Goal: Information Seeking & Learning: Learn about a topic

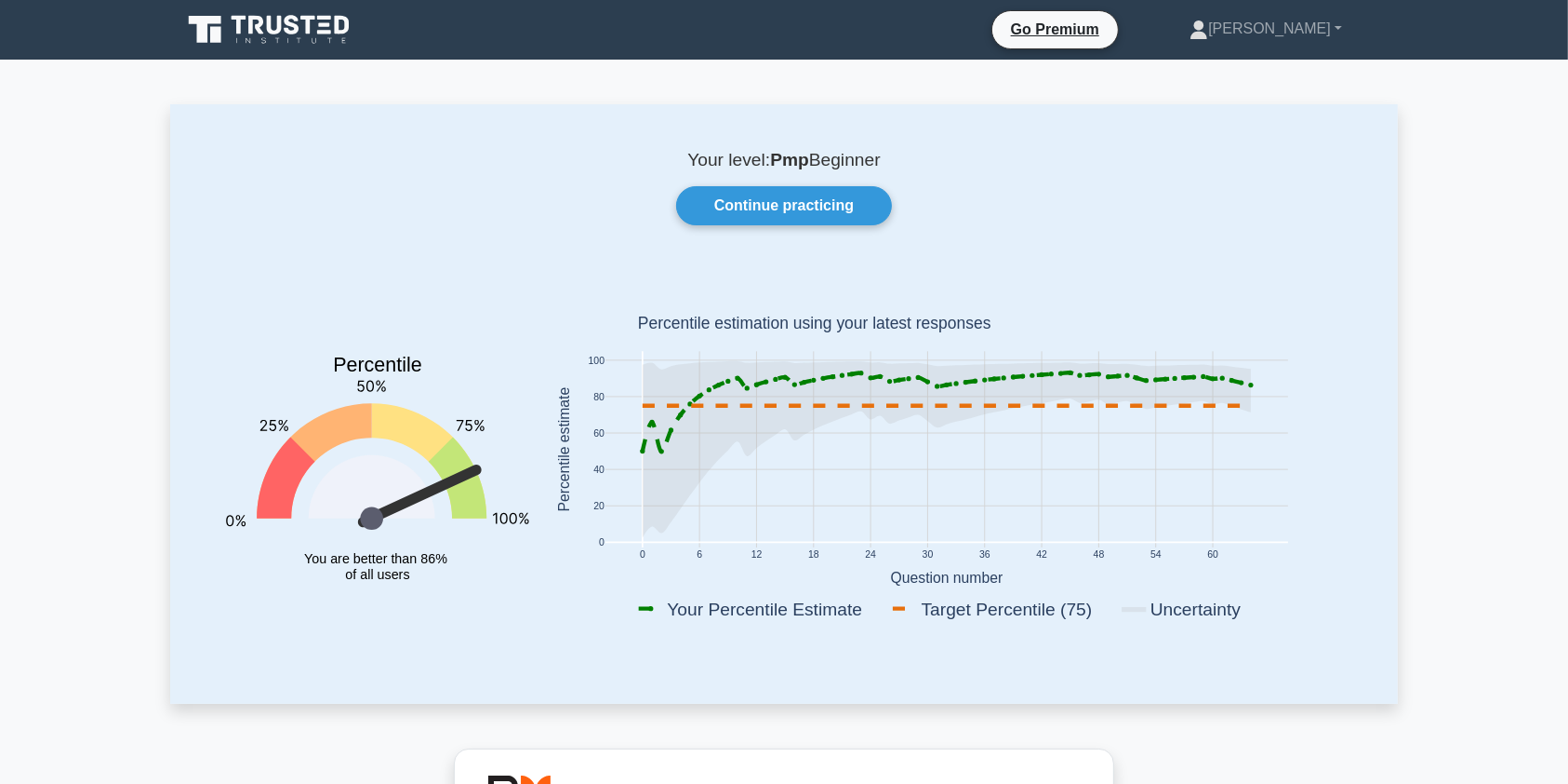
click at [280, 17] on icon at bounding box center [275, 26] width 15 height 19
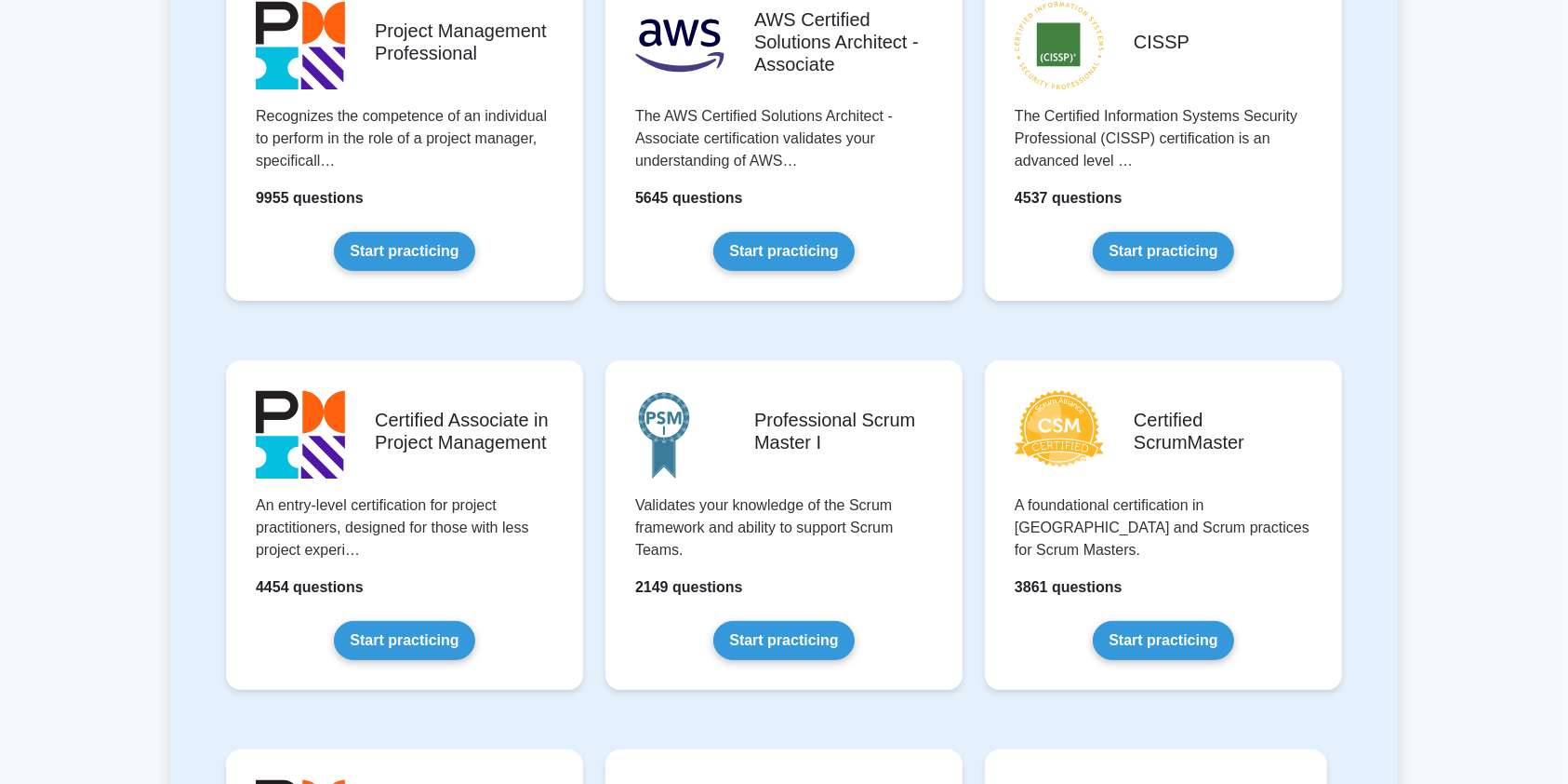
scroll to position [534, 0]
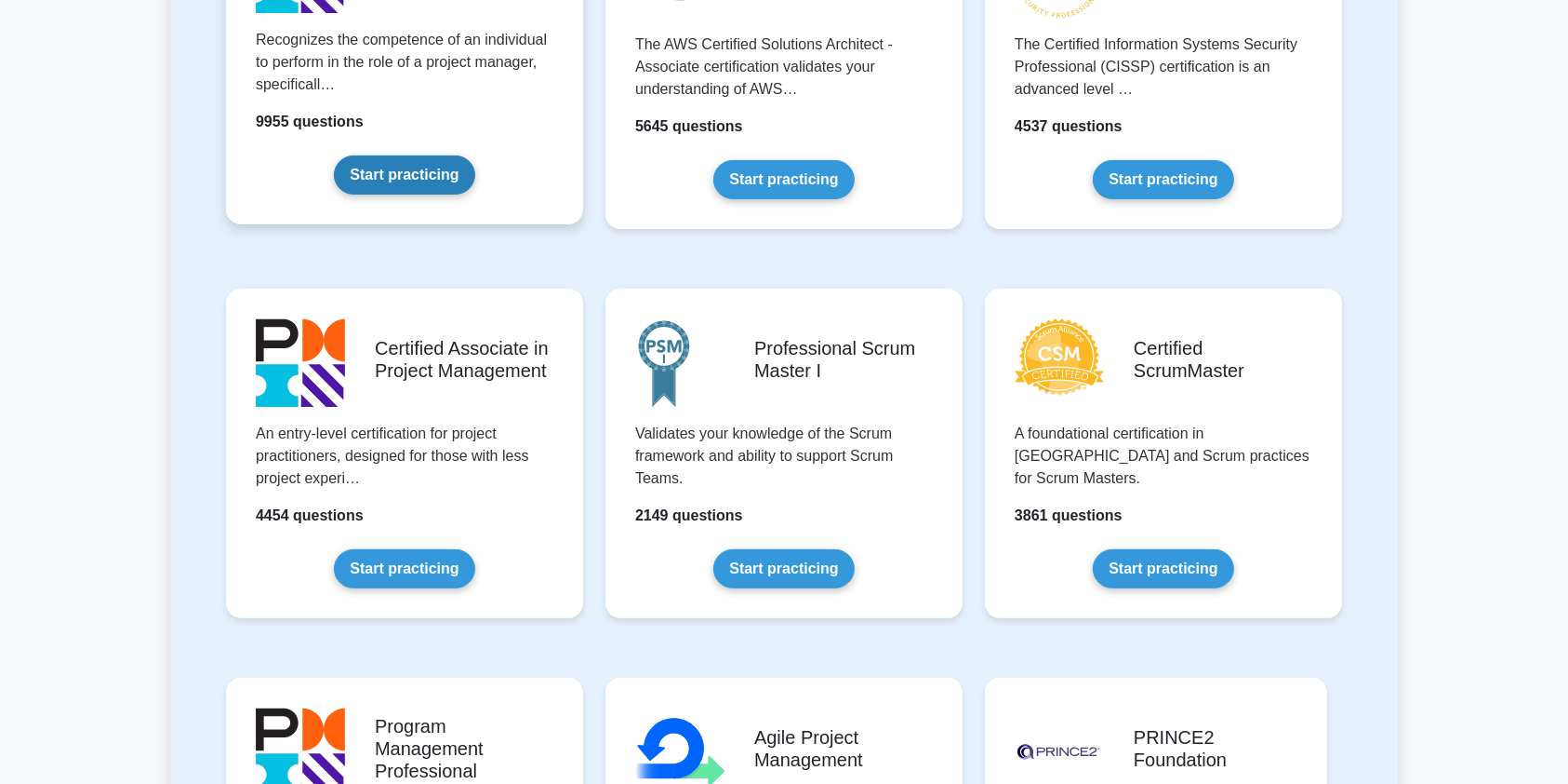
click at [398, 191] on link "Start practicing" at bounding box center [404, 174] width 140 height 39
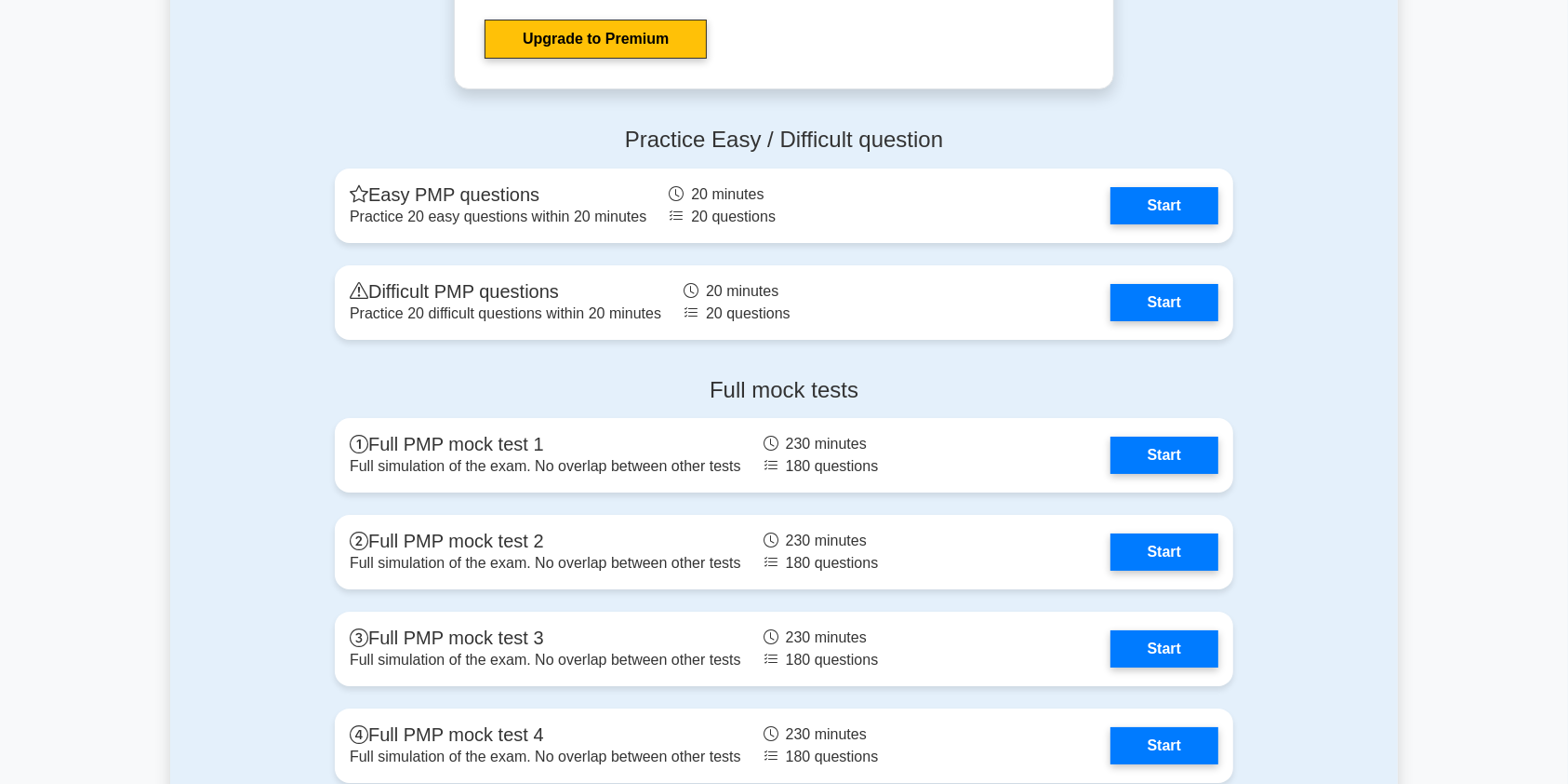
scroll to position [7050, 0]
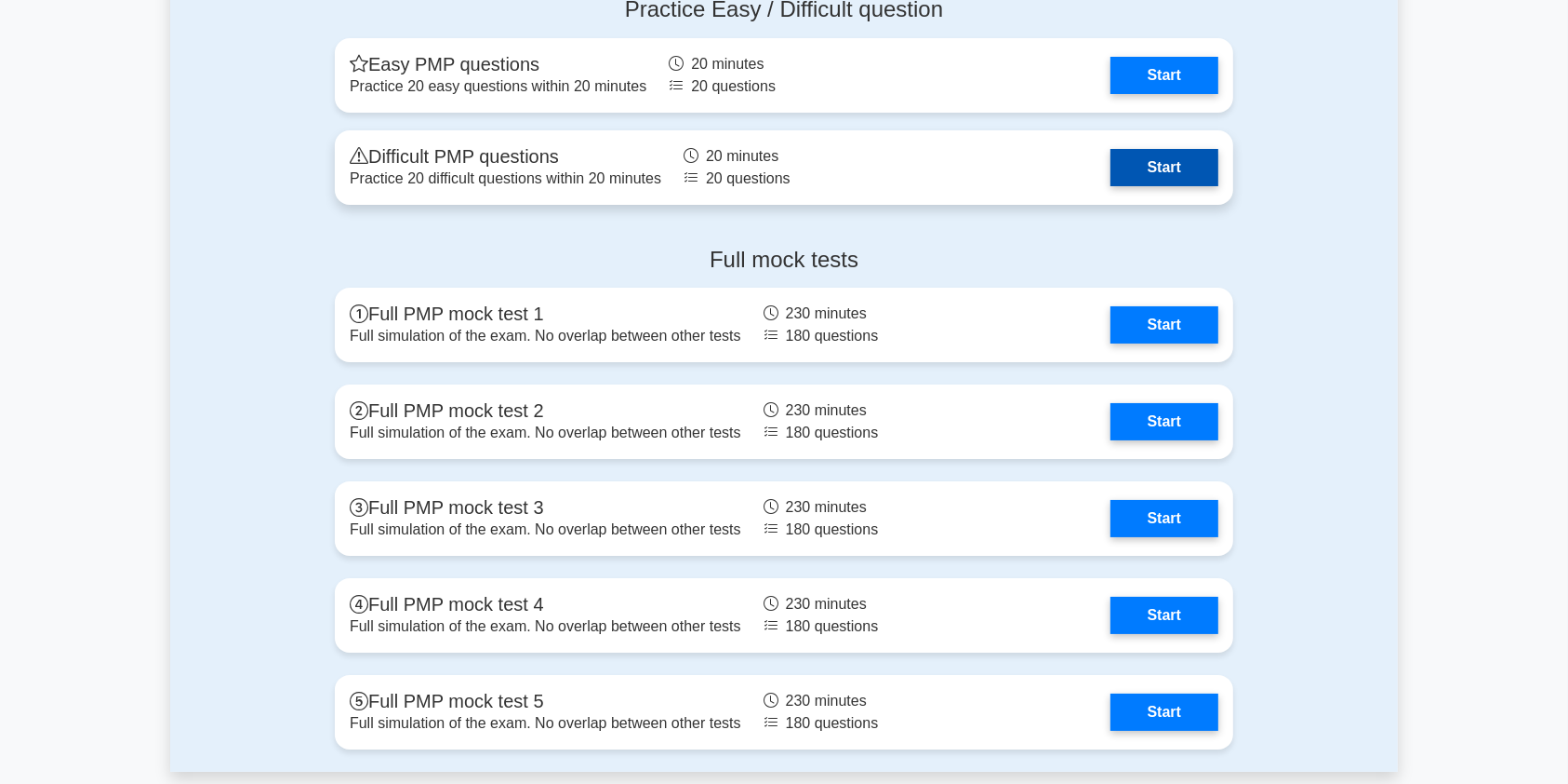
click at [1199, 167] on link "Start" at bounding box center [1165, 167] width 108 height 37
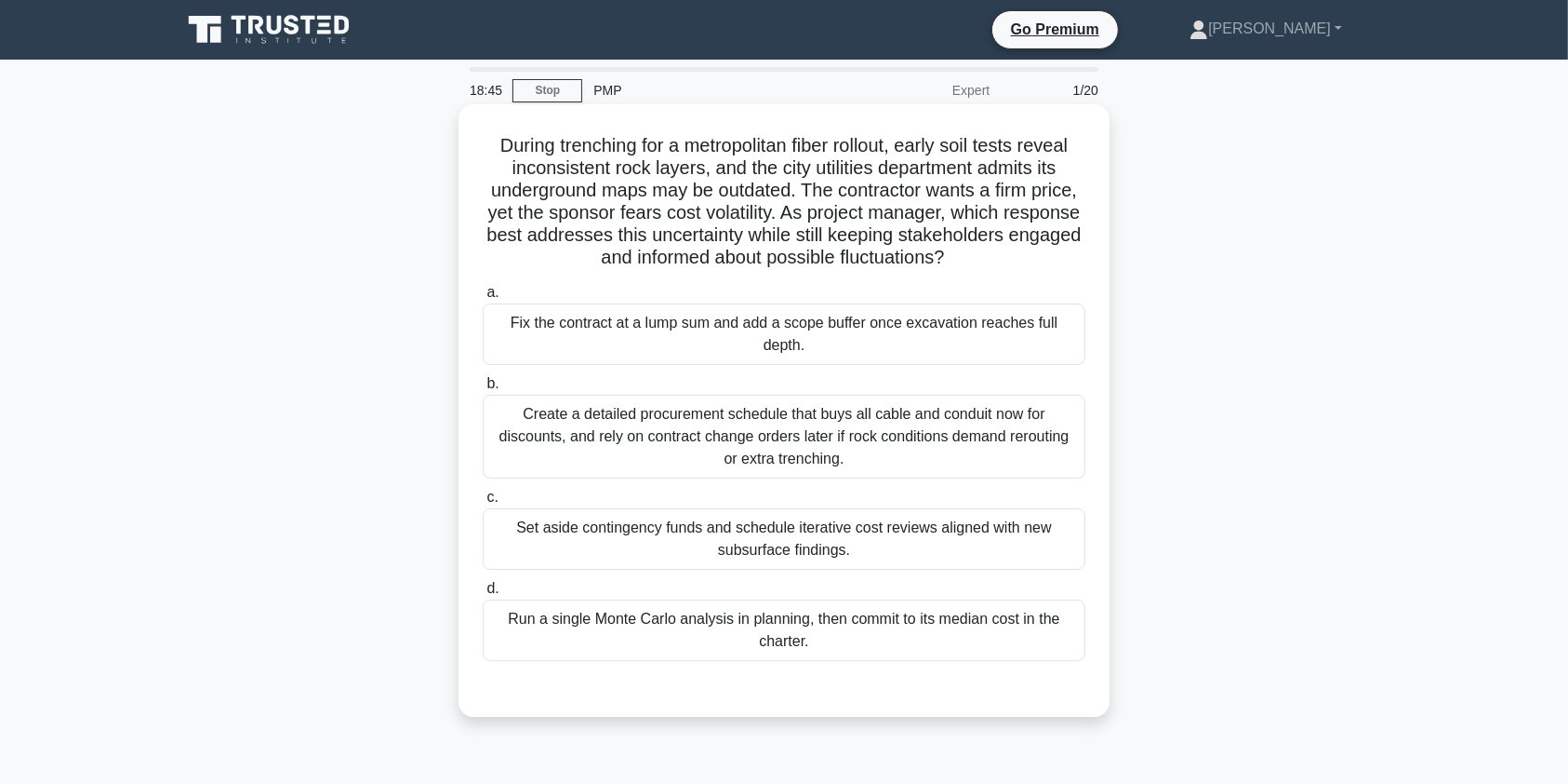
click at [741, 540] on div "Set aside contingency funds and schedule iterative cost reviews aligned with ne…" at bounding box center [784, 539] width 603 height 62
click at [483, 504] on input "c. Set aside contingency funds and schedule iterative cost reviews aligned with…" at bounding box center [483, 497] width 0 height 12
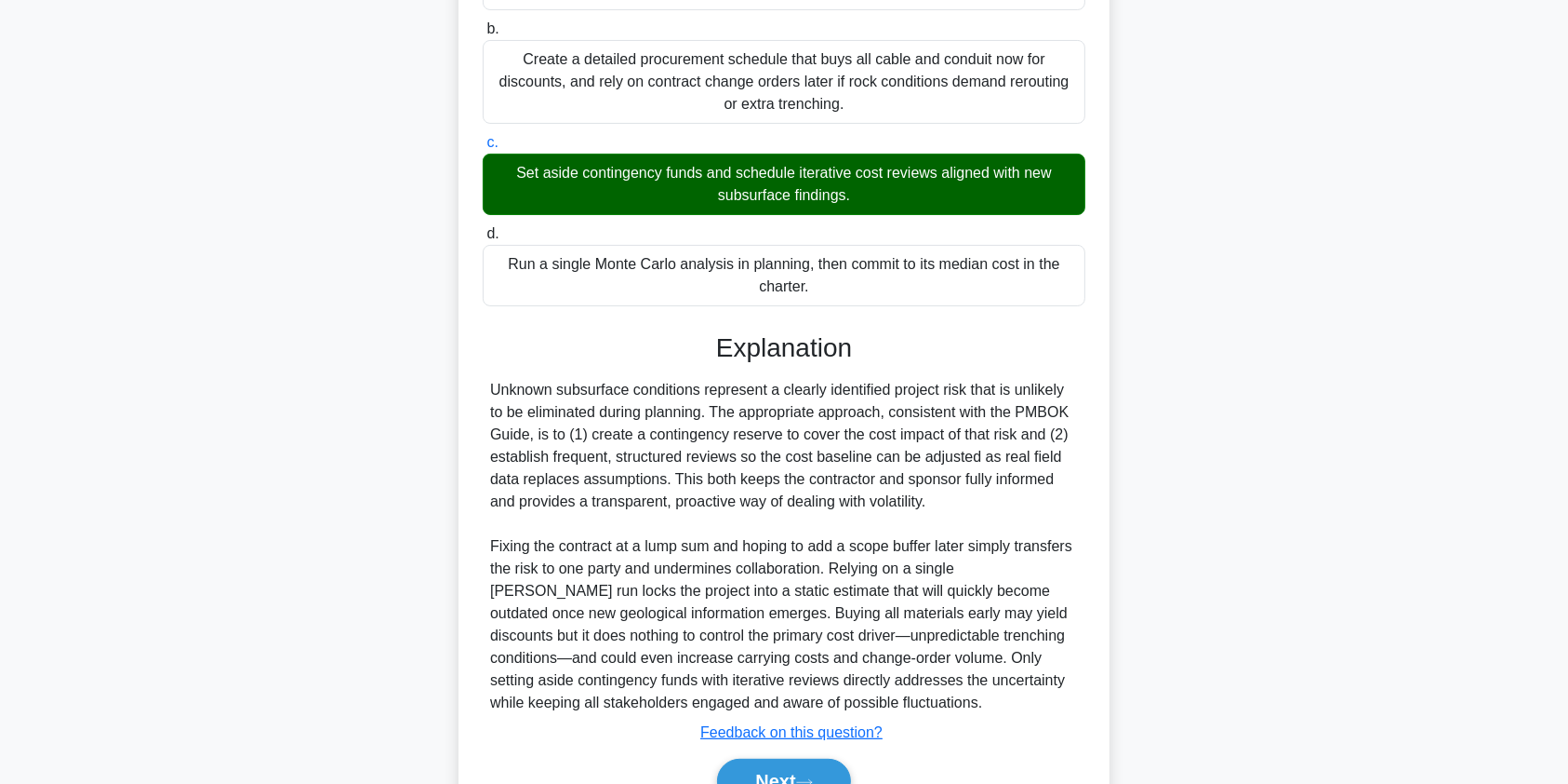
scroll to position [454, 0]
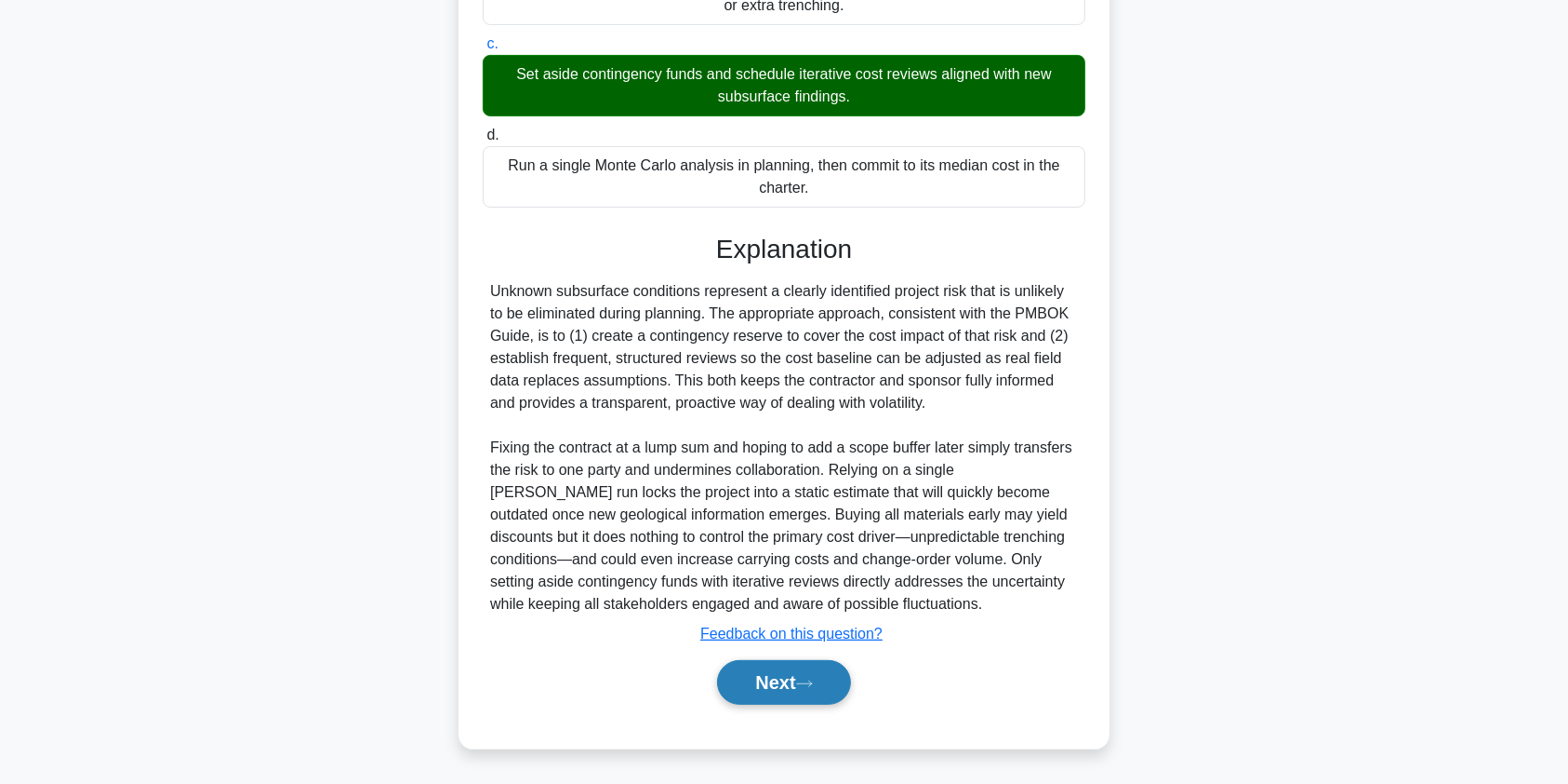
click at [734, 681] on button "Next" at bounding box center [784, 682] width 133 height 45
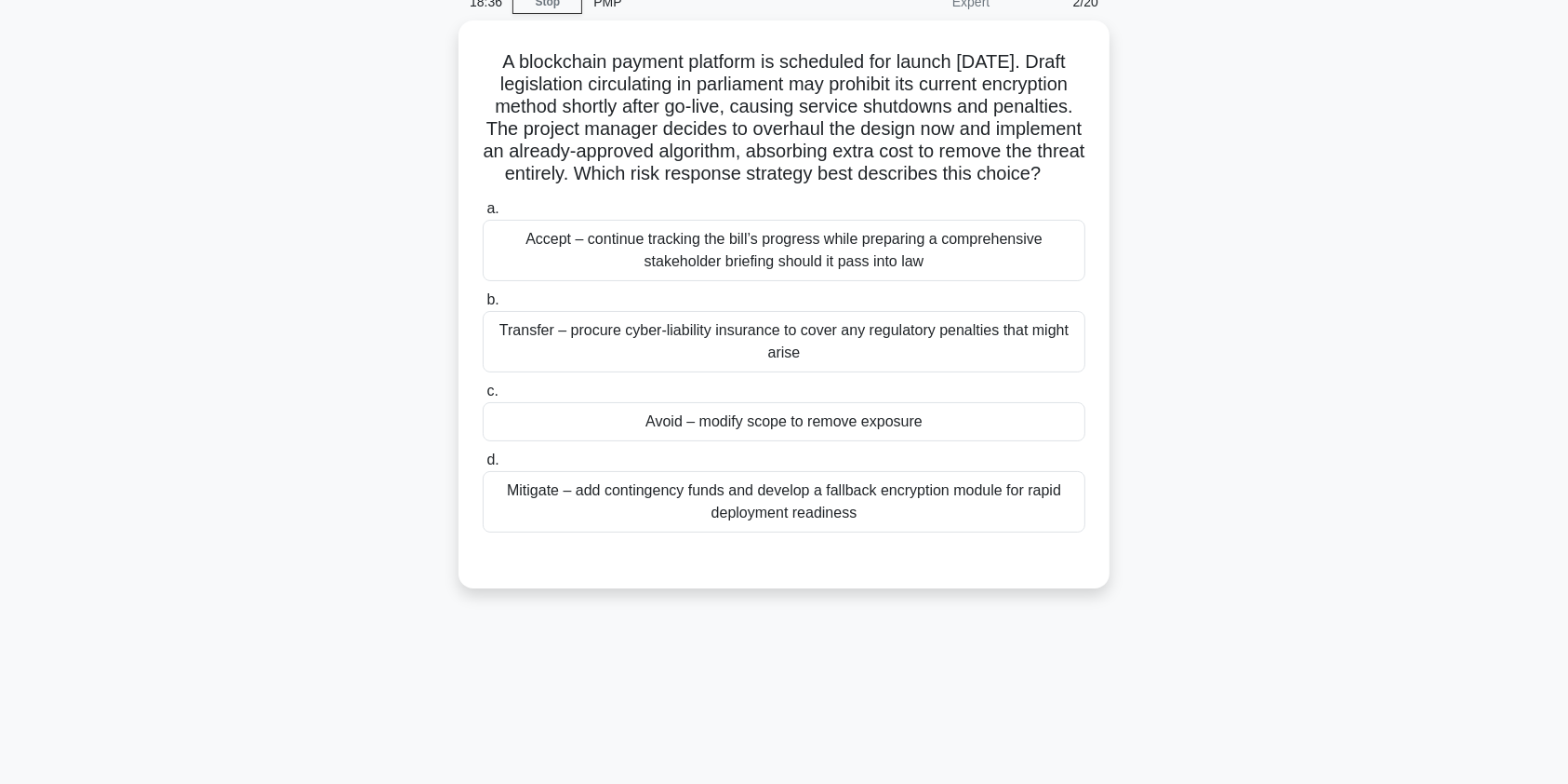
scroll to position [0, 0]
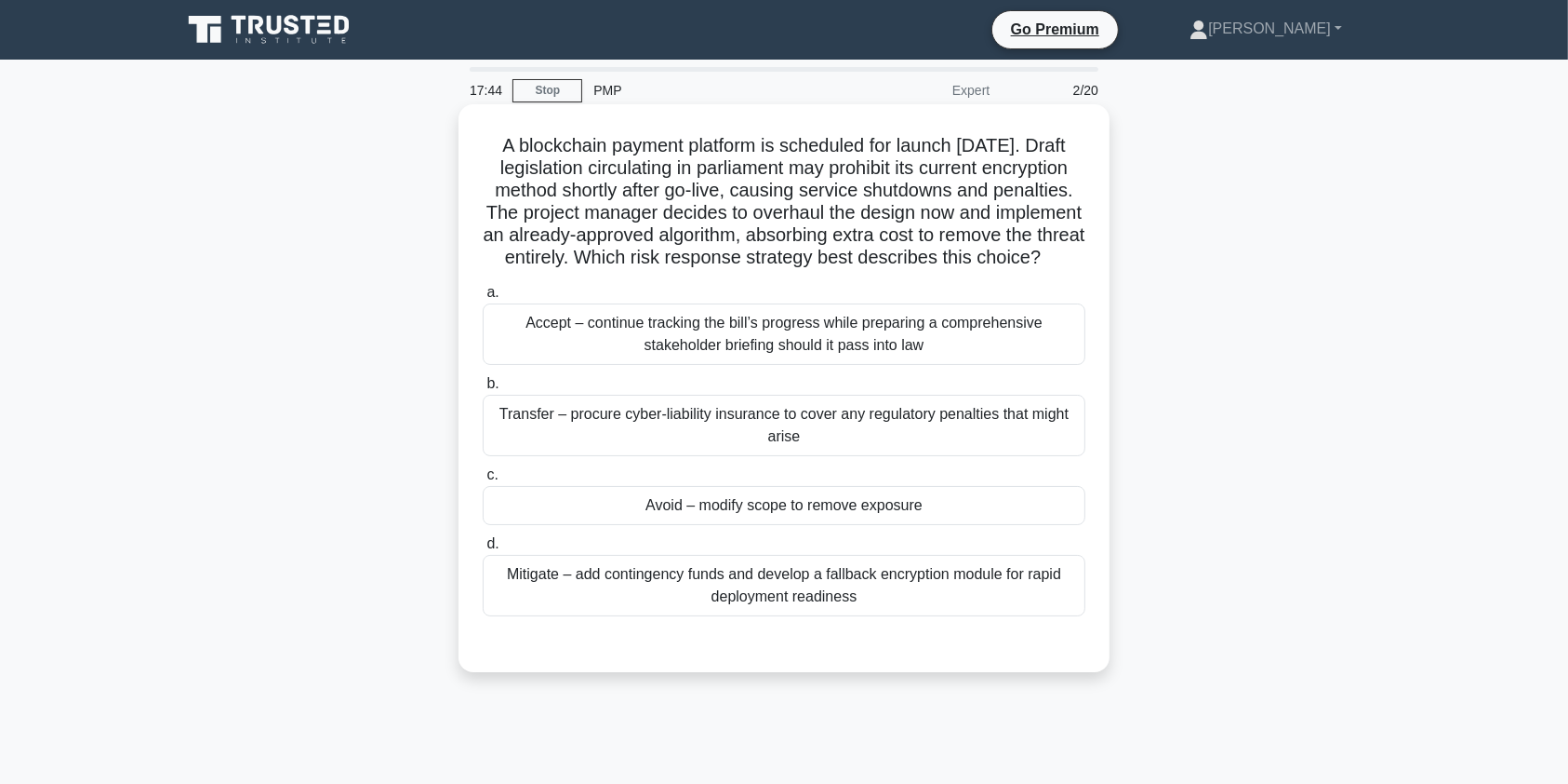
click at [648, 601] on div "Mitigate – add contingency funds and develop a fallback encryption module for r…" at bounding box center [784, 585] width 603 height 62
click at [483, 550] on input "d. Mitigate – add contingency funds and develop a fallback encryption module fo…" at bounding box center [483, 543] width 0 height 12
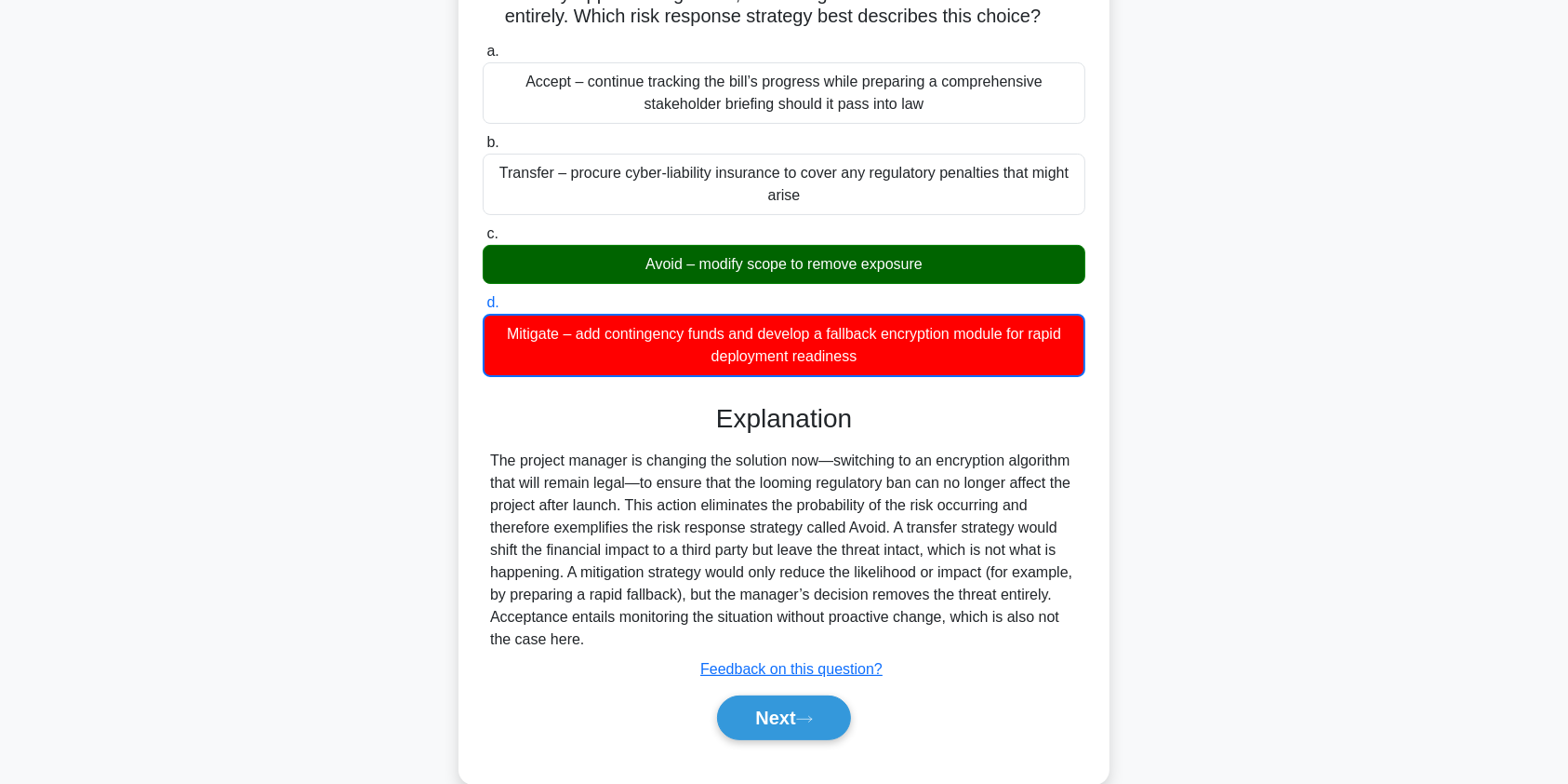
scroll to position [282, 0]
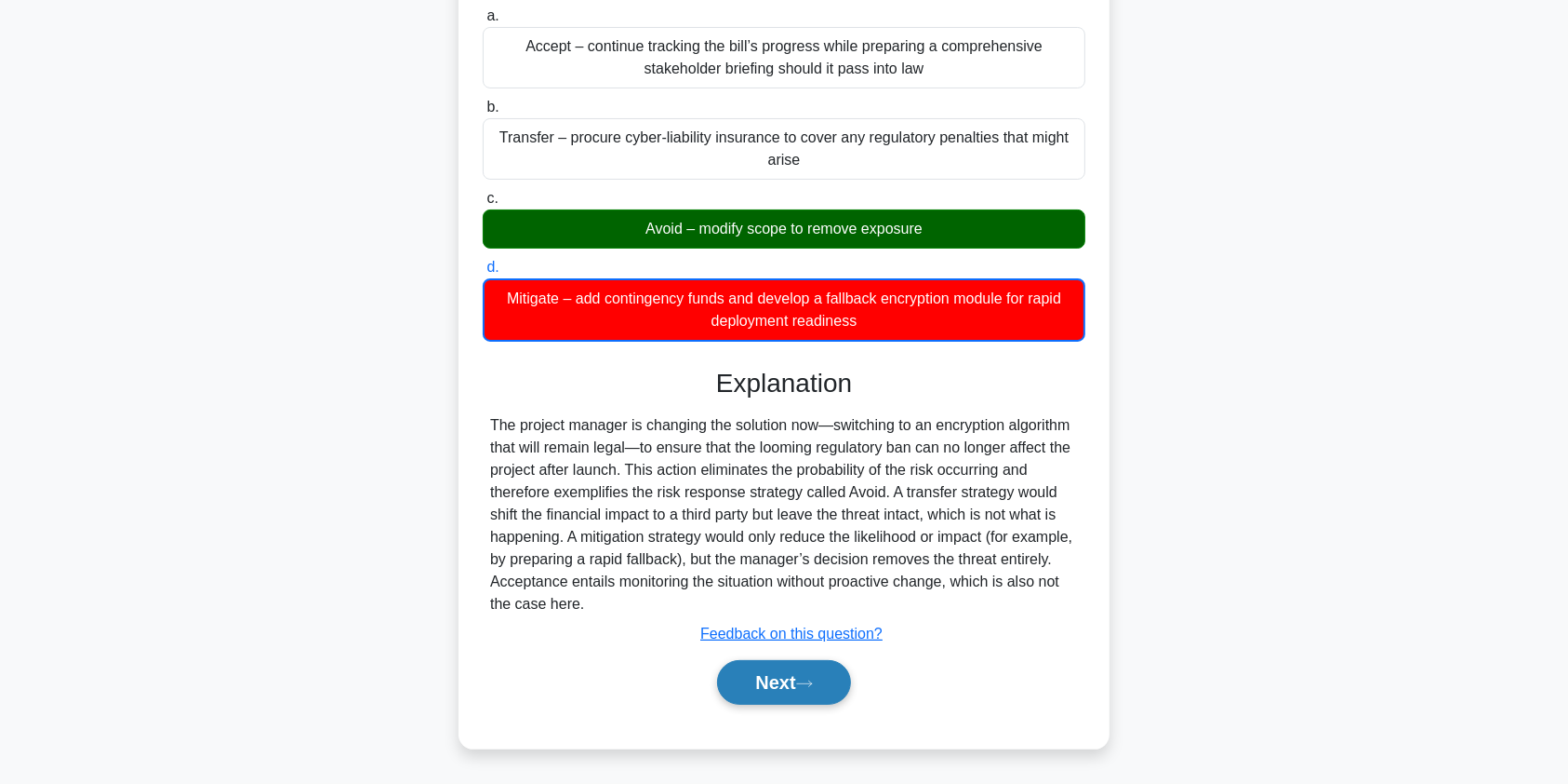
click at [782, 704] on button "Next" at bounding box center [784, 682] width 133 height 45
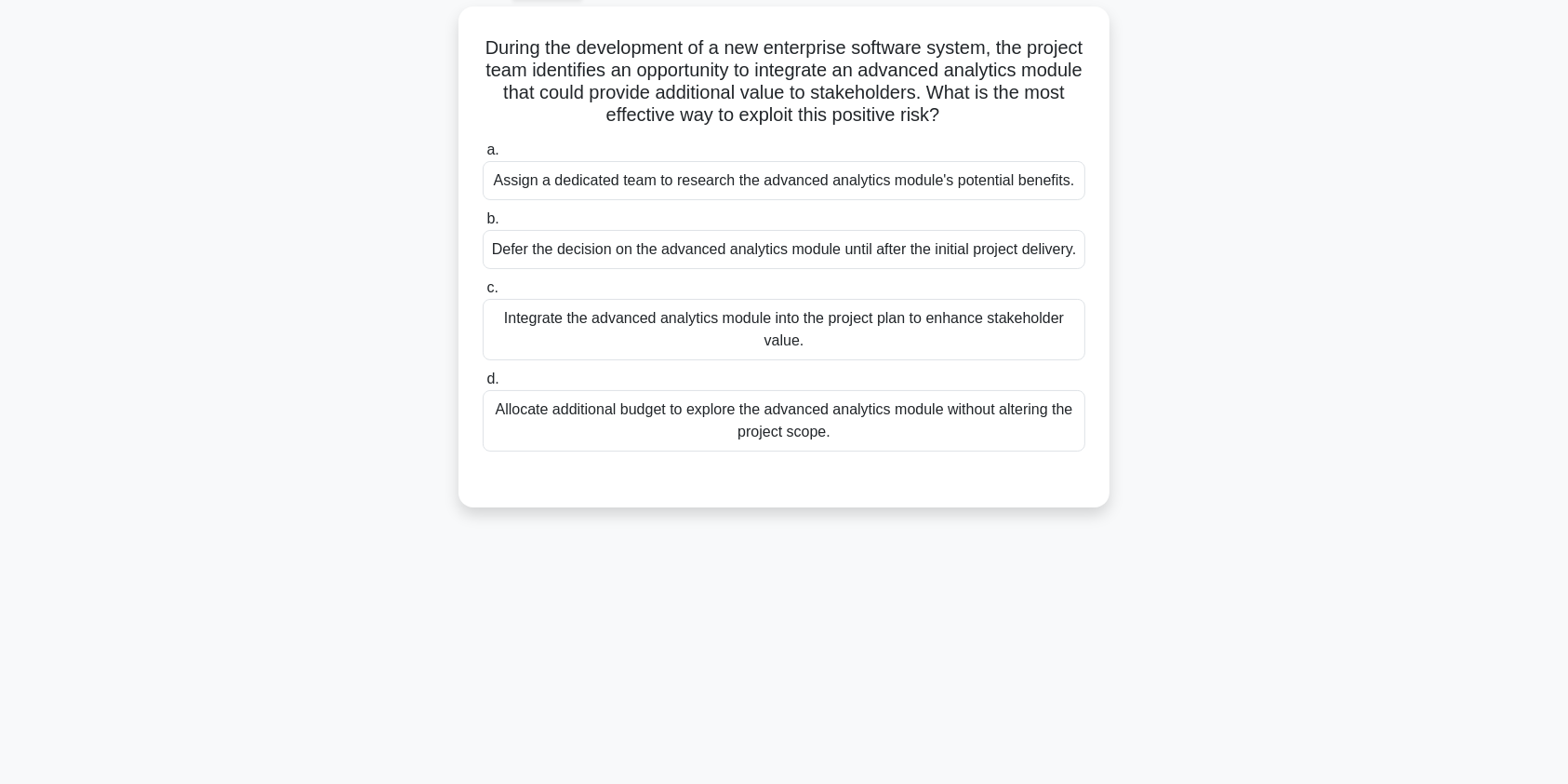
scroll to position [20, 0]
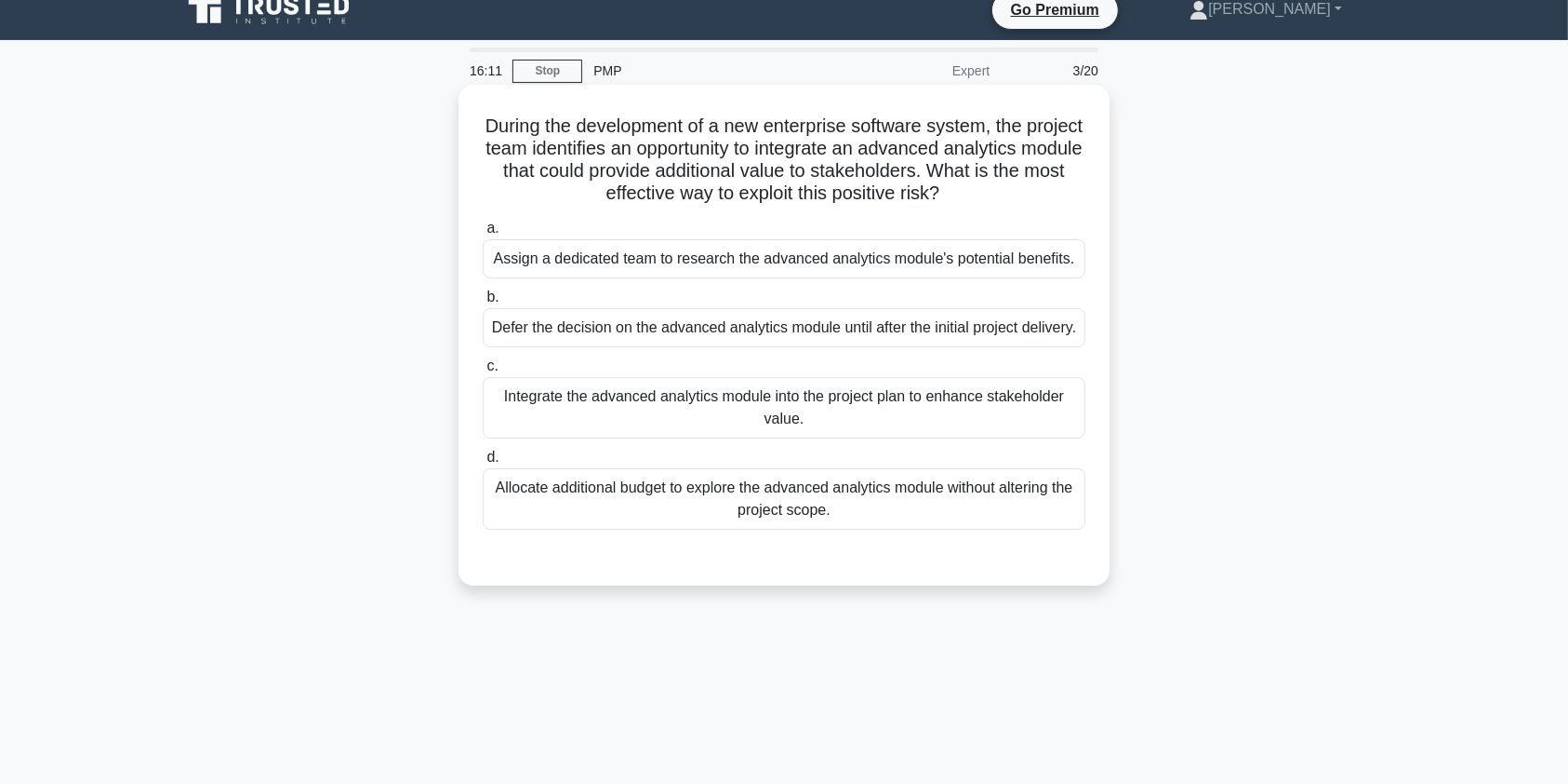
click at [986, 423] on div "Integrate the advanced analytics module into the project plan to enhance stakeh…" at bounding box center [784, 407] width 603 height 62
click at [483, 372] on input "c. Integrate the advanced analytics module into the project plan to enhance sta…" at bounding box center [483, 365] width 0 height 12
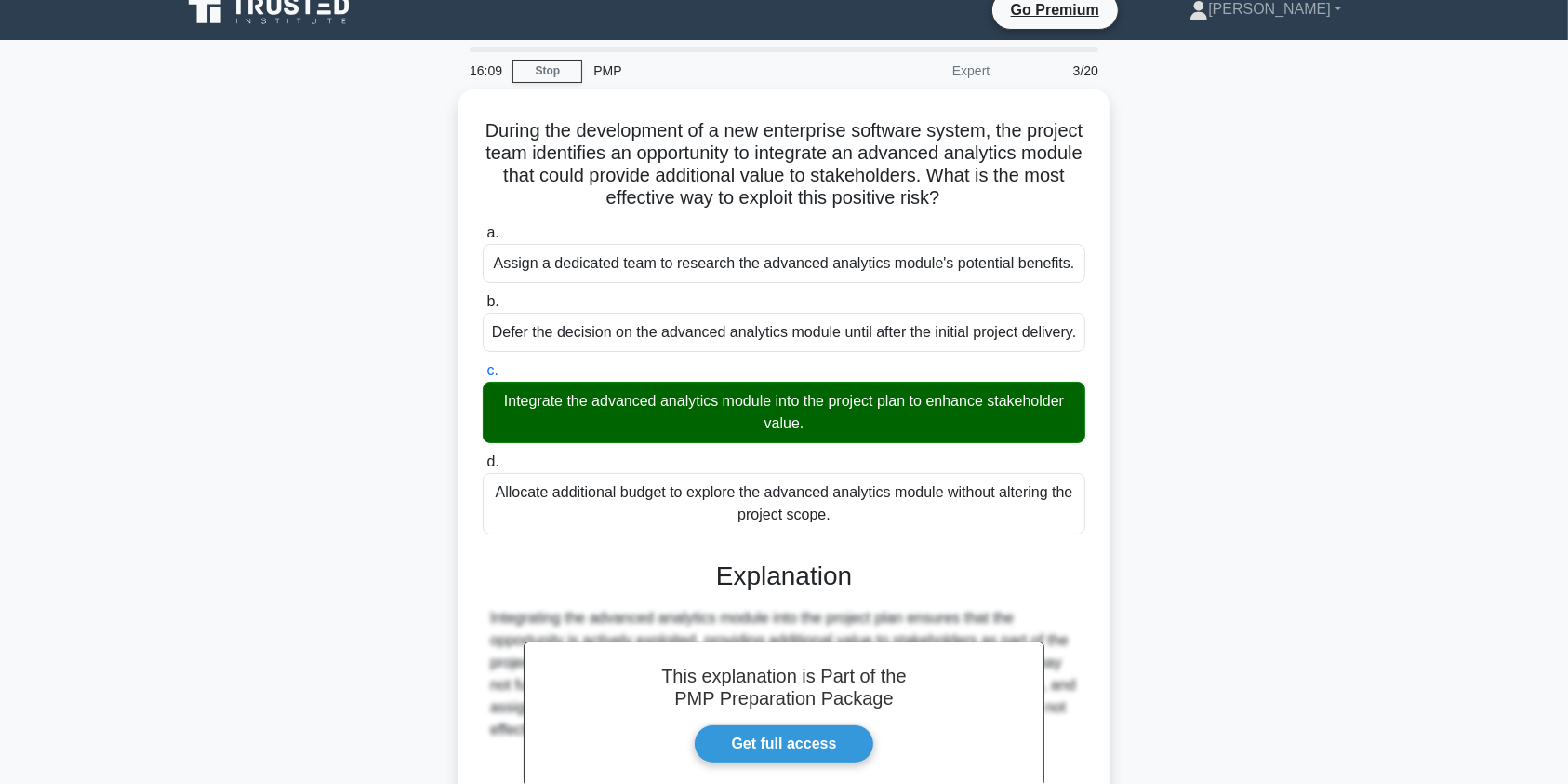
scroll to position [252, 0]
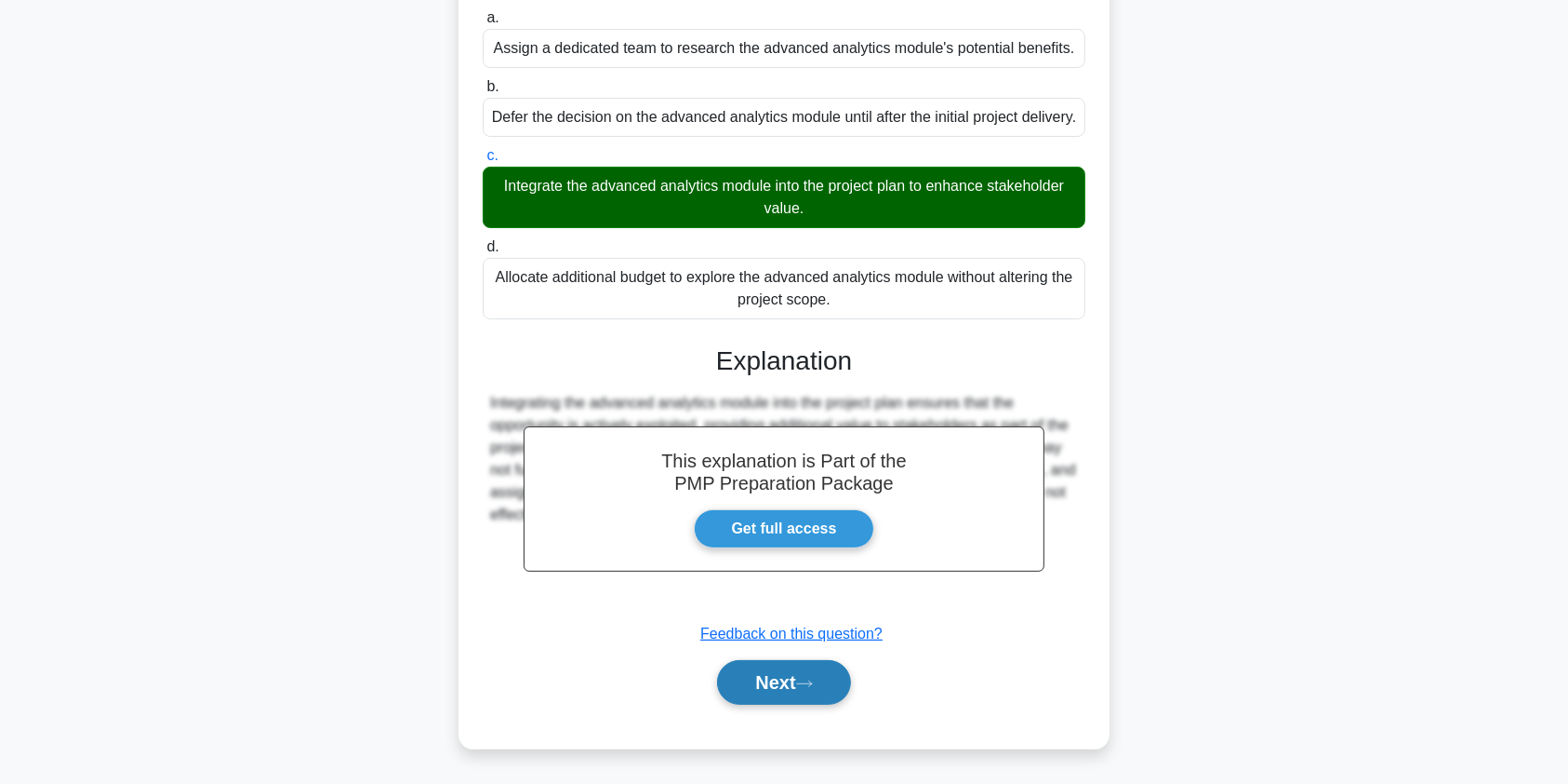
click at [751, 686] on button "Next" at bounding box center [784, 682] width 133 height 45
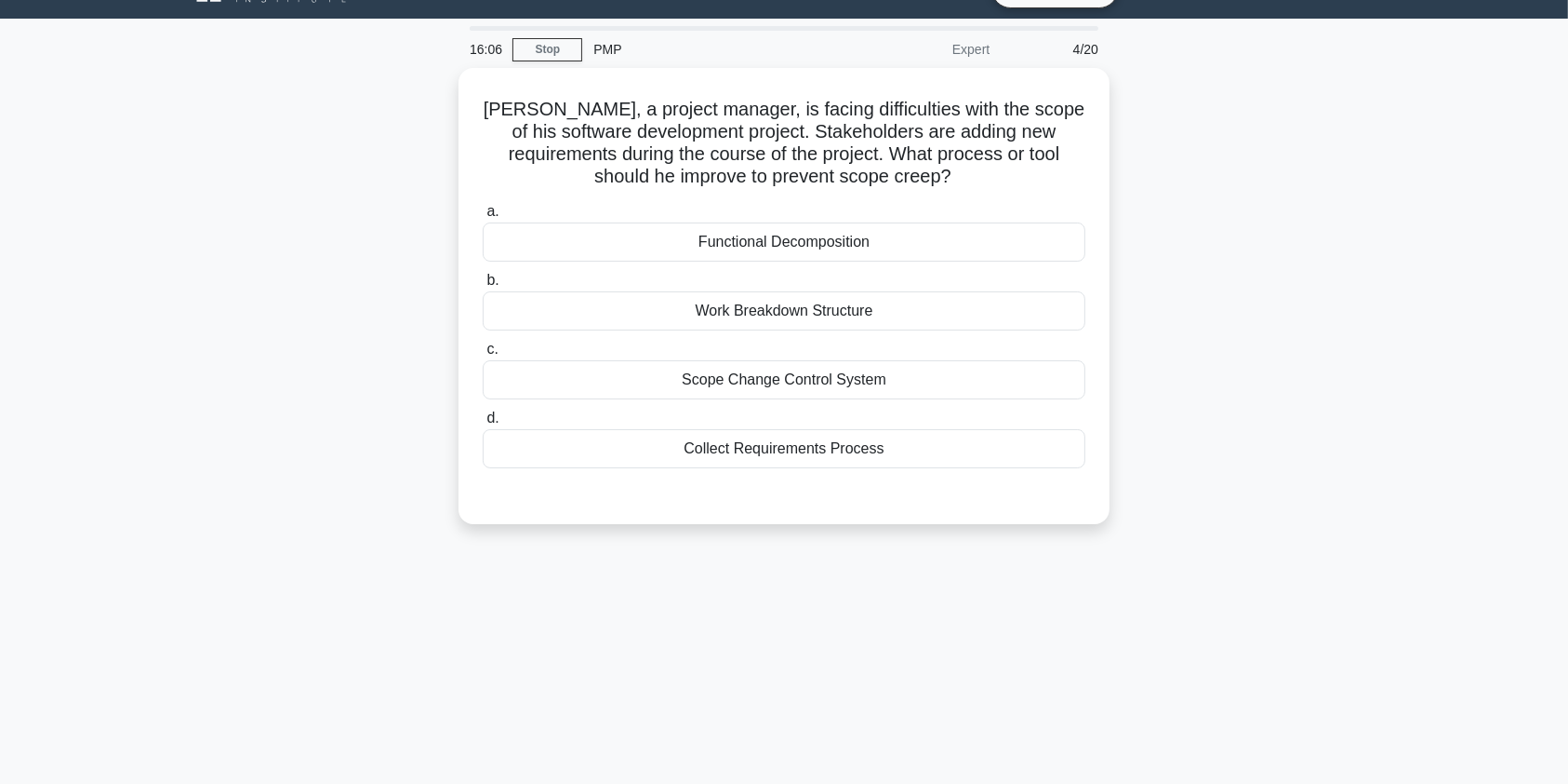
scroll to position [0, 0]
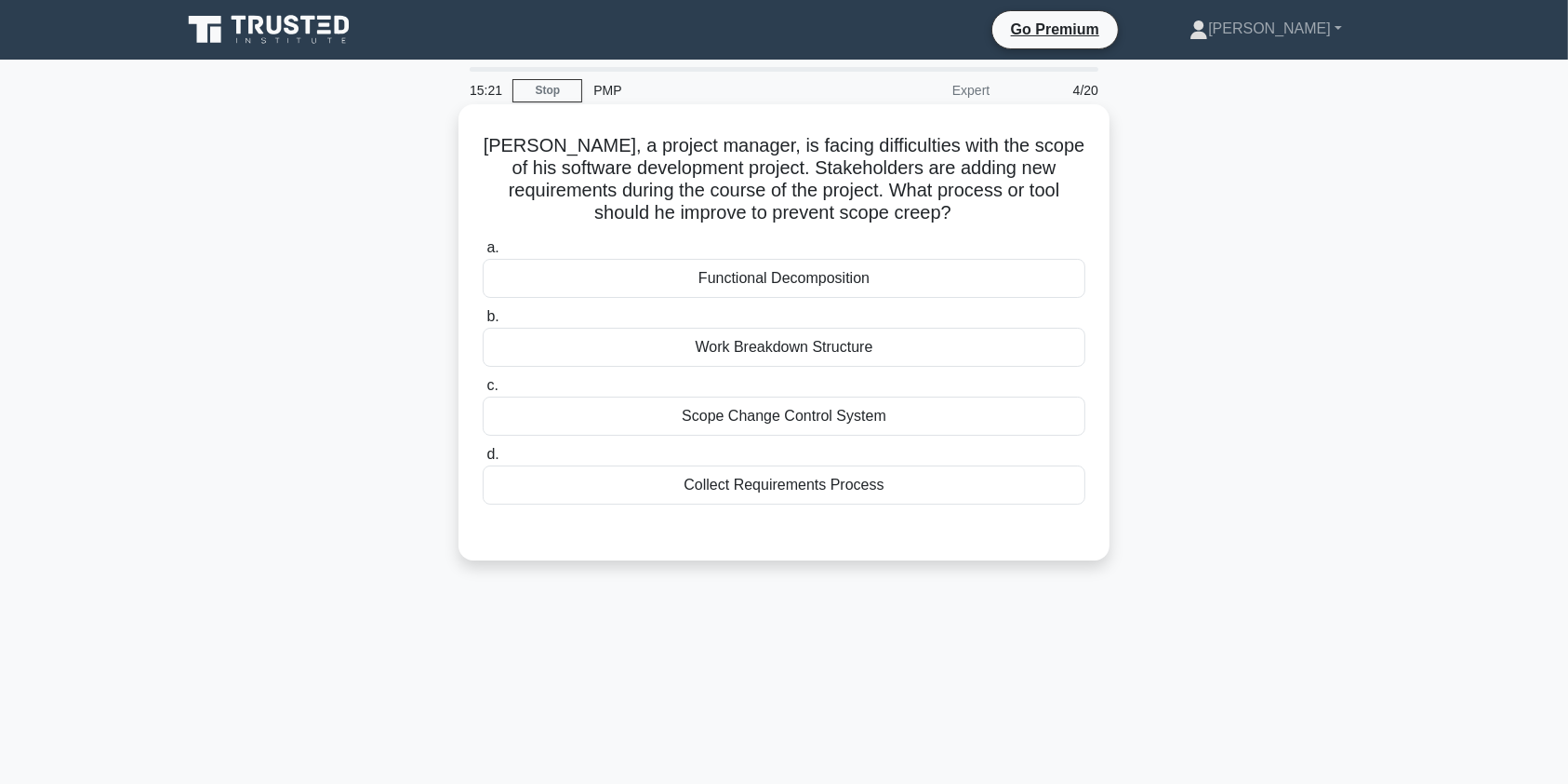
click at [894, 421] on div "Scope Change Control System" at bounding box center [784, 416] width 603 height 39
click at [483, 392] on input "c. Scope Change Control System" at bounding box center [483, 385] width 0 height 12
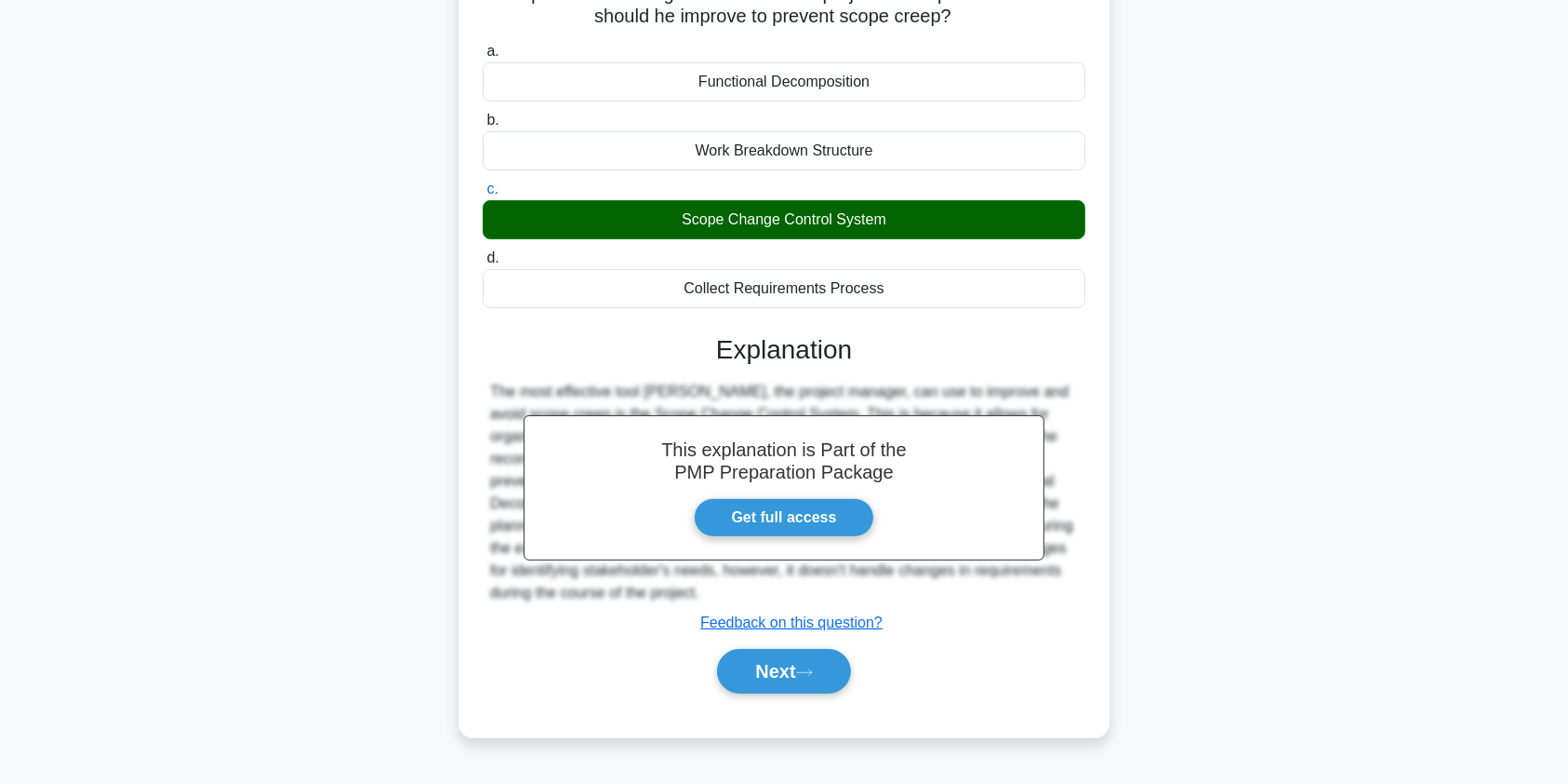
scroll to position [223, 0]
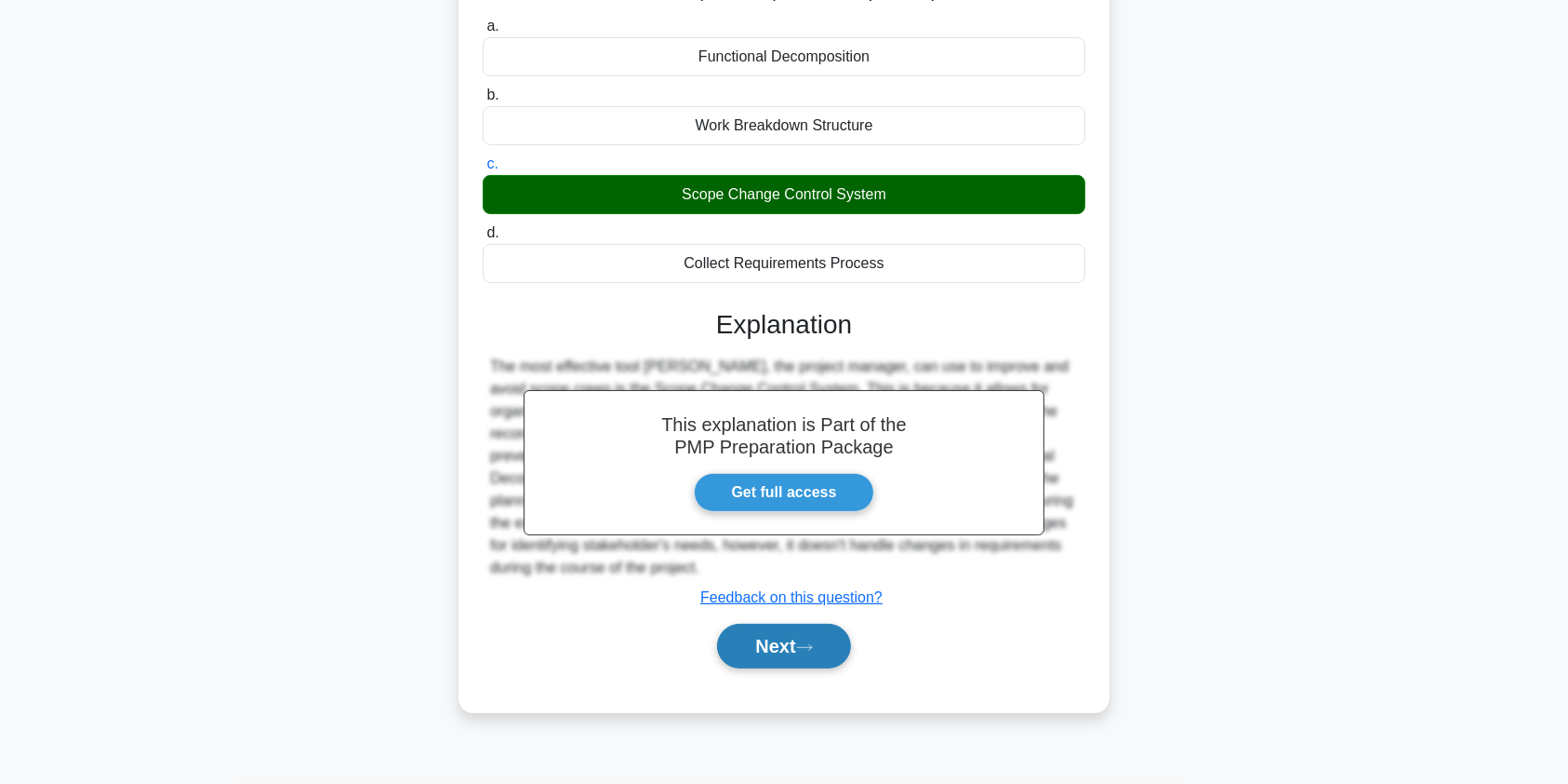
click at [754, 662] on button "Next" at bounding box center [784, 646] width 133 height 45
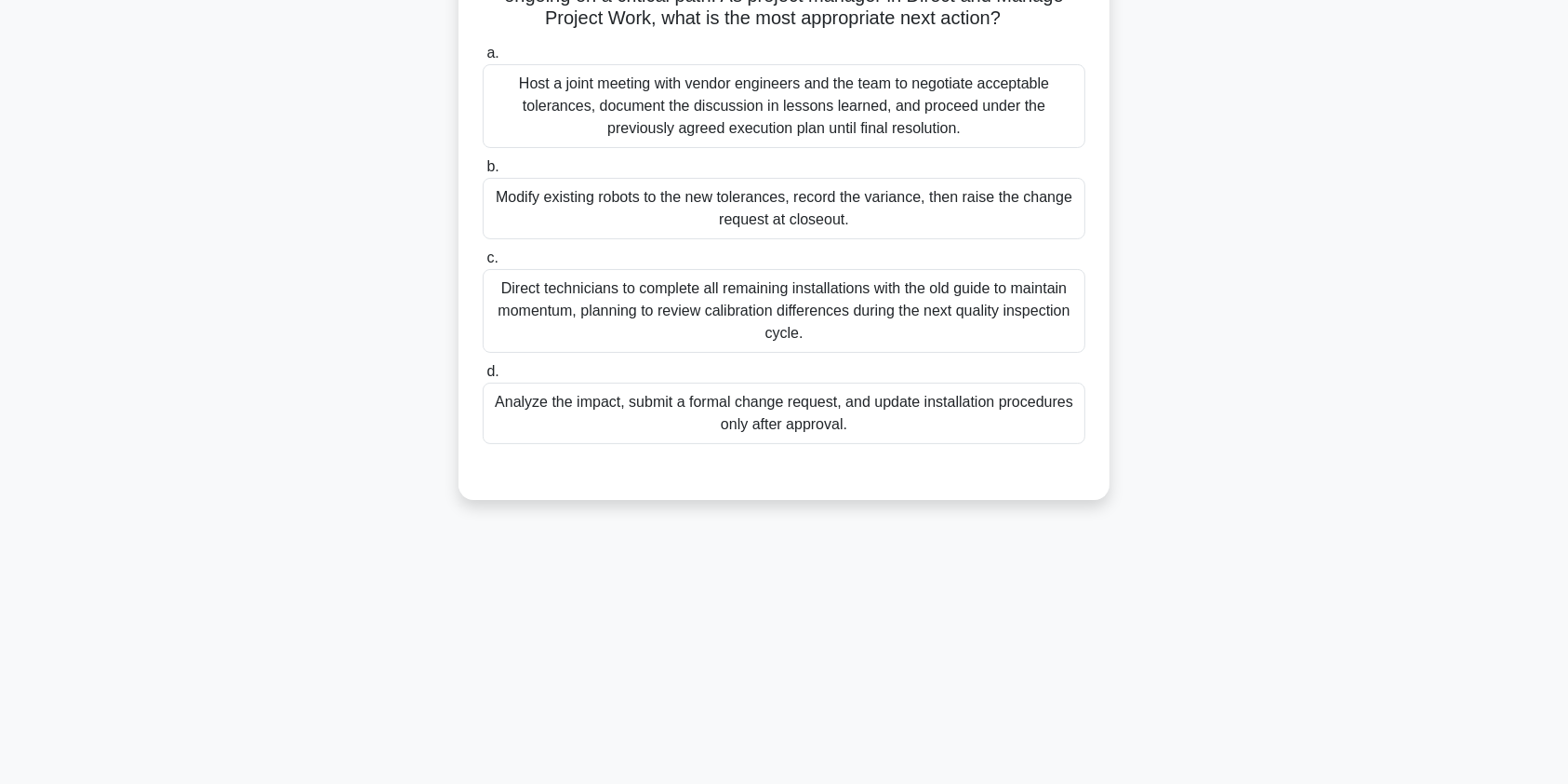
scroll to position [0, 0]
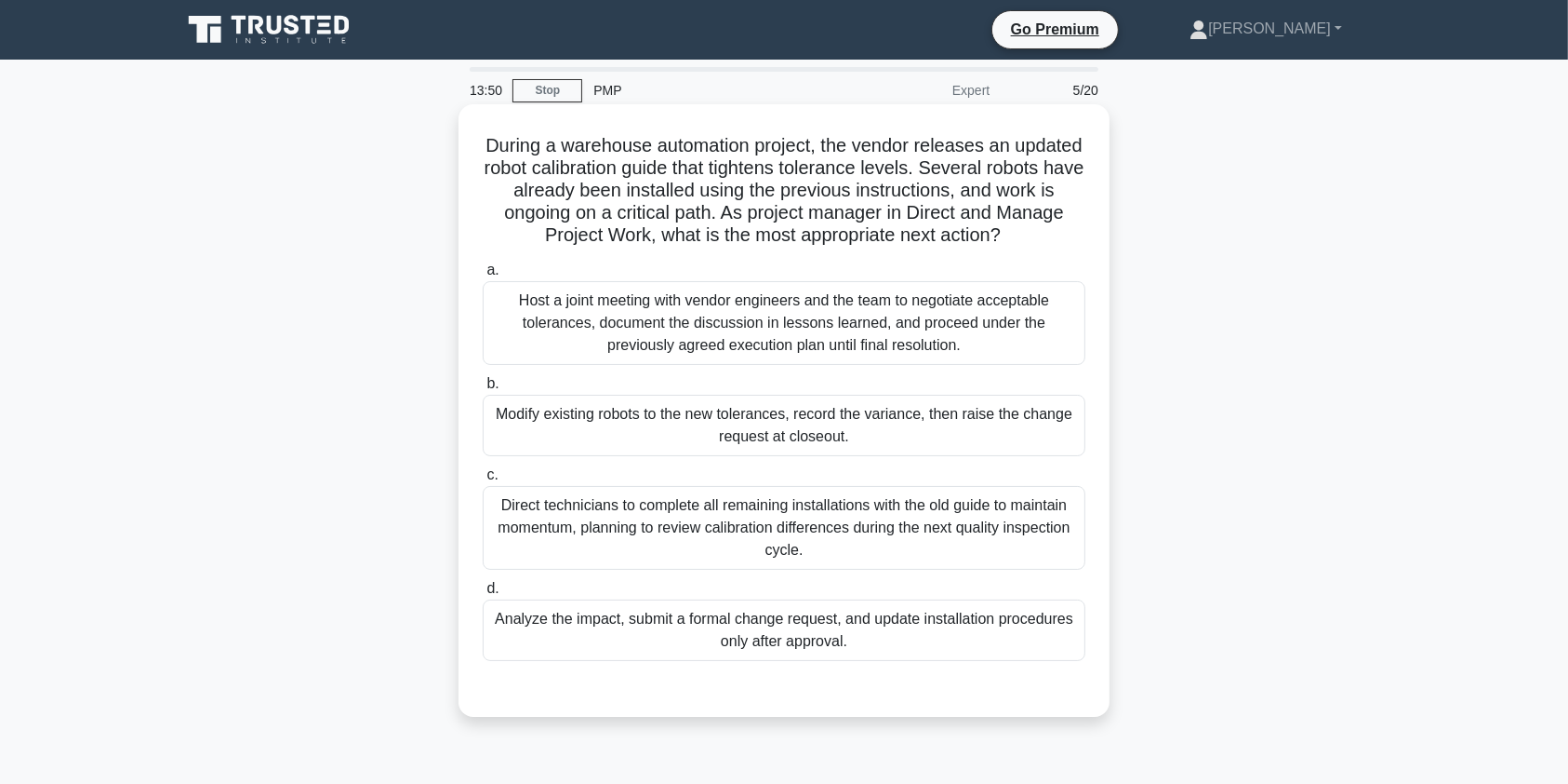
click at [968, 629] on div "Analyze the impact, submit a formal change request, and update installation pro…" at bounding box center [784, 630] width 603 height 62
click at [483, 595] on input "d. Analyze the impact, submit a formal change request, and update installation …" at bounding box center [483, 588] width 0 height 12
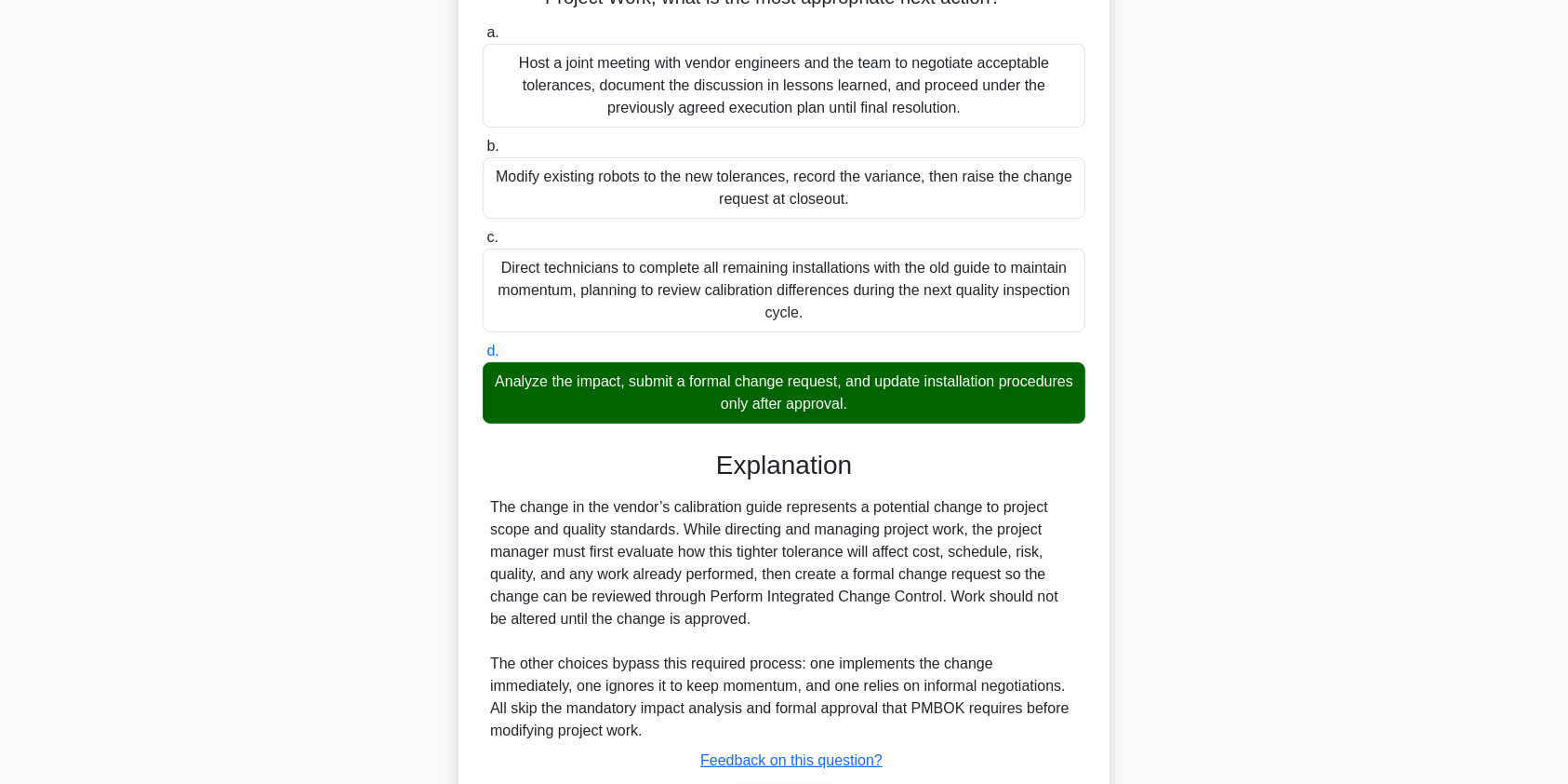
scroll to position [364, 0]
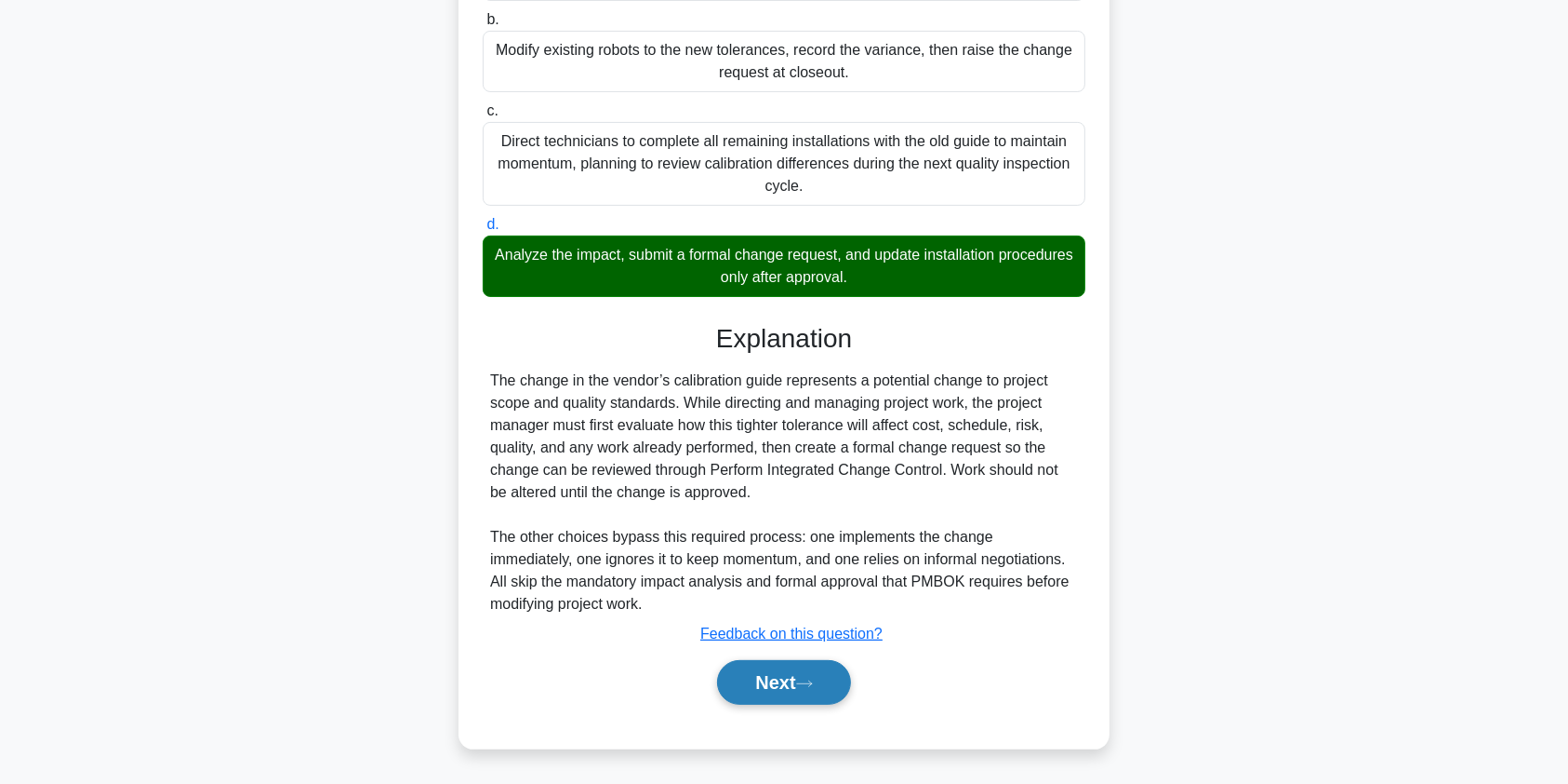
drag, startPoint x: 801, startPoint y: 685, endPoint x: 842, endPoint y: 681, distance: 41.2
click at [801, 685] on button "Next" at bounding box center [784, 682] width 133 height 45
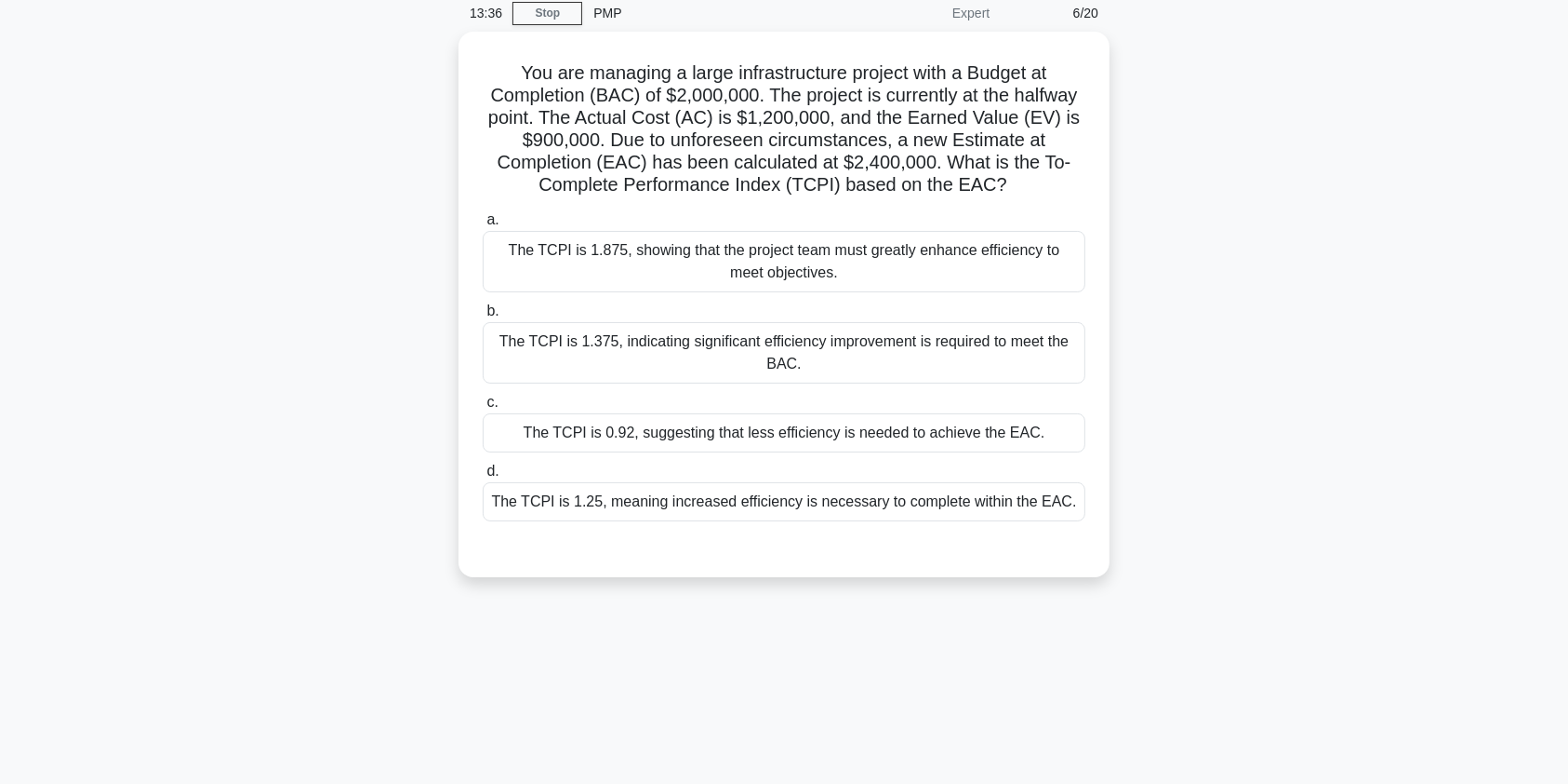
scroll to position [16, 0]
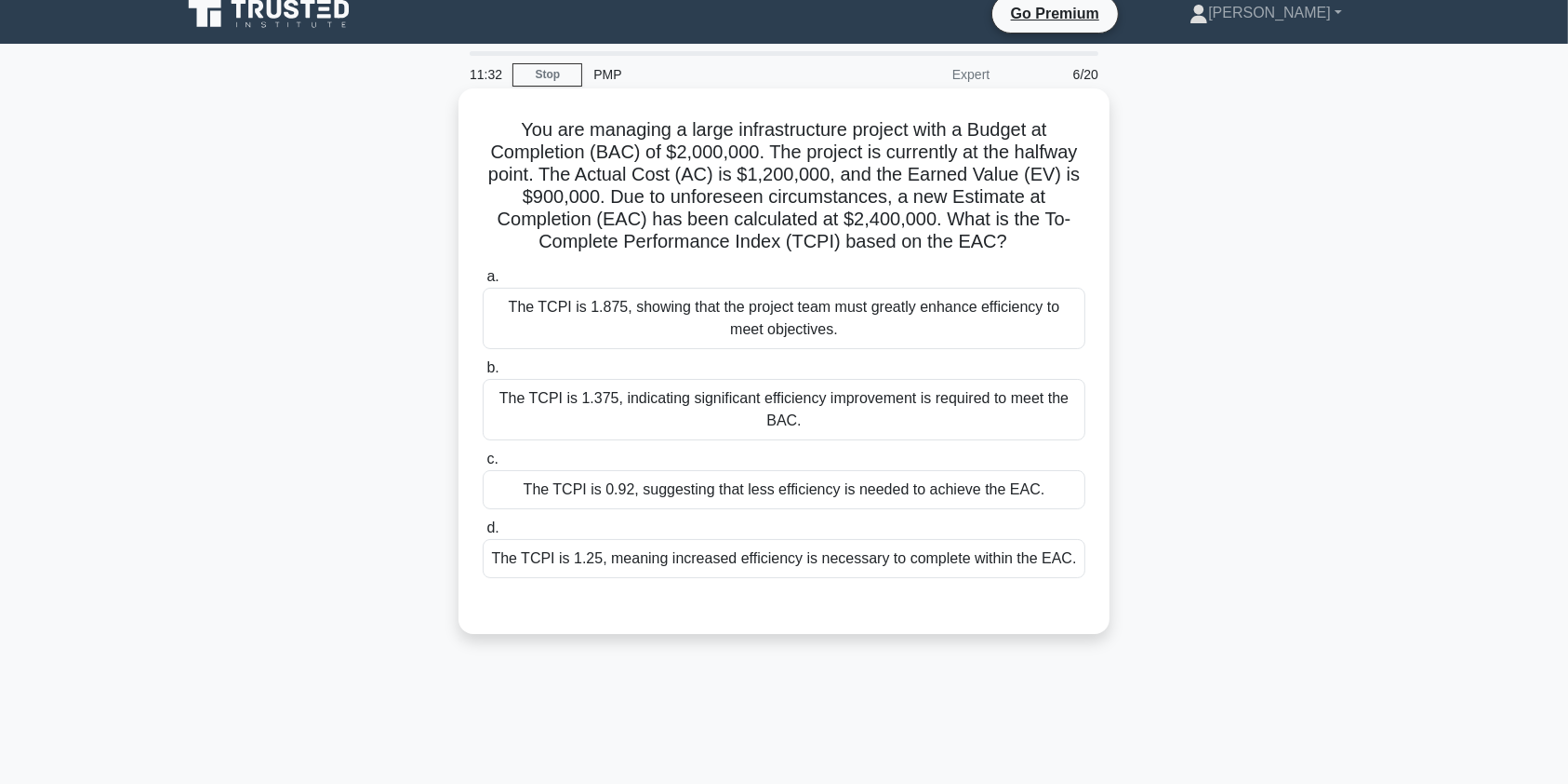
click at [1009, 510] on div "a. The TCPI is 1.875, showing that the project team must greatly enhance effici…" at bounding box center [784, 421] width 625 height 320
click at [1011, 484] on div "The TCPI is 0.92, suggesting that less efficiency is needed to achieve the EAC." at bounding box center [784, 489] width 603 height 39
click at [483, 465] on input "c. The TCPI is 0.92, suggesting that less efficiency is needed to achieve the E…" at bounding box center [483, 459] width 0 height 12
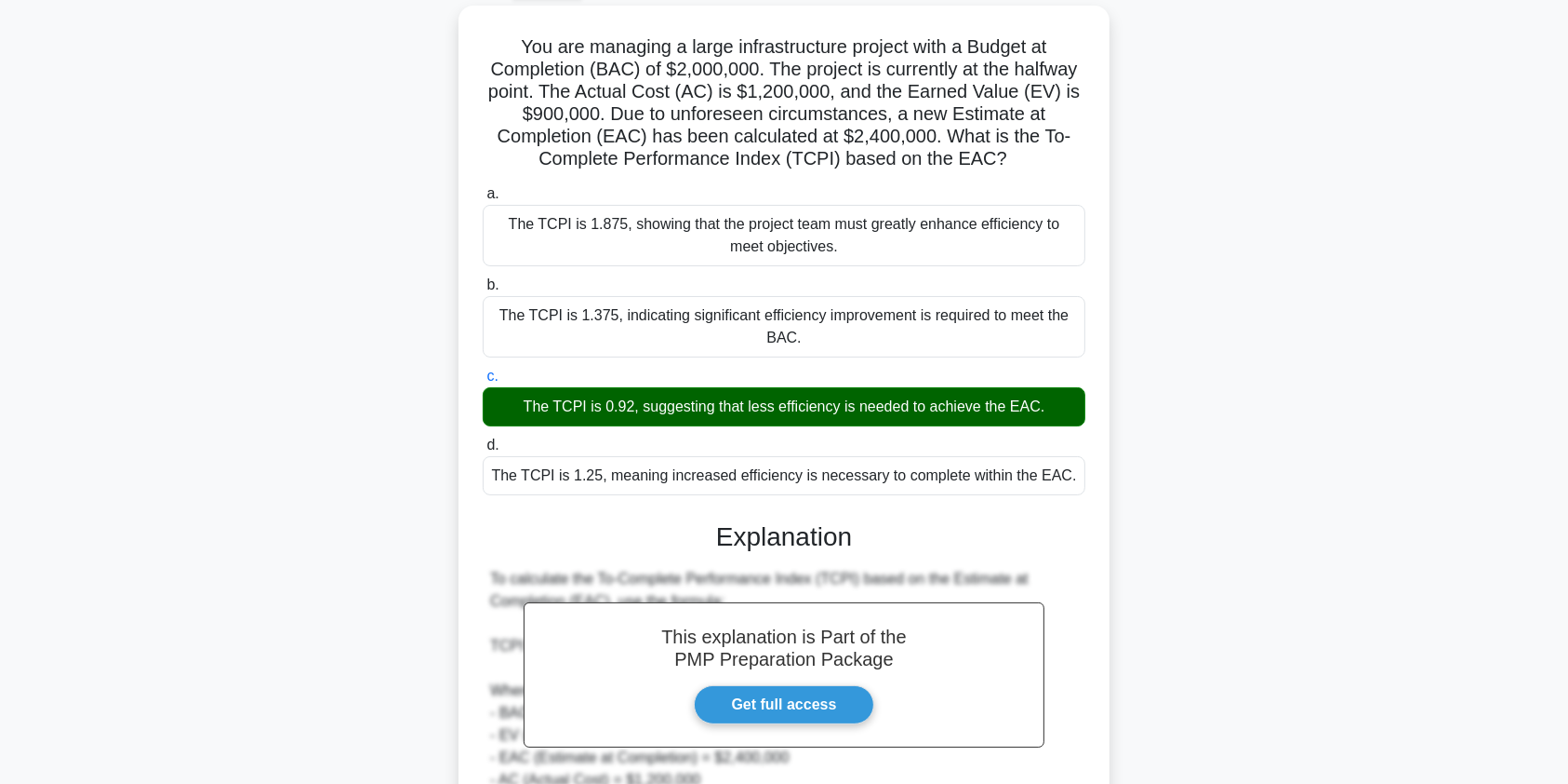
scroll to position [437, 0]
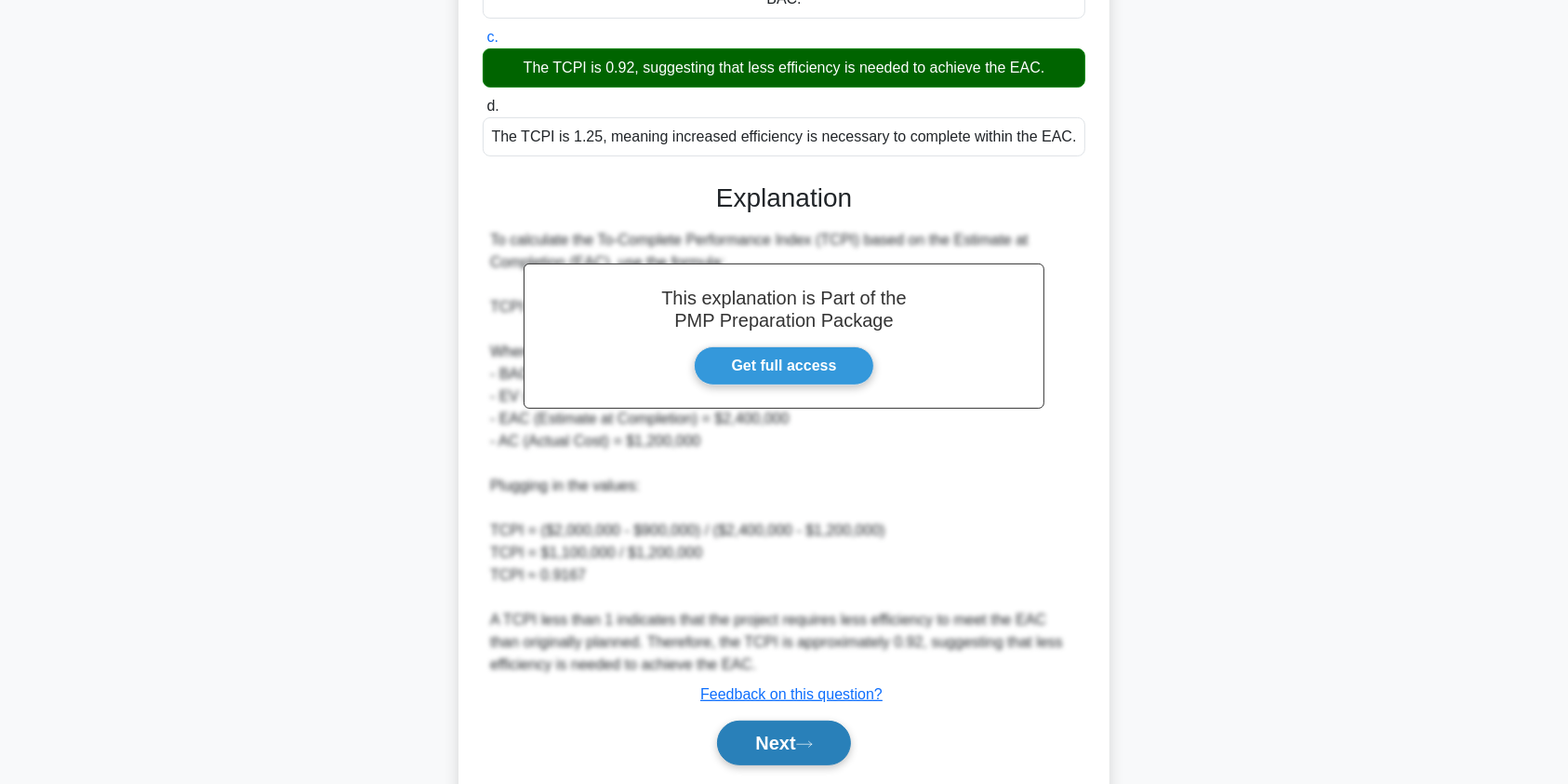
click at [801, 742] on button "Next" at bounding box center [784, 742] width 133 height 45
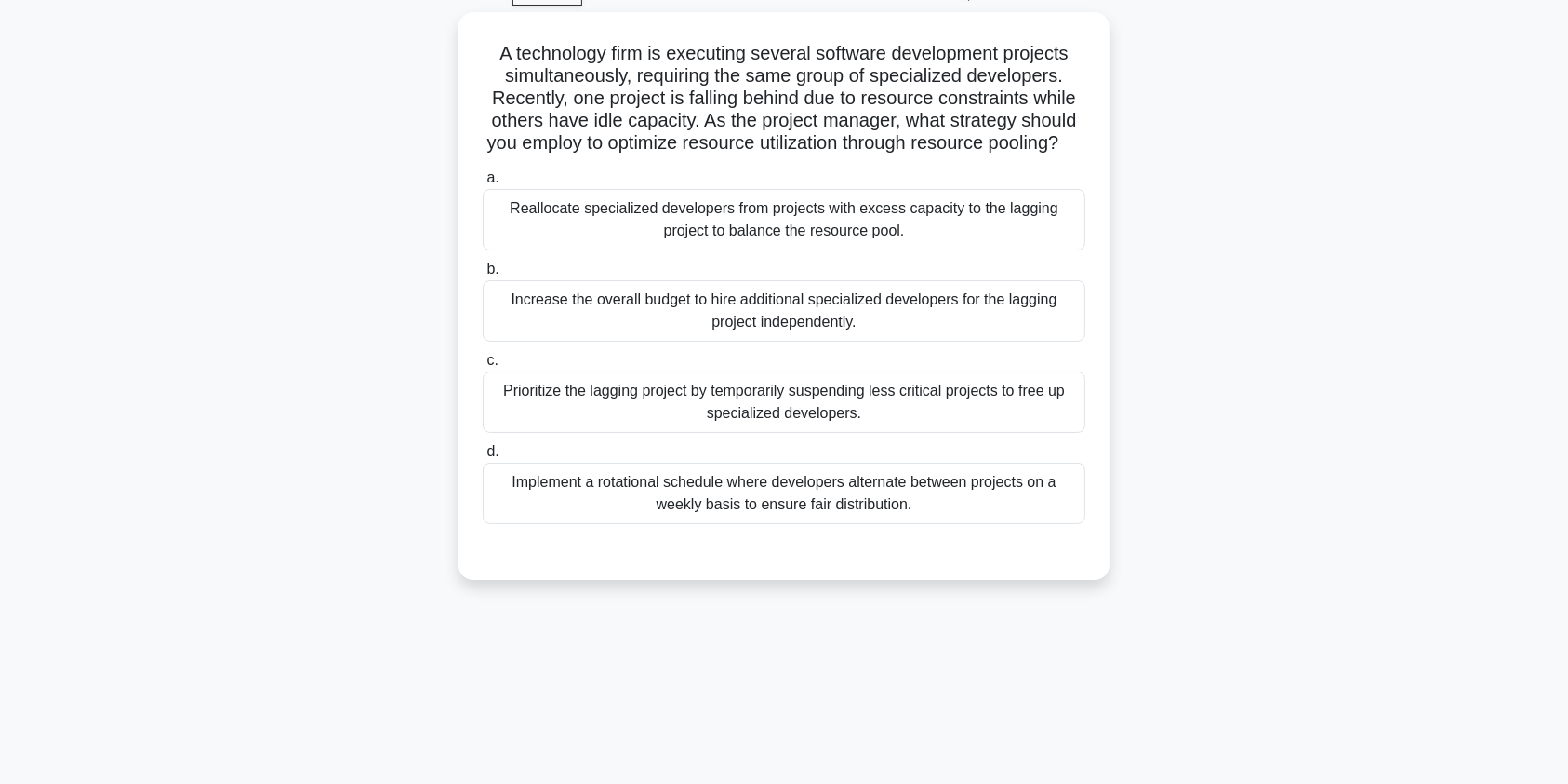
scroll to position [0, 0]
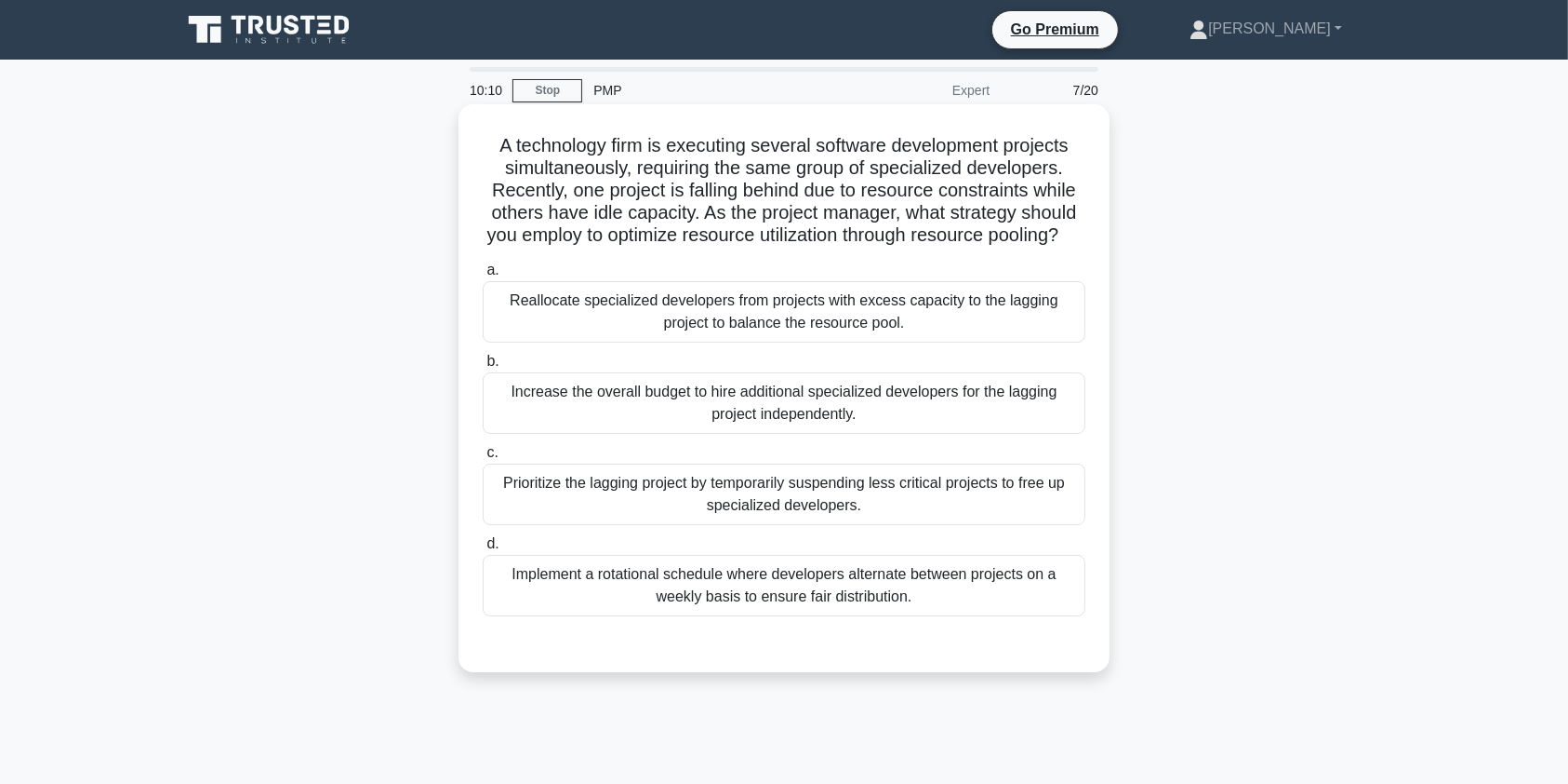
click at [882, 343] on div "Reallocate specialized developers from projects with excess capacity to the lag…" at bounding box center [784, 312] width 603 height 62
click at [483, 276] on input "a. Reallocate specialized developers from projects with excess capacity to the …" at bounding box center [483, 270] width 0 height 12
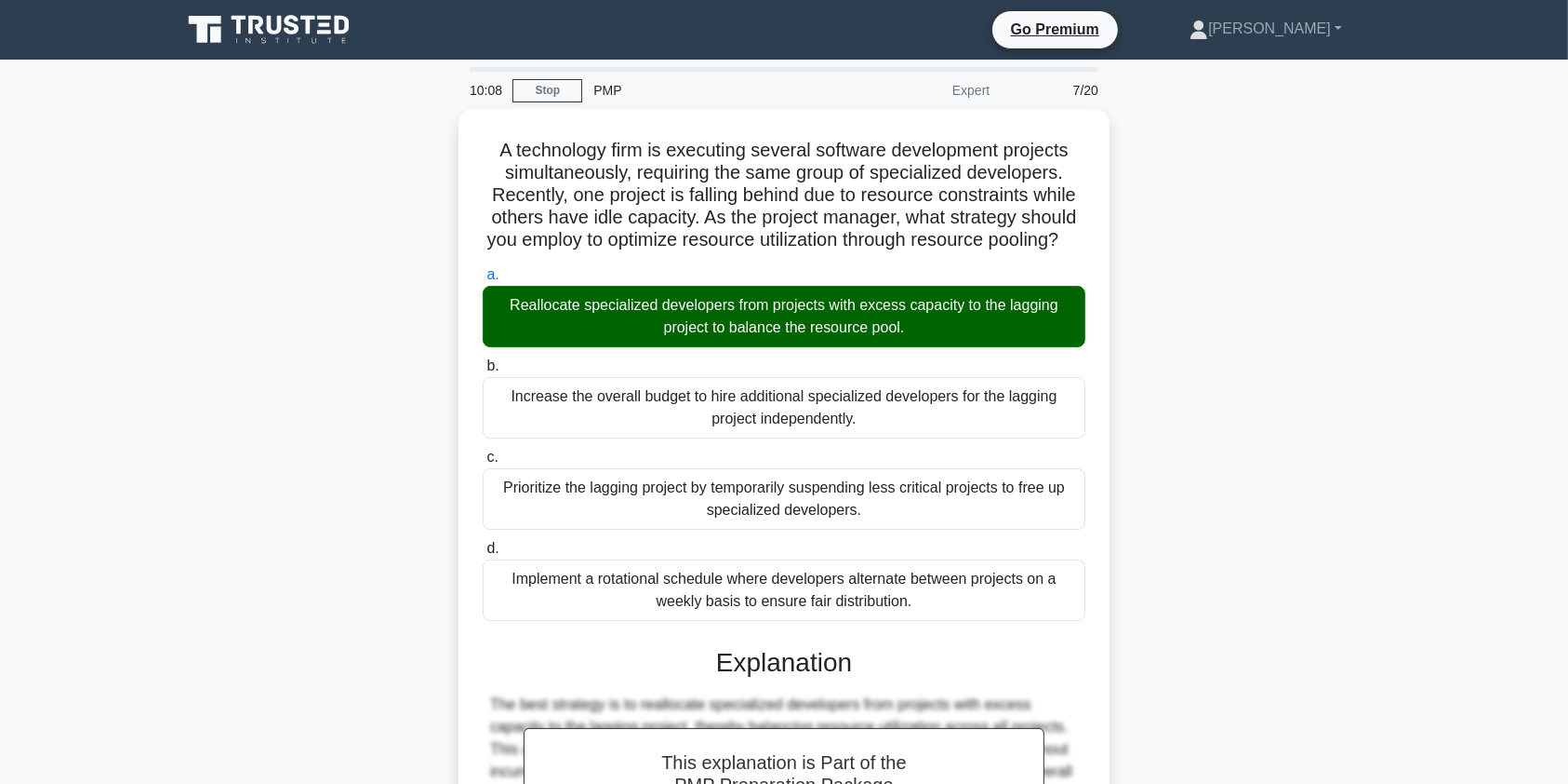
scroll to position [319, 0]
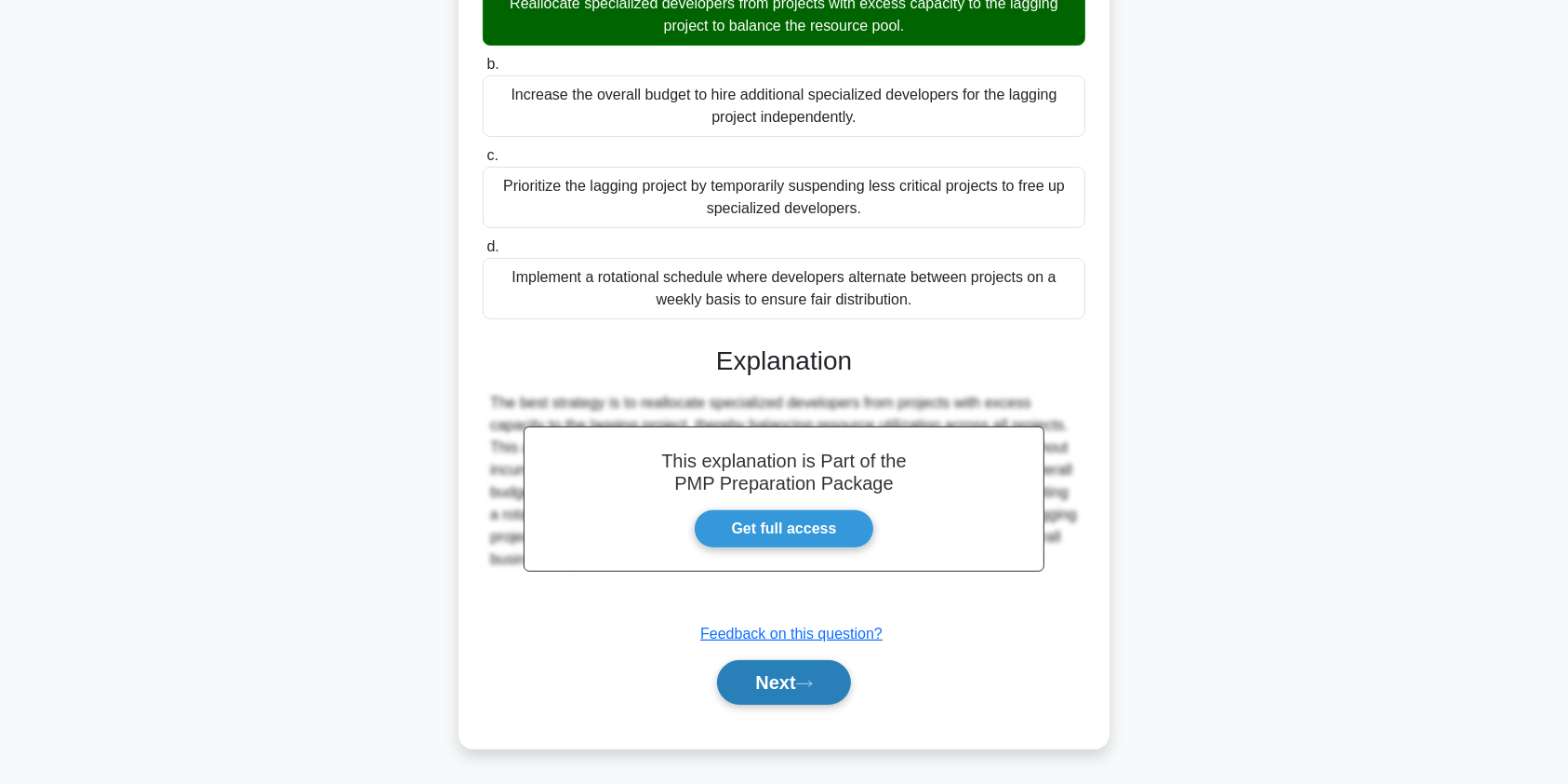
click at [759, 676] on button "Next" at bounding box center [784, 682] width 133 height 45
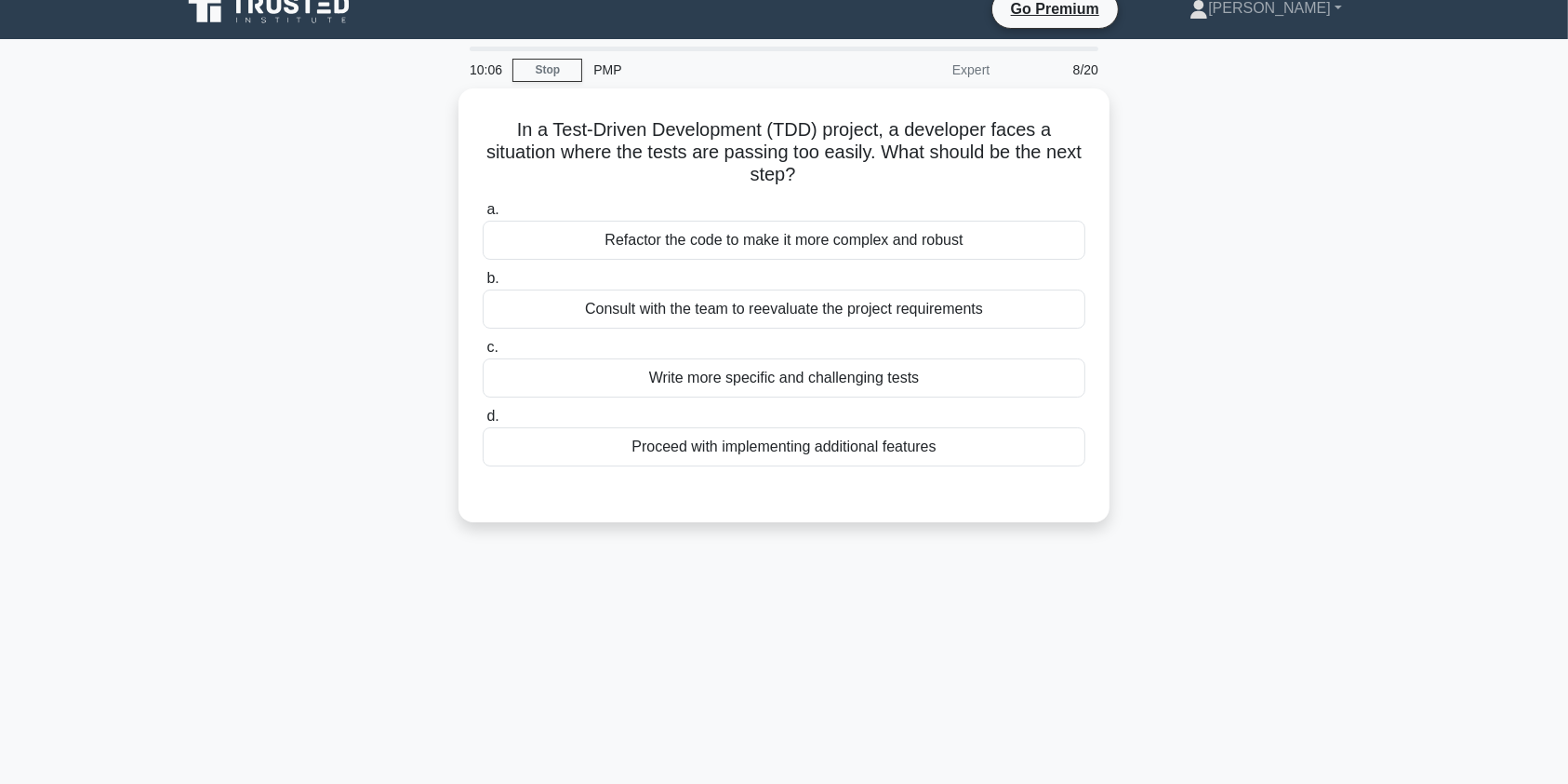
scroll to position [0, 0]
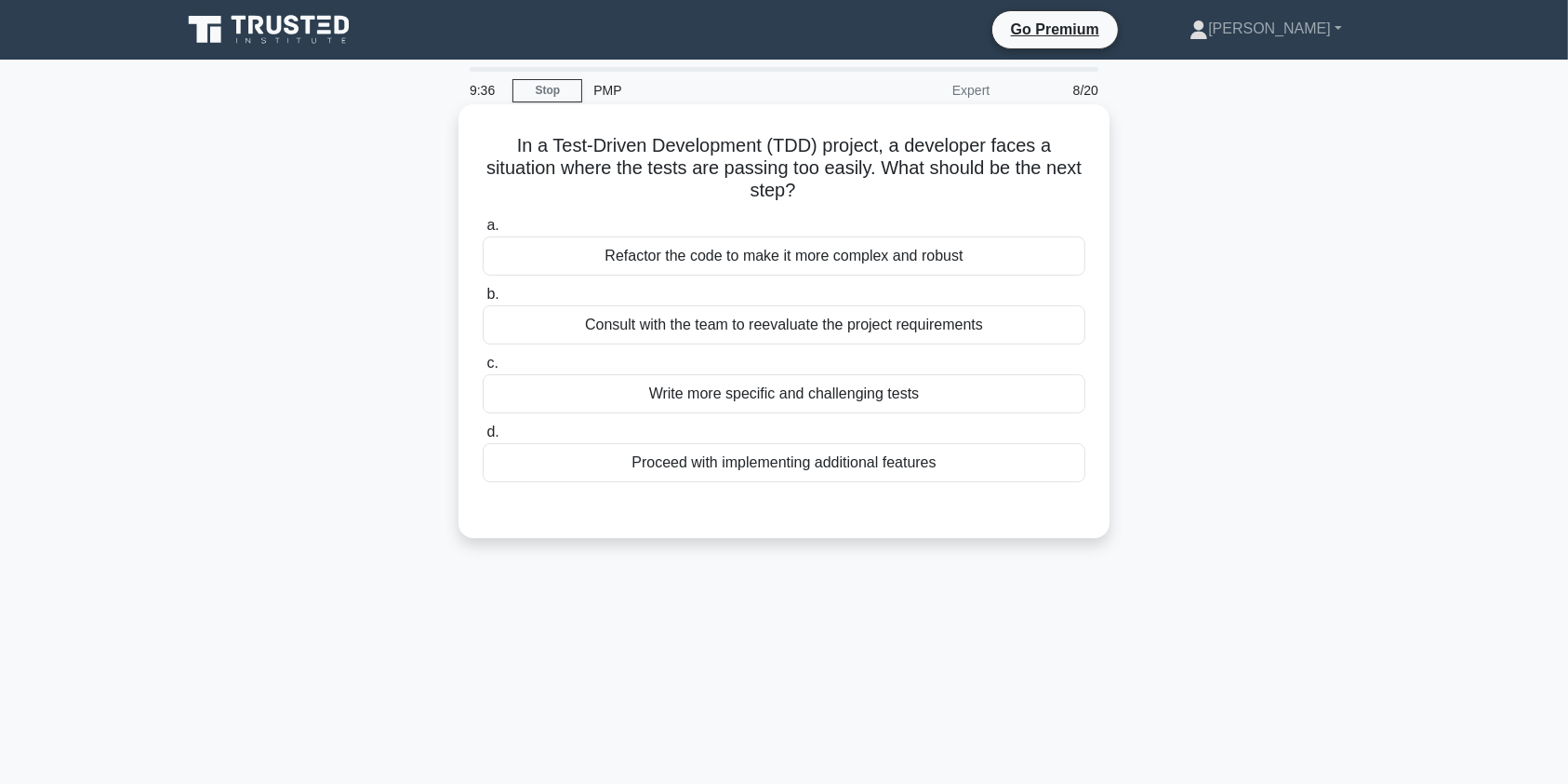
click at [804, 399] on div "Write more specific and challenging tests" at bounding box center [784, 393] width 603 height 39
click at [483, 369] on input "c. Write more specific and challenging tests" at bounding box center [483, 363] width 0 height 12
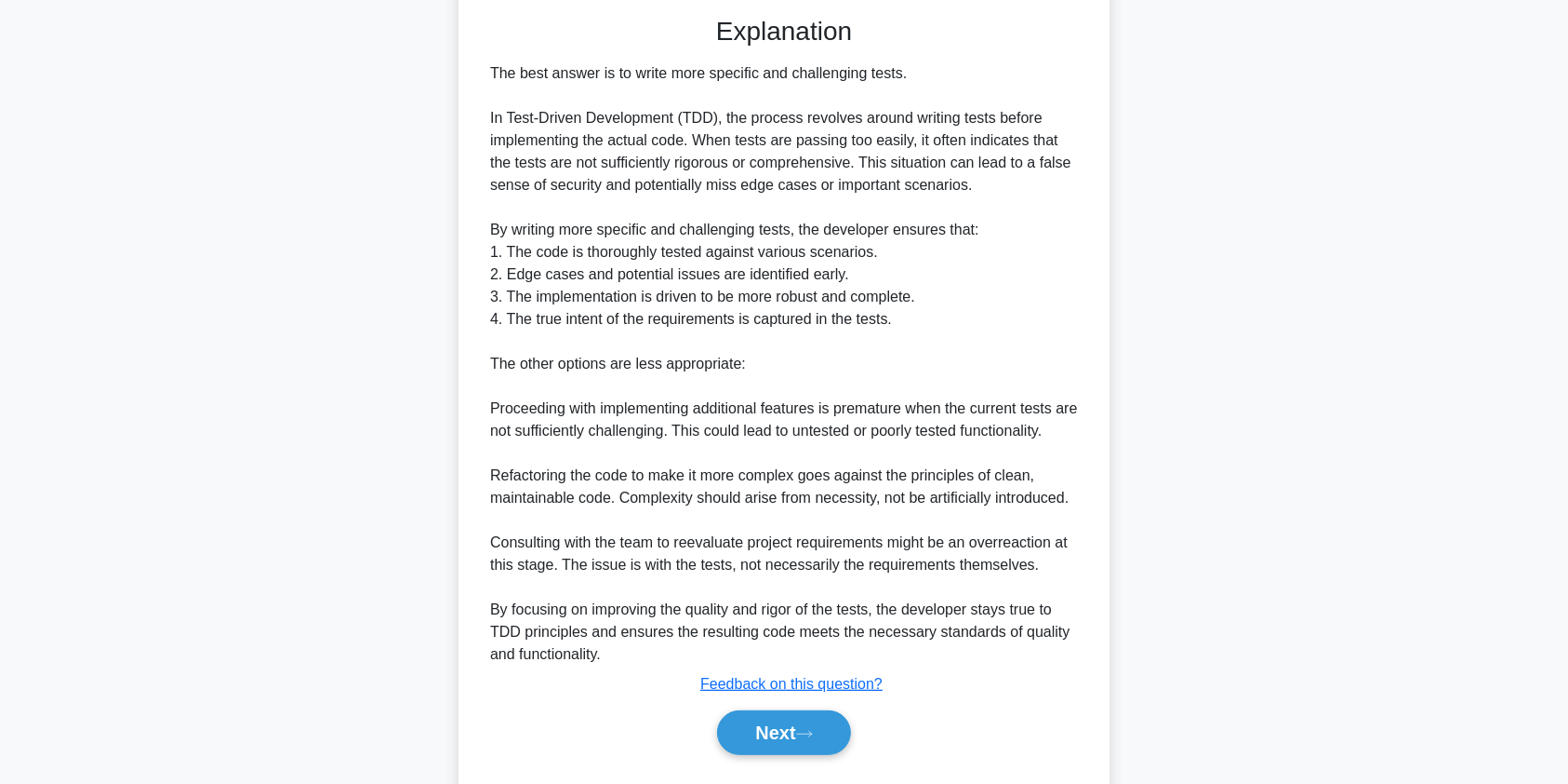
scroll to position [543, 0]
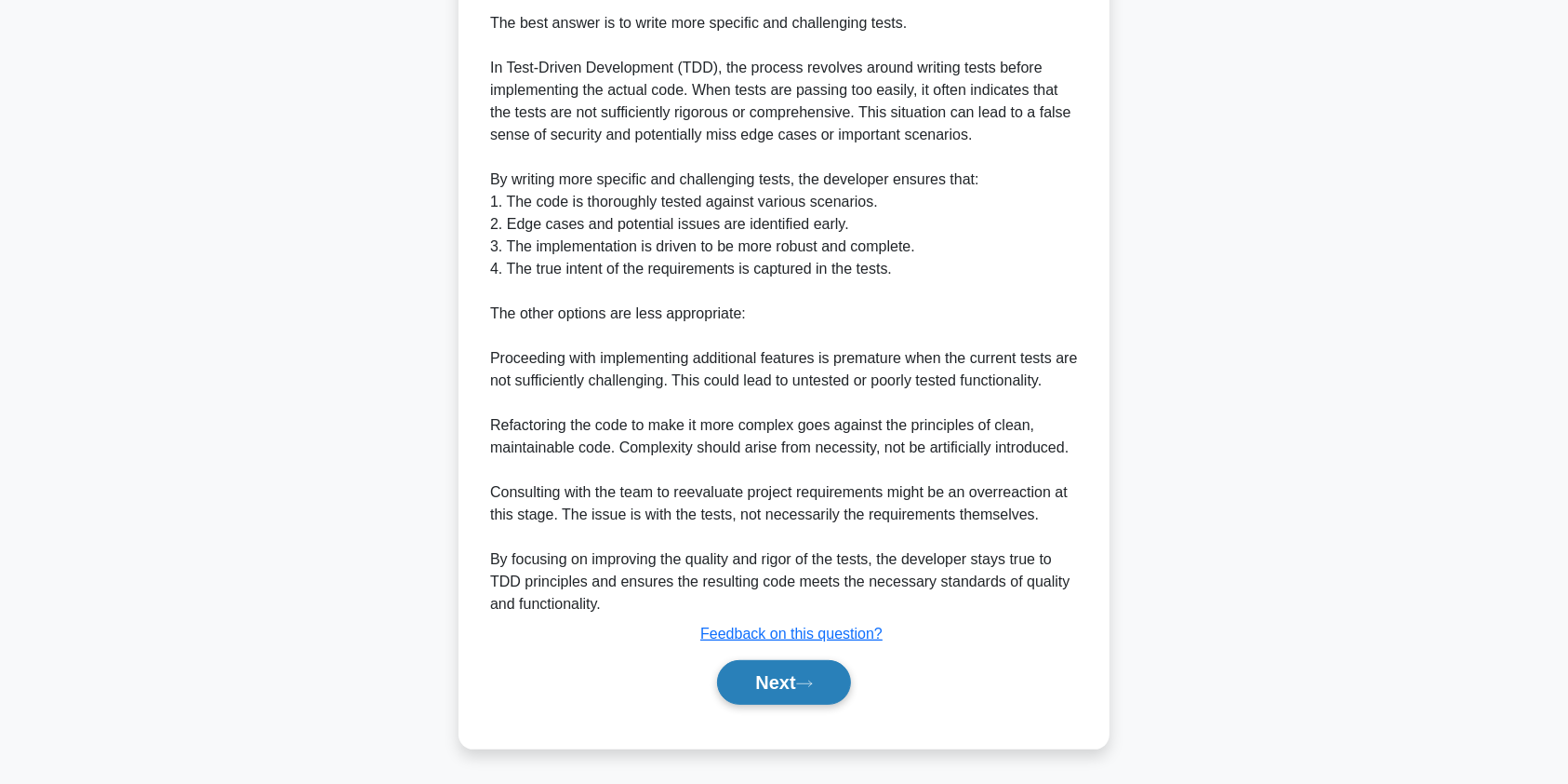
click at [775, 688] on button "Next" at bounding box center [784, 682] width 133 height 45
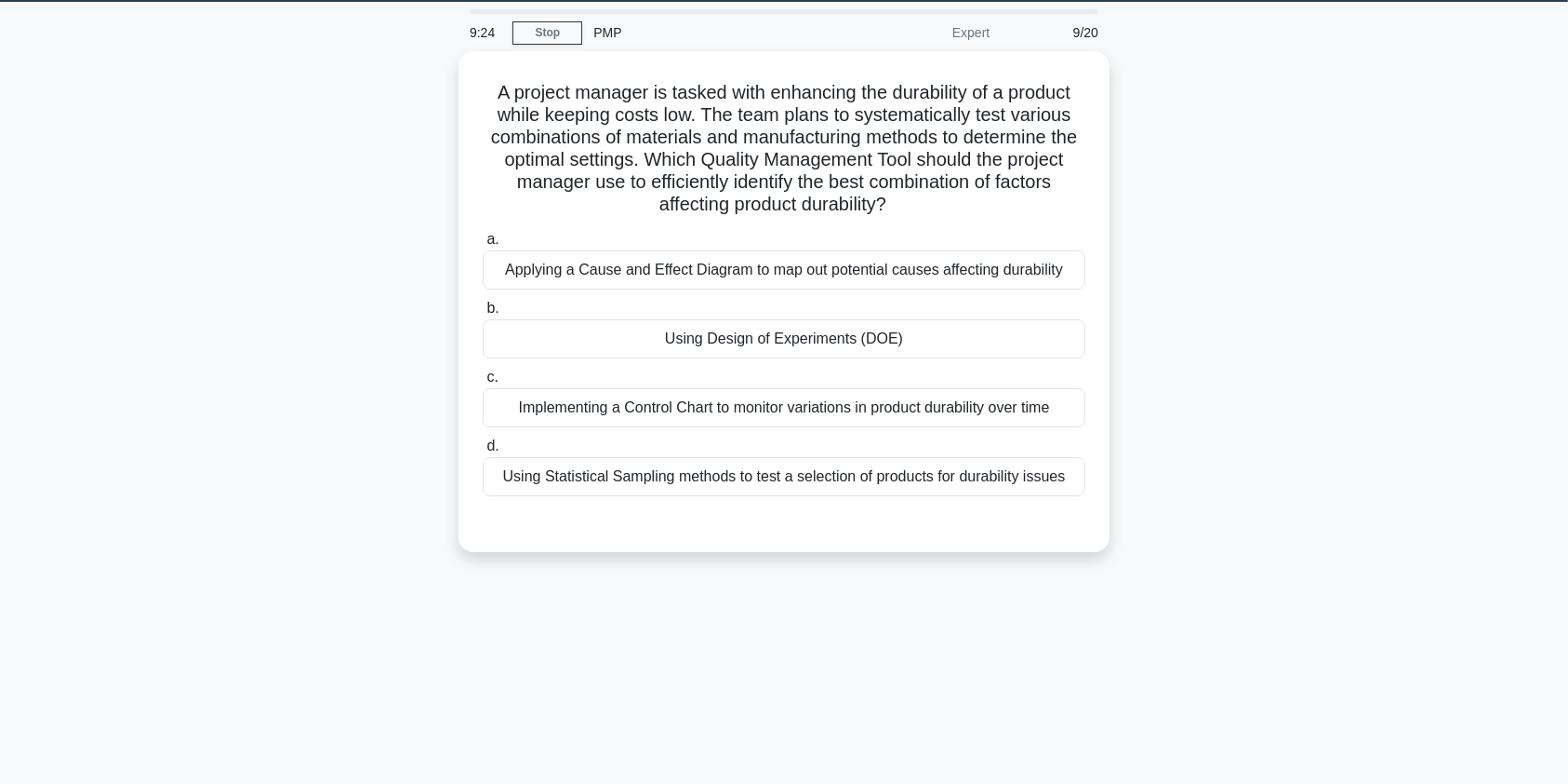
scroll to position [24, 0]
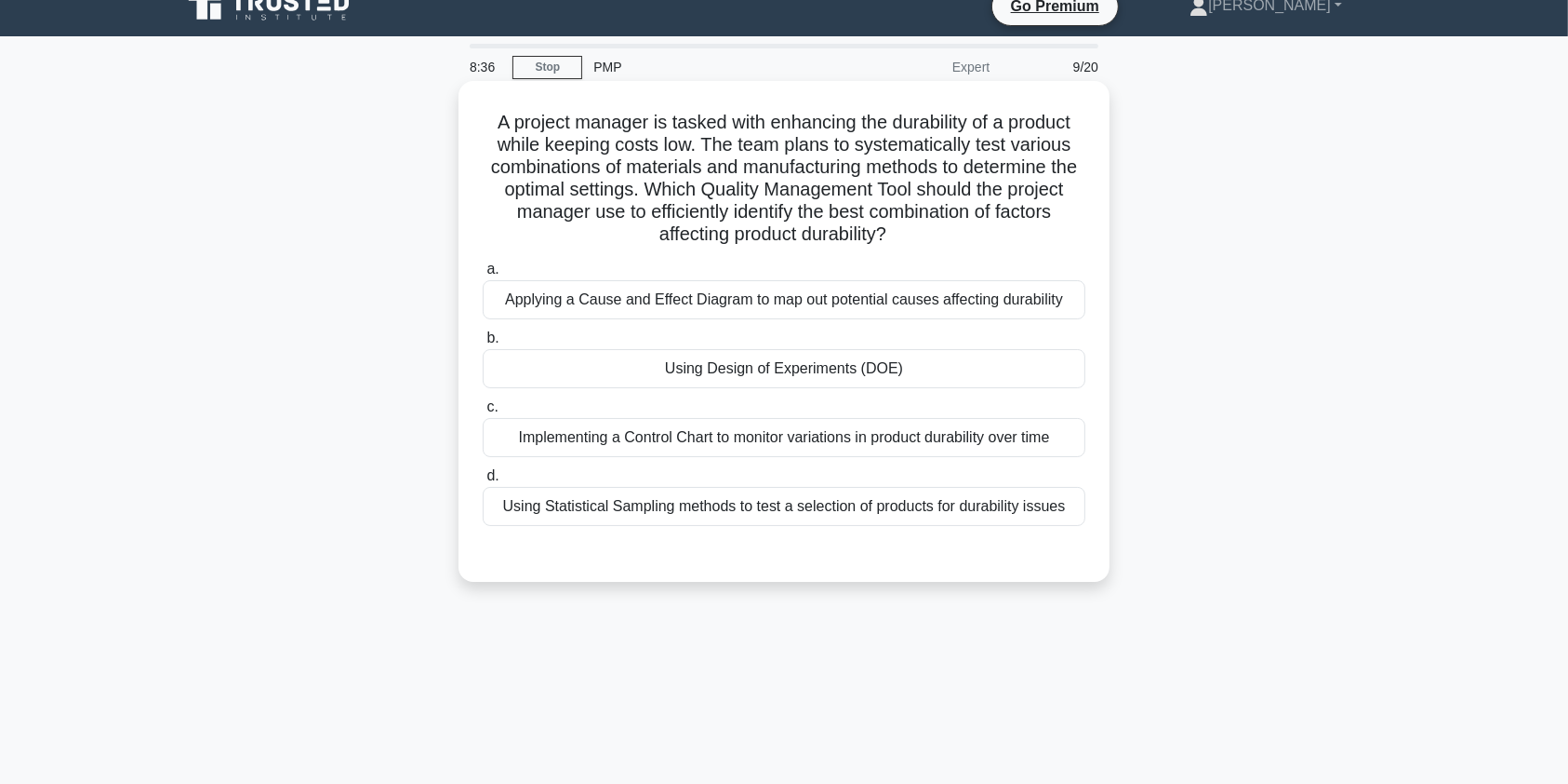
click at [889, 513] on div "Using Statistical Sampling methods to test a selection of products for durabili…" at bounding box center [784, 506] width 603 height 39
click at [483, 482] on input "d. Using Statistical Sampling methods to test a selection of products for durab…" at bounding box center [483, 475] width 0 height 12
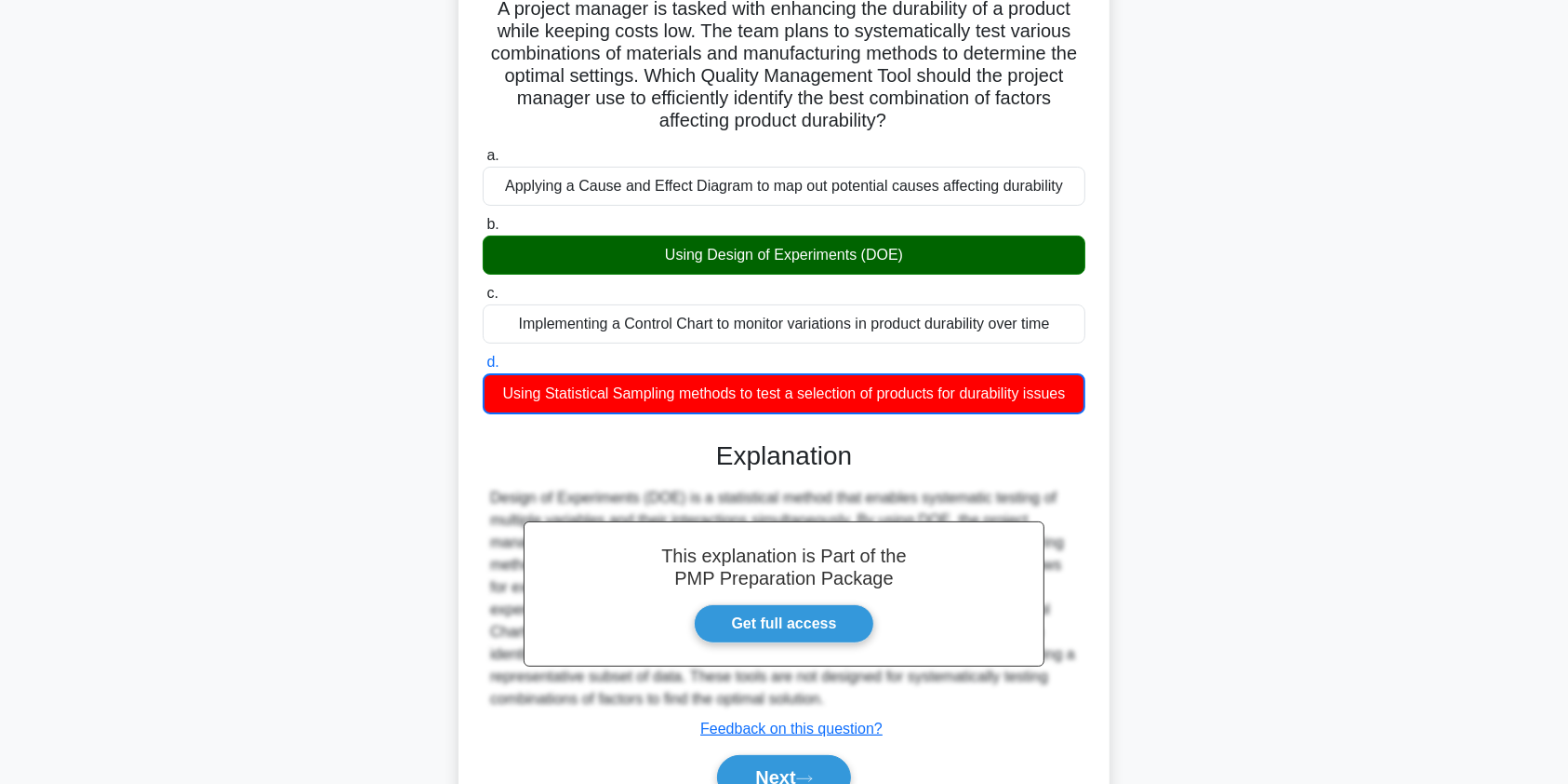
scroll to position [231, 0]
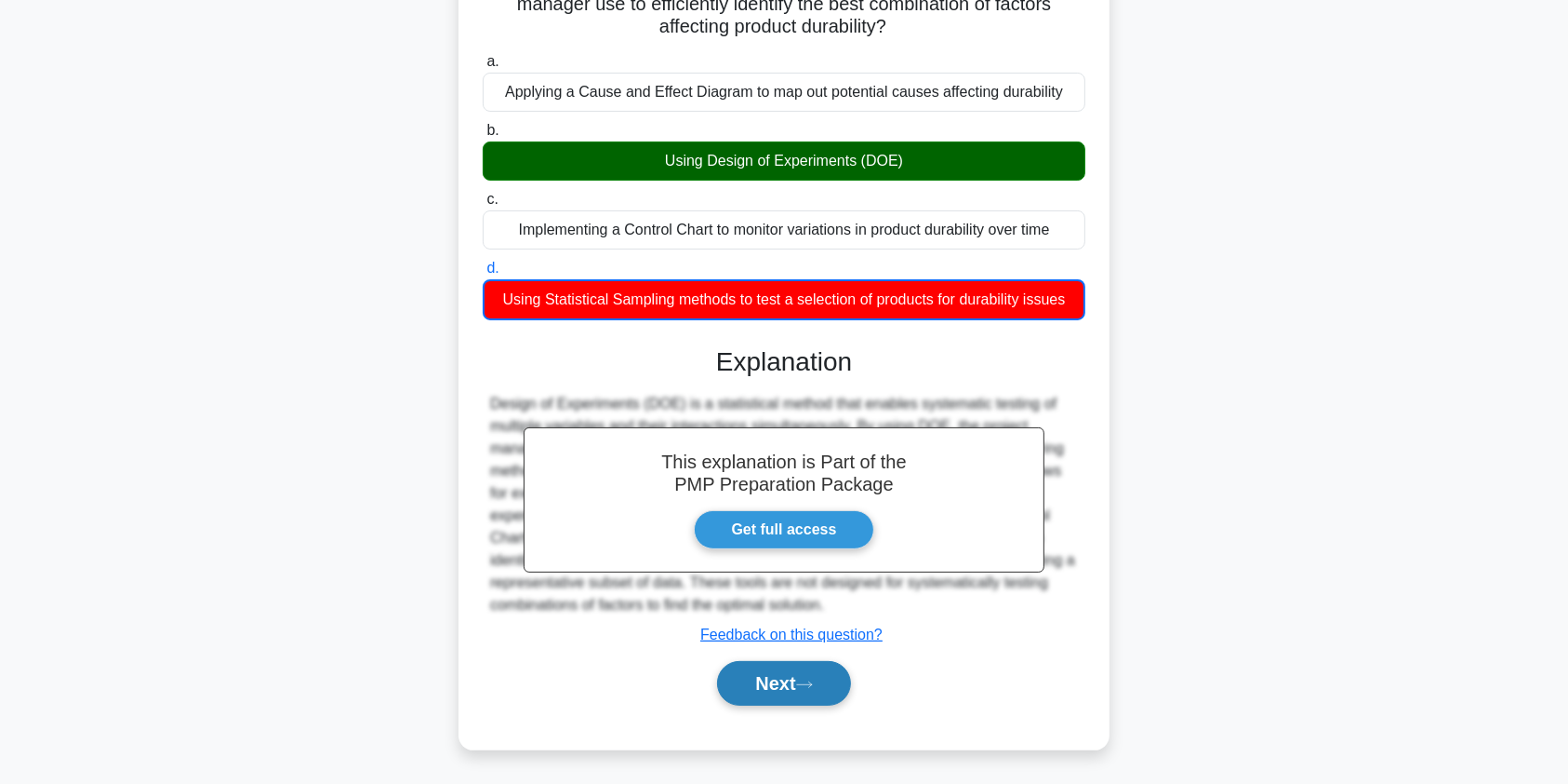
click at [782, 693] on button "Next" at bounding box center [784, 683] width 133 height 45
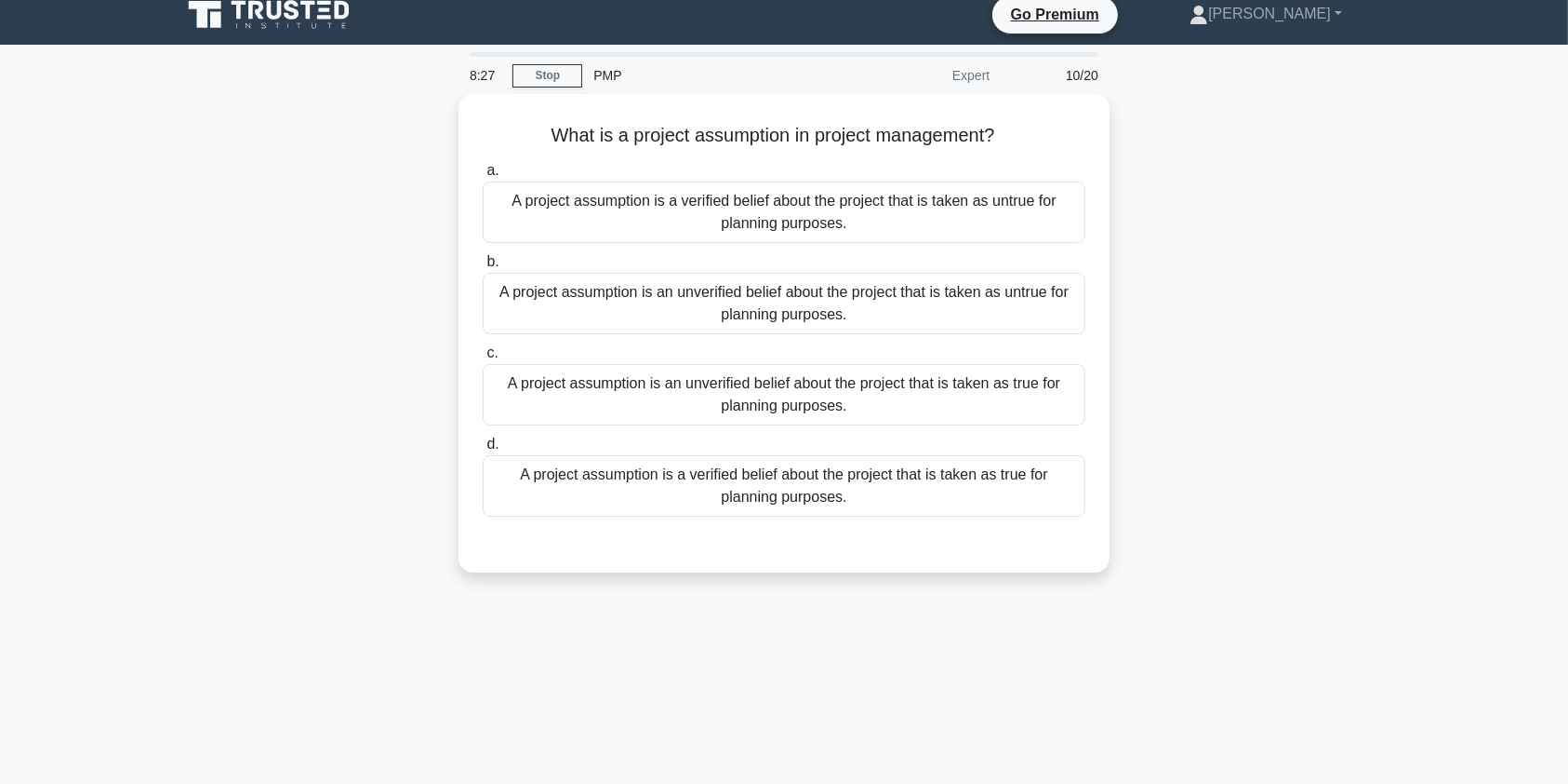
scroll to position [6, 0]
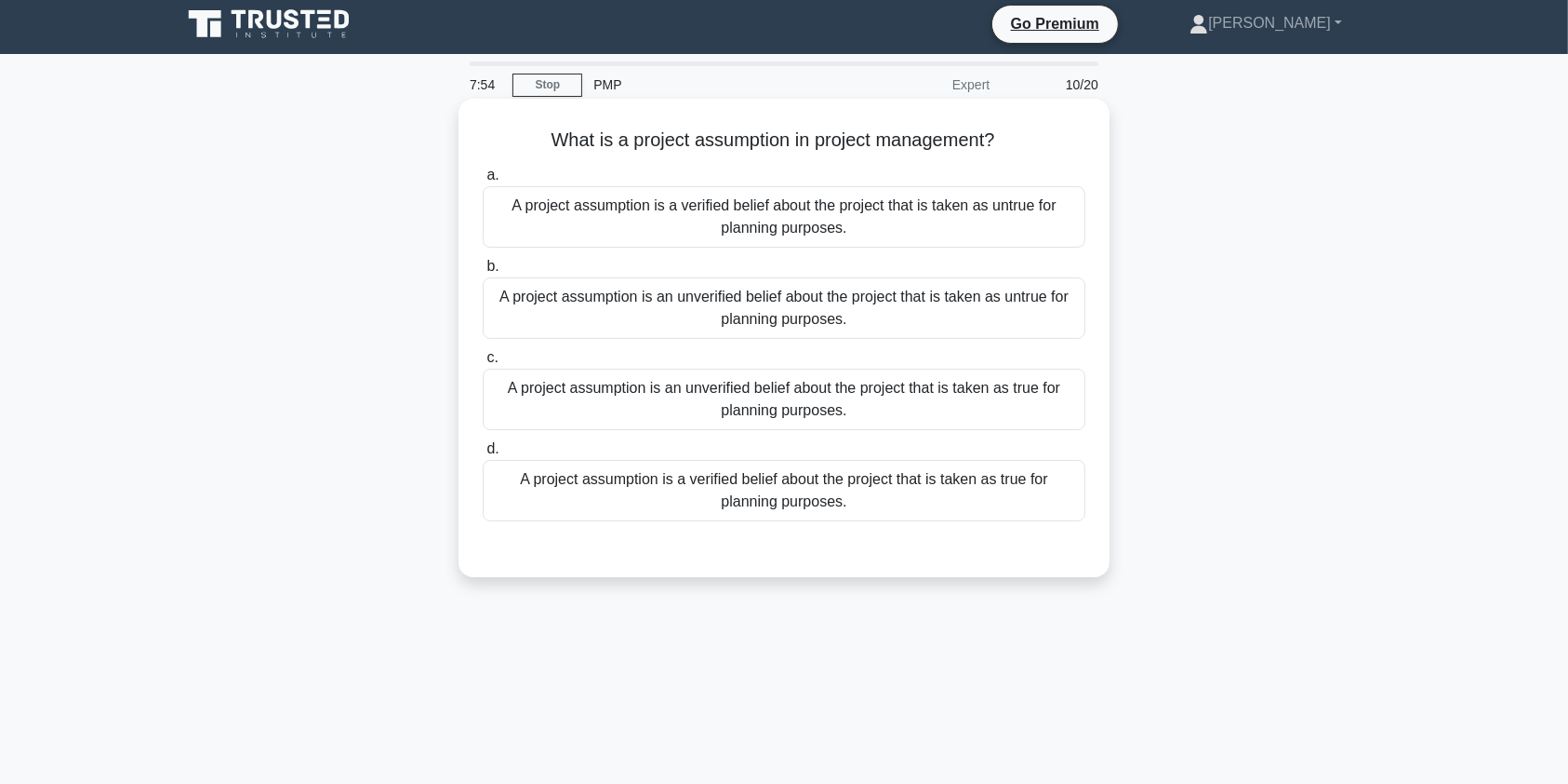
click at [825, 393] on div "A project assumption is an unverified belief about the project that is taken as…" at bounding box center [784, 399] width 603 height 62
click at [483, 364] on input "c. A project assumption is an unverified belief about the project that is taken…" at bounding box center [483, 358] width 0 height 12
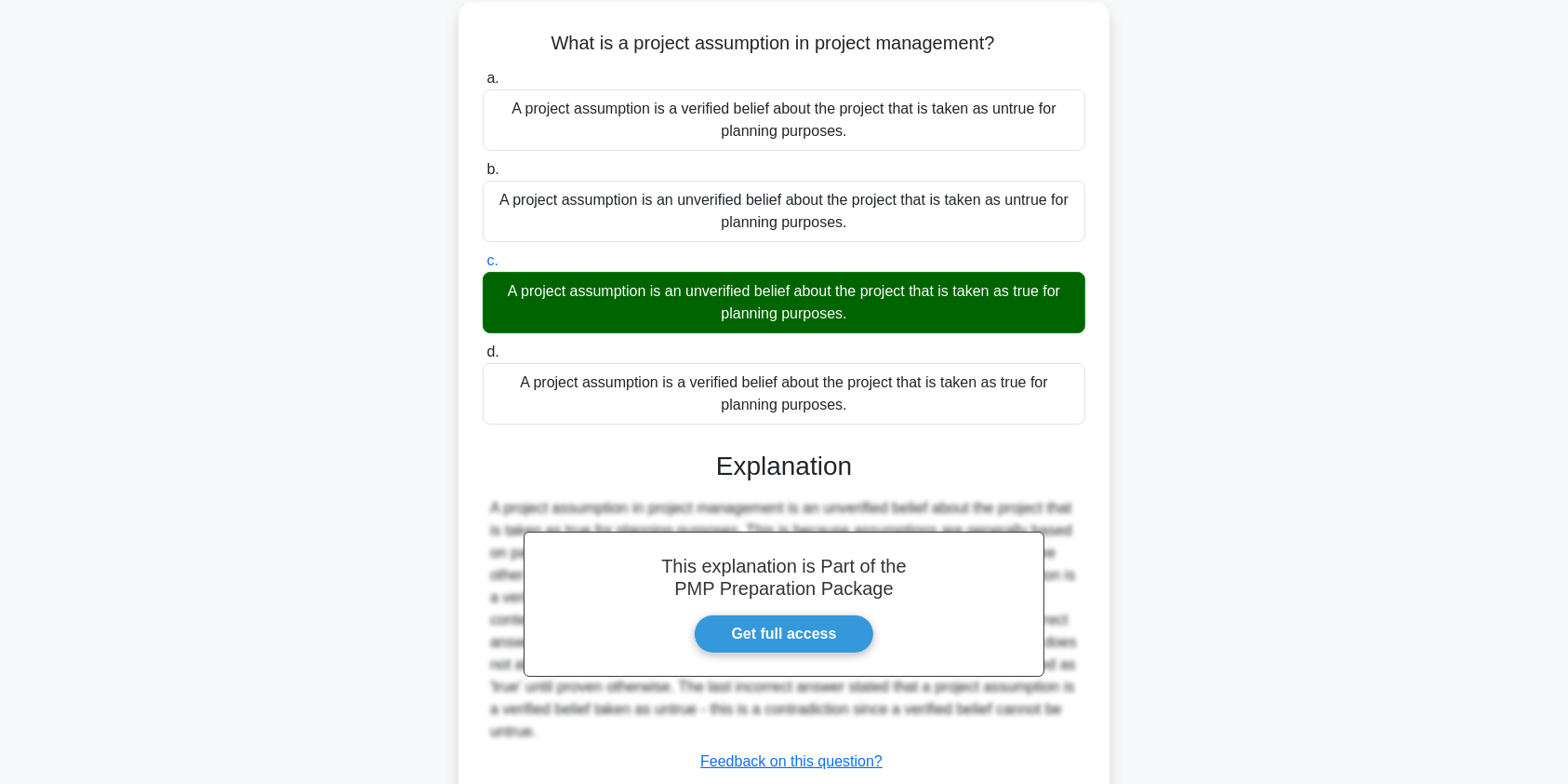
scroll to position [230, 0]
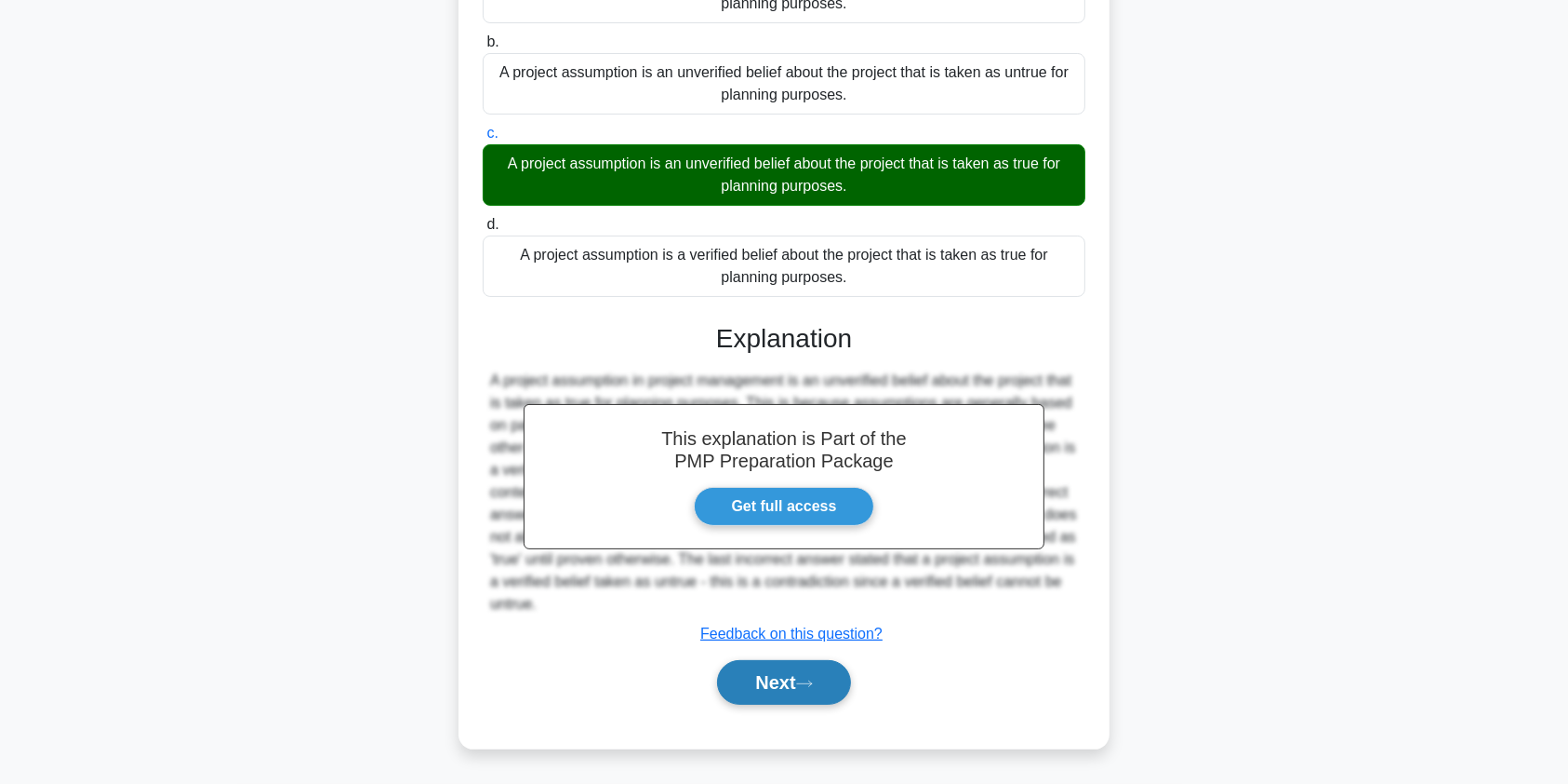
click at [789, 679] on button "Next" at bounding box center [784, 682] width 133 height 45
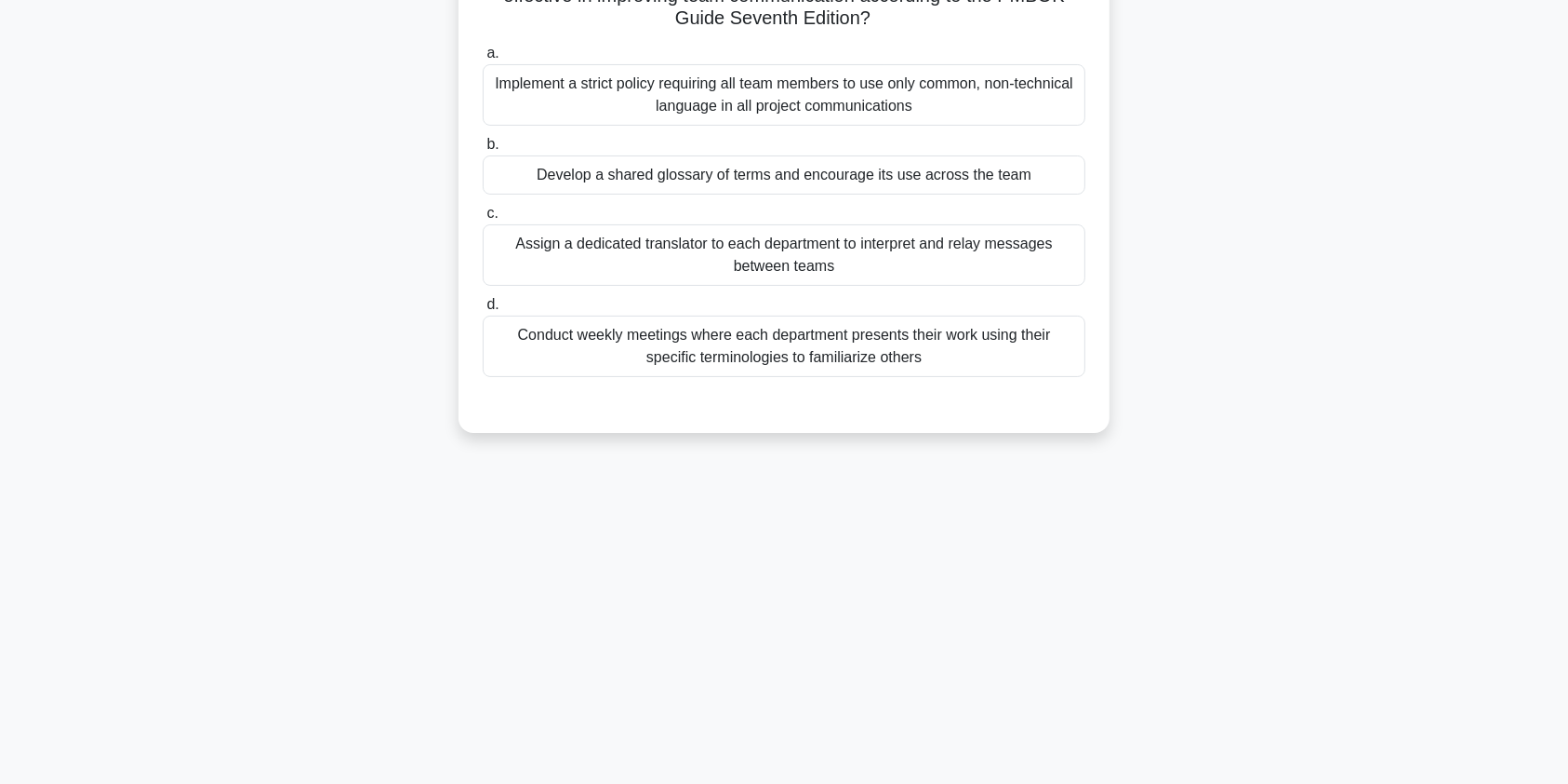
scroll to position [0, 0]
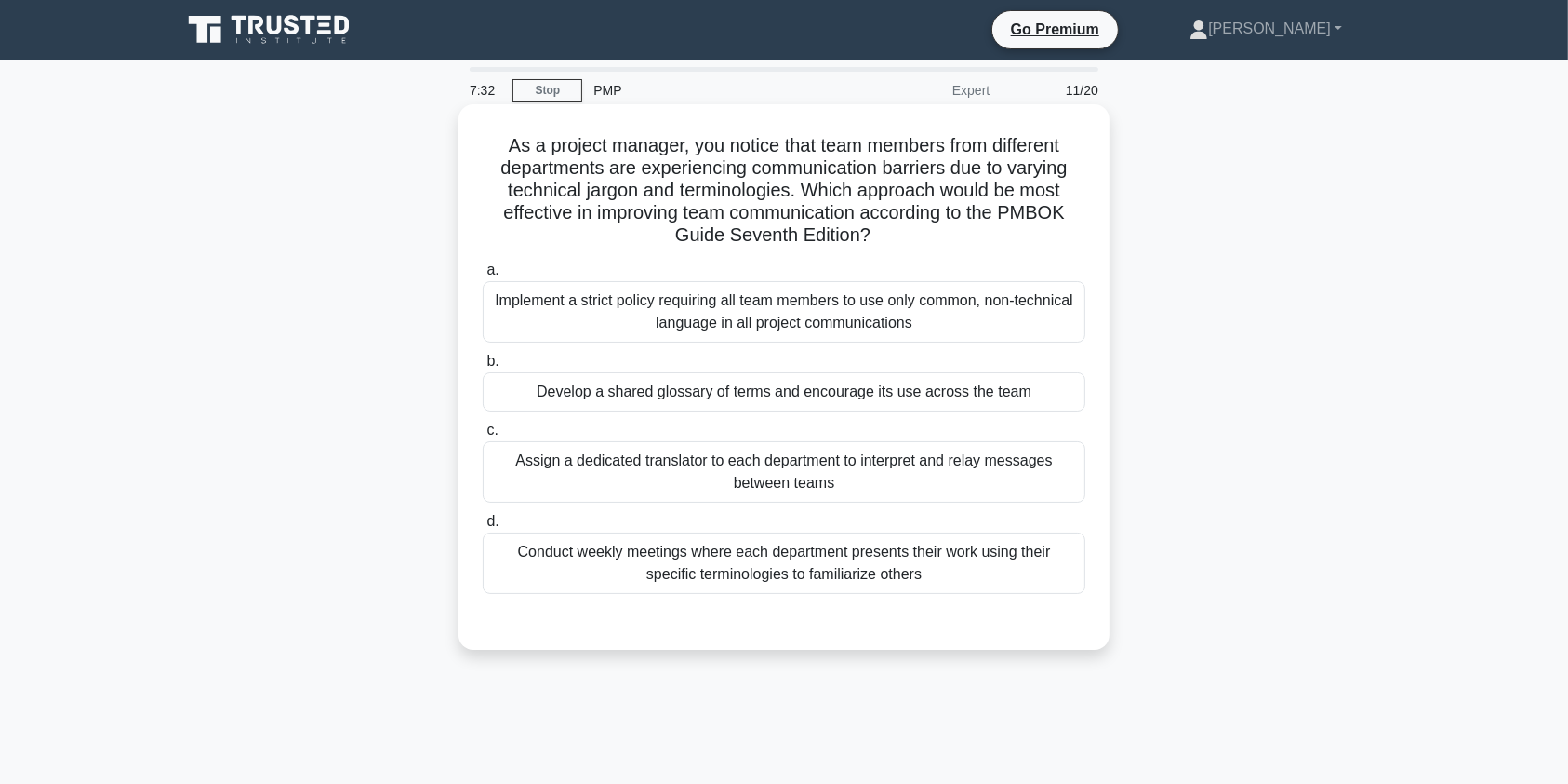
click at [1020, 402] on div "Develop a shared glossary of terms and encourage its use across the team" at bounding box center [784, 391] width 603 height 39
click at [483, 367] on input "b. Develop a shared glossary of terms and encourage its use across the team" at bounding box center [483, 361] width 0 height 12
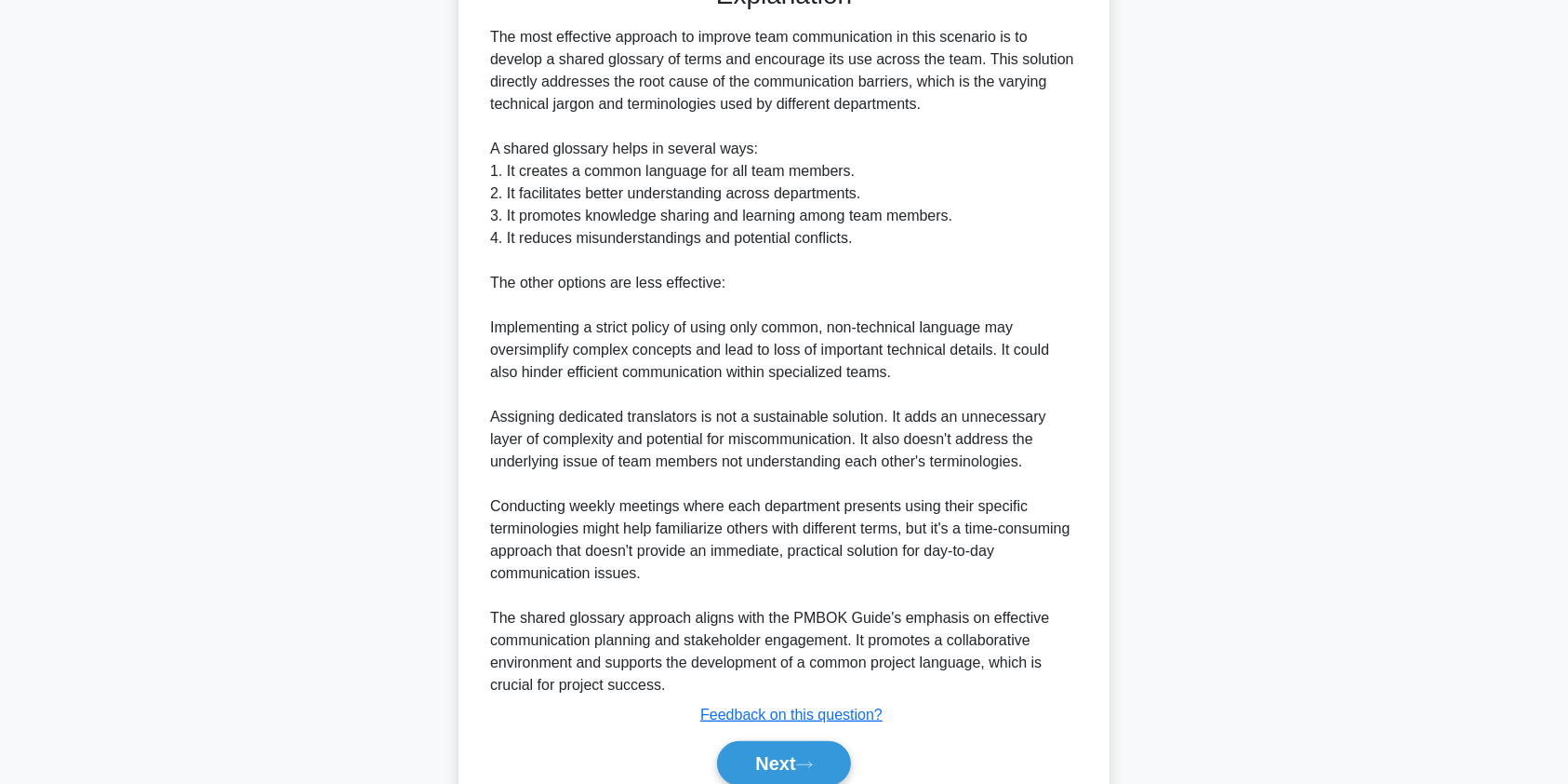
scroll to position [722, 0]
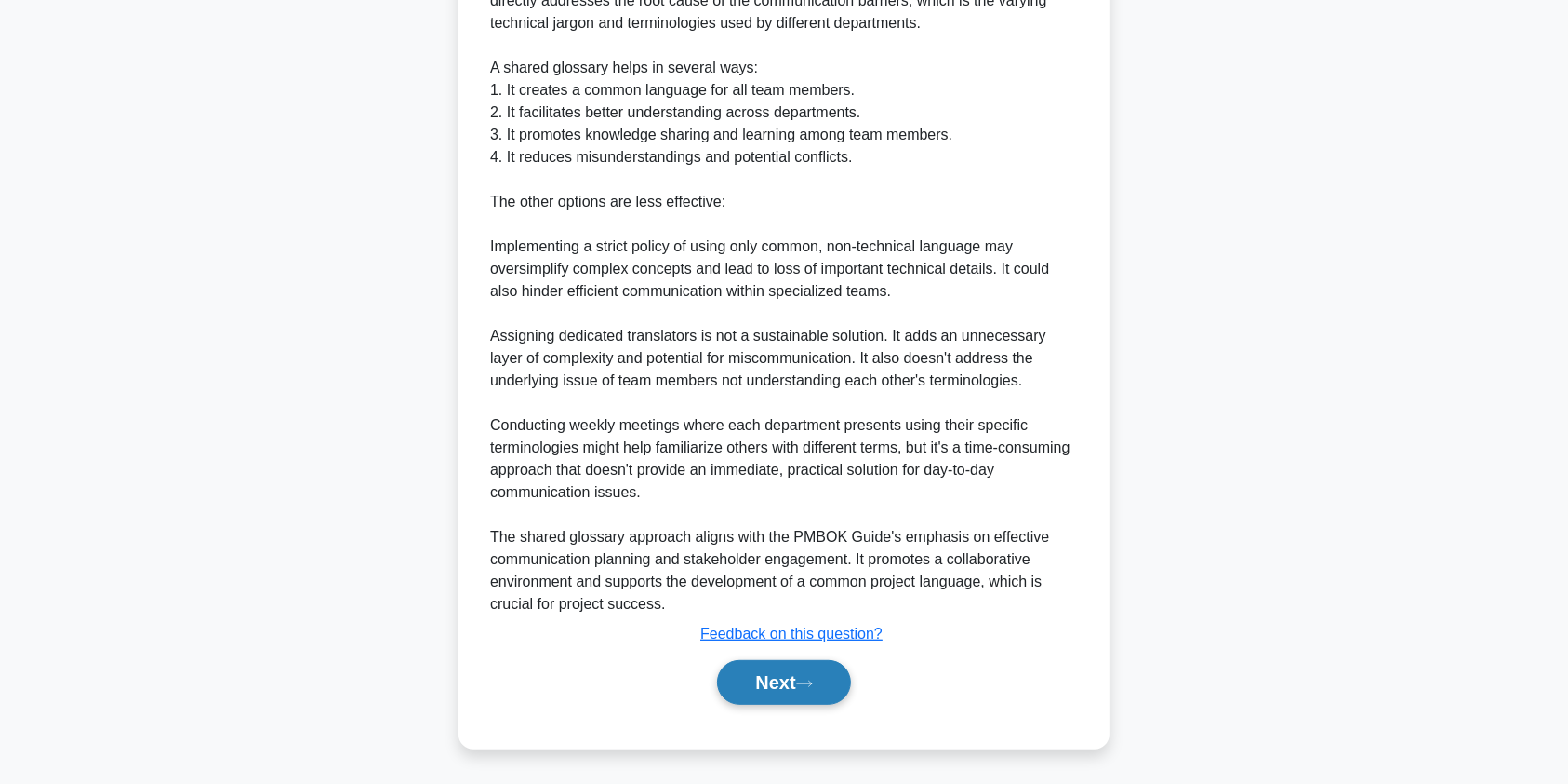
click at [785, 681] on button "Next" at bounding box center [784, 682] width 133 height 45
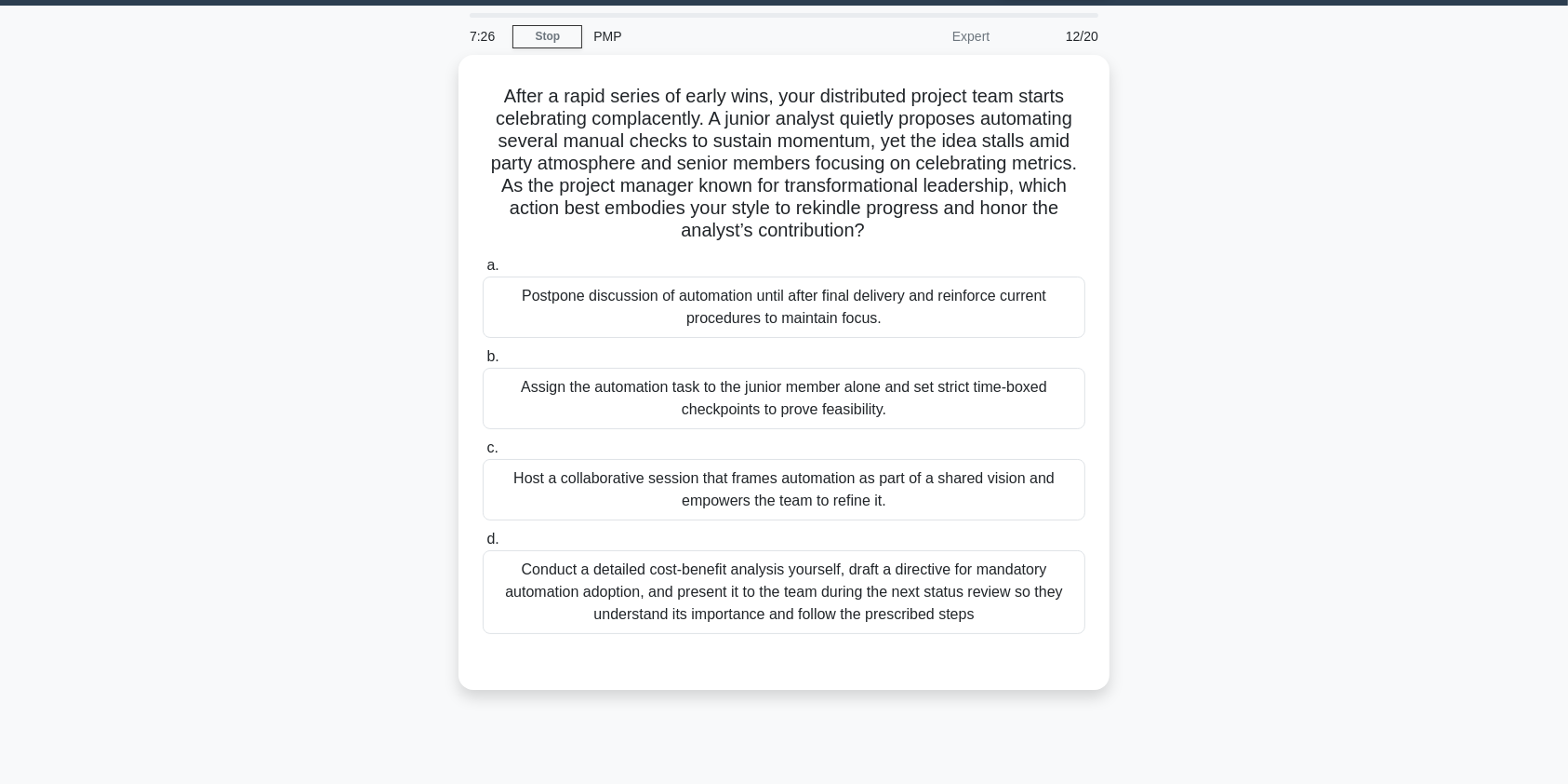
scroll to position [0, 0]
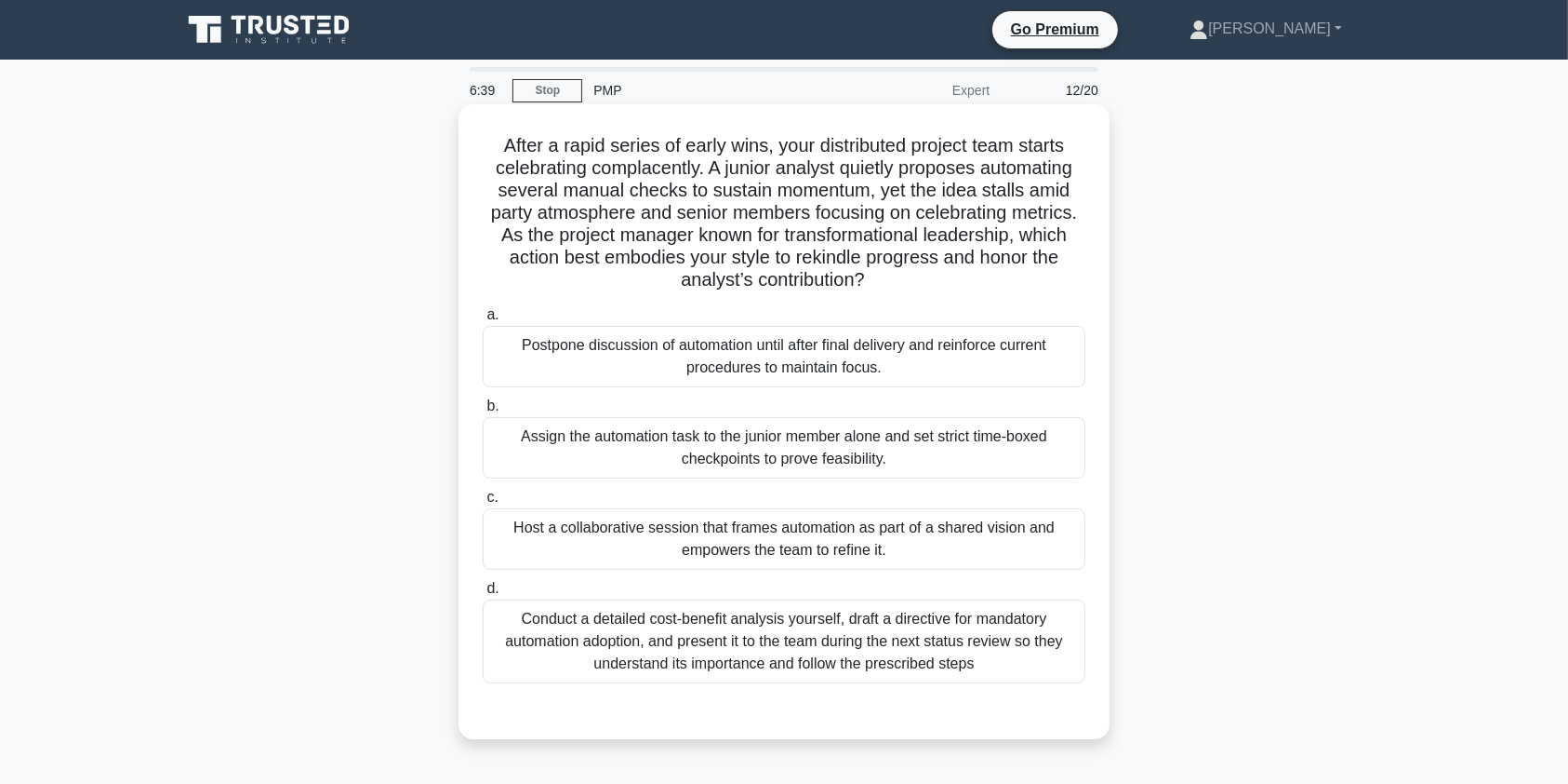
click at [900, 623] on div "Conduct a detailed cost-benefit analysis yourself, draft a directive for mandat…" at bounding box center [784, 641] width 603 height 83
click at [483, 595] on input "d. Conduct a detailed cost-benefit analysis yourself, draft a directive for man…" at bounding box center [483, 588] width 0 height 12
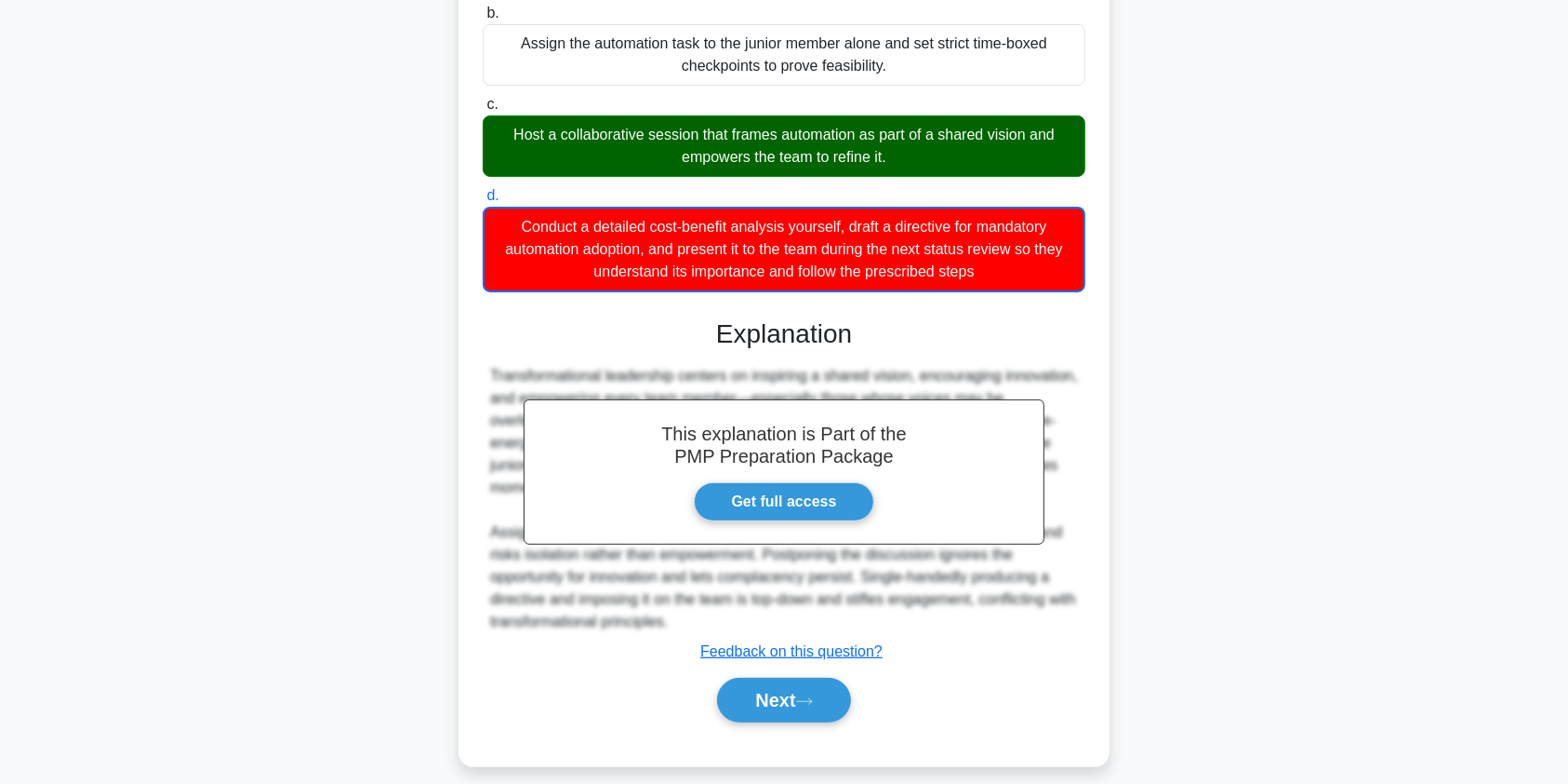
scroll to position [409, 0]
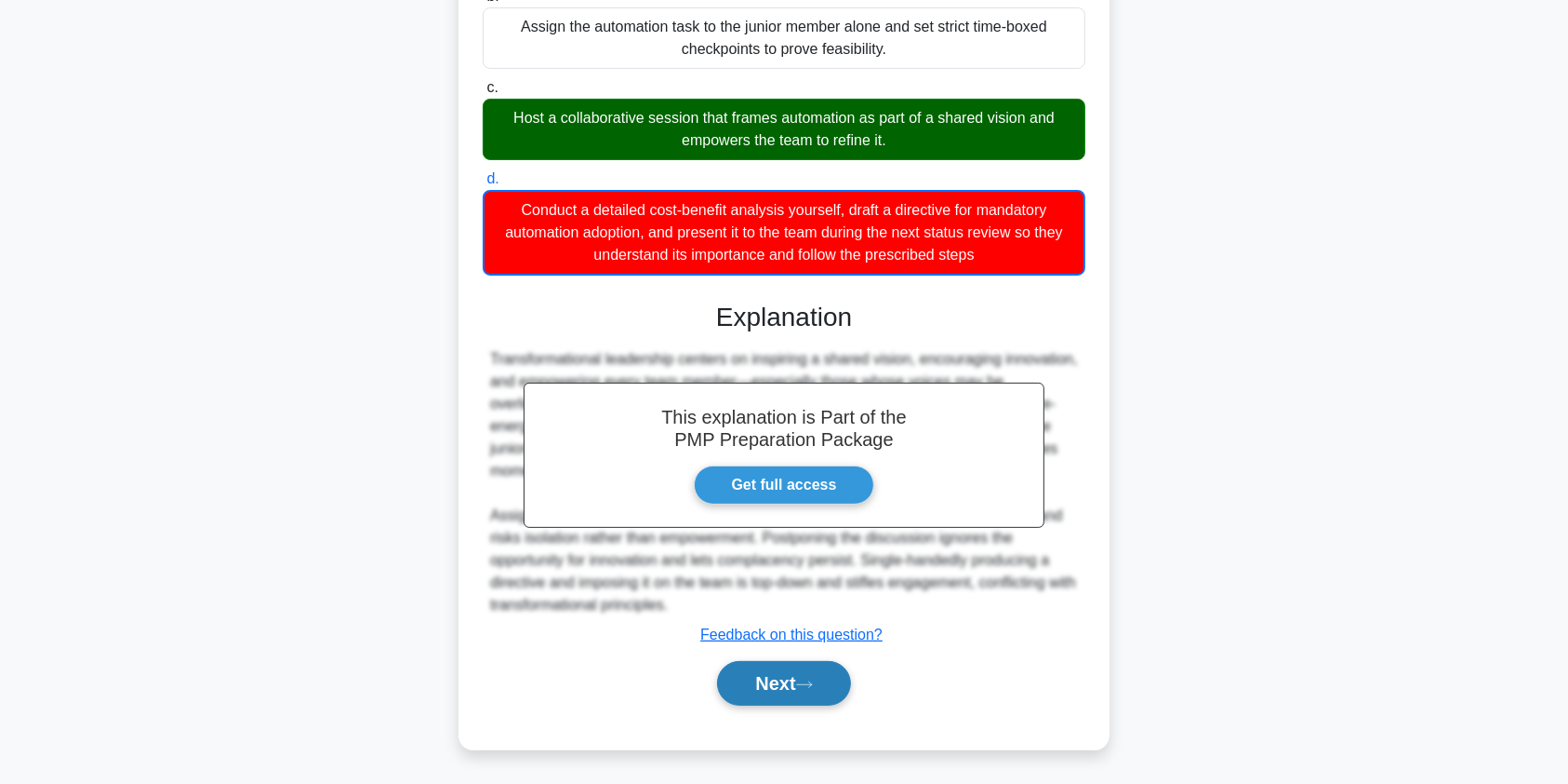
click at [789, 681] on button "Next" at bounding box center [784, 683] width 133 height 45
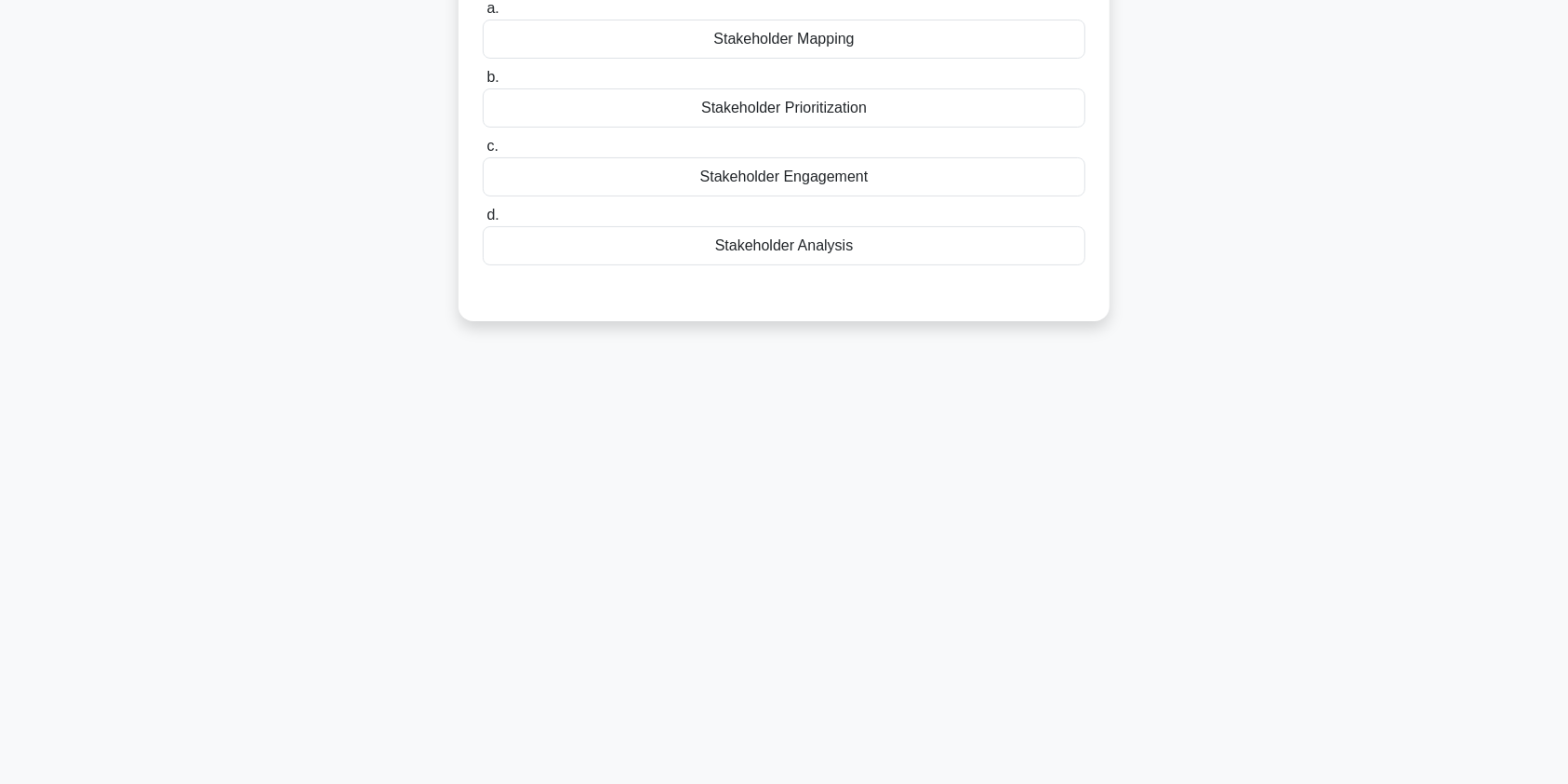
scroll to position [0, 0]
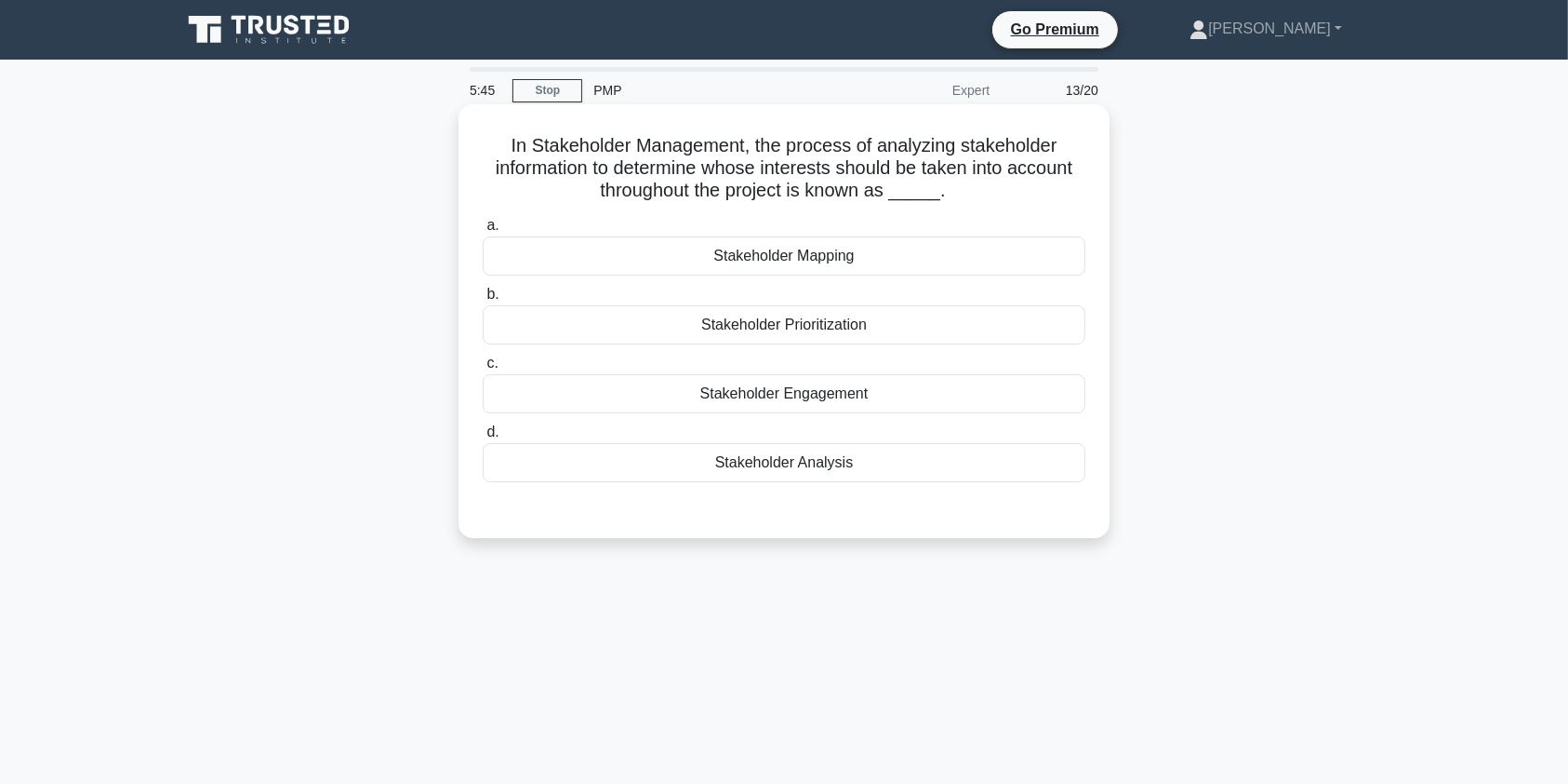
click at [915, 471] on div "Stakeholder Analysis" at bounding box center [784, 462] width 603 height 39
click at [483, 438] on input "d. Stakeholder Analysis" at bounding box center [483, 432] width 0 height 12
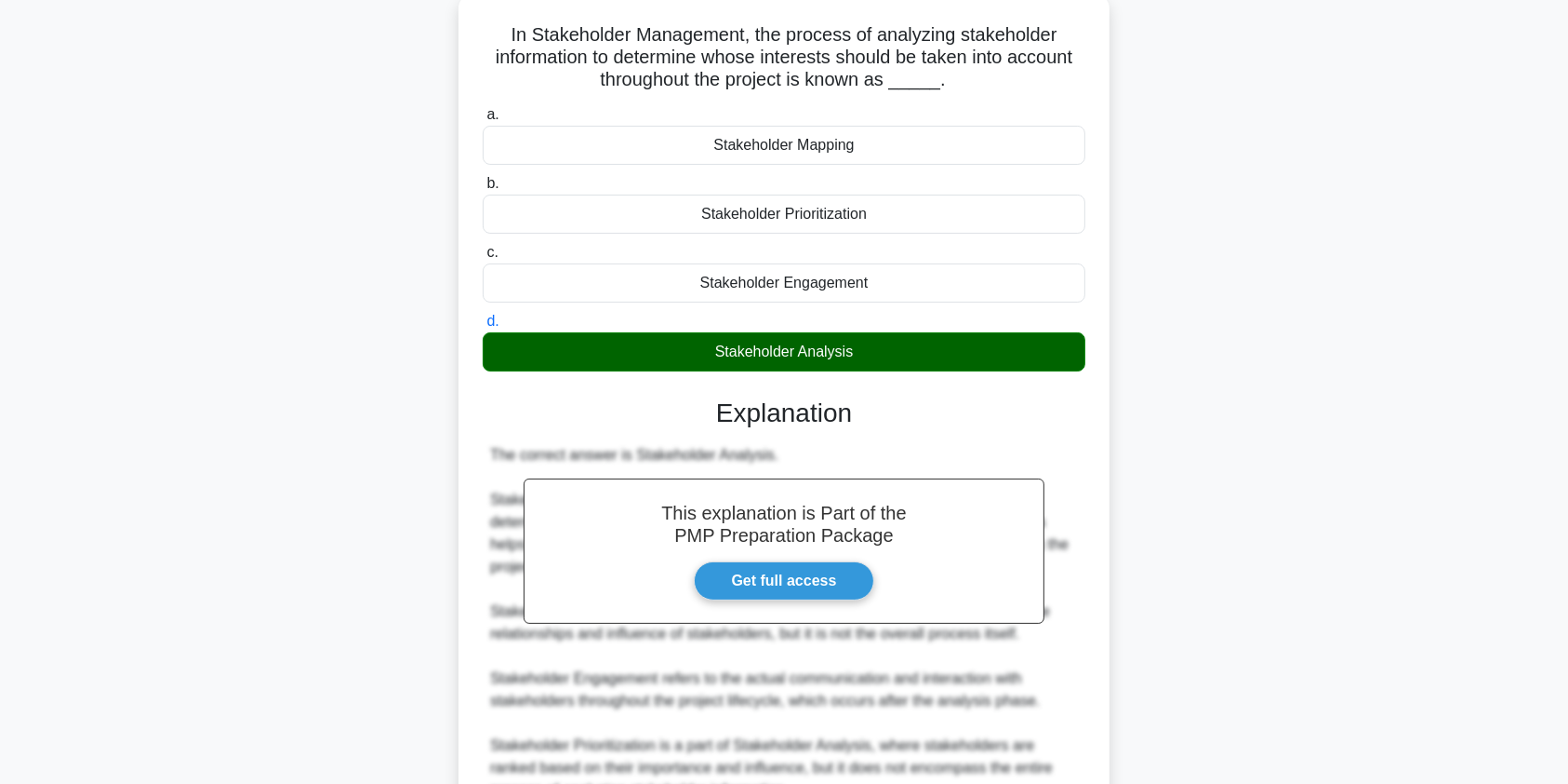
scroll to position [297, 0]
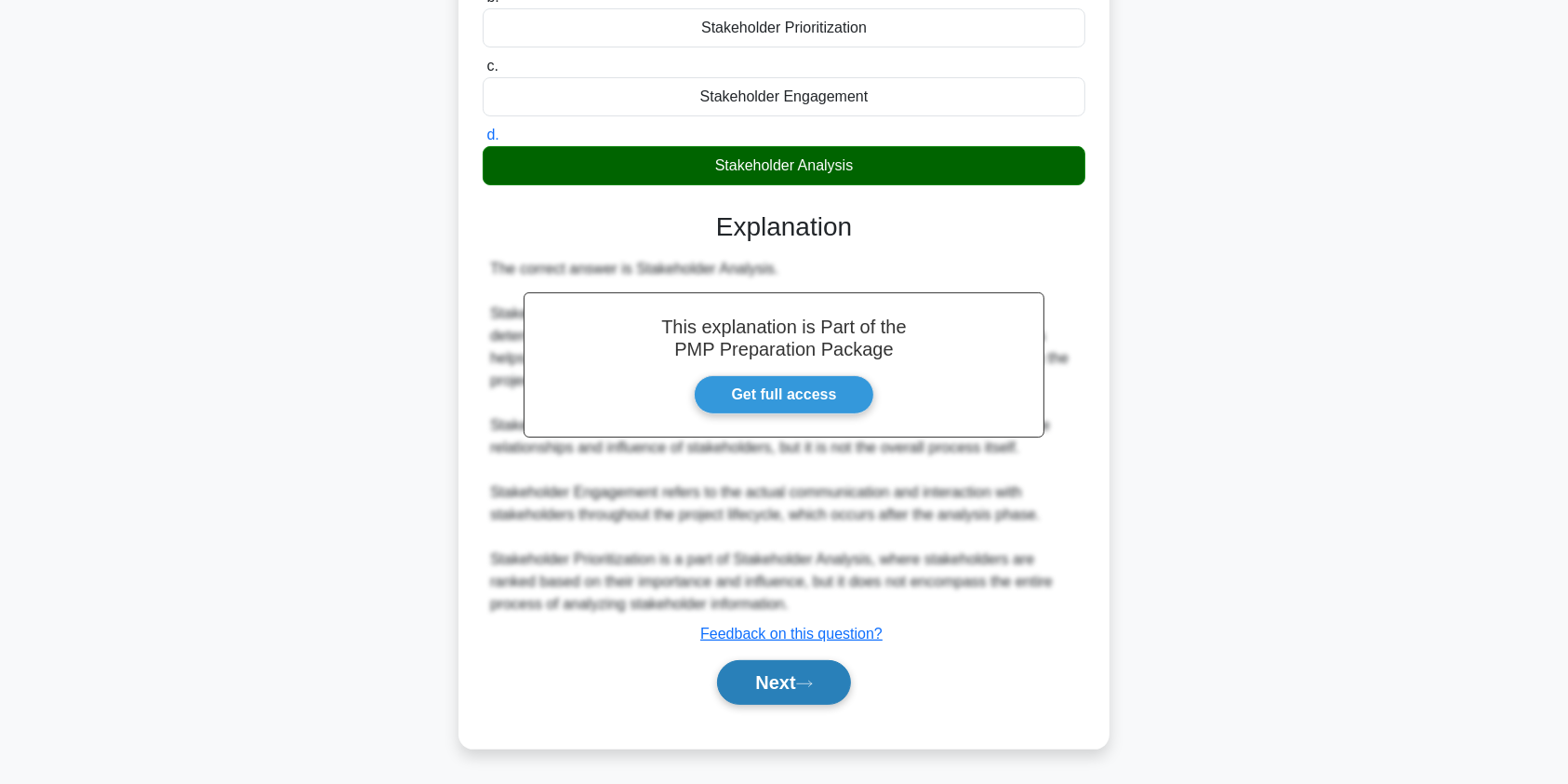
click at [789, 684] on button "Next" at bounding box center [784, 682] width 133 height 45
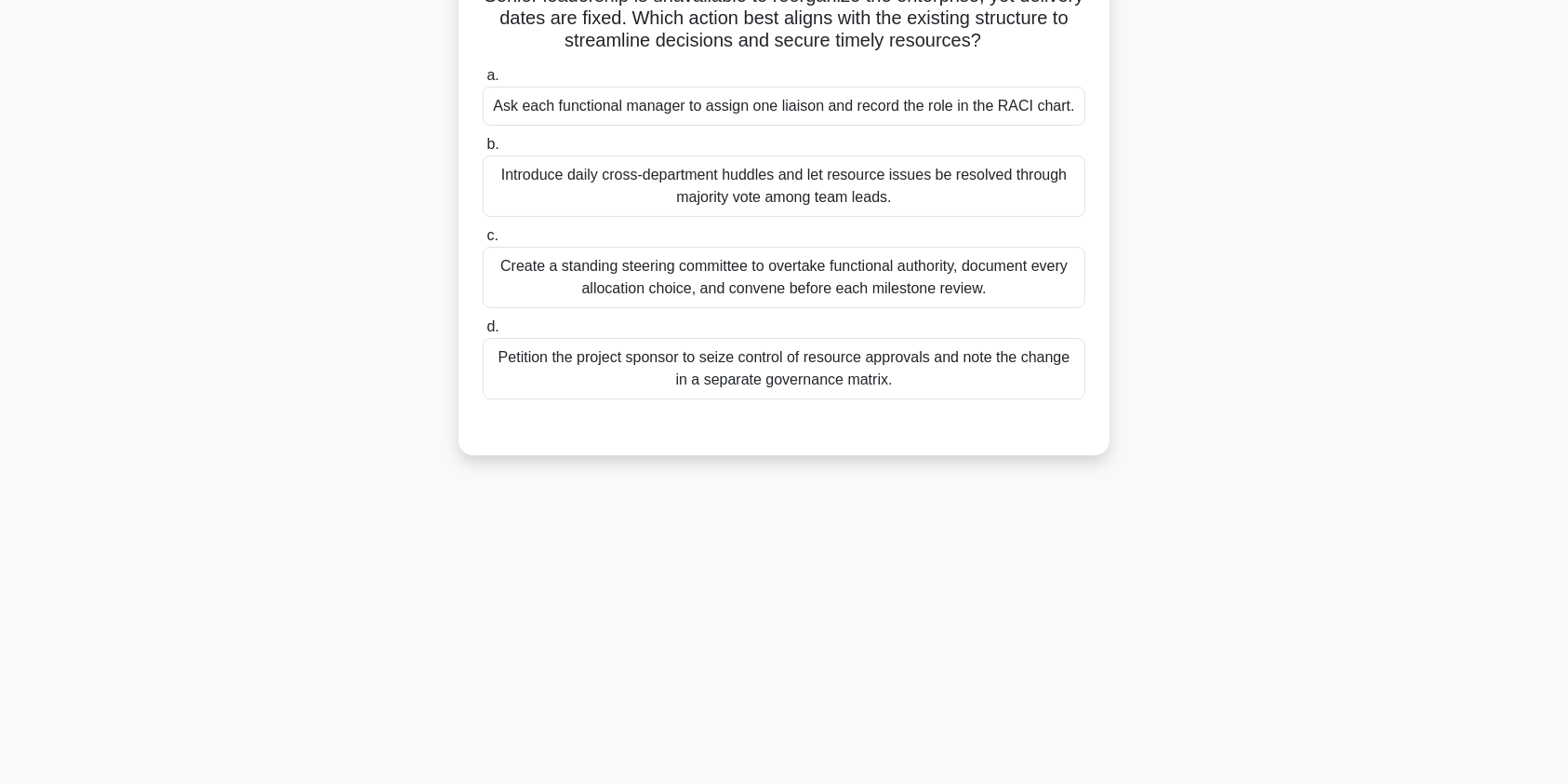
scroll to position [0, 0]
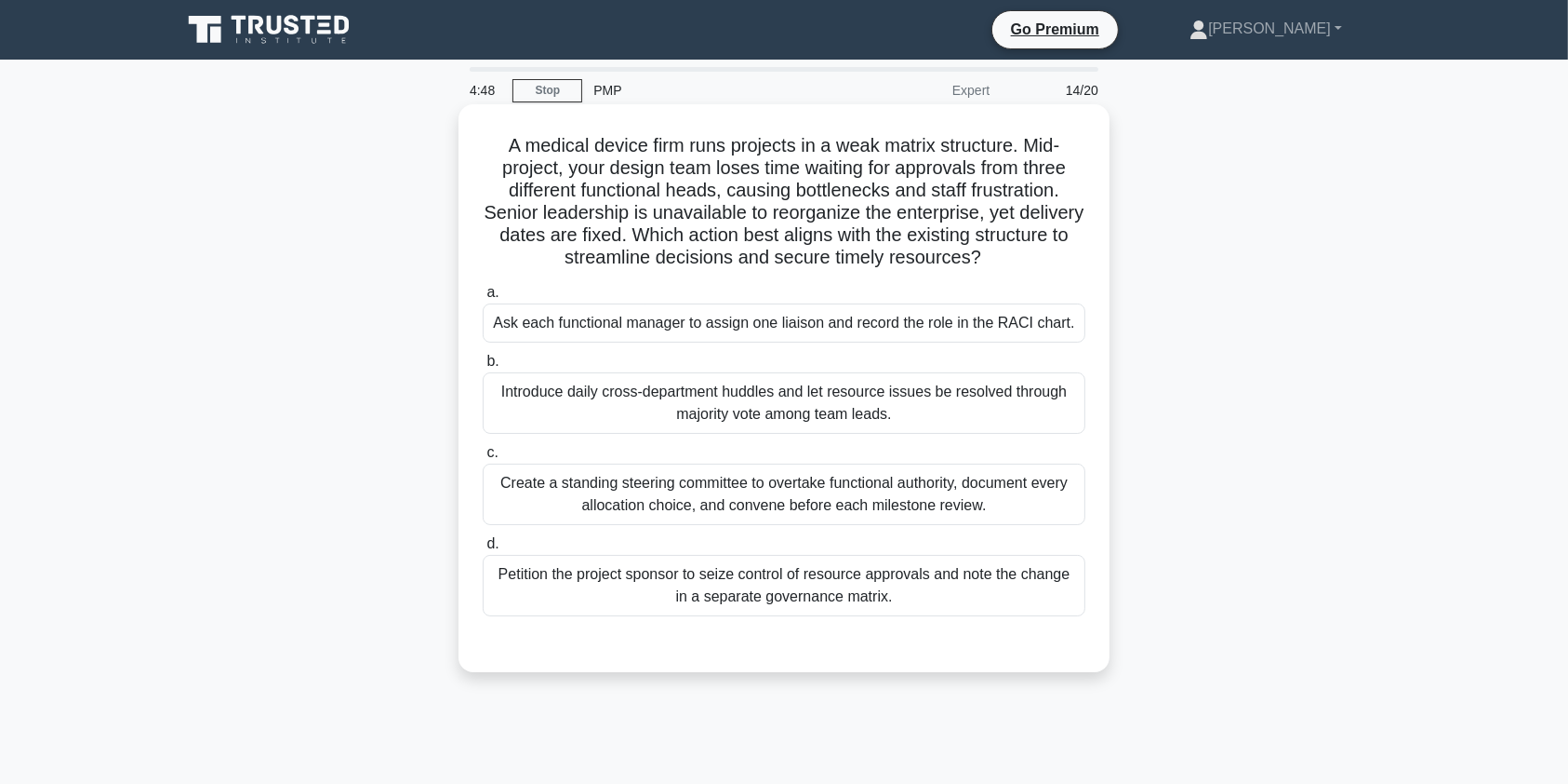
click at [718, 331] on div "Ask each functional manager to assign one liaison and record the role in the RA…" at bounding box center [784, 322] width 603 height 39
click at [483, 299] on input "a. Ask each functional manager to assign one liaison and record the role in the…" at bounding box center [483, 293] width 0 height 12
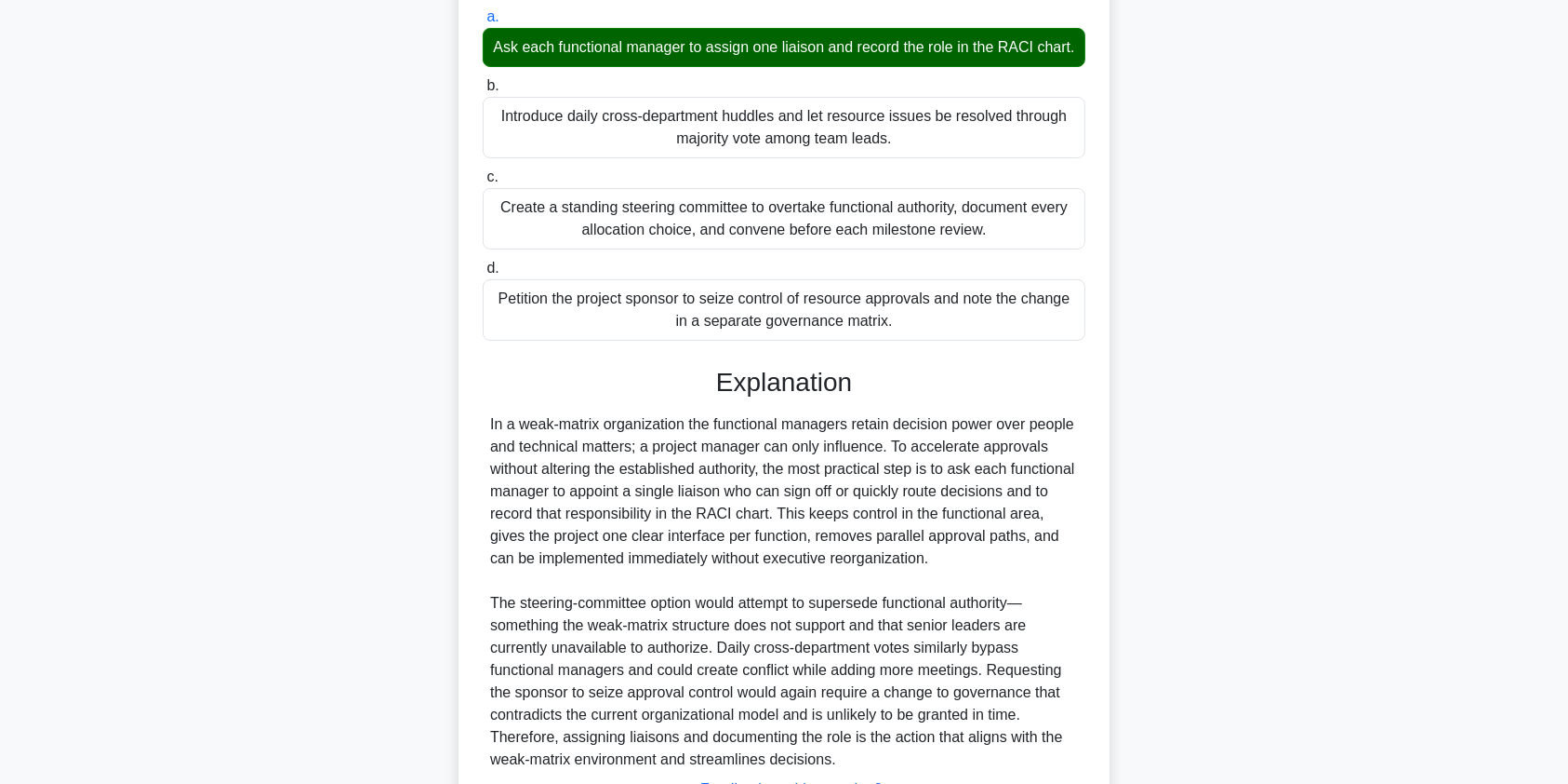
scroll to position [454, 0]
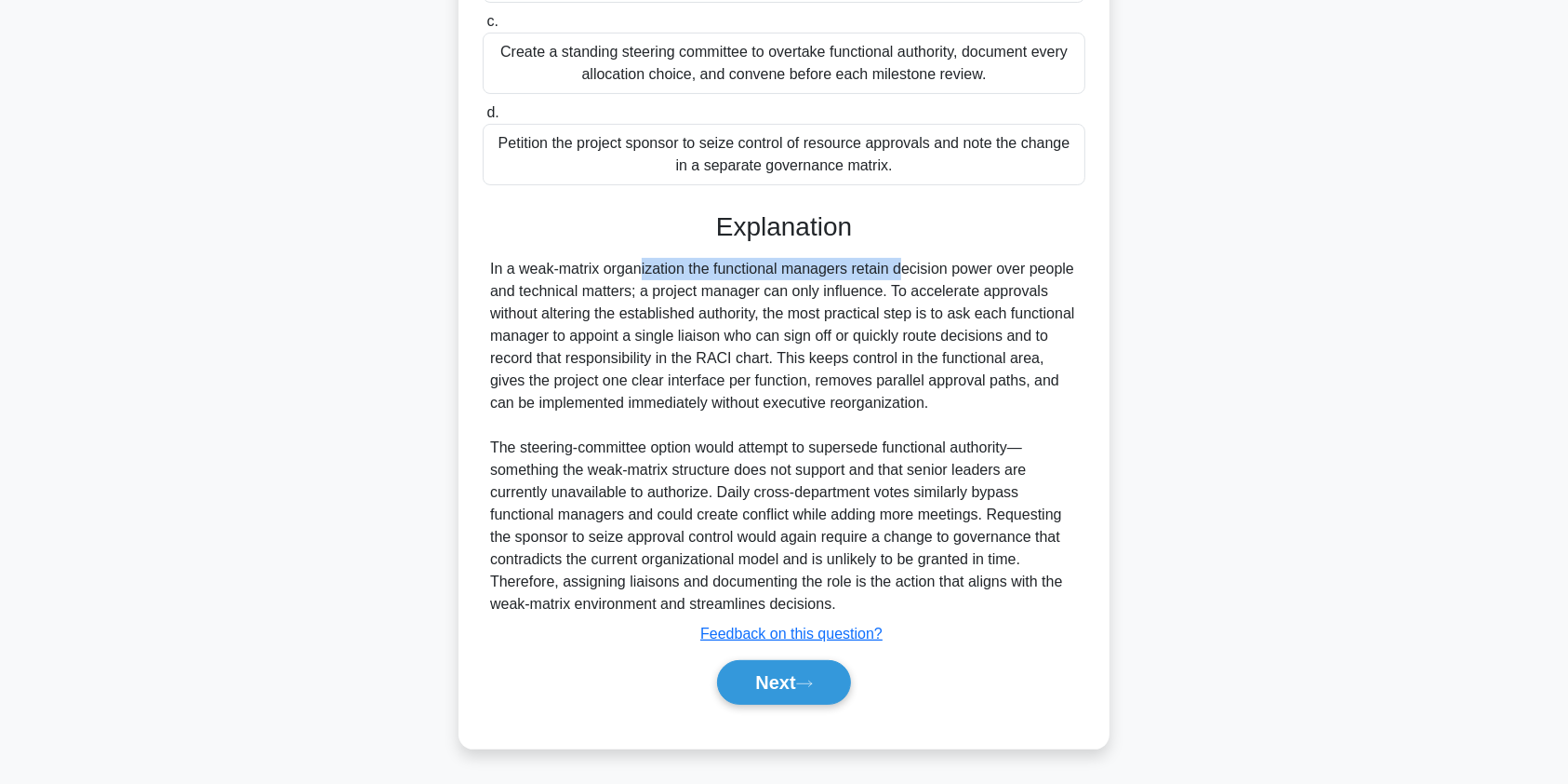
drag, startPoint x: 519, startPoint y: 275, endPoint x: 783, endPoint y: 271, distance: 264.0
click at [783, 271] on div "In a weak-matrix organization the functional managers retain decision power ove…" at bounding box center [784, 436] width 588 height 357
click at [807, 681] on icon at bounding box center [804, 684] width 17 height 10
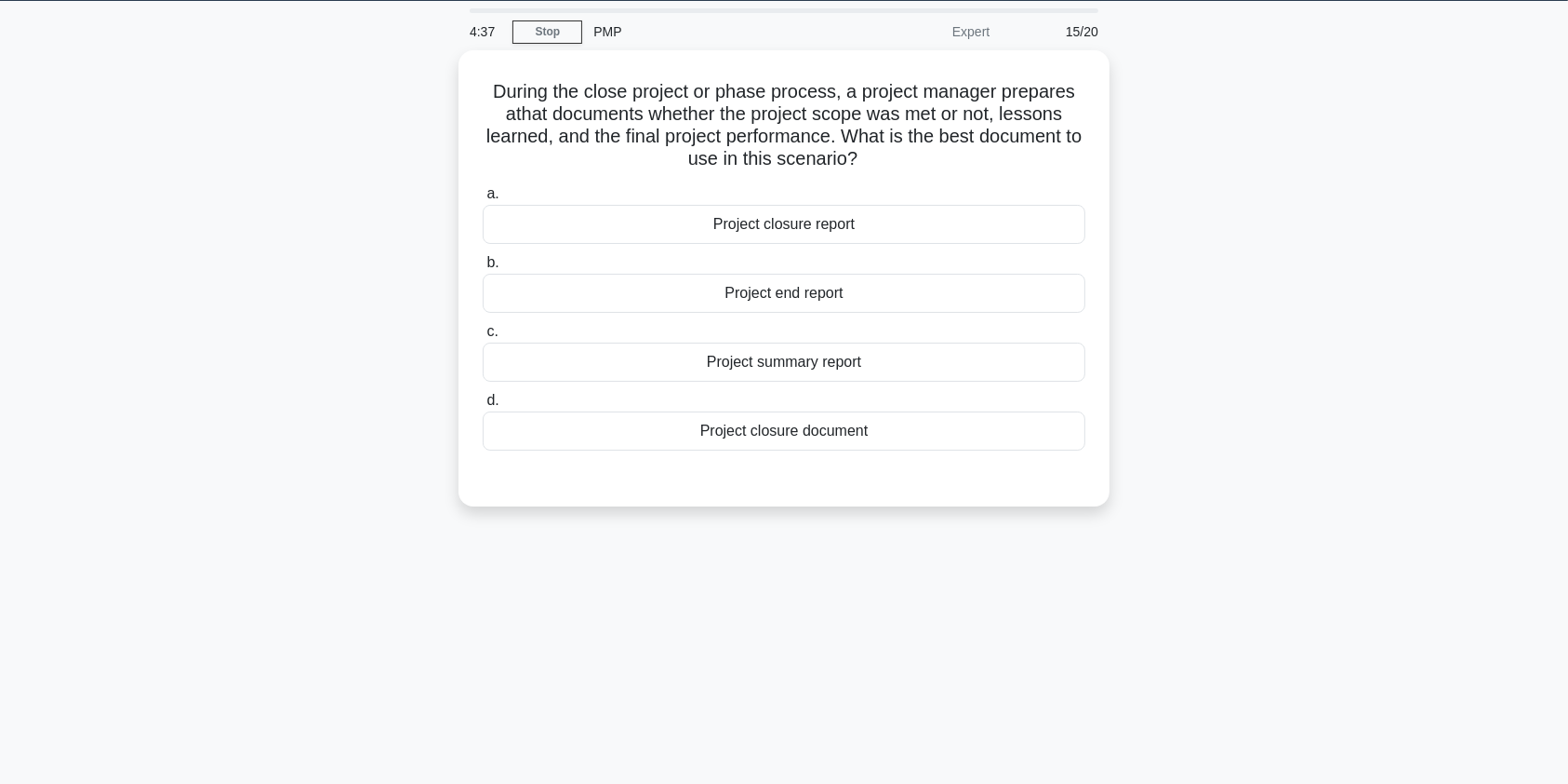
scroll to position [0, 0]
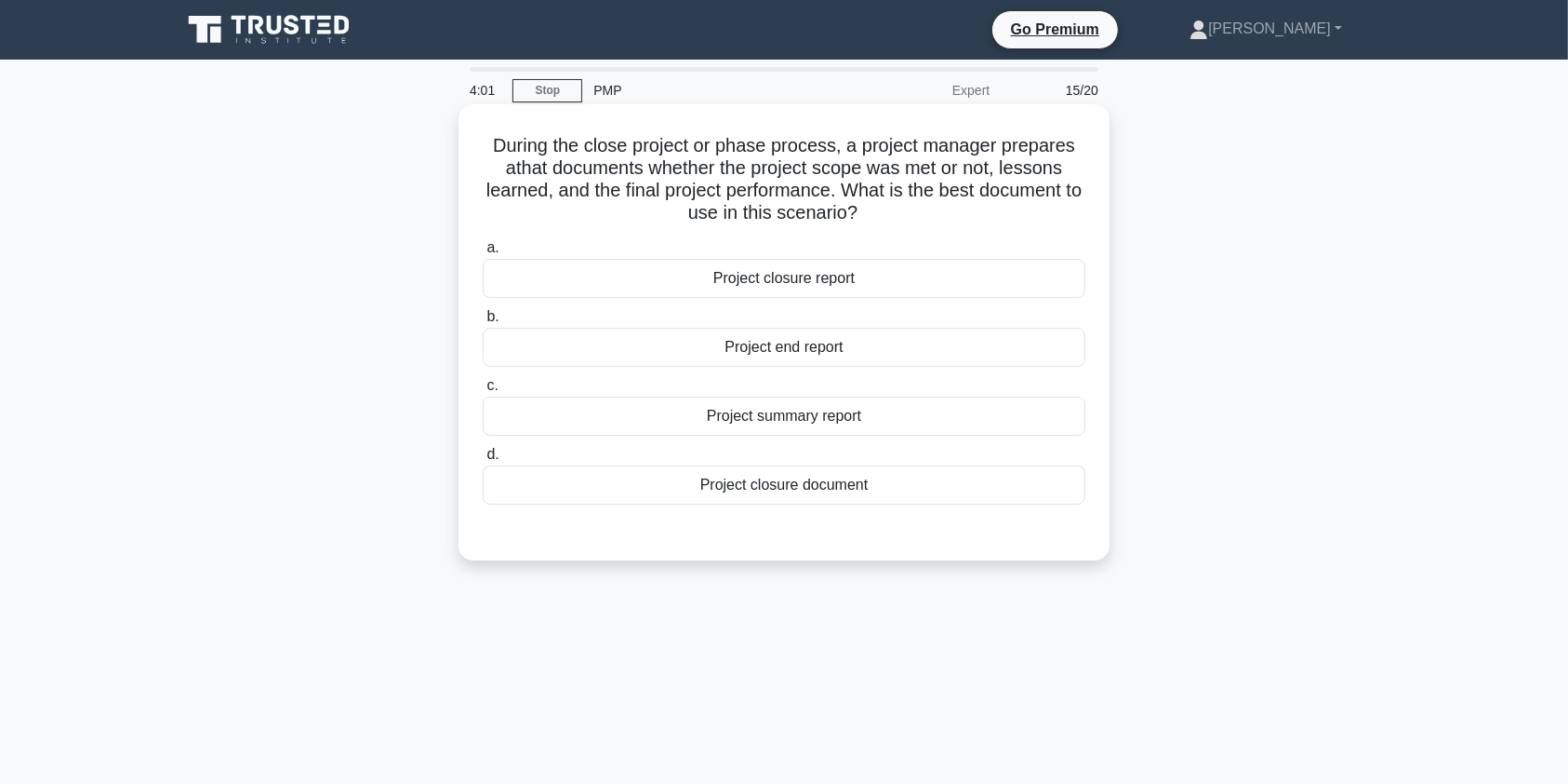
click at [768, 280] on div "Project closure report" at bounding box center [784, 277] width 603 height 39
click at [483, 254] on input "a. Project closure report" at bounding box center [483, 248] width 0 height 12
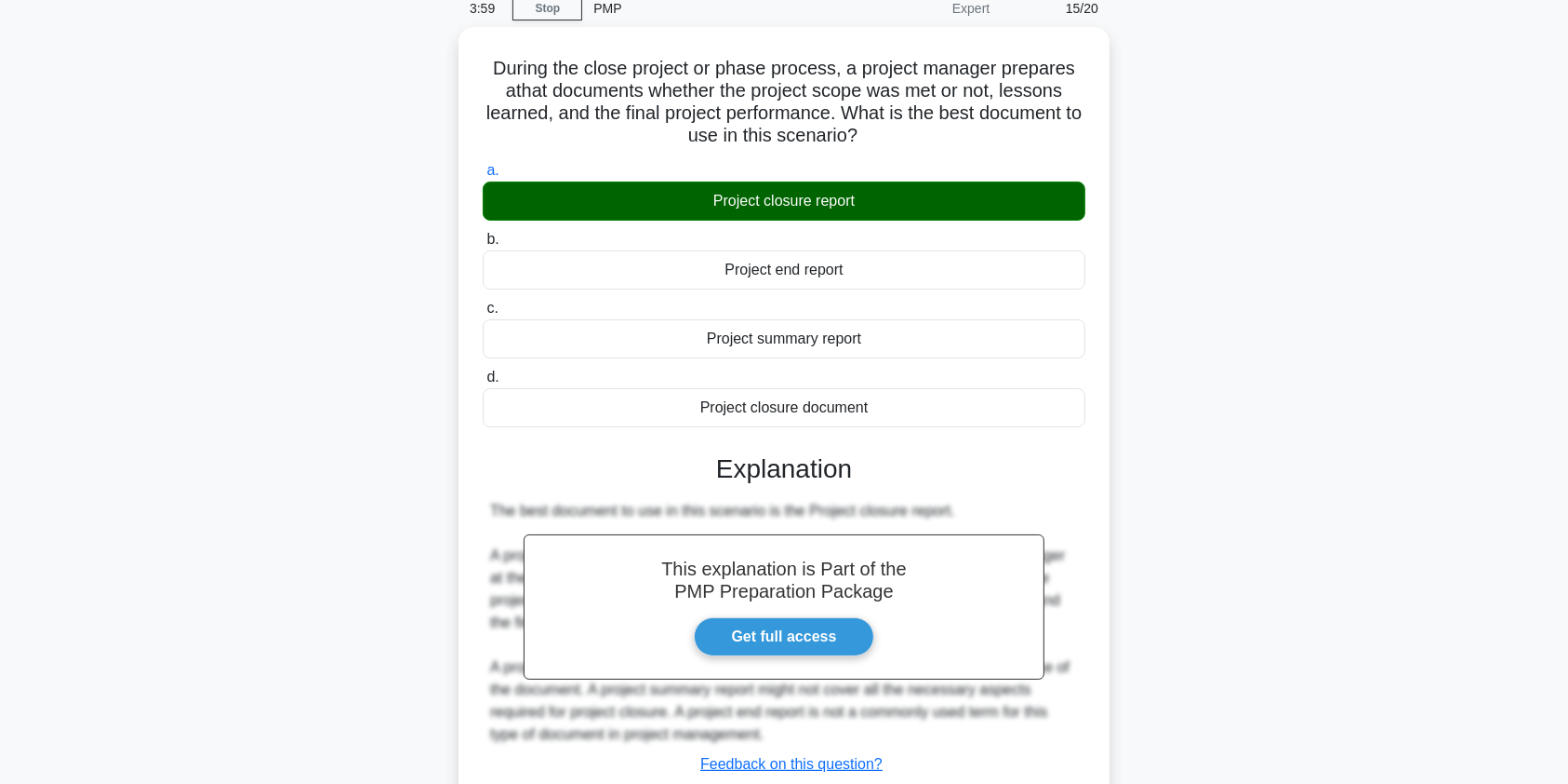
scroll to position [223, 0]
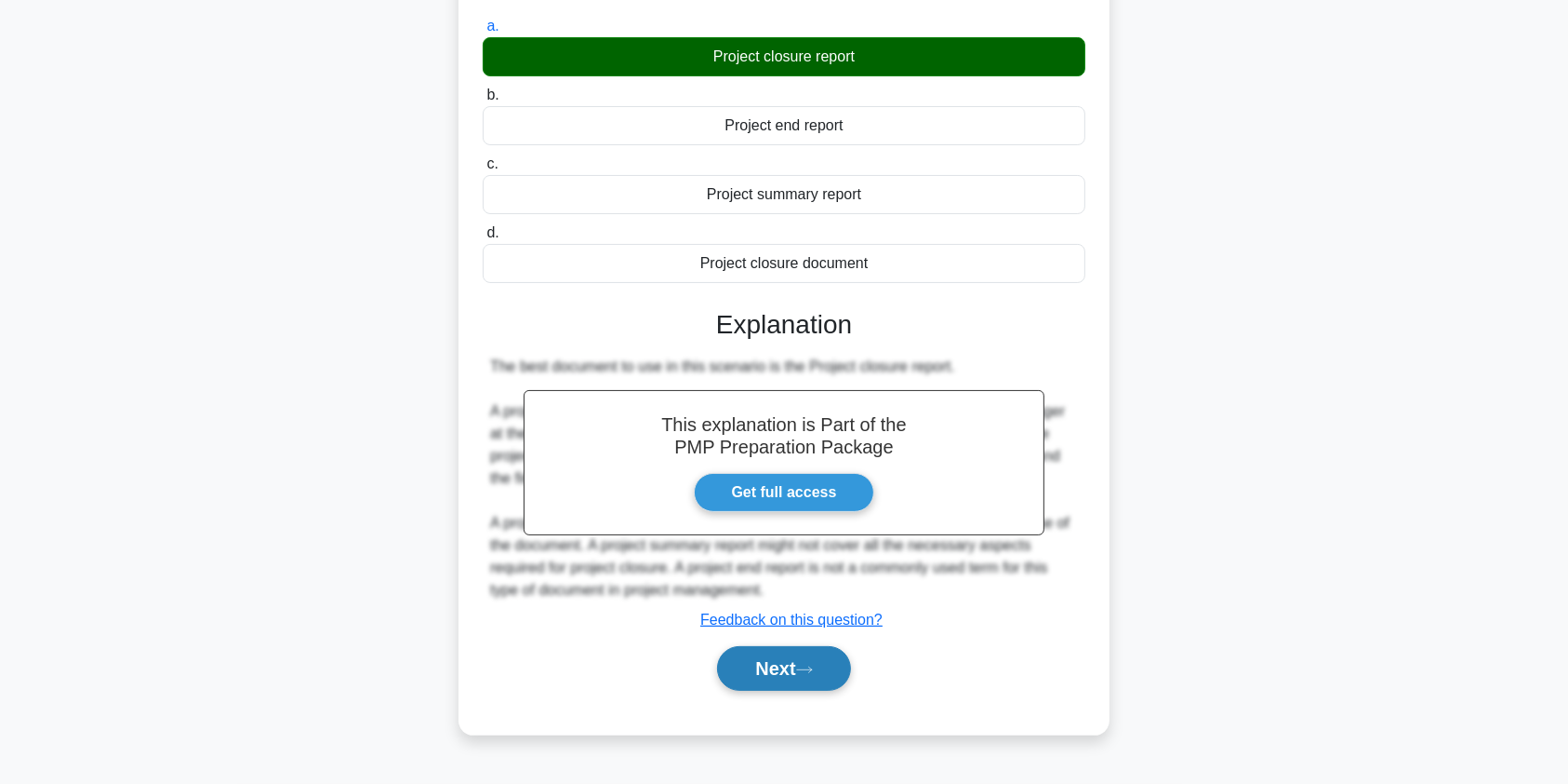
click at [749, 664] on button "Next" at bounding box center [784, 668] width 133 height 45
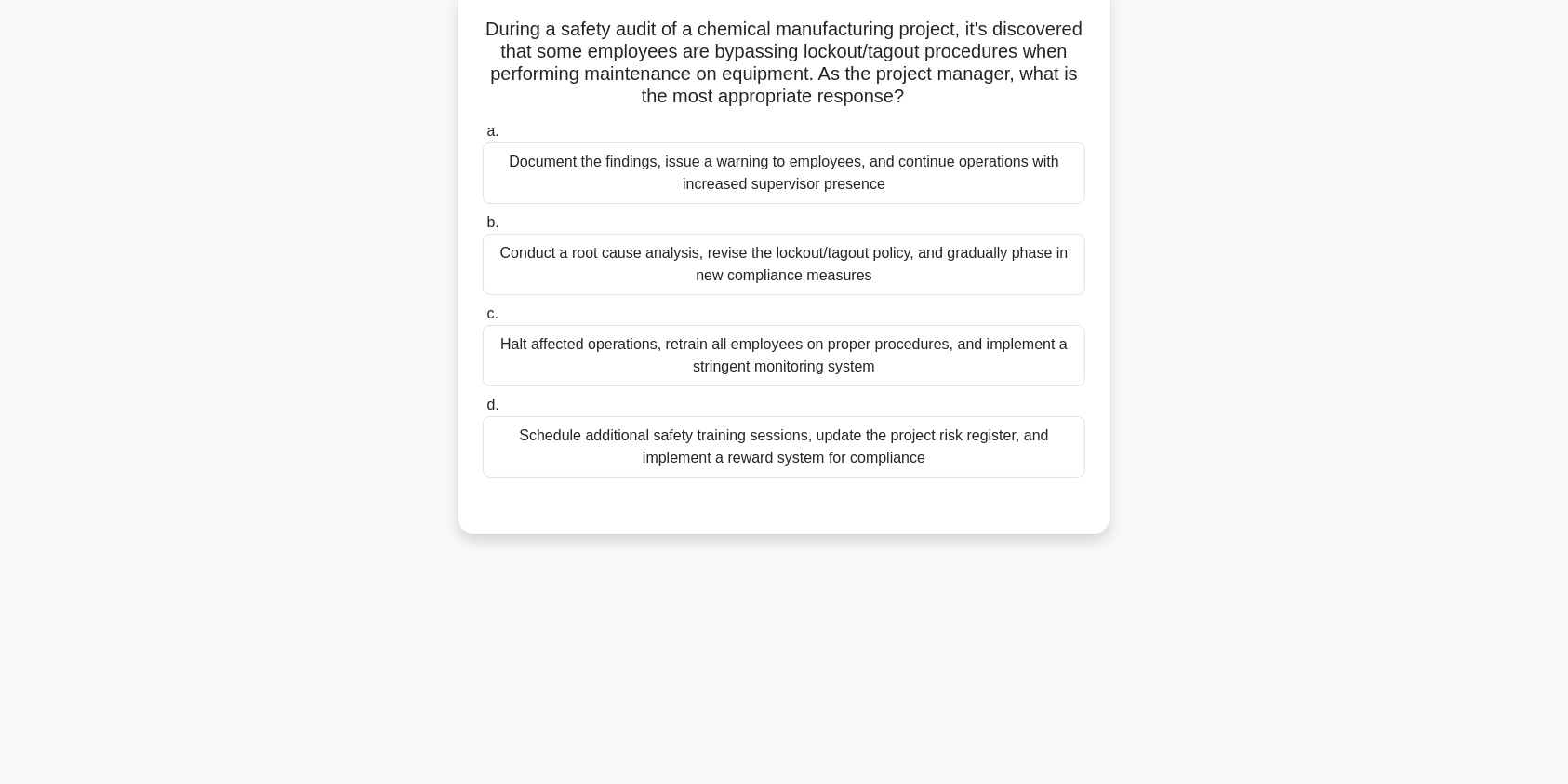
scroll to position [0, 0]
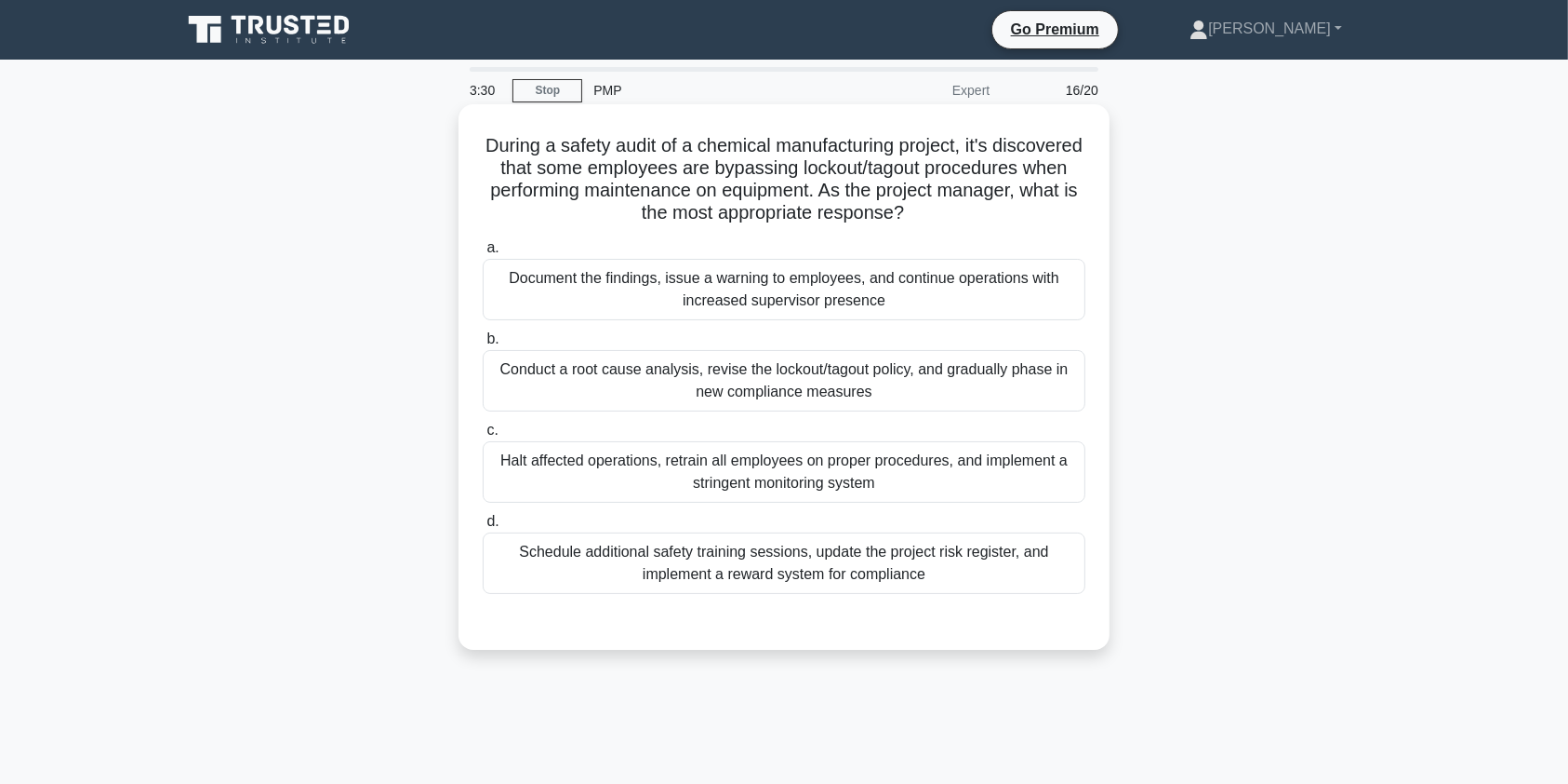
click at [909, 488] on div "Halt affected operations, retrain all employees on proper procedures, and imple…" at bounding box center [784, 472] width 603 height 62
click at [483, 437] on input "c. Halt affected operations, retrain all employees on proper procedures, and im…" at bounding box center [483, 430] width 0 height 12
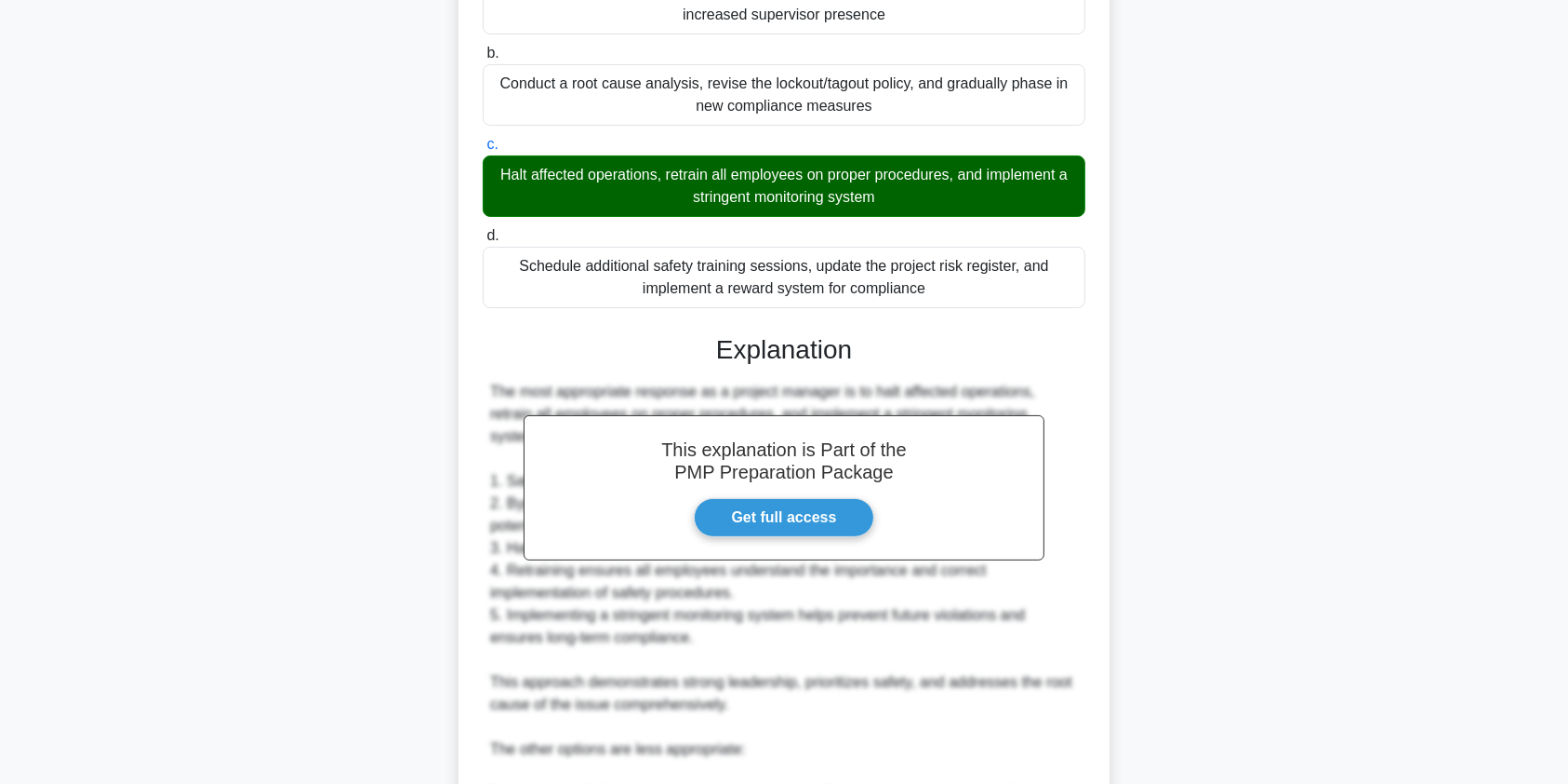
scroll to position [743, 0]
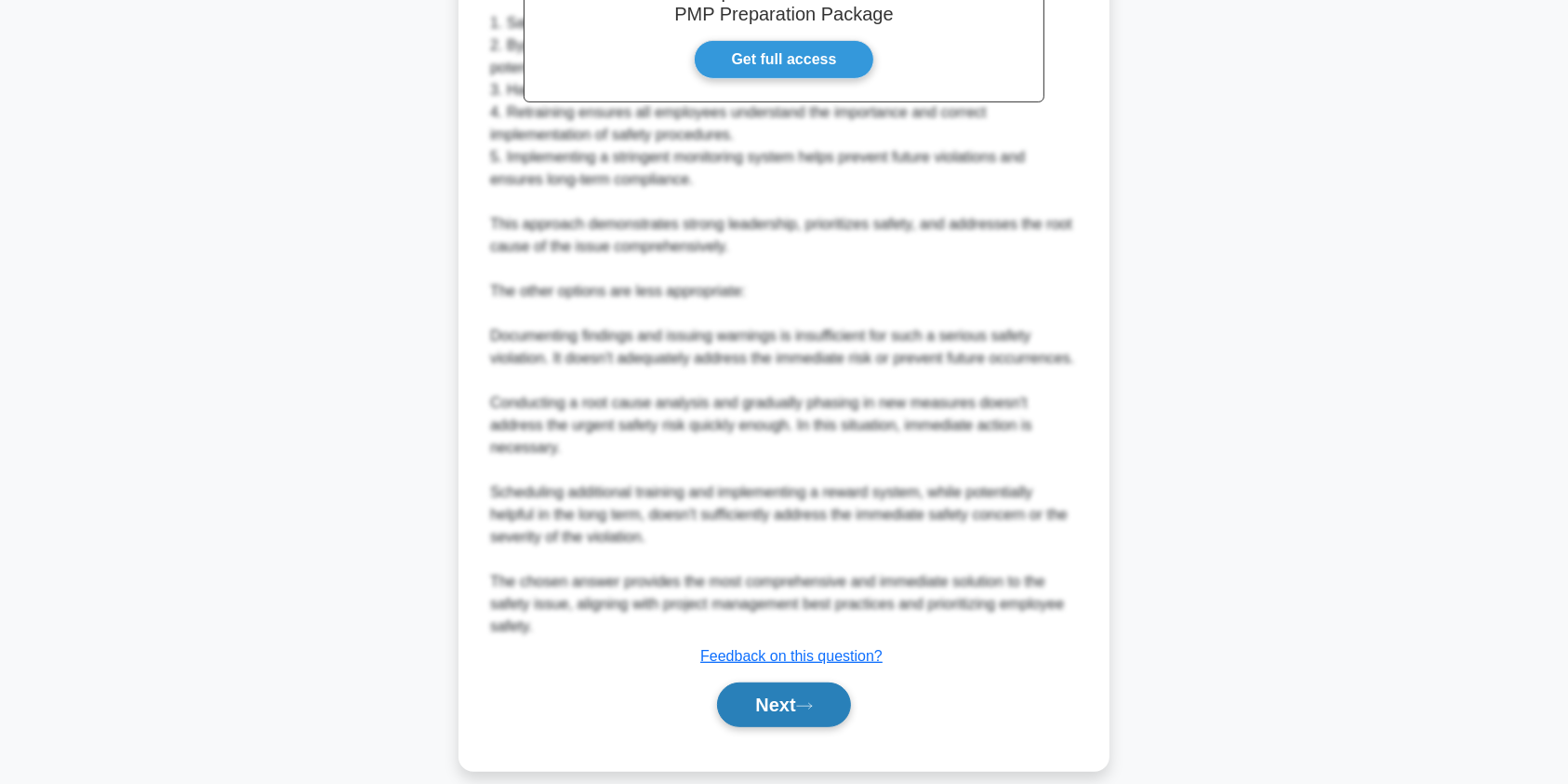
click at [789, 685] on button "Next" at bounding box center [784, 704] width 133 height 45
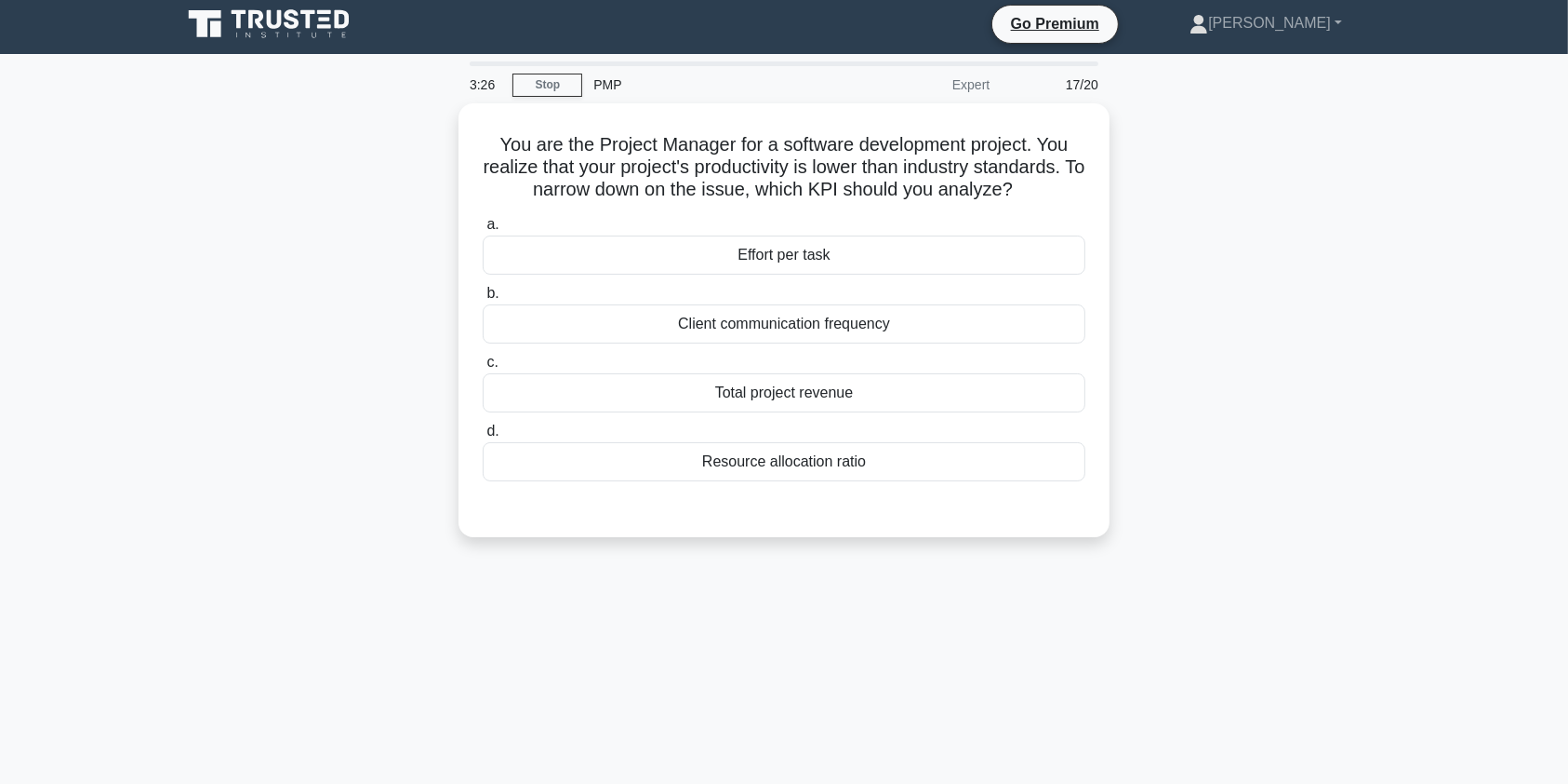
scroll to position [0, 0]
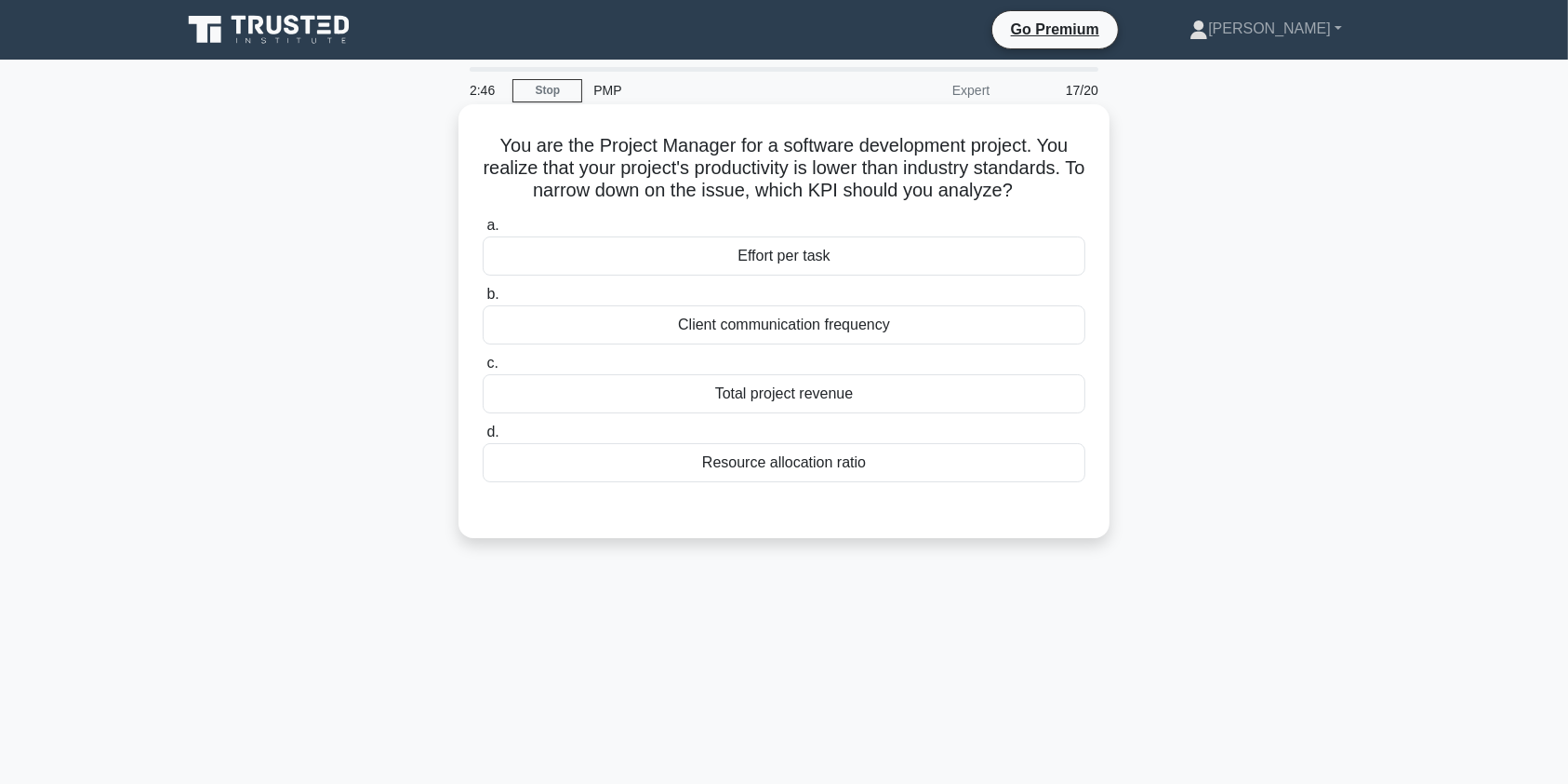
click at [834, 399] on div "Total project revenue" at bounding box center [784, 393] width 603 height 39
click at [483, 369] on input "c. Total project revenue" at bounding box center [483, 363] width 0 height 12
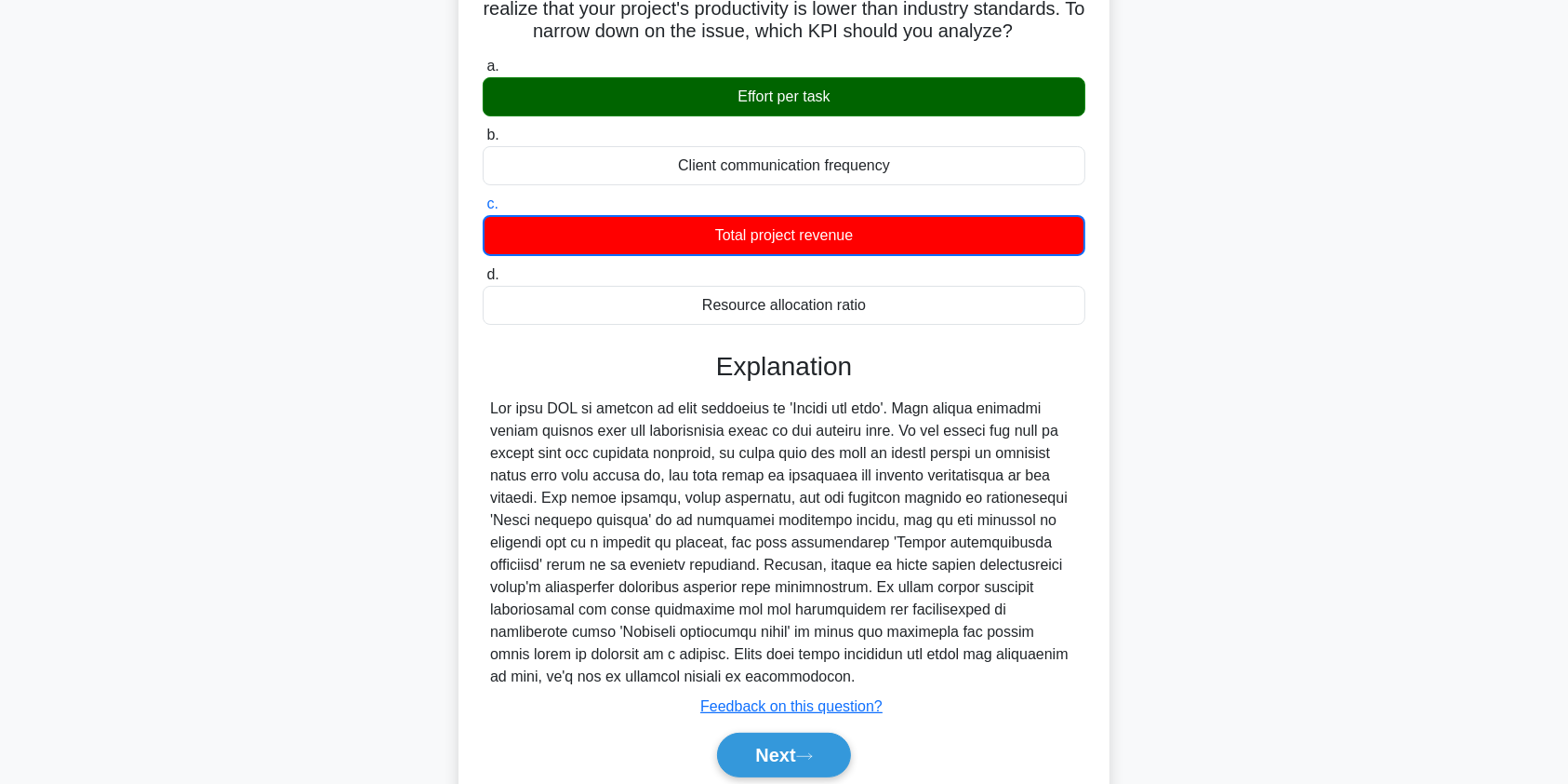
scroll to position [165, 0]
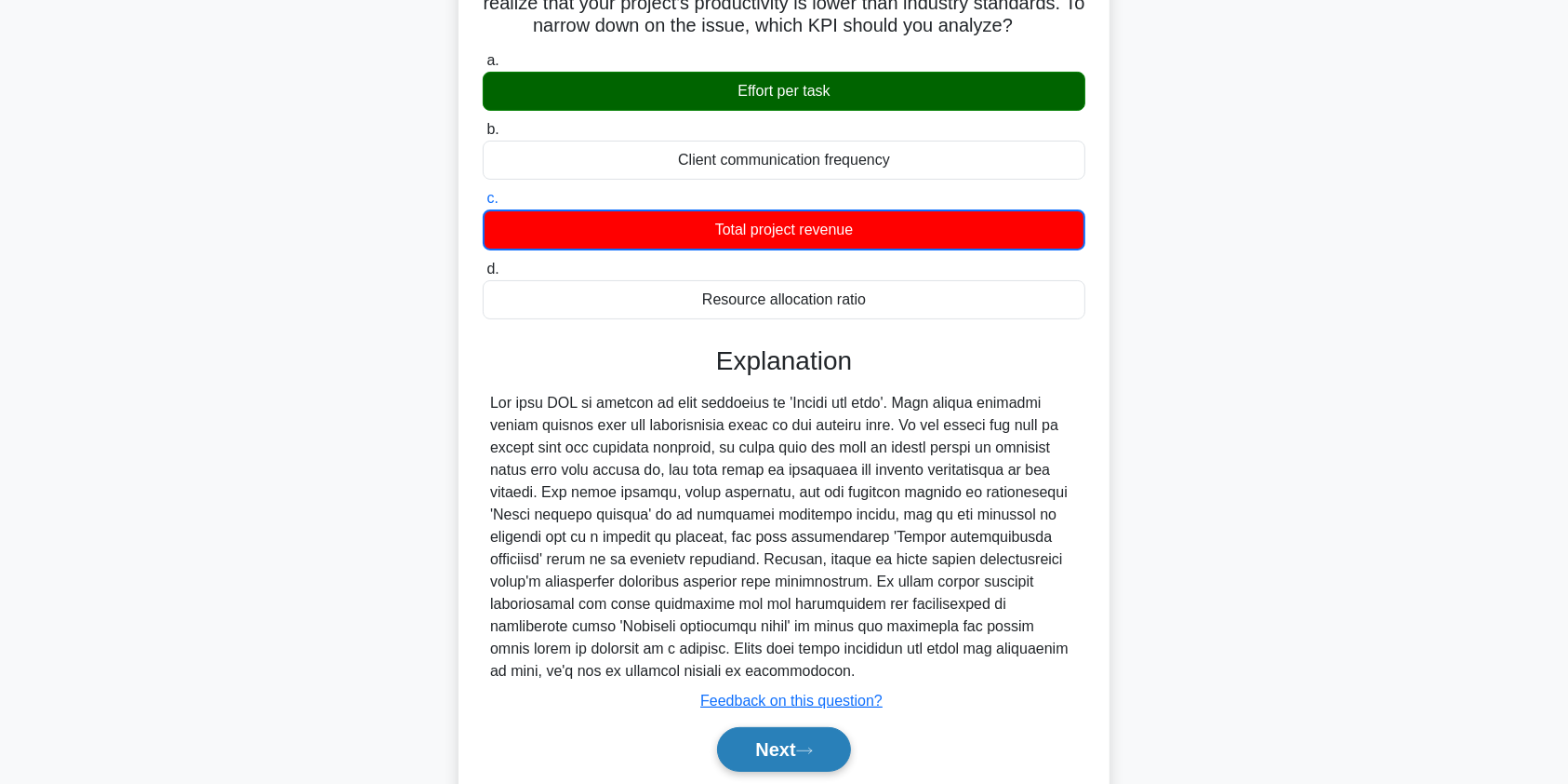
click at [775, 727] on button "Next" at bounding box center [784, 749] width 133 height 45
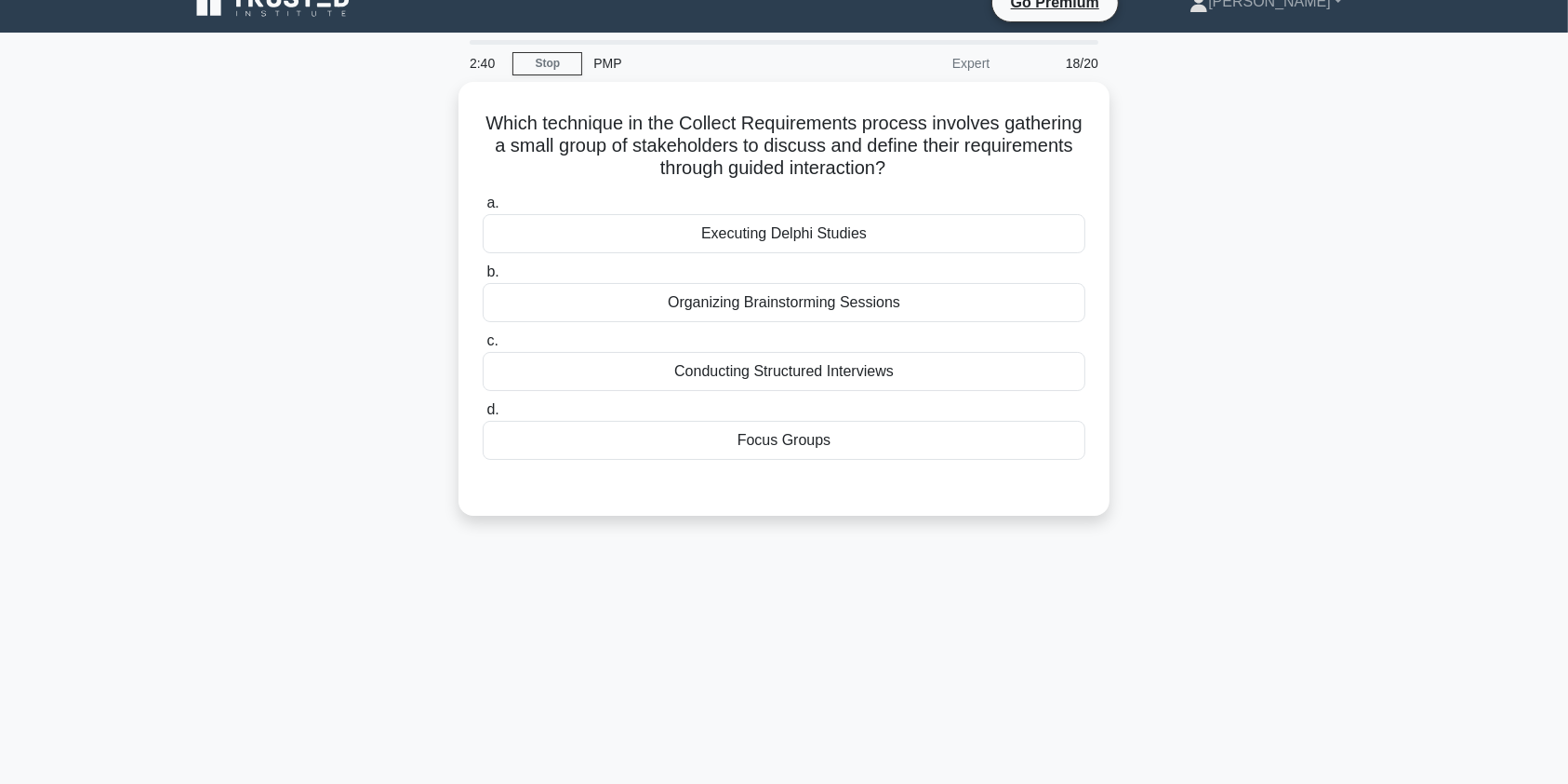
scroll to position [26, 0]
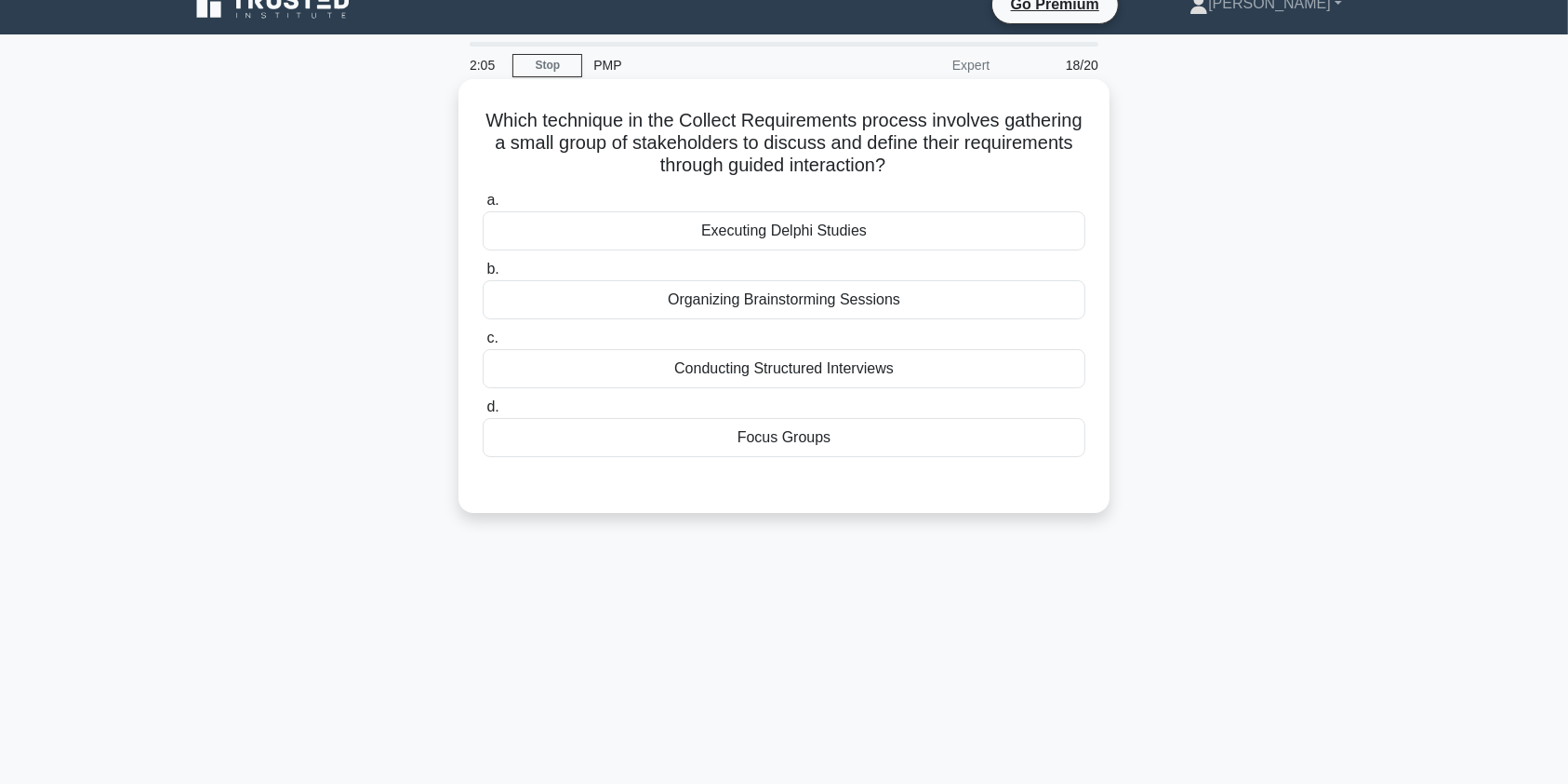
click at [834, 441] on div "Focus Groups" at bounding box center [784, 437] width 603 height 39
click at [483, 413] on input "d. Focus Groups" at bounding box center [483, 407] width 0 height 12
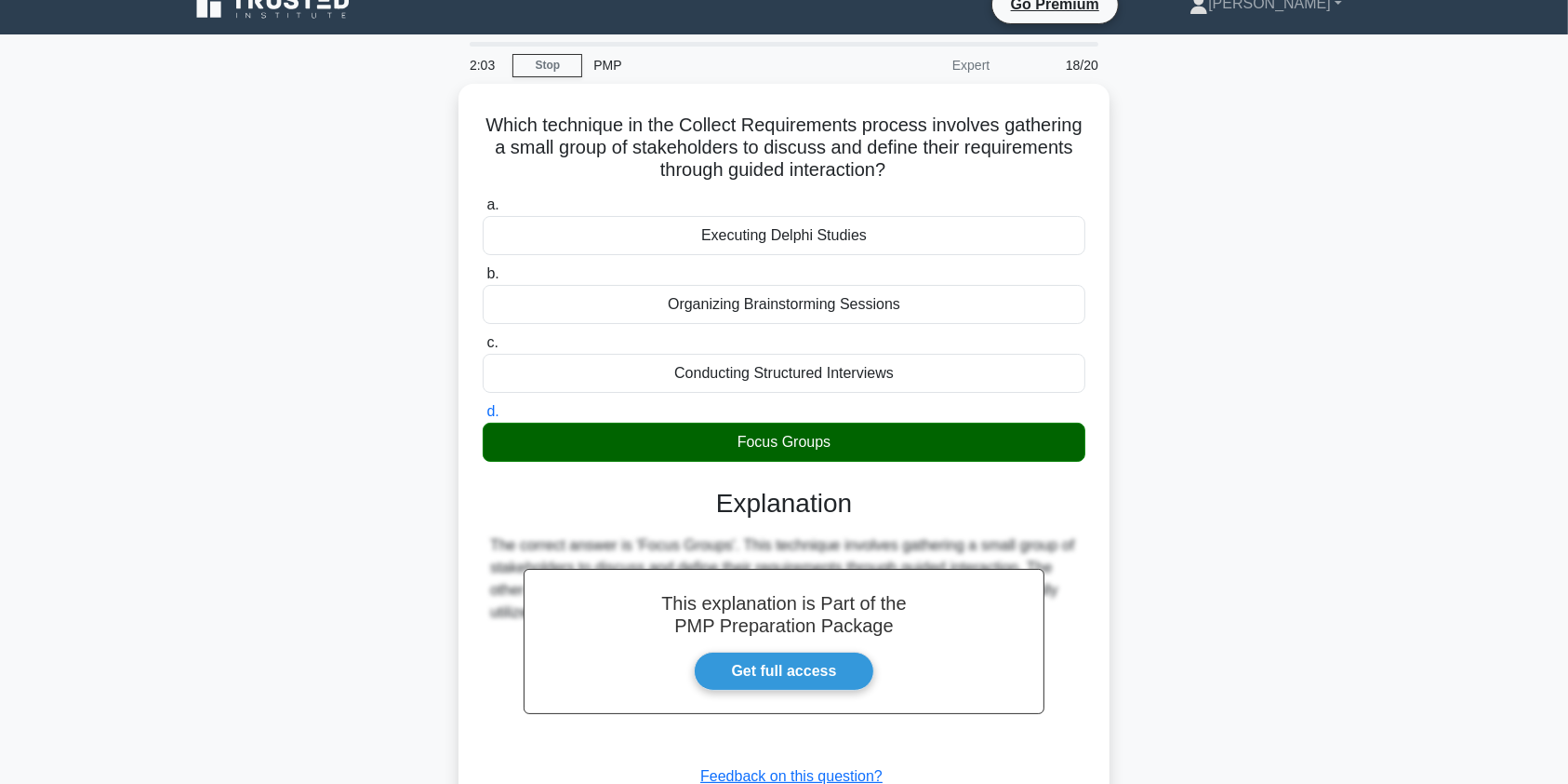
scroll to position [223, 0]
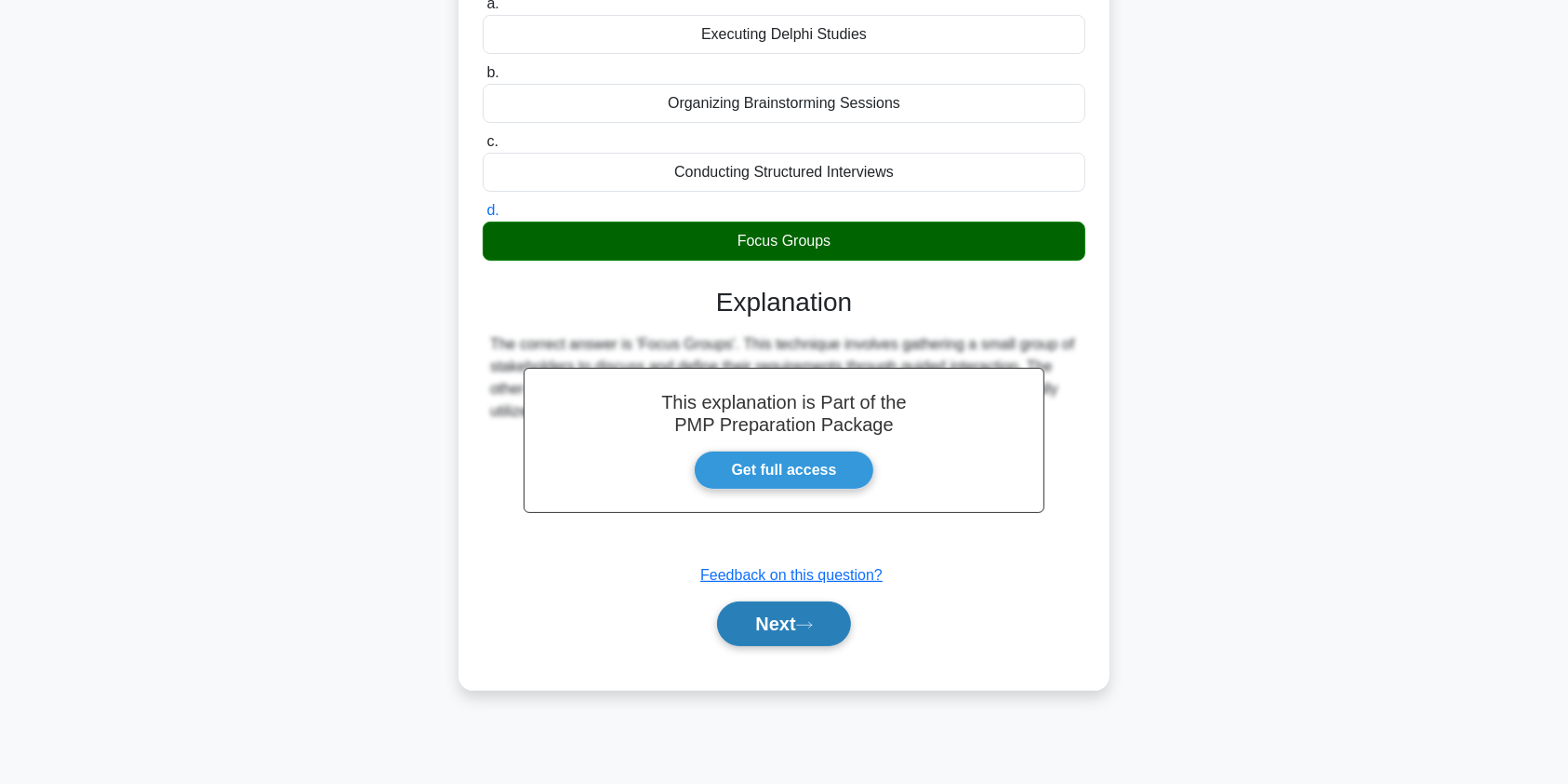
click at [789, 638] on button "Next" at bounding box center [784, 623] width 133 height 45
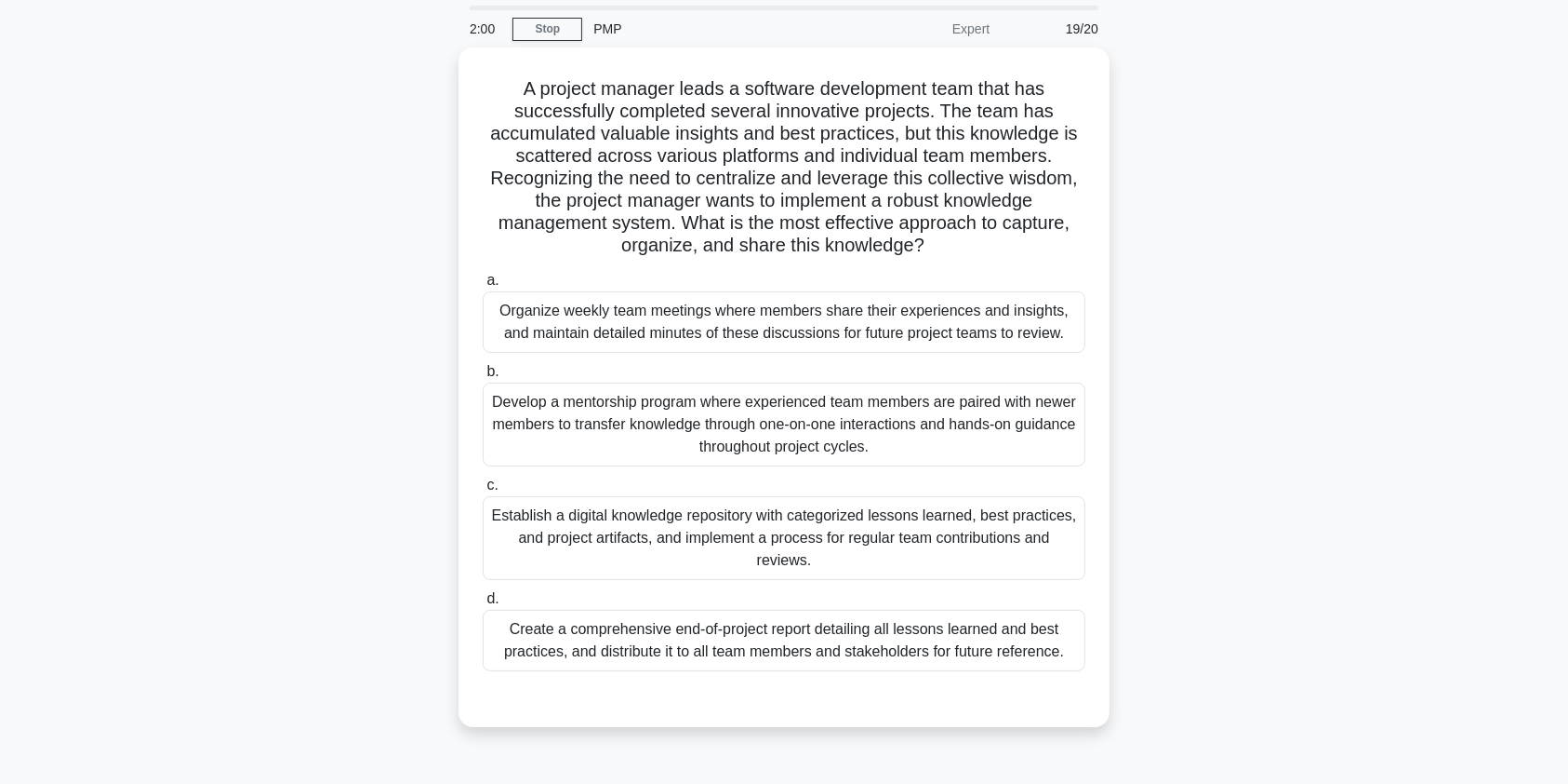
scroll to position [33, 0]
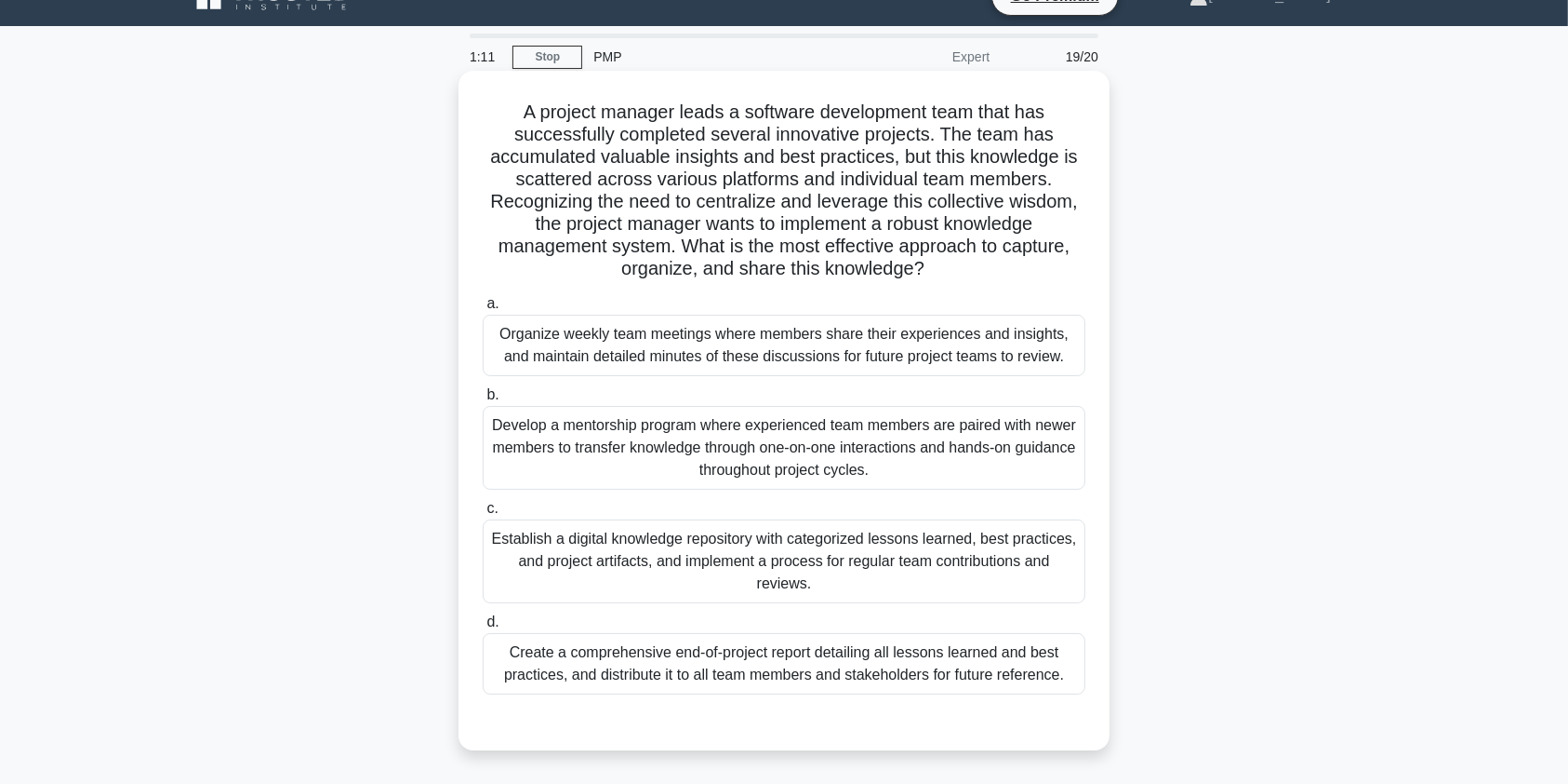
click at [683, 561] on div "Establish a digital knowledge repository with categorized lessons learned, best…" at bounding box center [784, 561] width 603 height 83
click at [483, 515] on input "c. Establish a digital knowledge repository with categorized lessons learned, b…" at bounding box center [483, 508] width 0 height 12
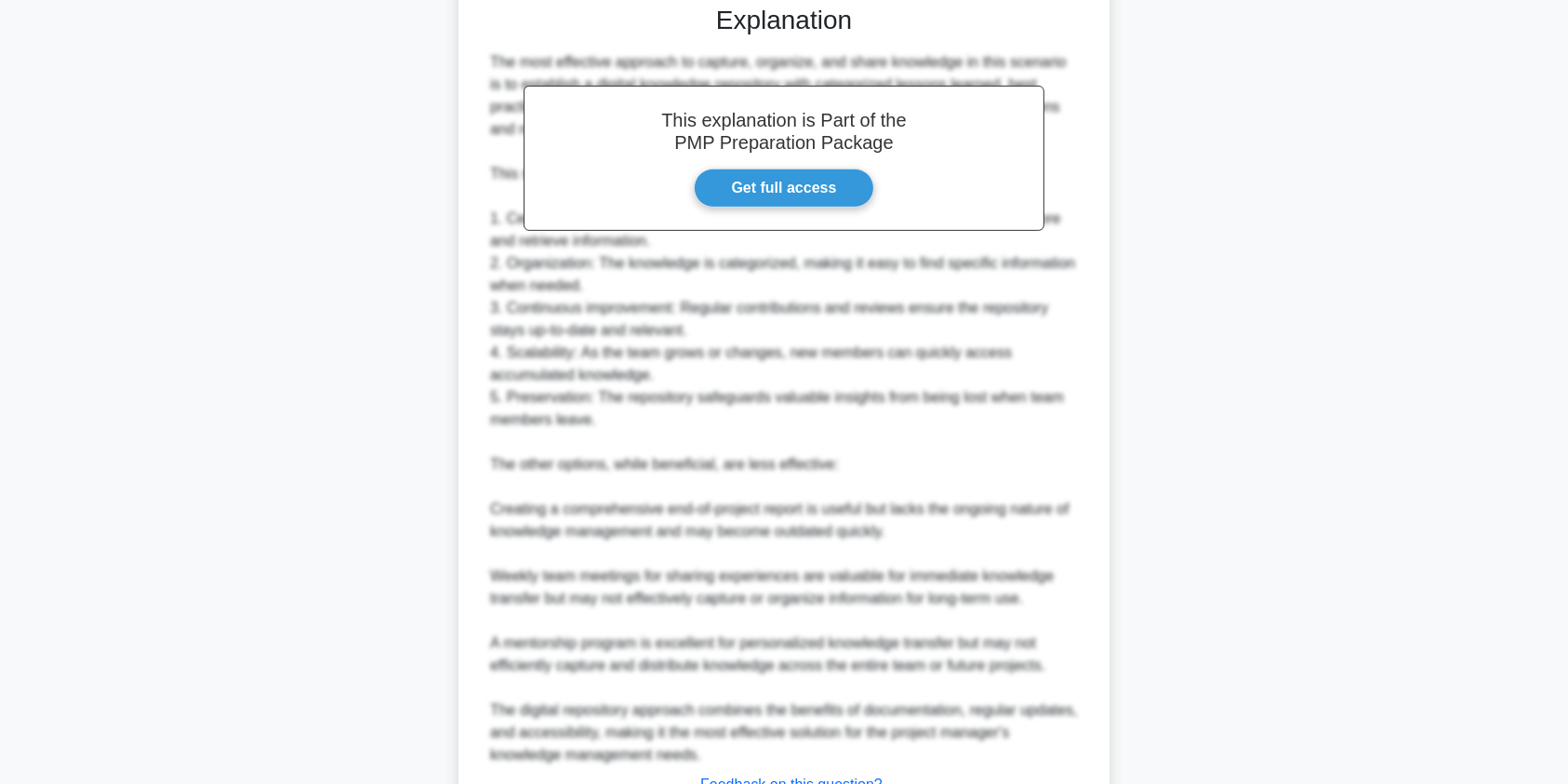
scroll to position [900, 0]
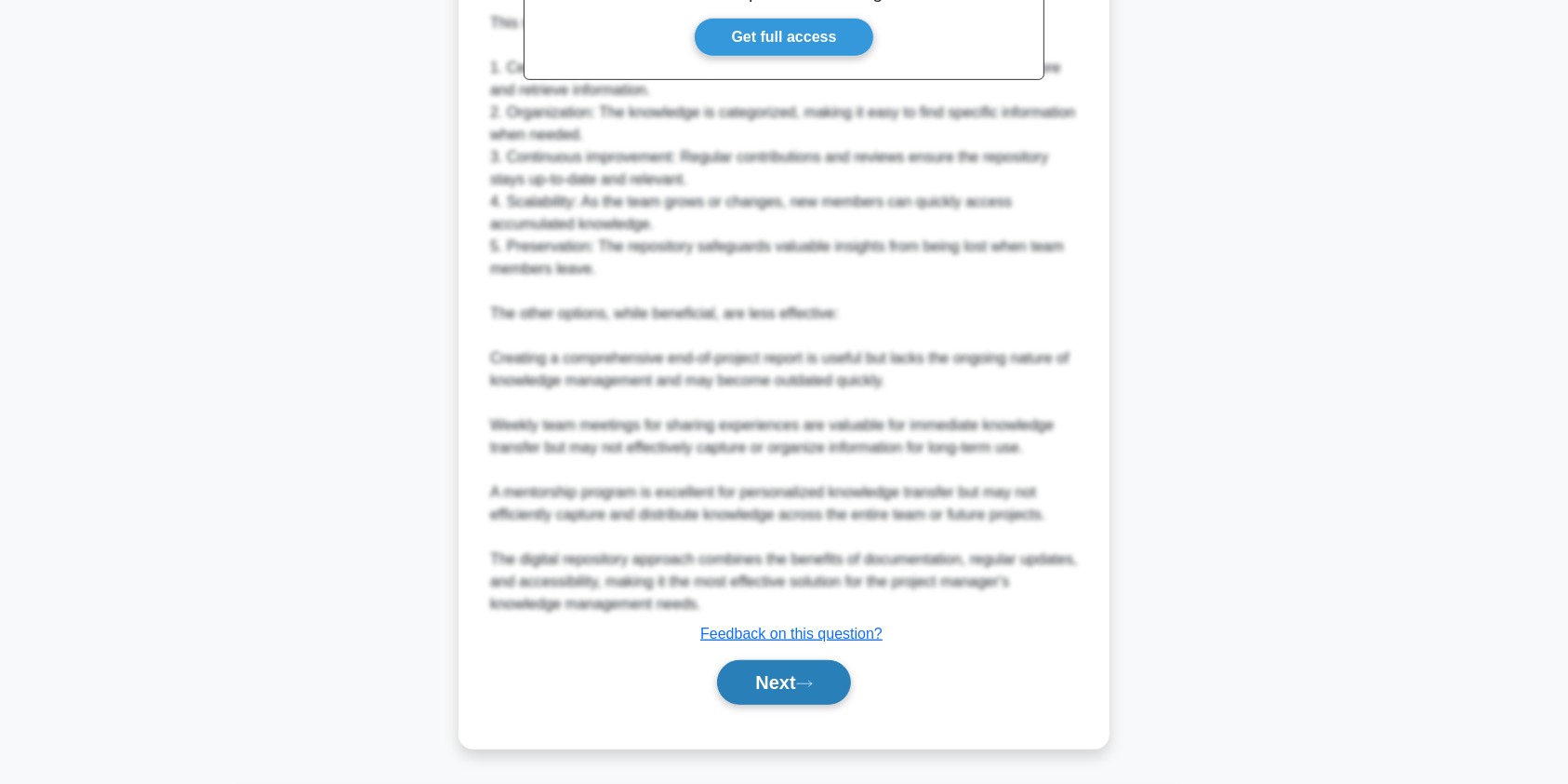
click at [802, 683] on button "Next" at bounding box center [784, 682] width 133 height 45
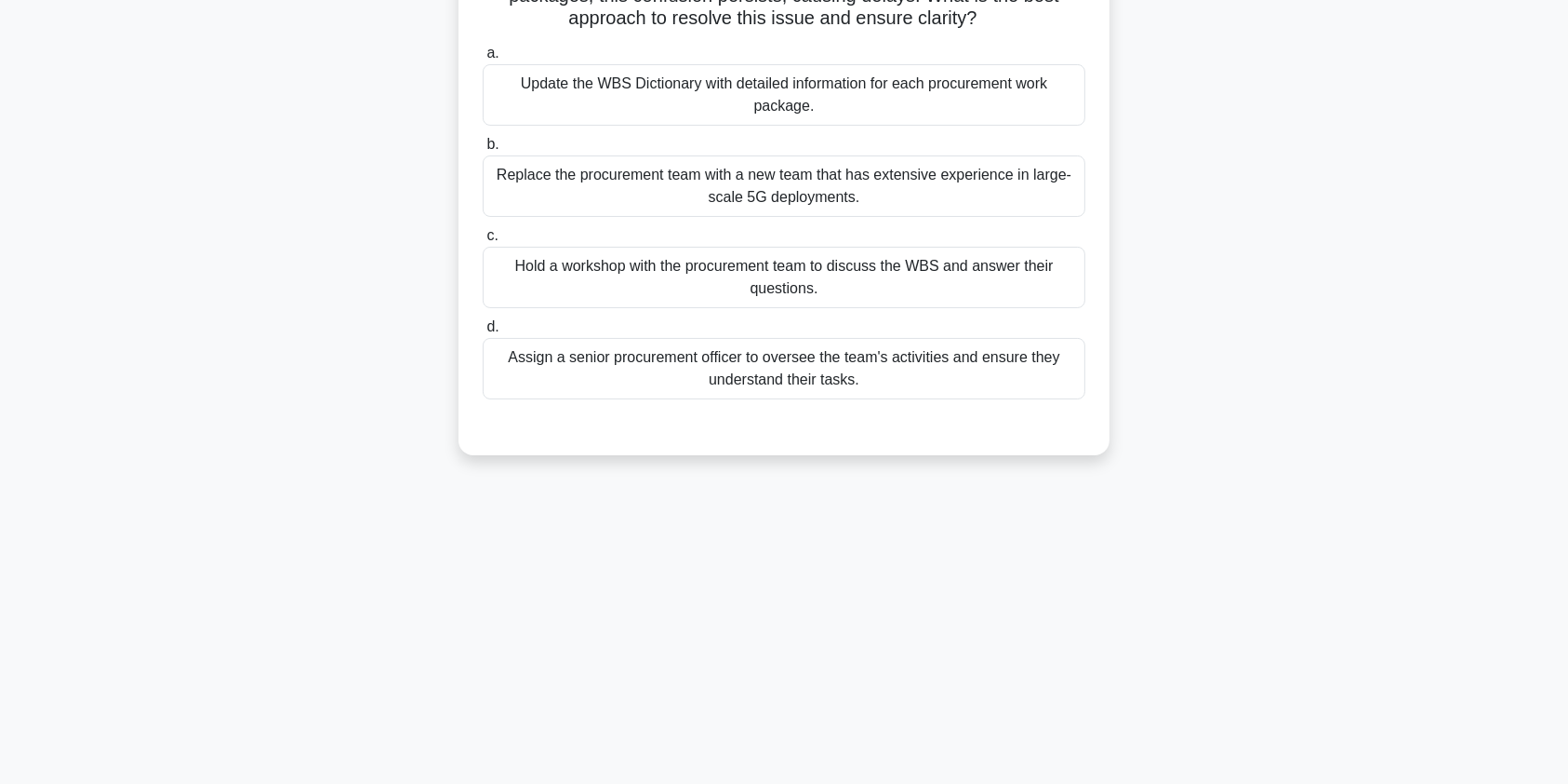
scroll to position [0, 0]
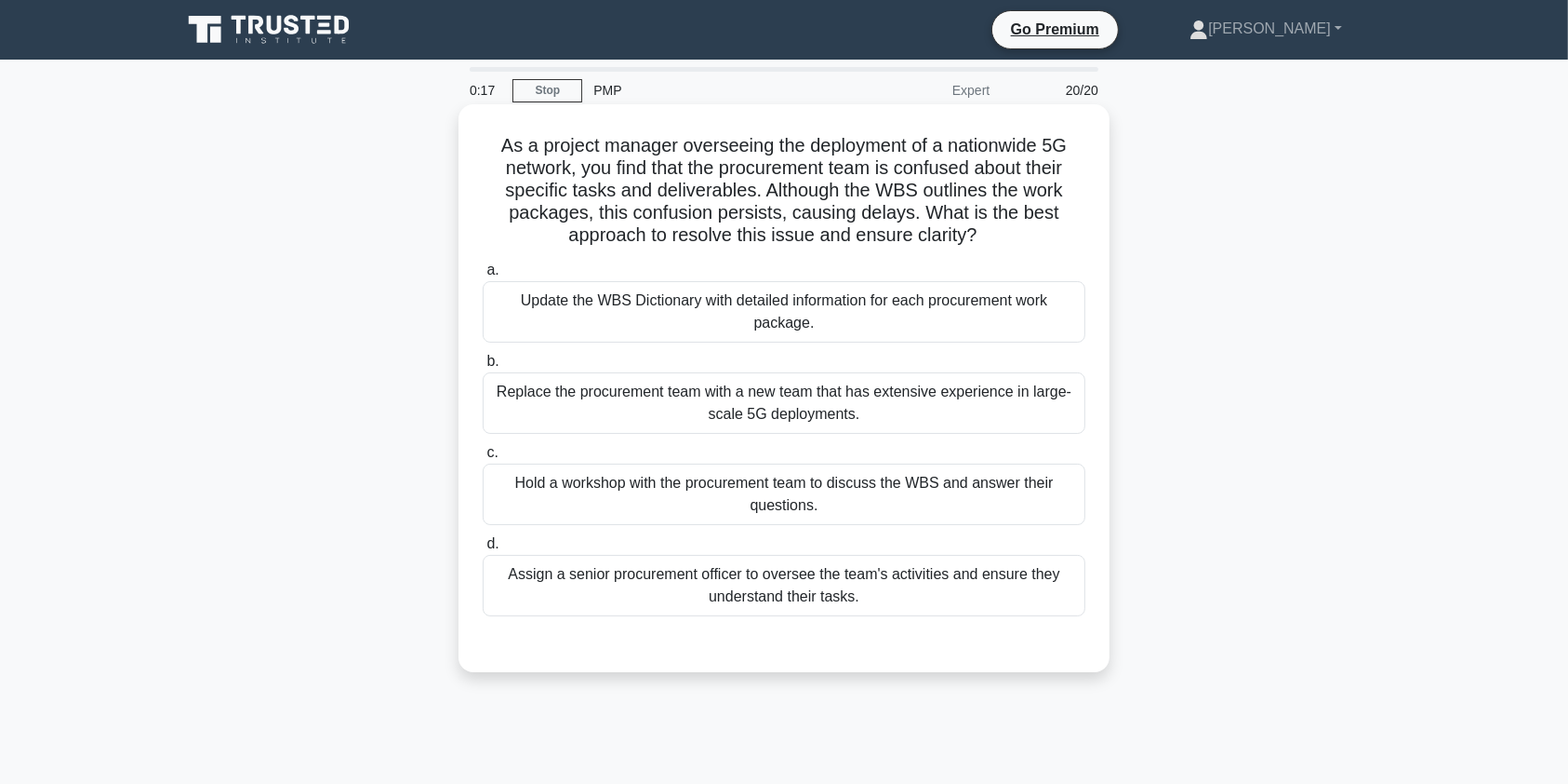
click at [834, 497] on div "Hold a workshop with the procurement team to discuss the WBS and answer their q…" at bounding box center [784, 493] width 603 height 62
click at [483, 459] on input "c. Hold a workshop with the procurement team to discuss the WBS and answer thei…" at bounding box center [483, 453] width 0 height 12
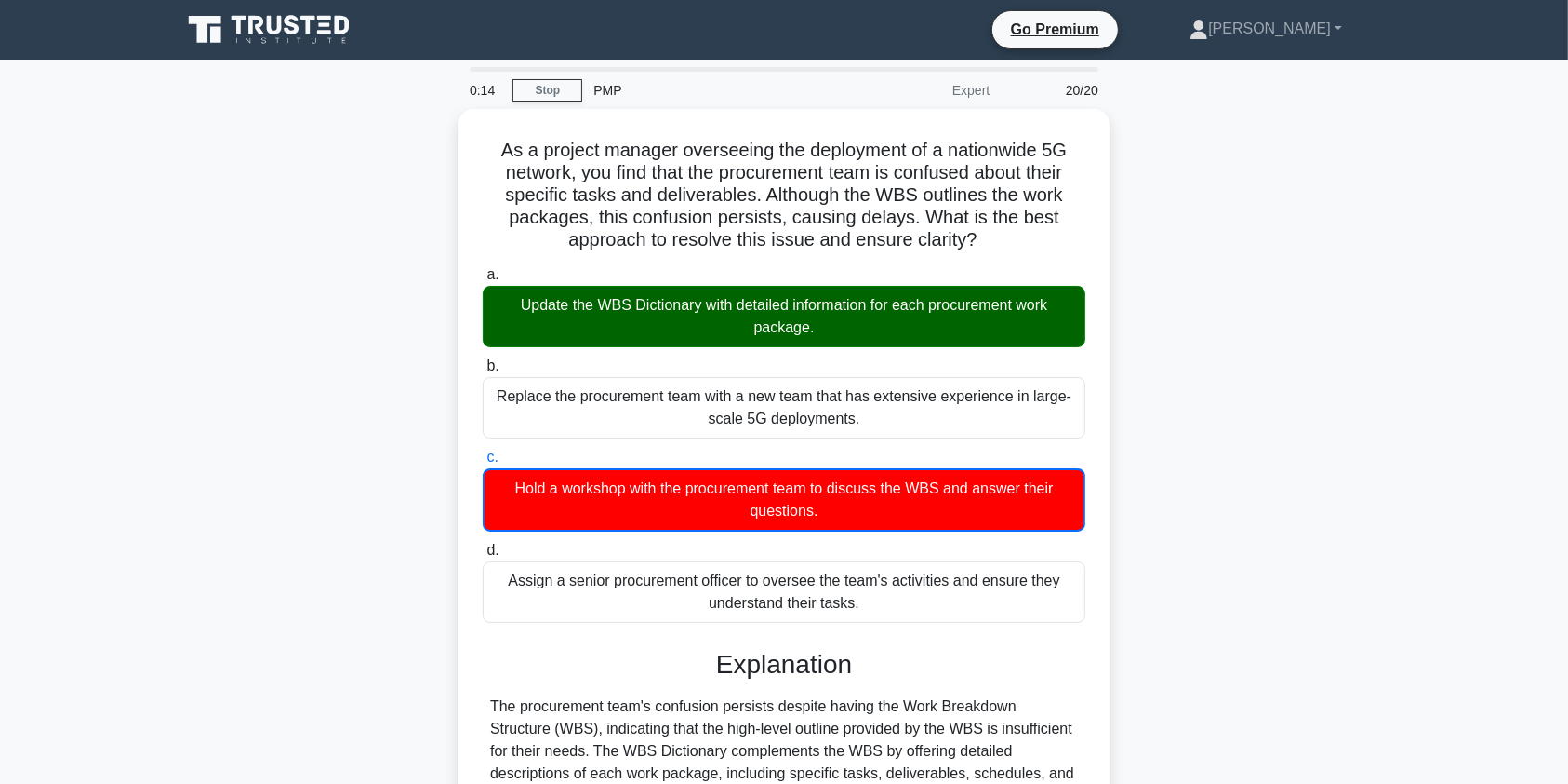
scroll to position [387, 0]
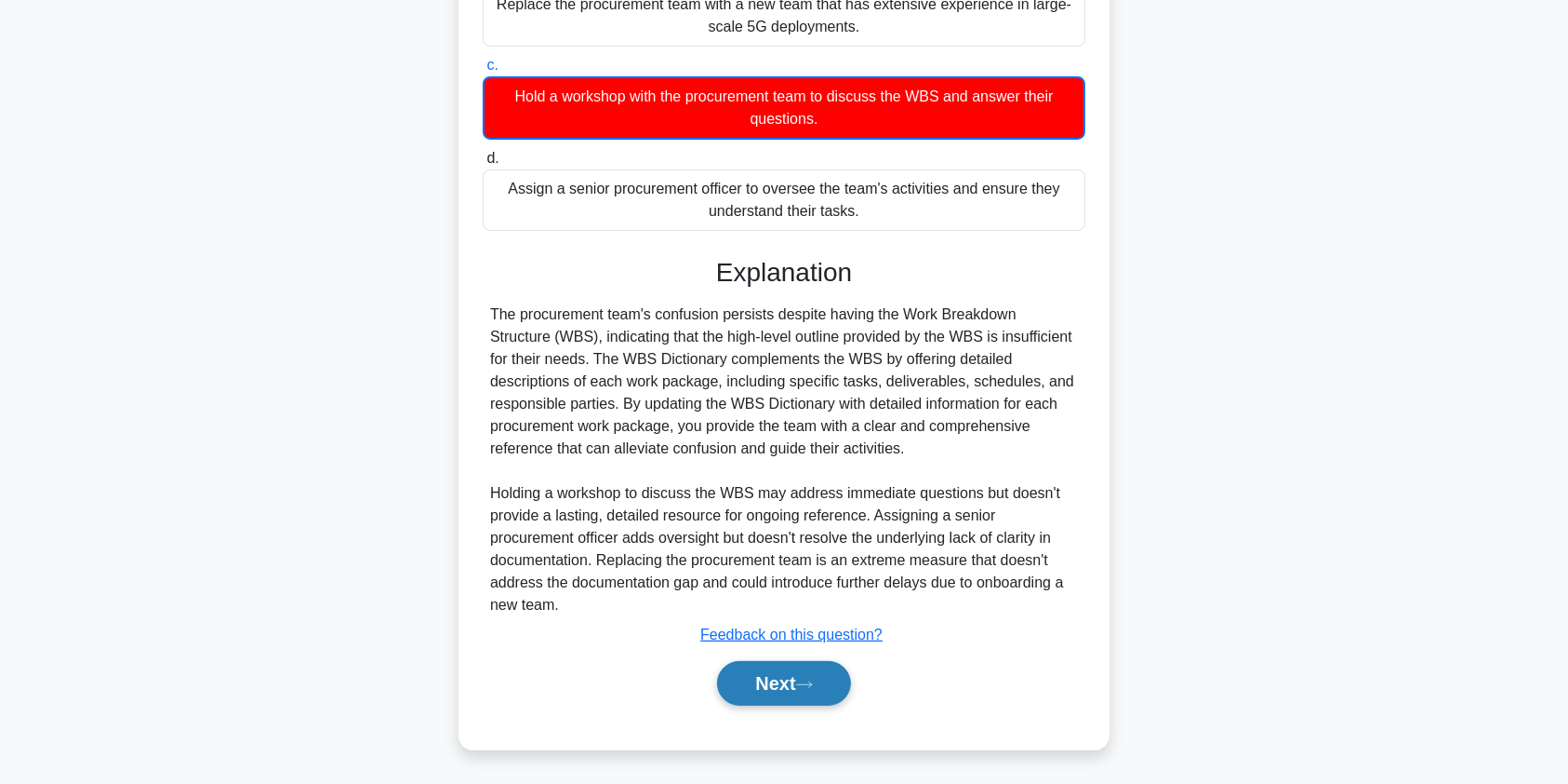
click at [782, 667] on button "Next" at bounding box center [784, 683] width 133 height 45
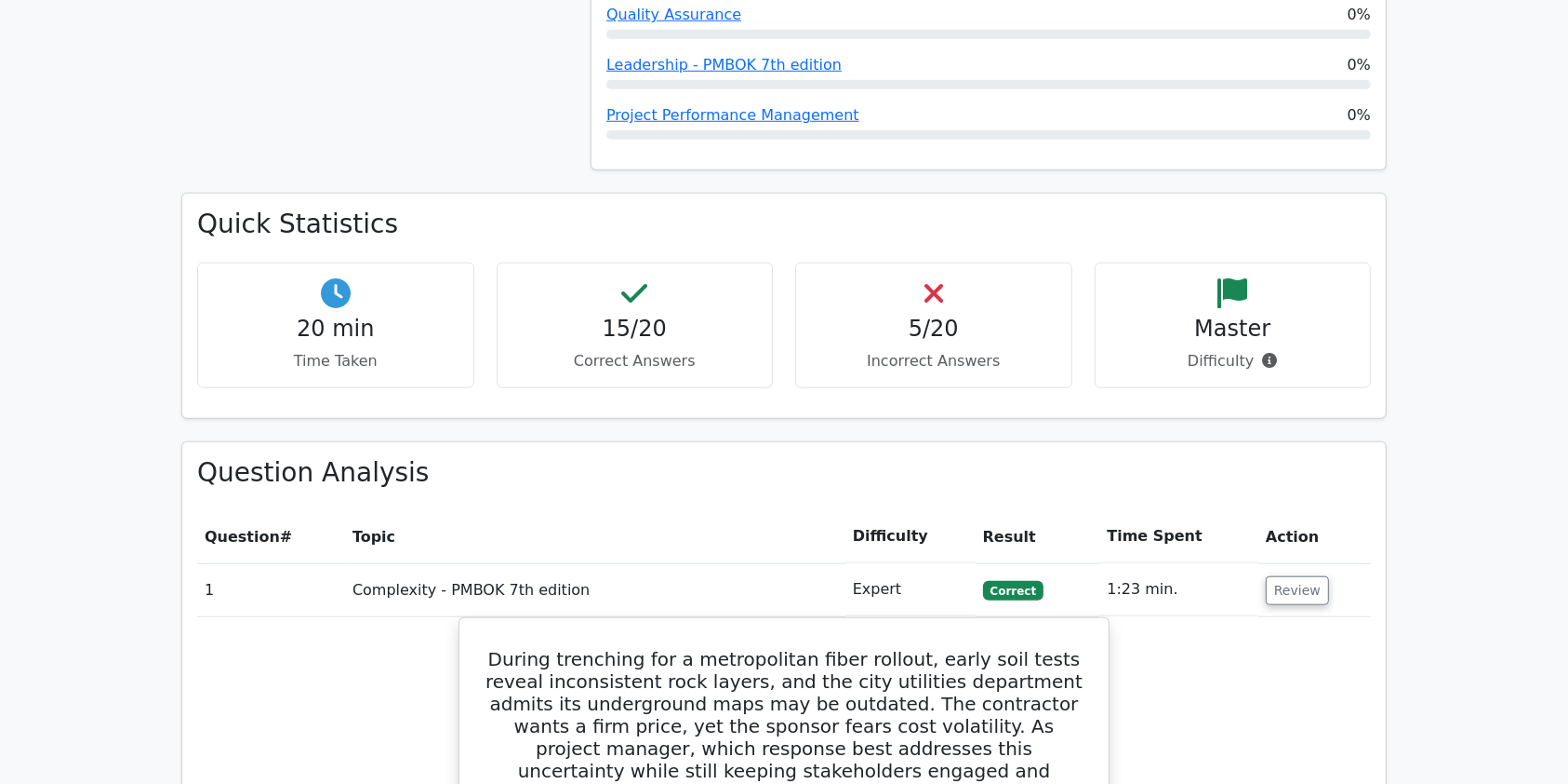
scroll to position [1578, 0]
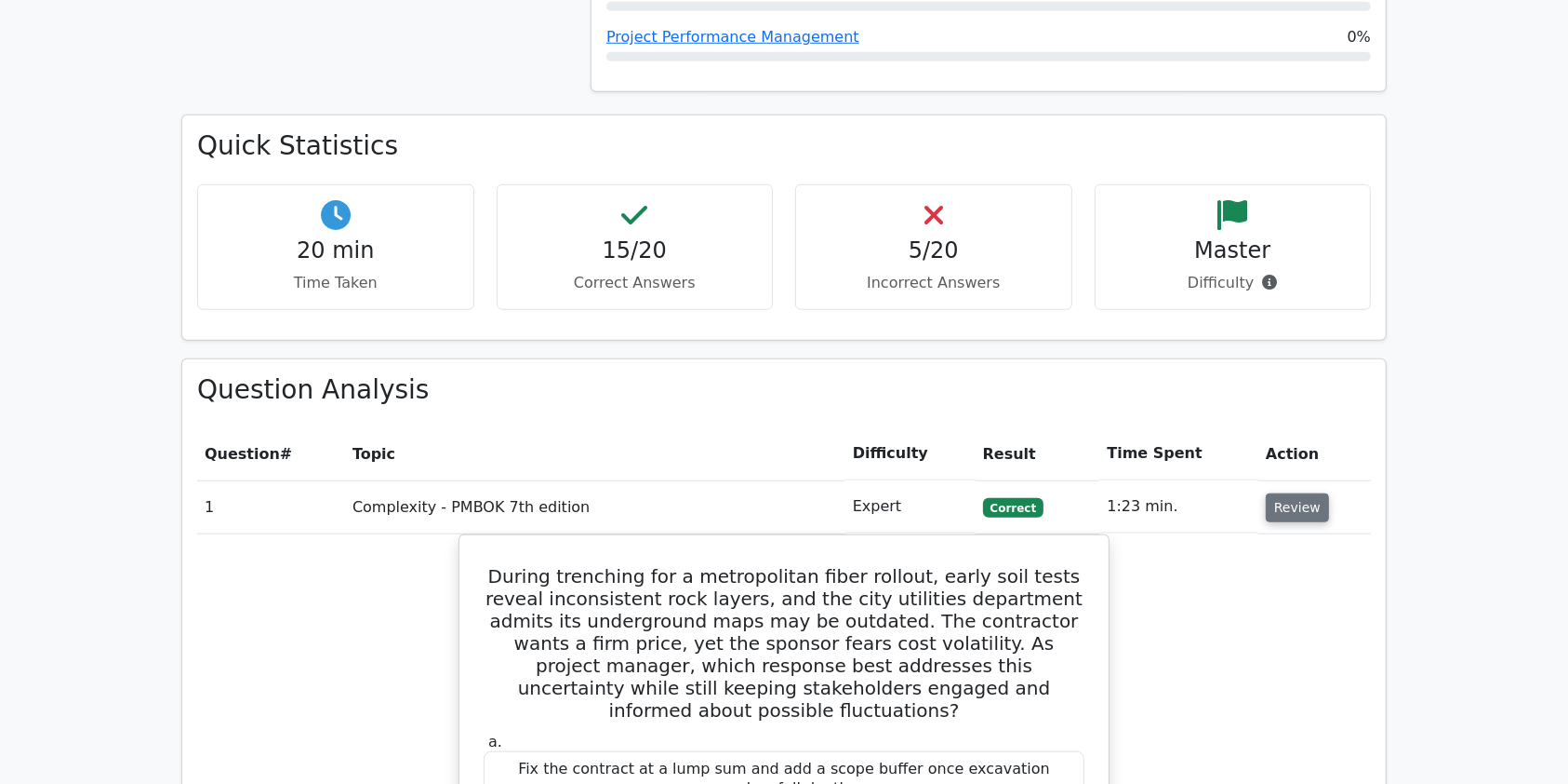
click at [1302, 493] on button "Review" at bounding box center [1297, 508] width 63 height 28
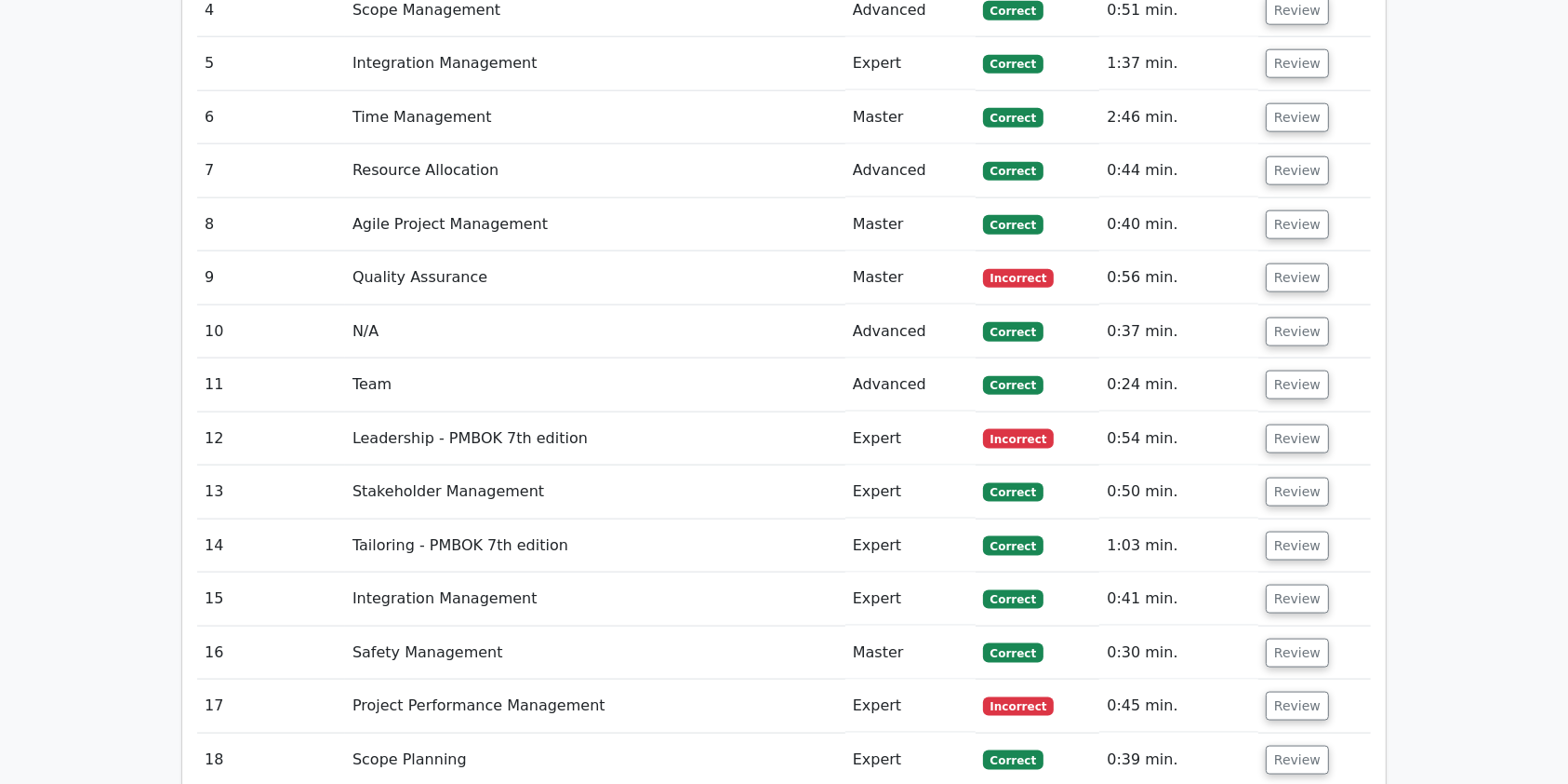
scroll to position [2328, 0]
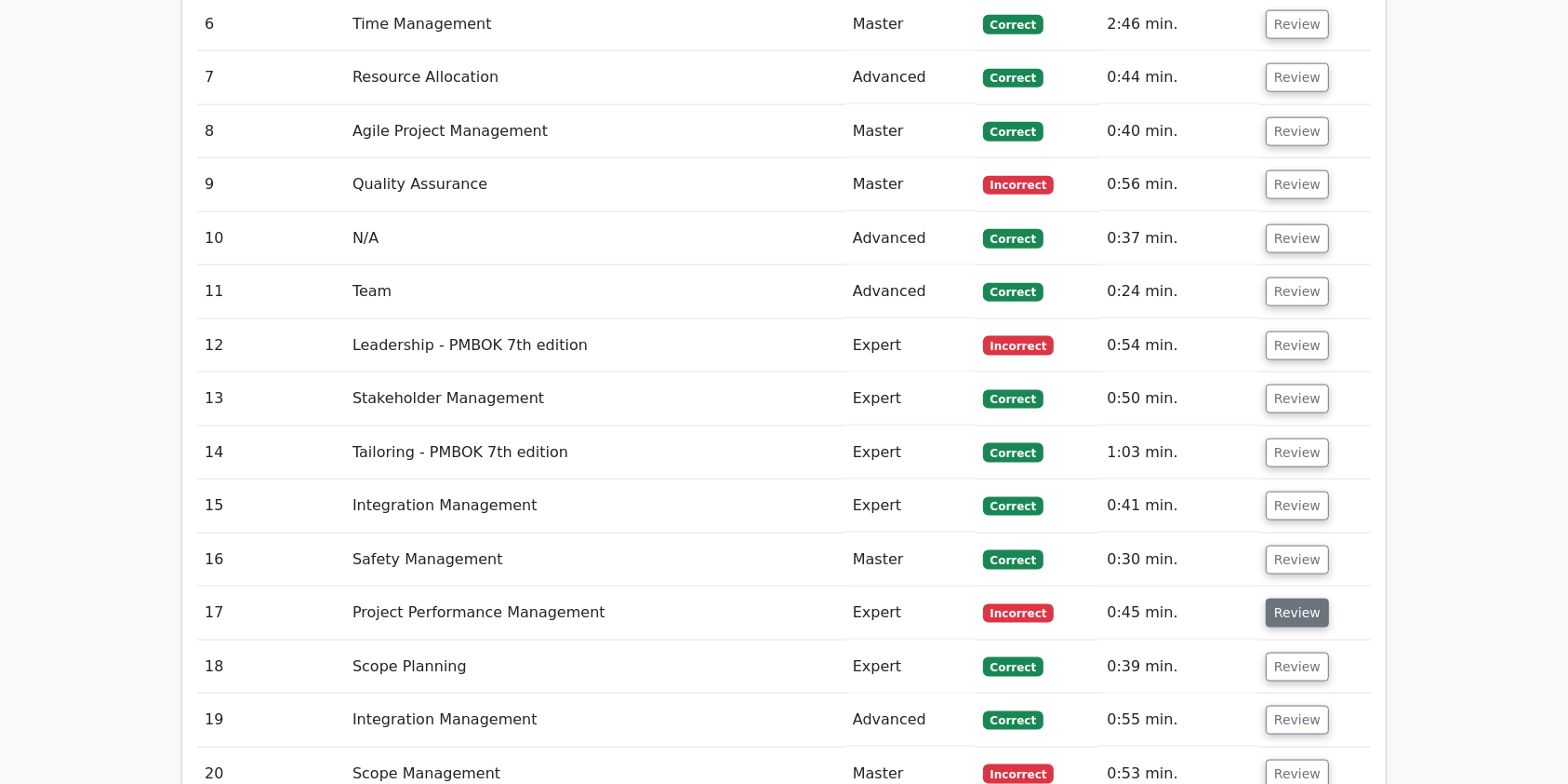
click at [1302, 598] on button "Review" at bounding box center [1297, 613] width 63 height 28
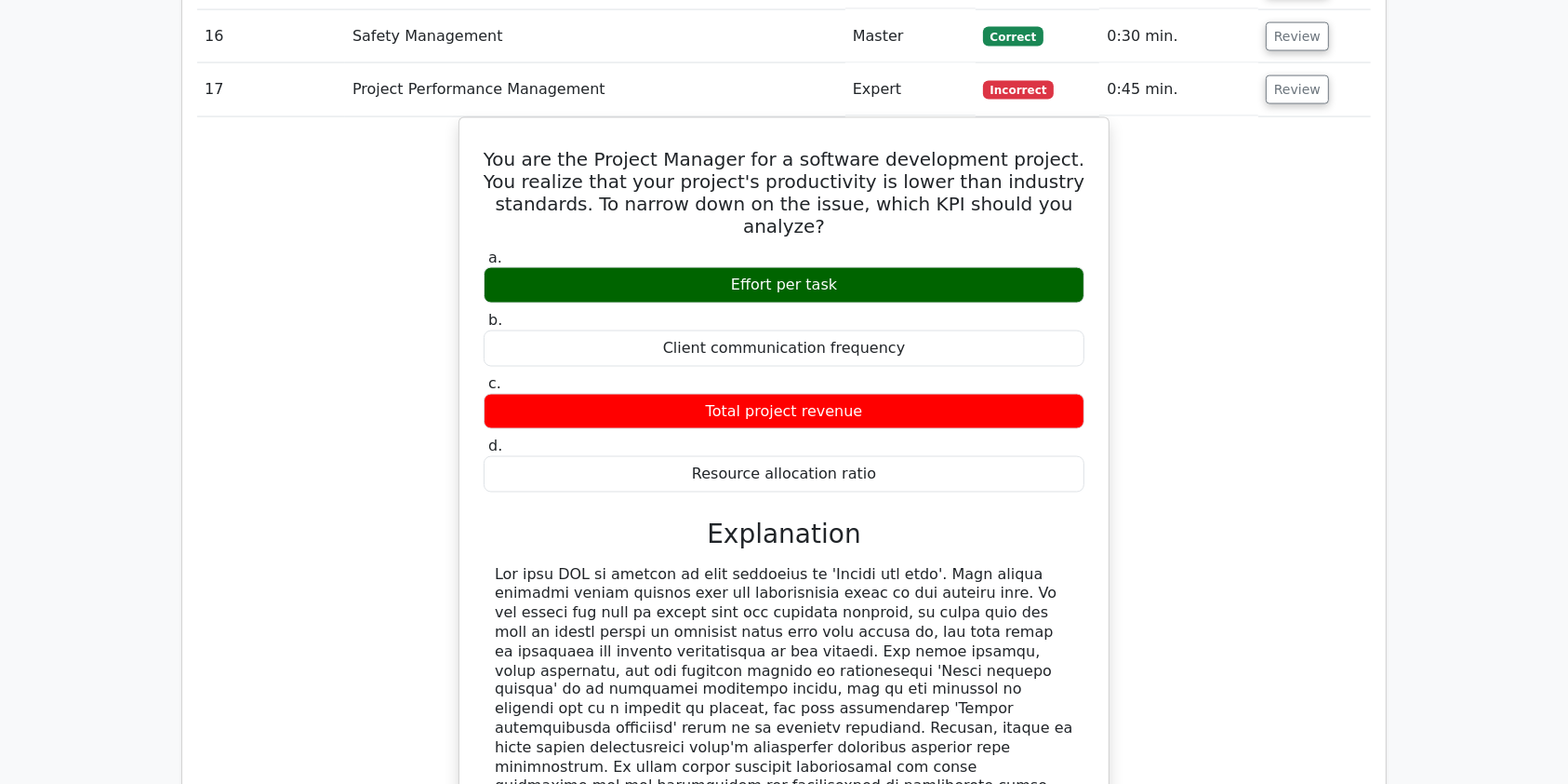
scroll to position [2898, 0]
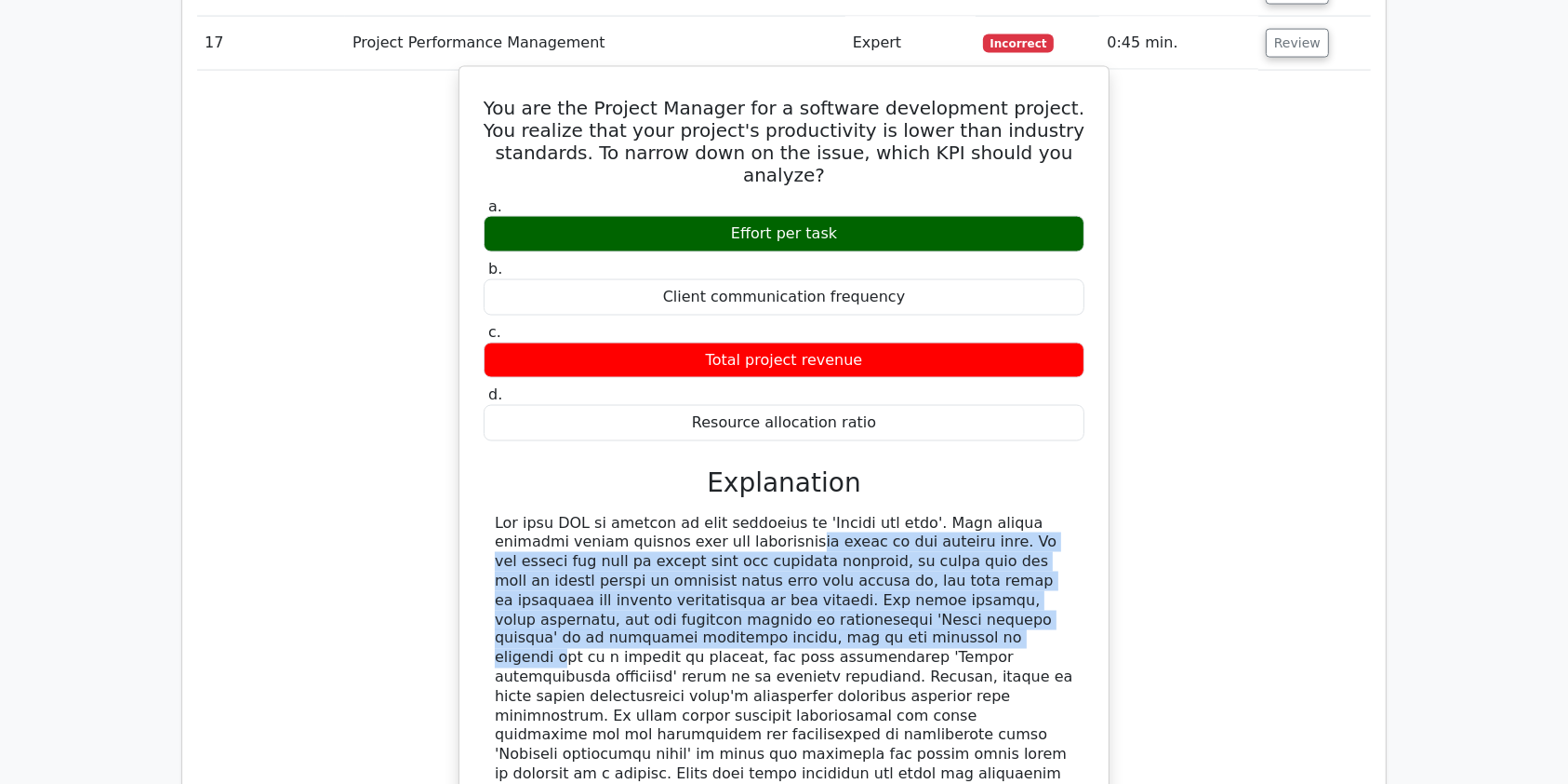
drag, startPoint x: 557, startPoint y: 440, endPoint x: 863, endPoint y: 531, distance: 319.2
click at [863, 531] on div at bounding box center [784, 659] width 578 height 291
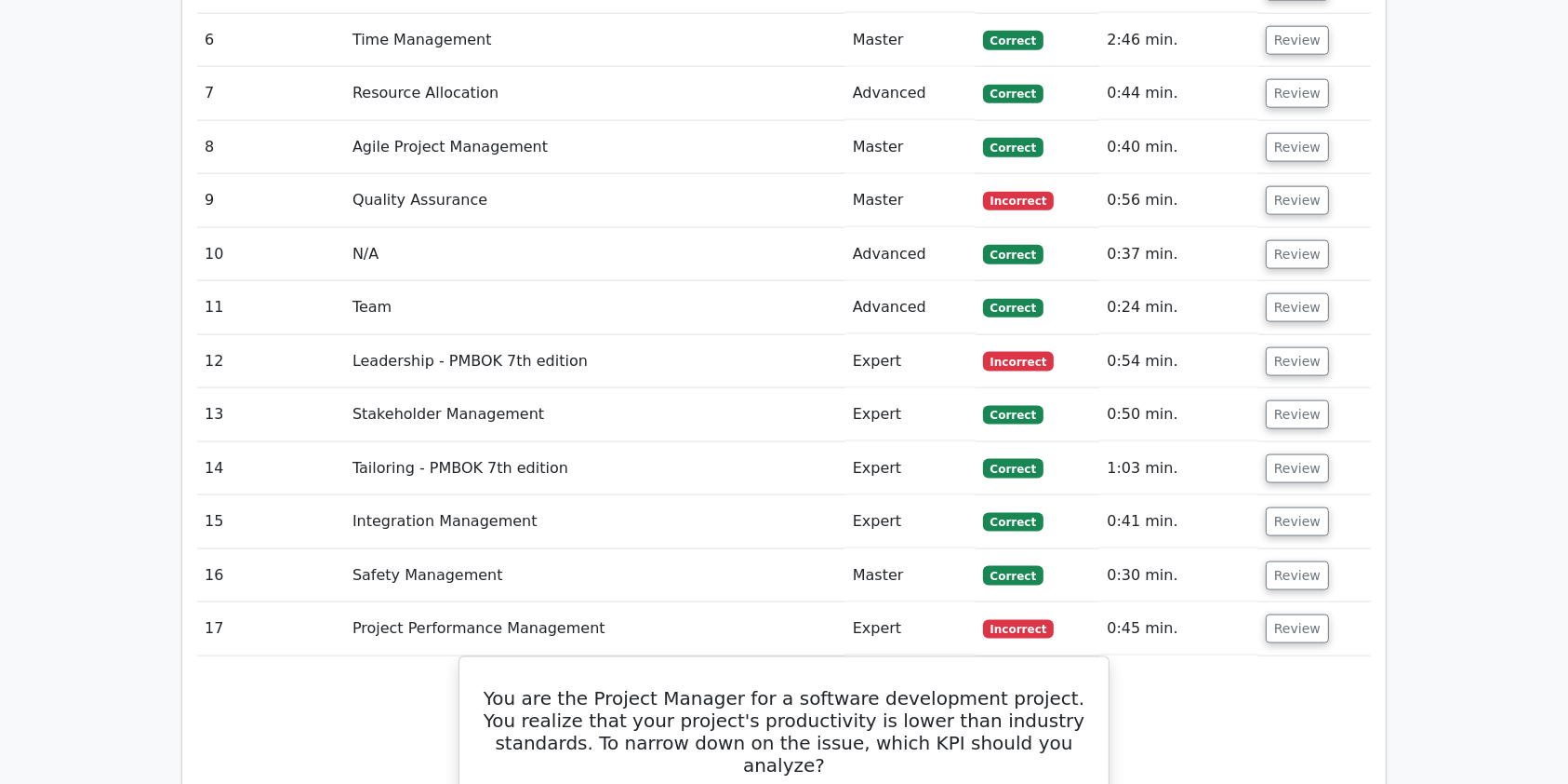
scroll to position [2333, 0]
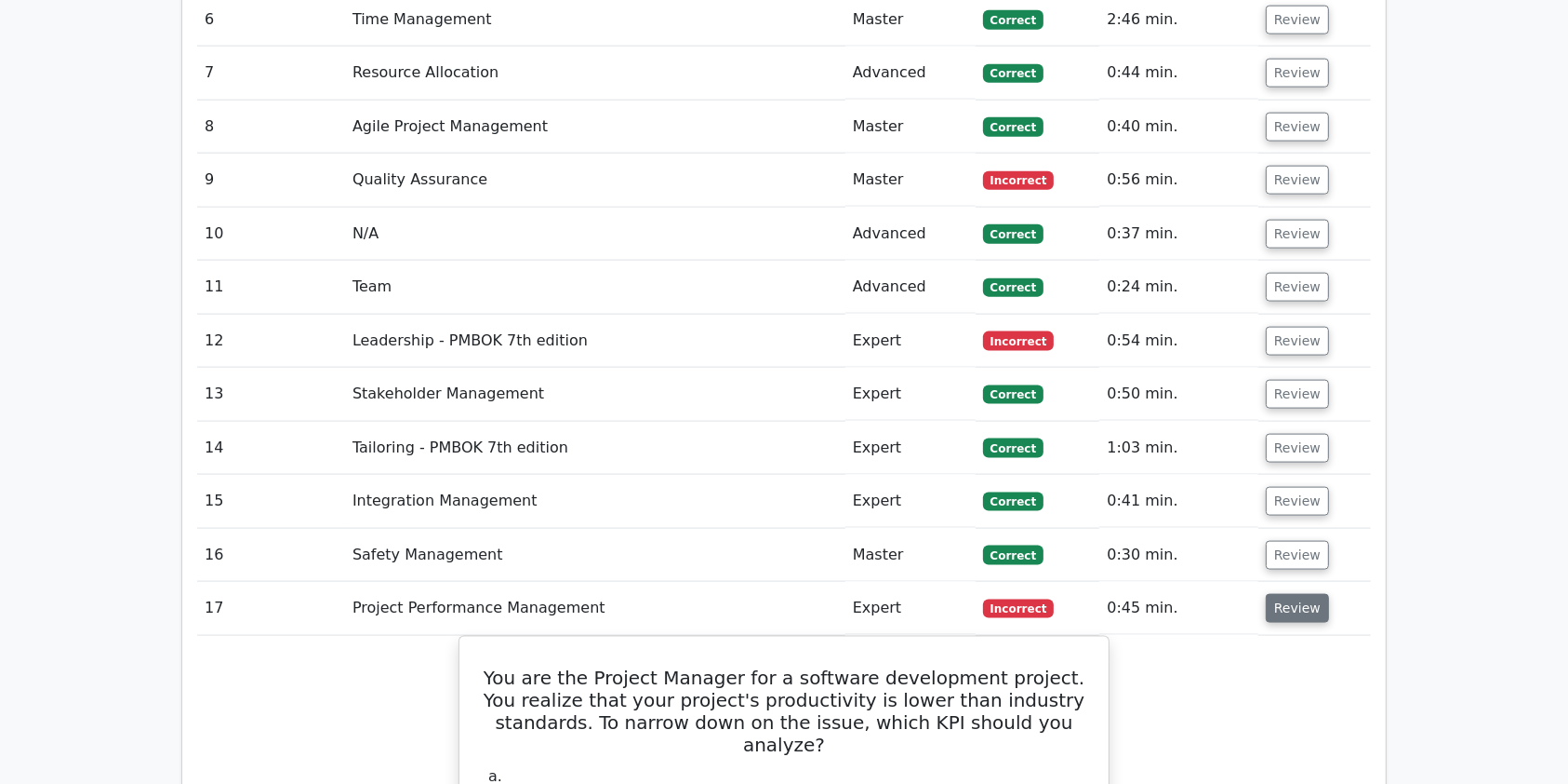
click at [1281, 594] on button "Review" at bounding box center [1297, 608] width 63 height 28
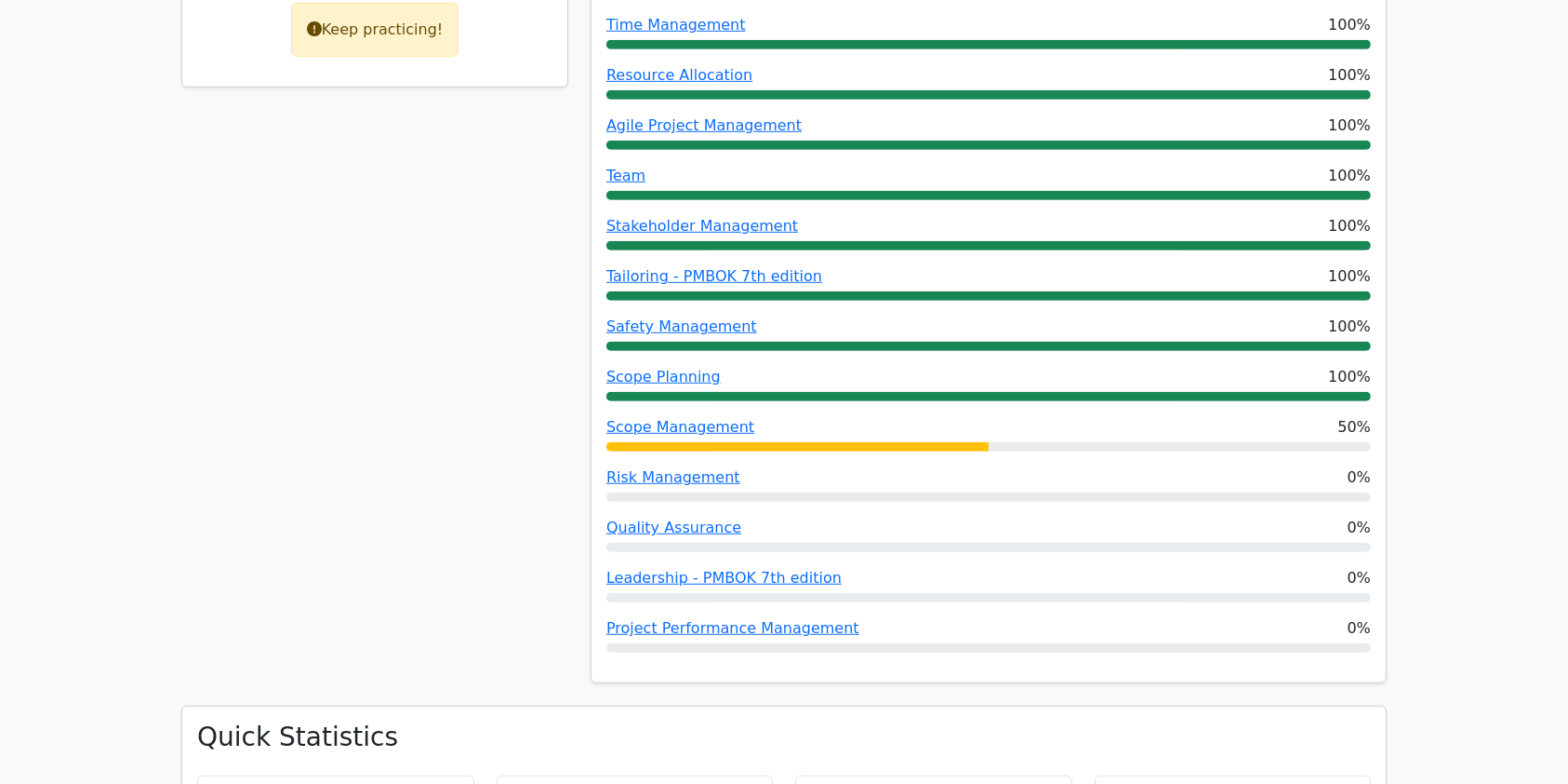
scroll to position [996, 0]
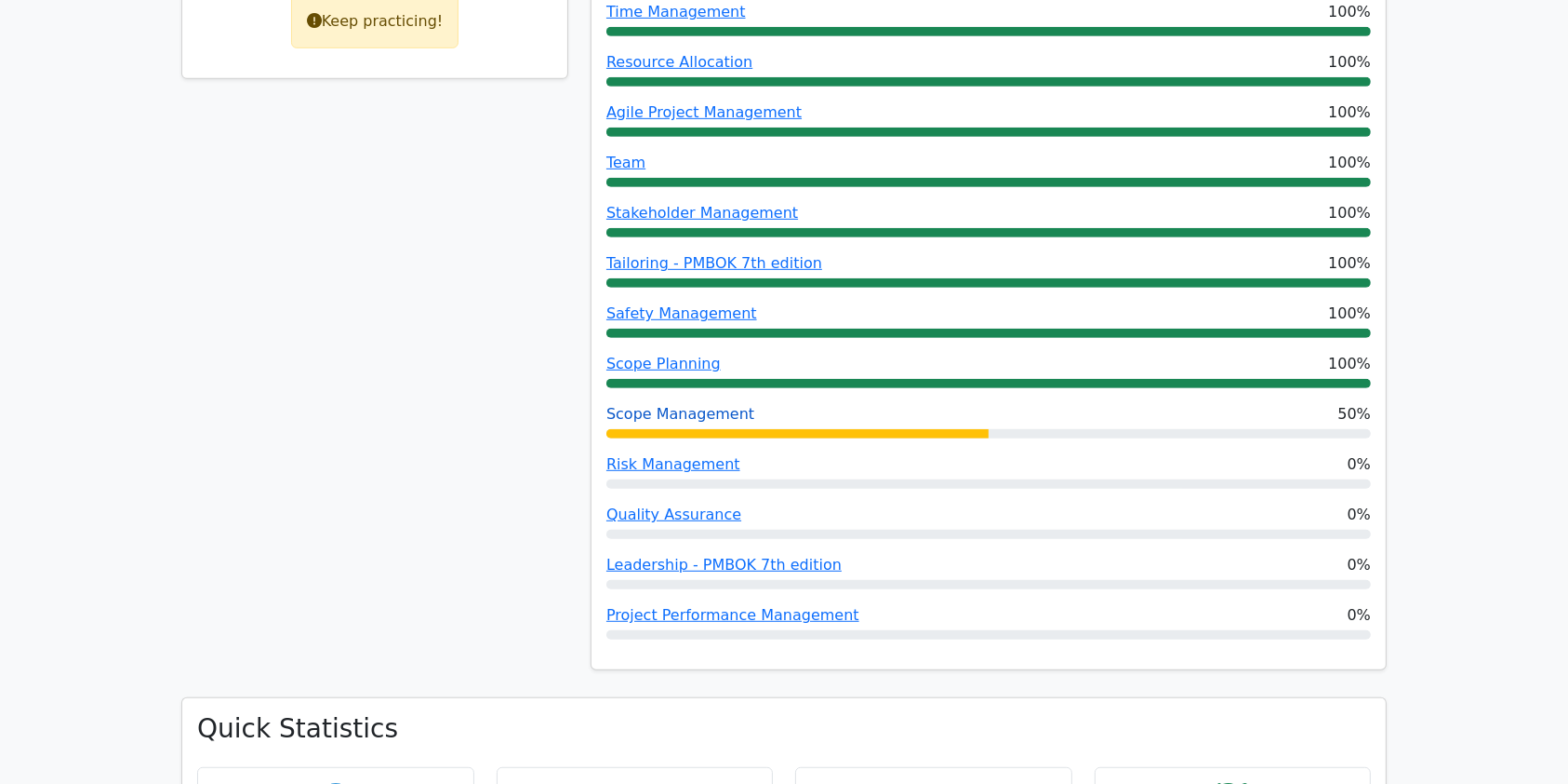
click at [623, 405] on link "Scope Management" at bounding box center [680, 414] width 148 height 18
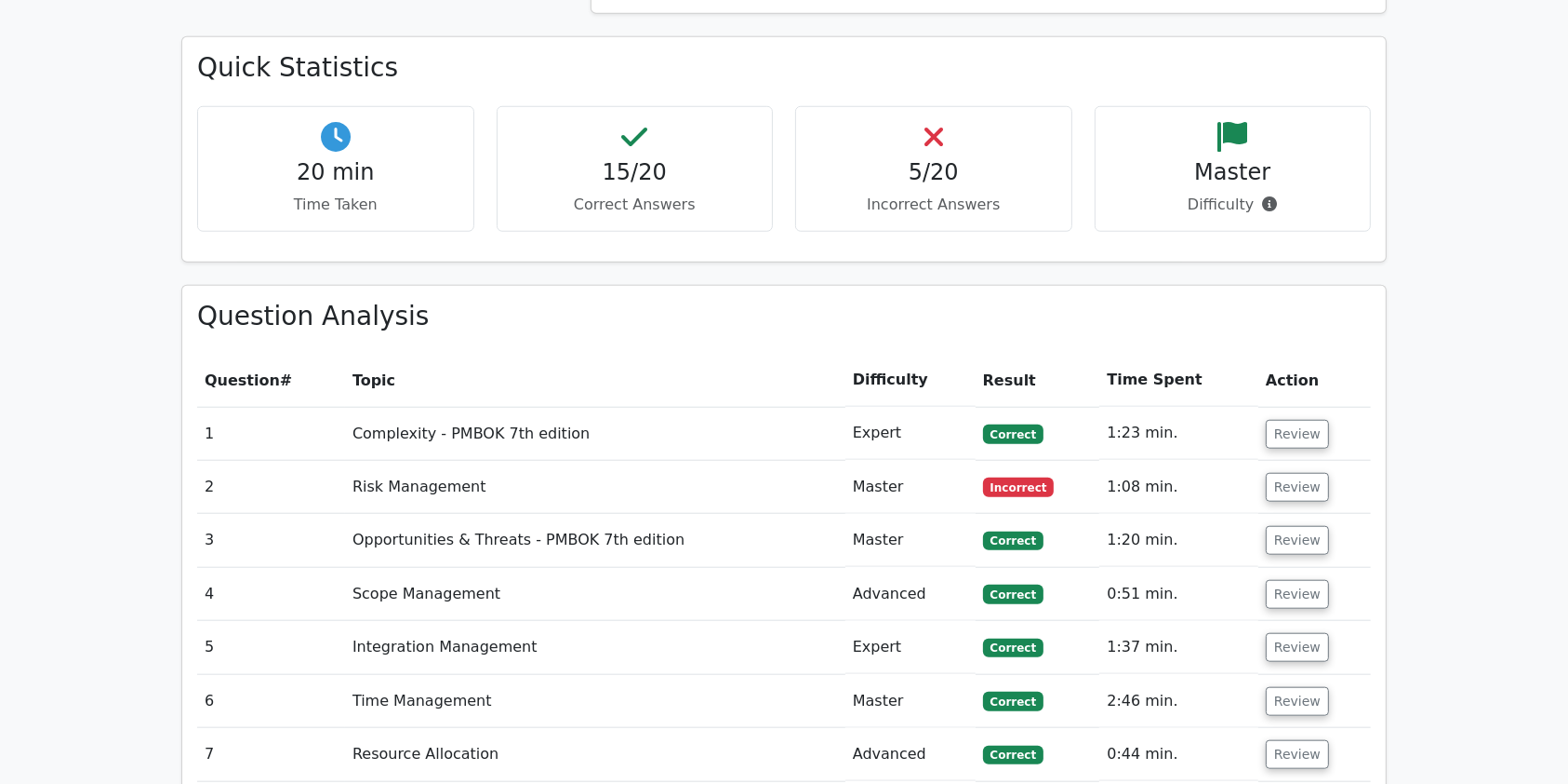
scroll to position [1727, 0]
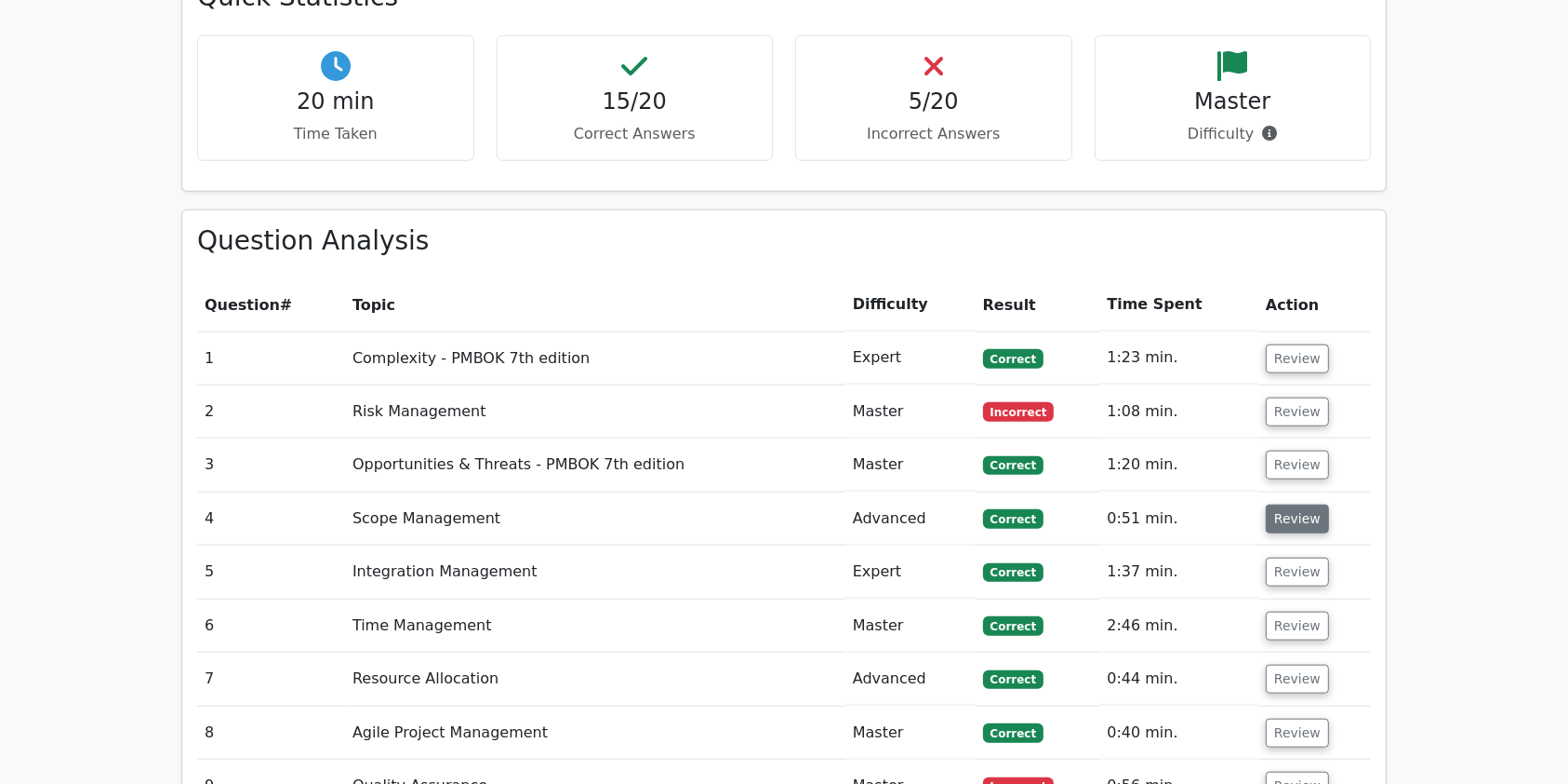
click at [1273, 505] on button "Review" at bounding box center [1297, 519] width 63 height 28
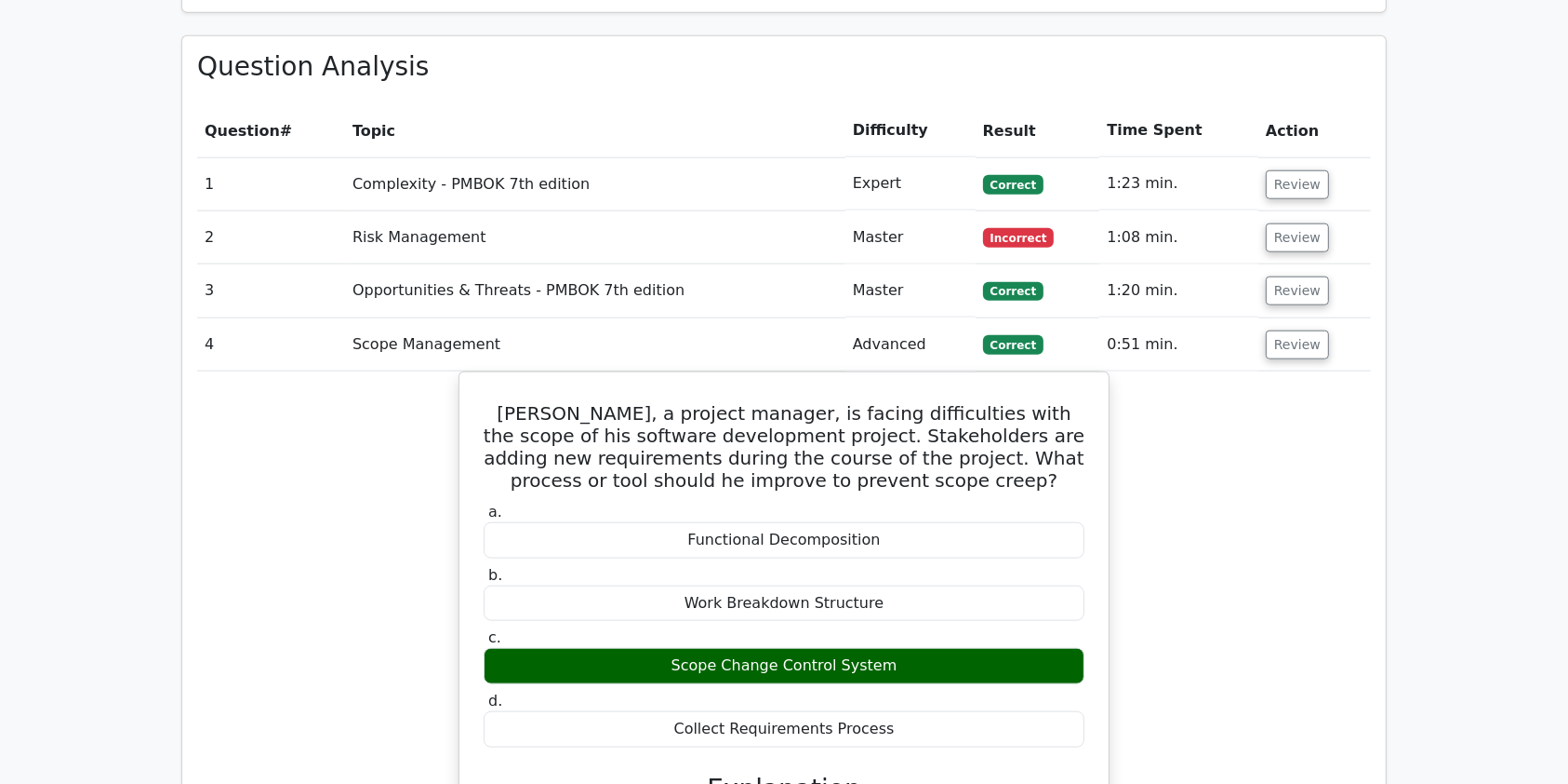
scroll to position [1938, 0]
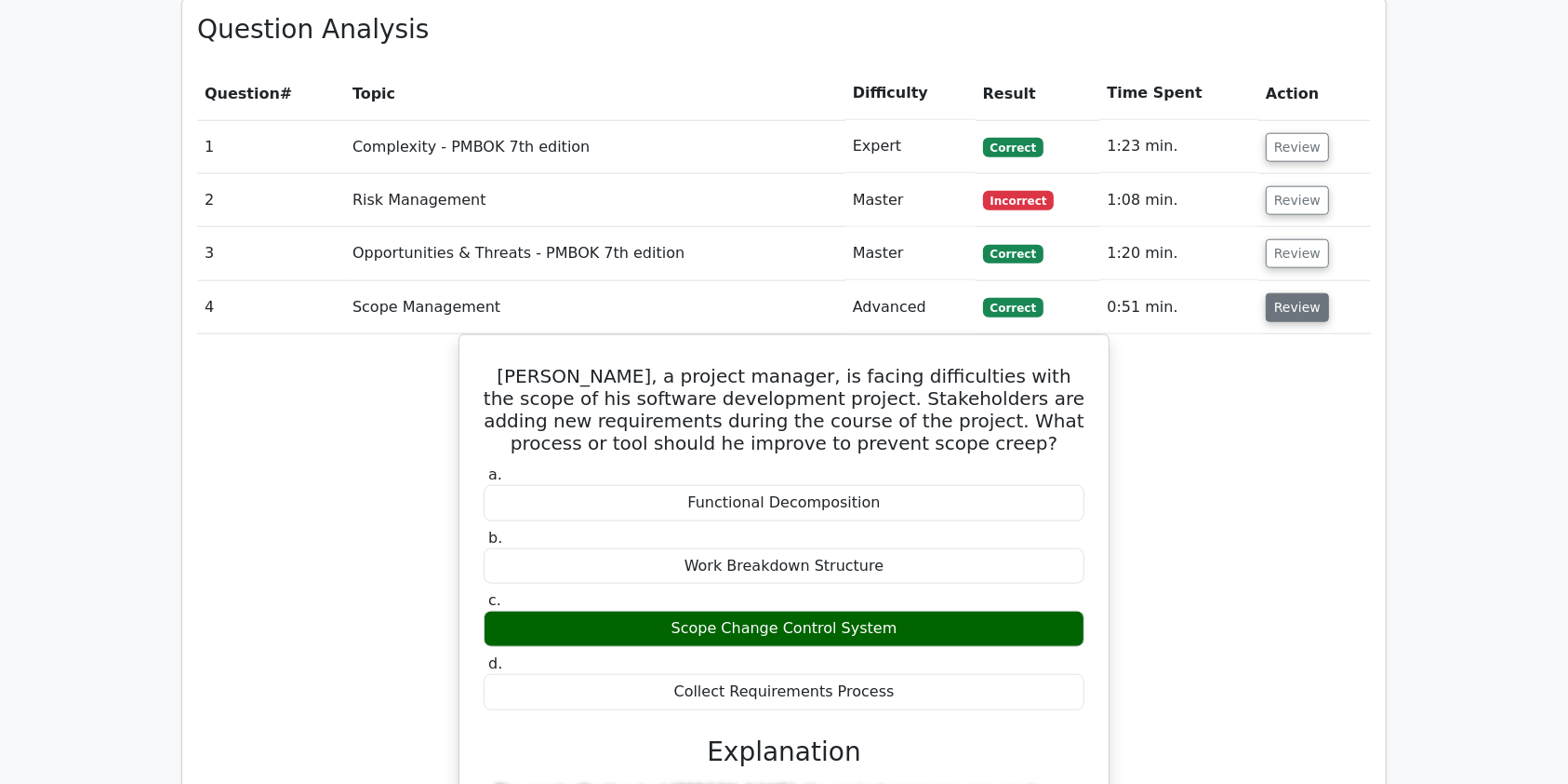
click at [1307, 294] on button "Review" at bounding box center [1297, 308] width 63 height 28
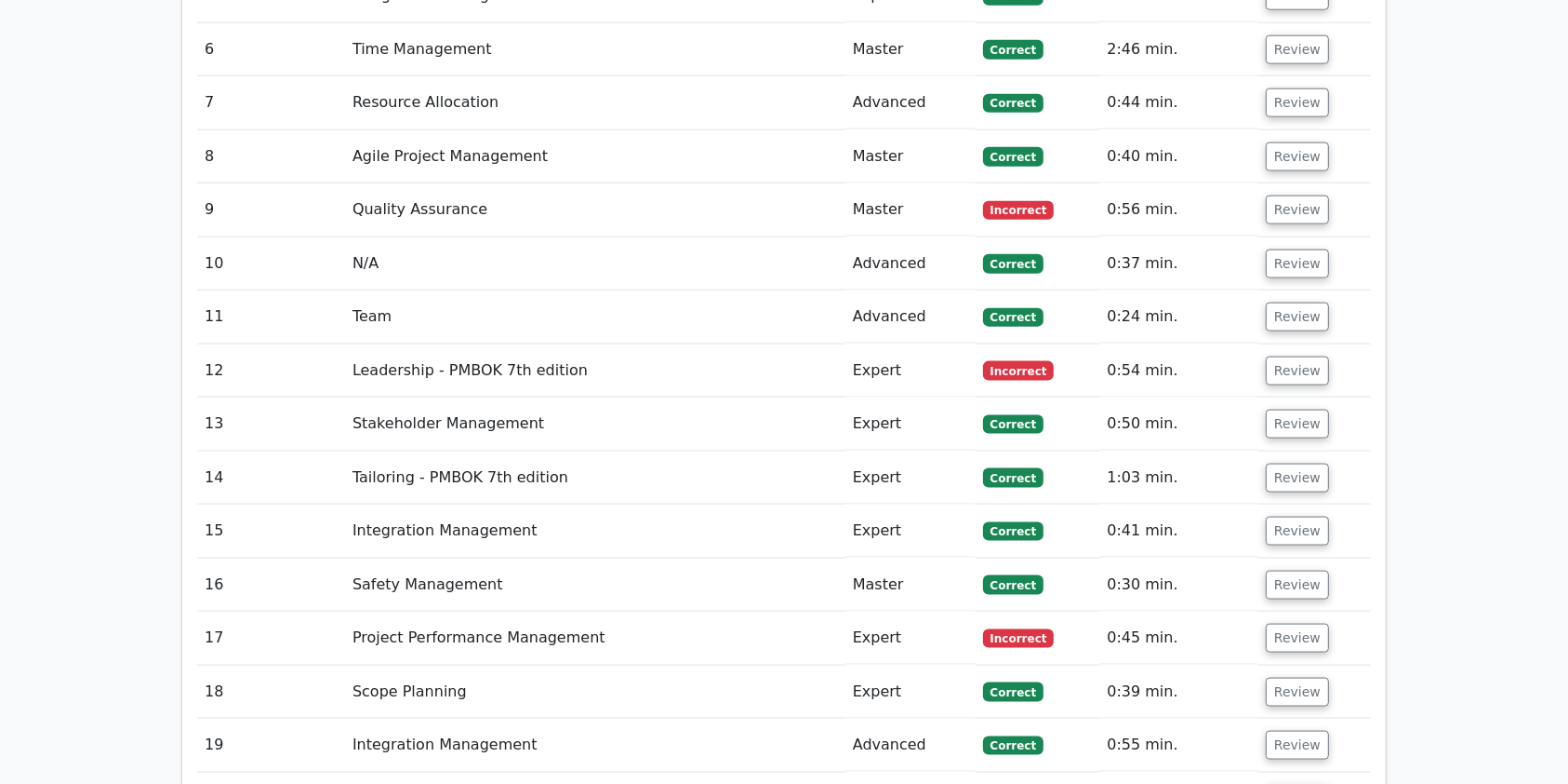
scroll to position [2379, 0]
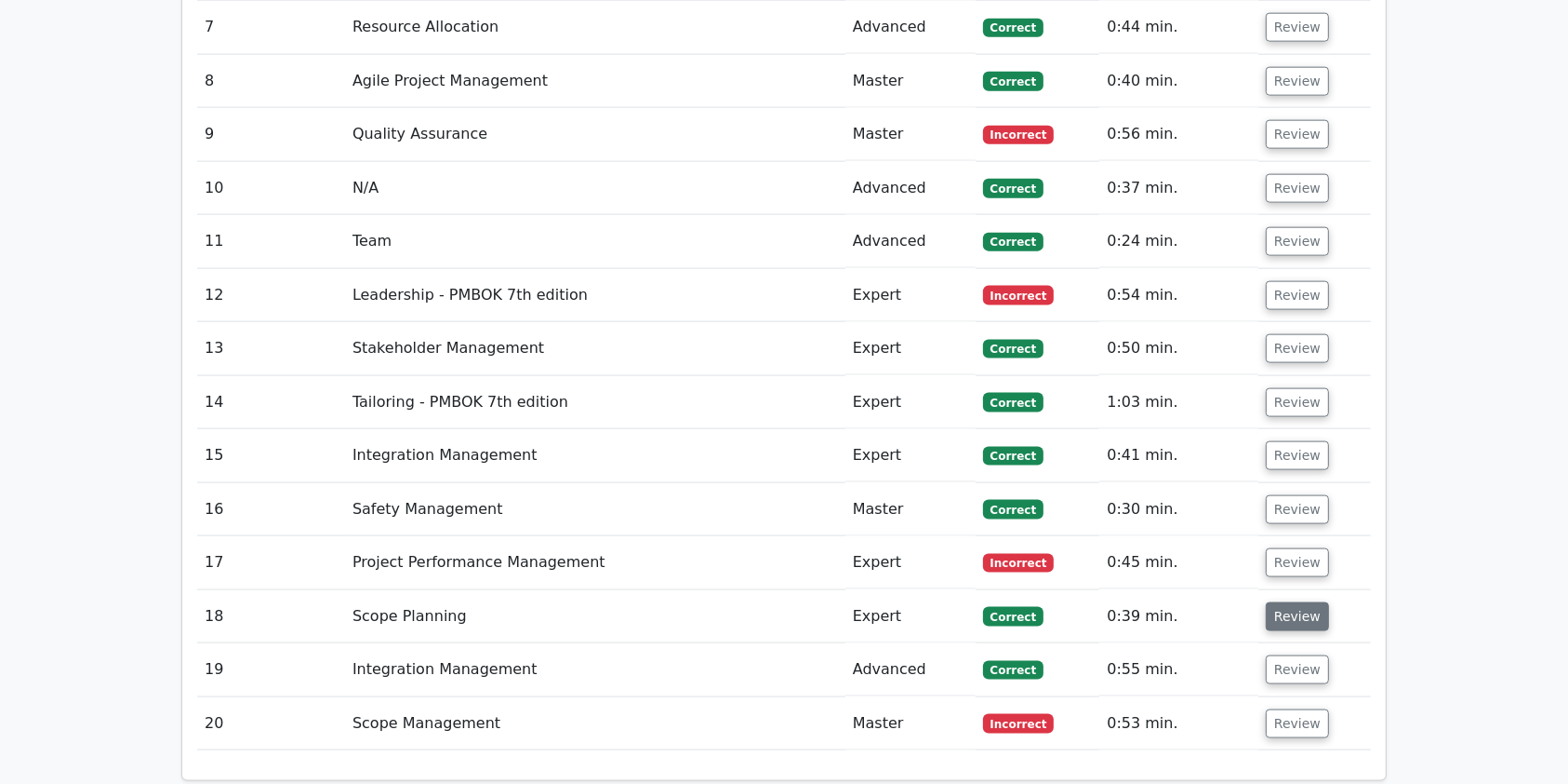
click at [1306, 602] on button "Review" at bounding box center [1297, 616] width 63 height 28
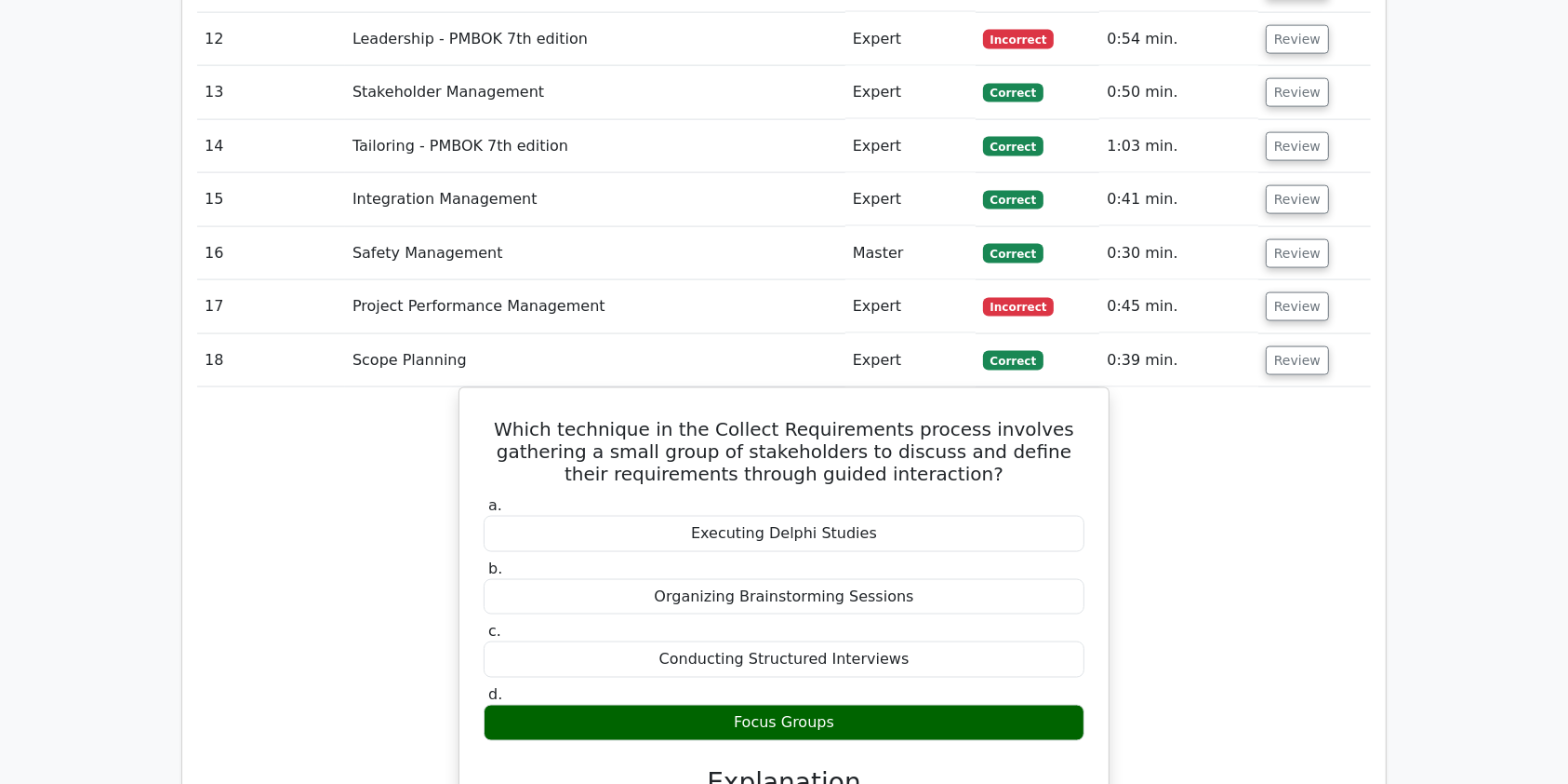
scroll to position [2623, 0]
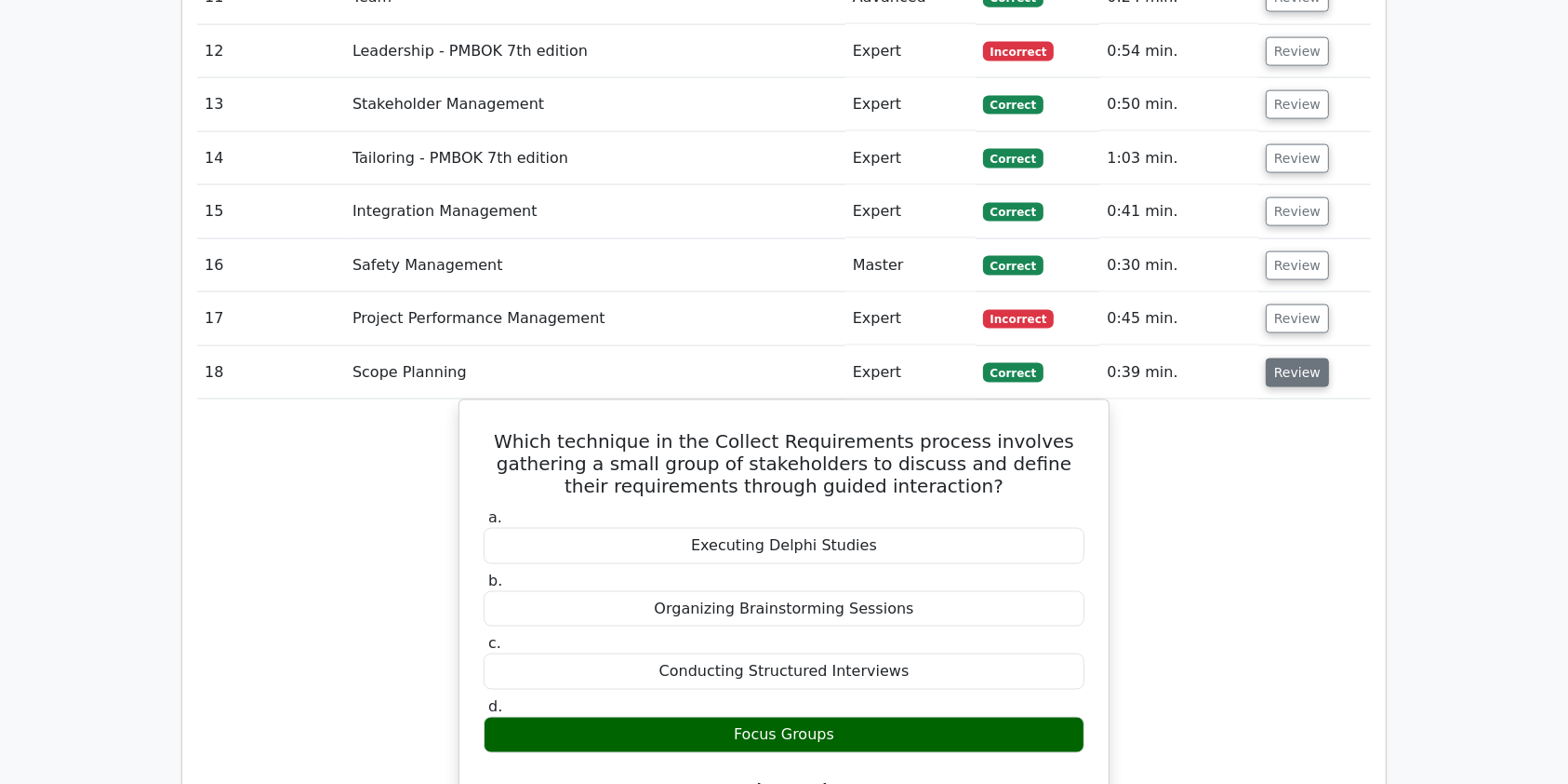
click at [1286, 358] on button "Review" at bounding box center [1297, 372] width 63 height 28
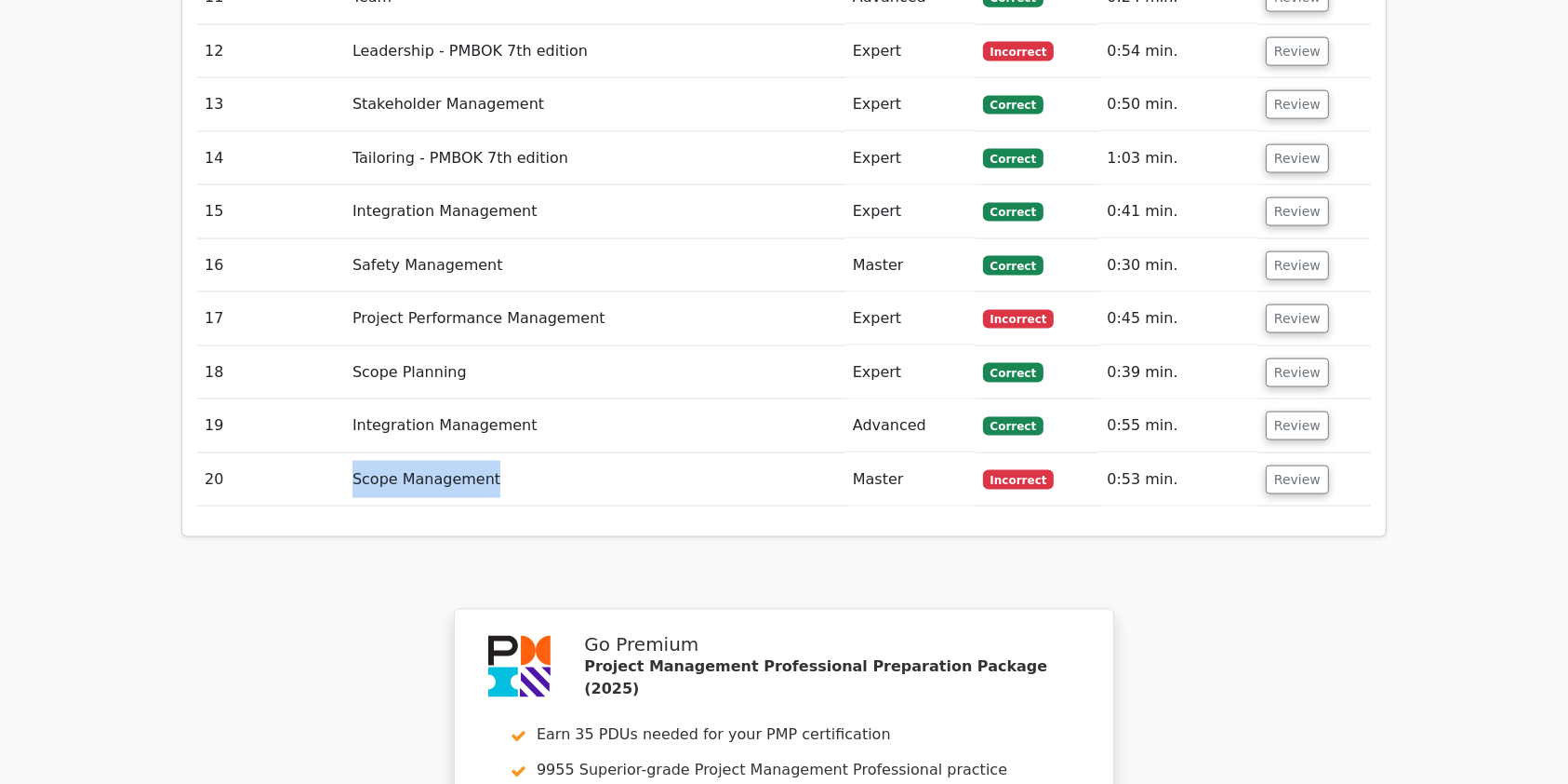
drag, startPoint x: 346, startPoint y: 413, endPoint x: 524, endPoint y: 404, distance: 178.2
click at [524, 454] on td "Scope Management" at bounding box center [595, 480] width 501 height 53
click at [1299, 465] on button "Review" at bounding box center [1297, 479] width 63 height 28
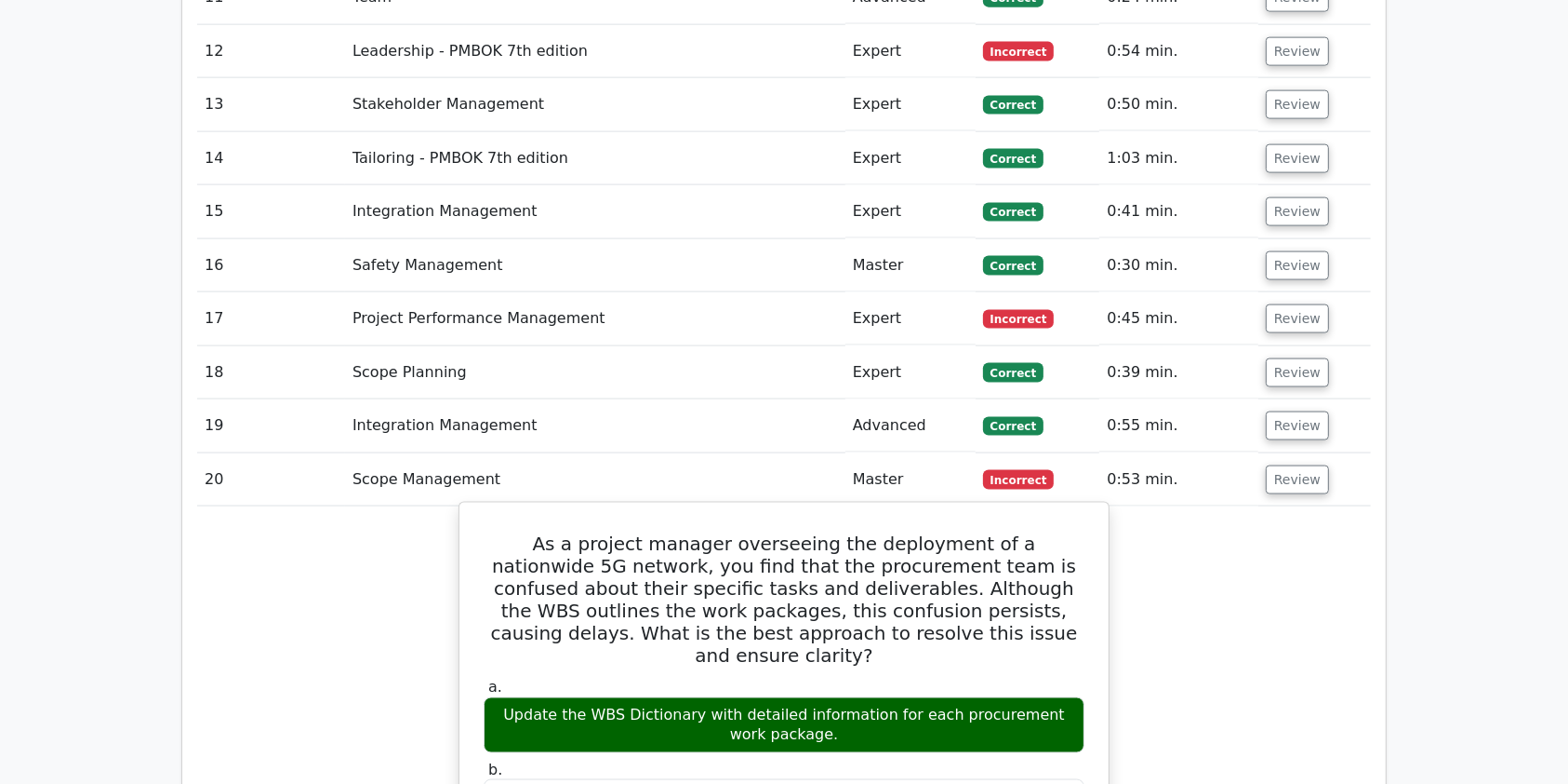
click at [947, 697] on div "Update the WBS Dictionary with detailed information for each procurement work p…" at bounding box center [784, 724] width 601 height 56
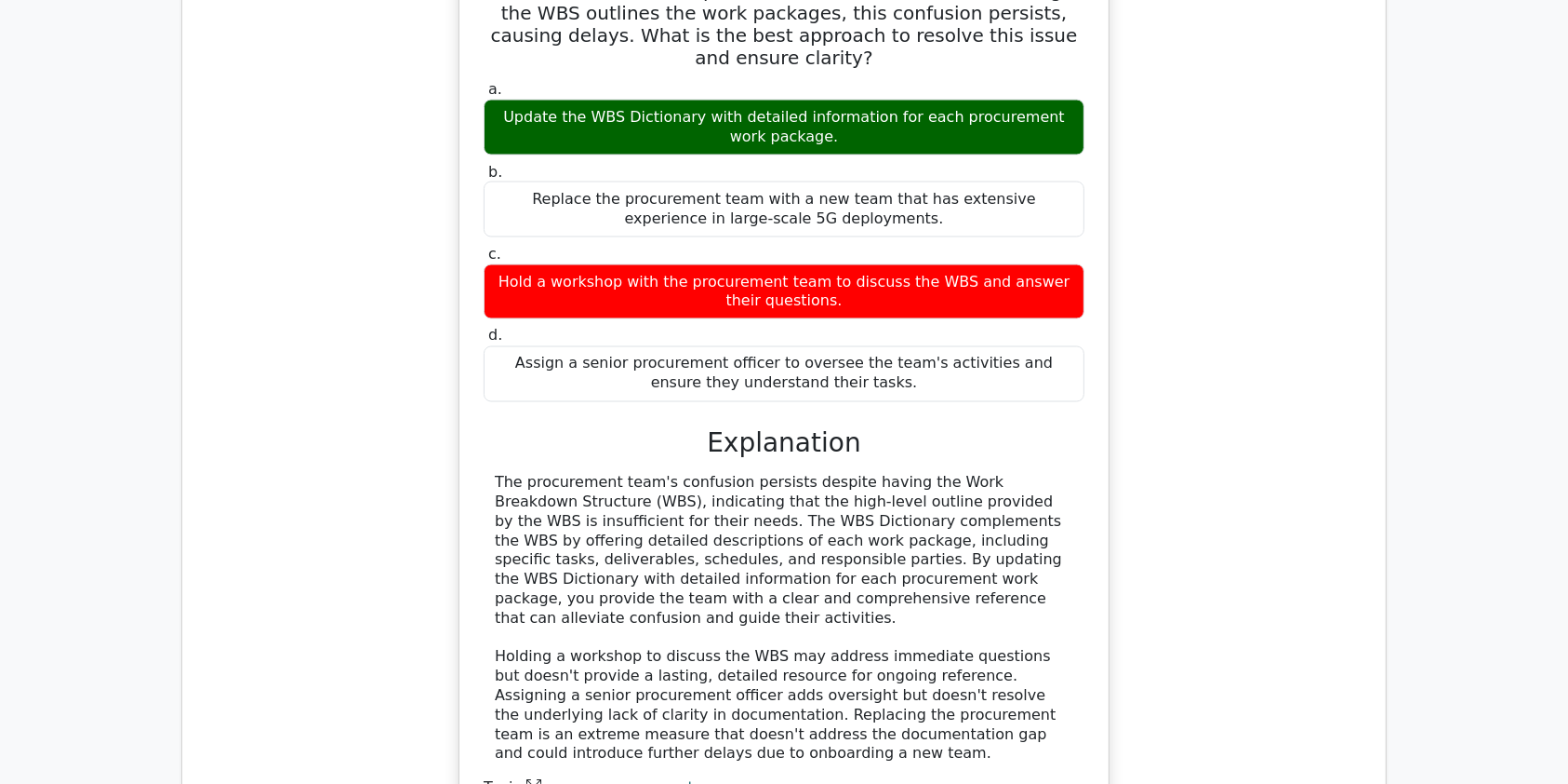
scroll to position [3274, 0]
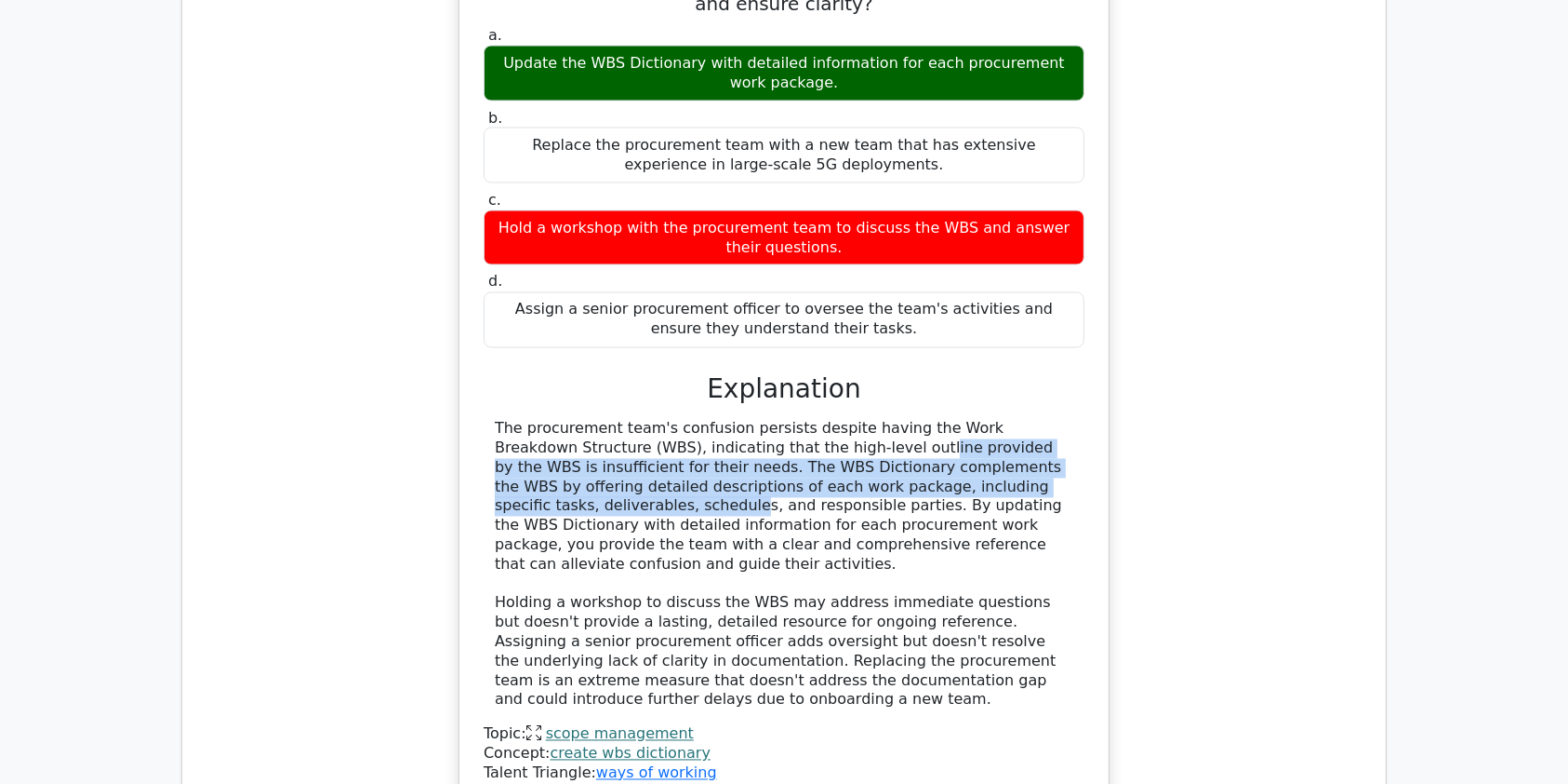
drag, startPoint x: 726, startPoint y: 354, endPoint x: 973, endPoint y: 391, distance: 249.8
click at [973, 419] on div "The procurement team's confusion persists despite having the Work Breakdown Str…" at bounding box center [784, 564] width 578 height 291
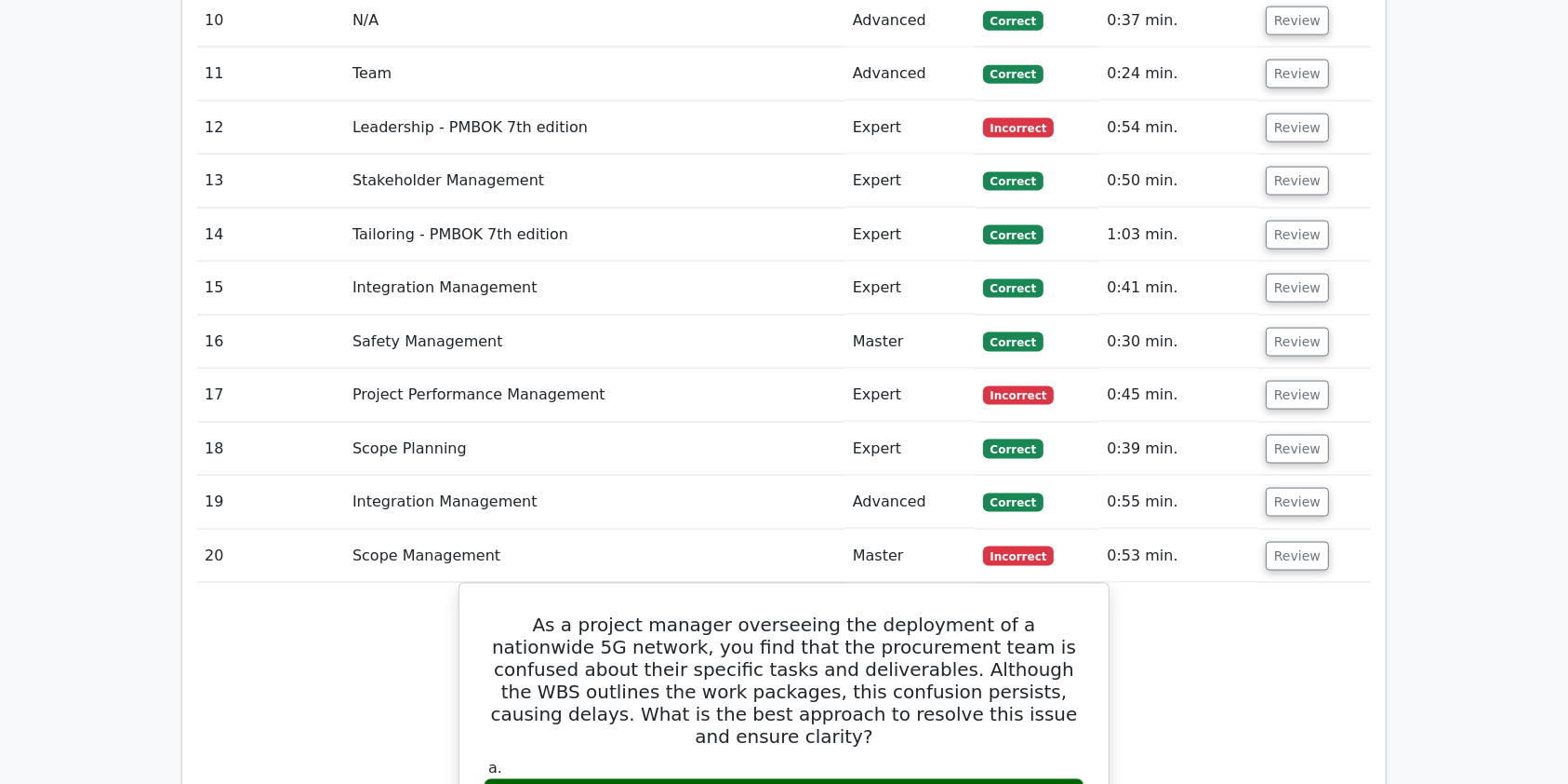
scroll to position [2557, 0]
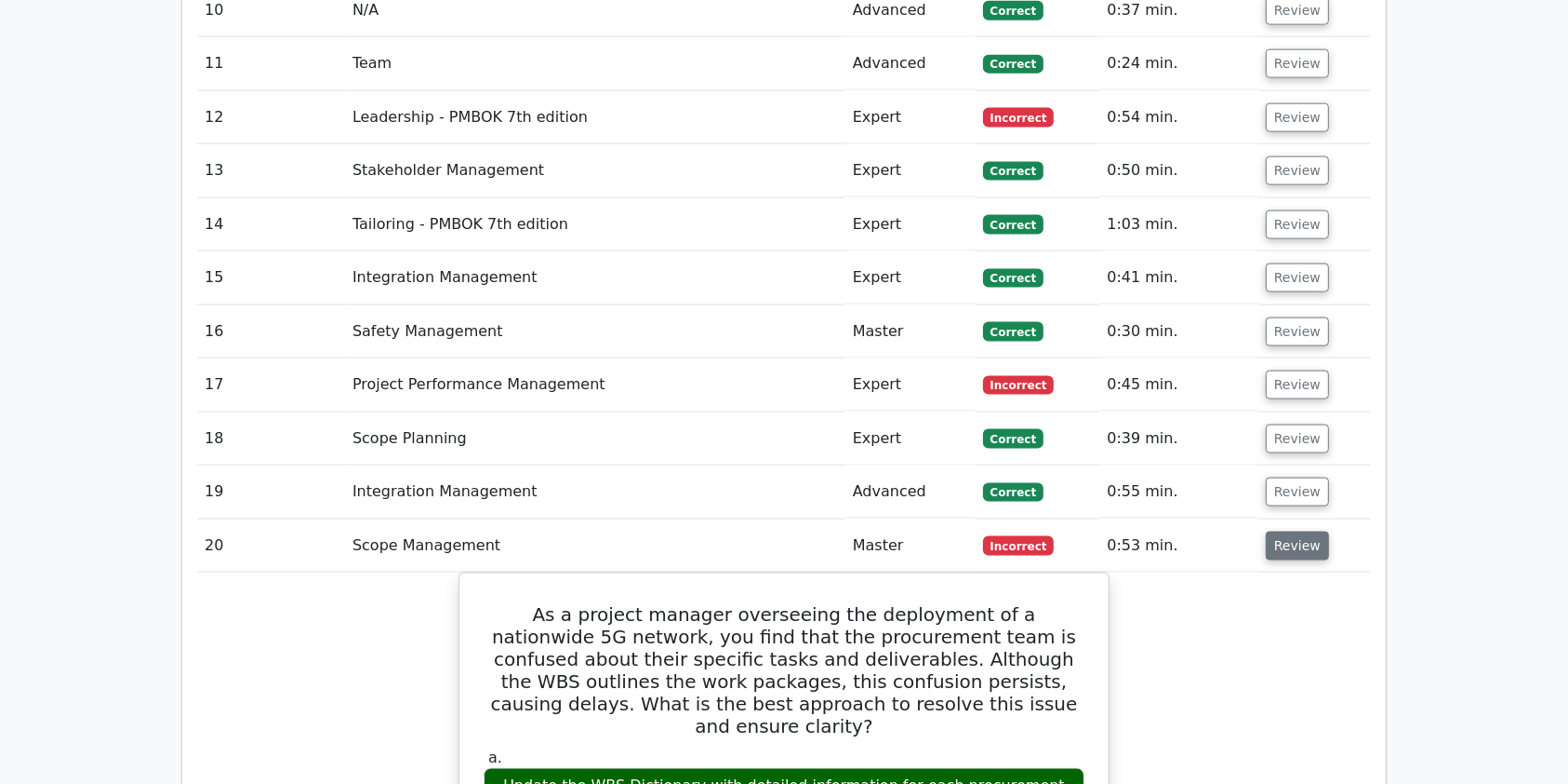
click at [1298, 531] on button "Review" at bounding box center [1297, 545] width 63 height 28
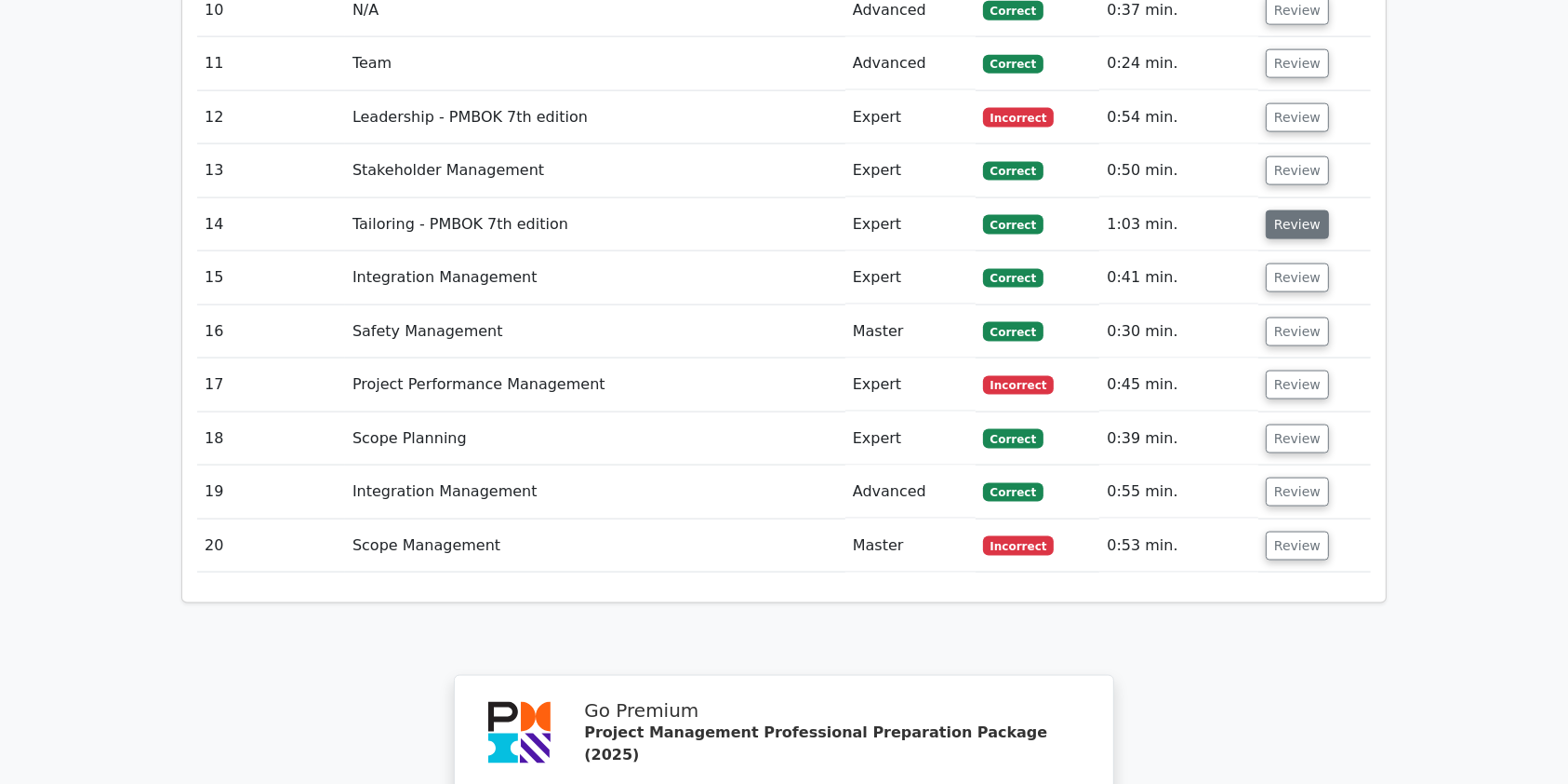
click at [1279, 210] on button "Review" at bounding box center [1297, 224] width 63 height 28
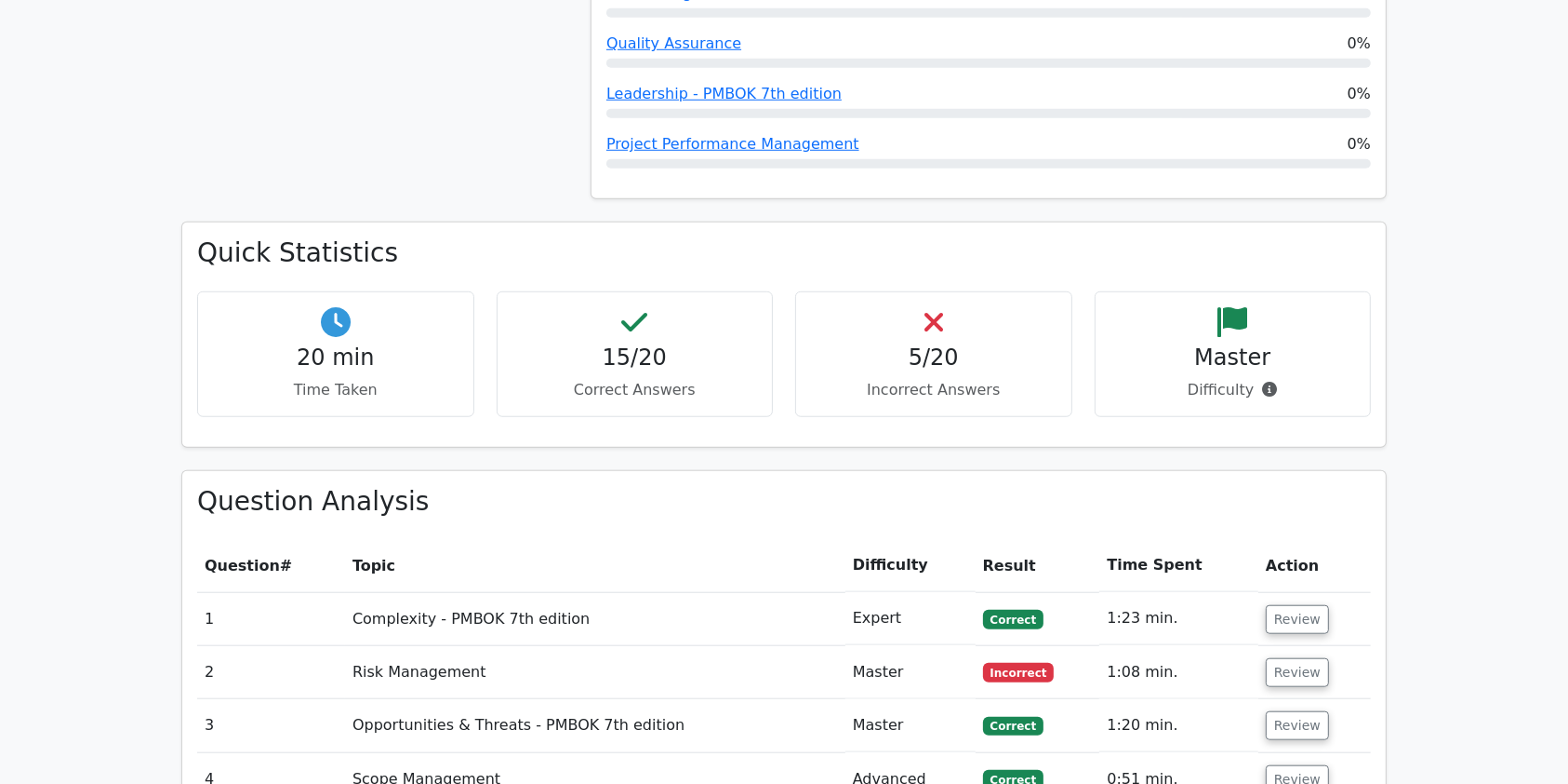
scroll to position [1533, 0]
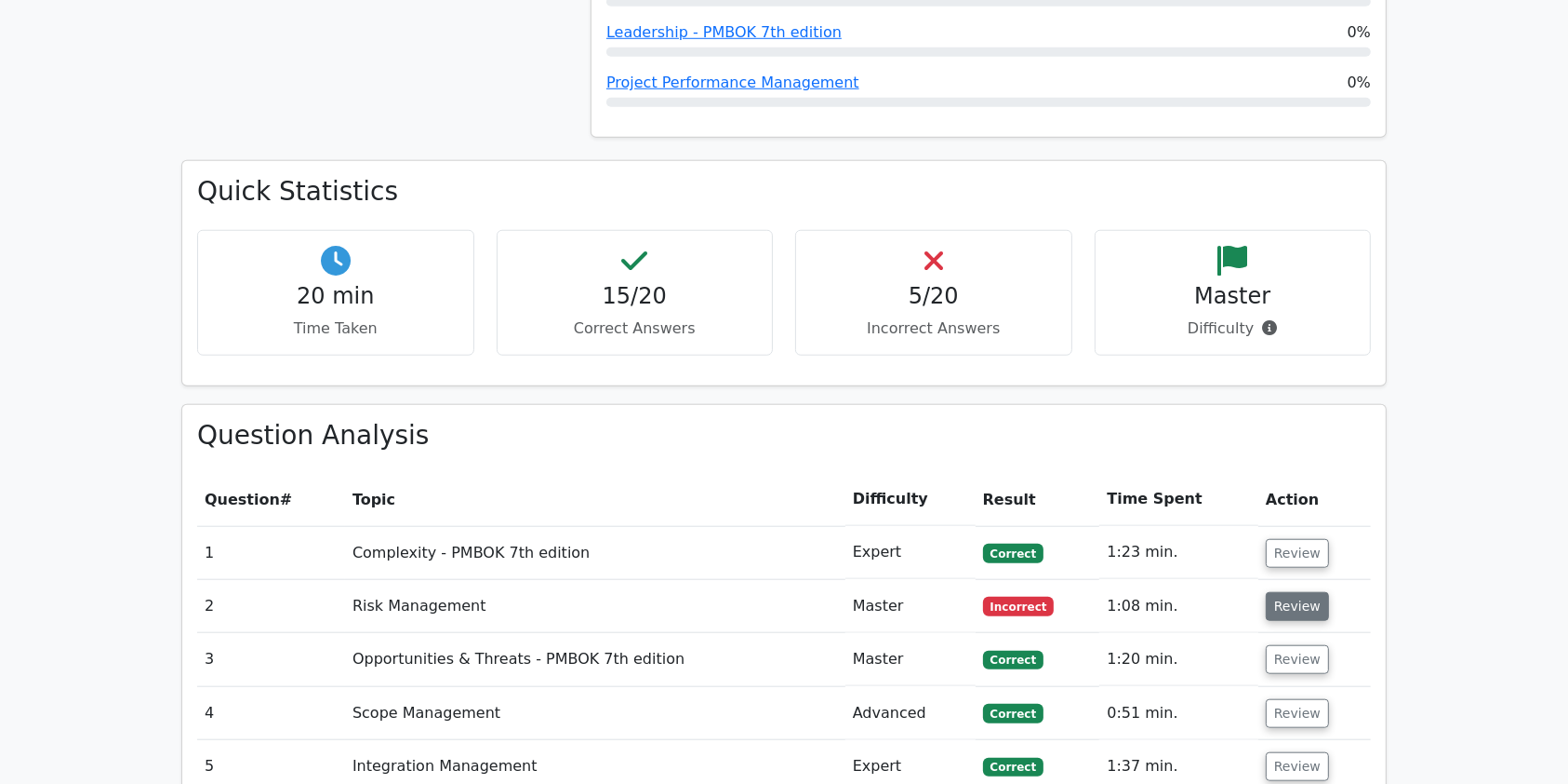
click at [1301, 592] on button "Review" at bounding box center [1297, 606] width 63 height 28
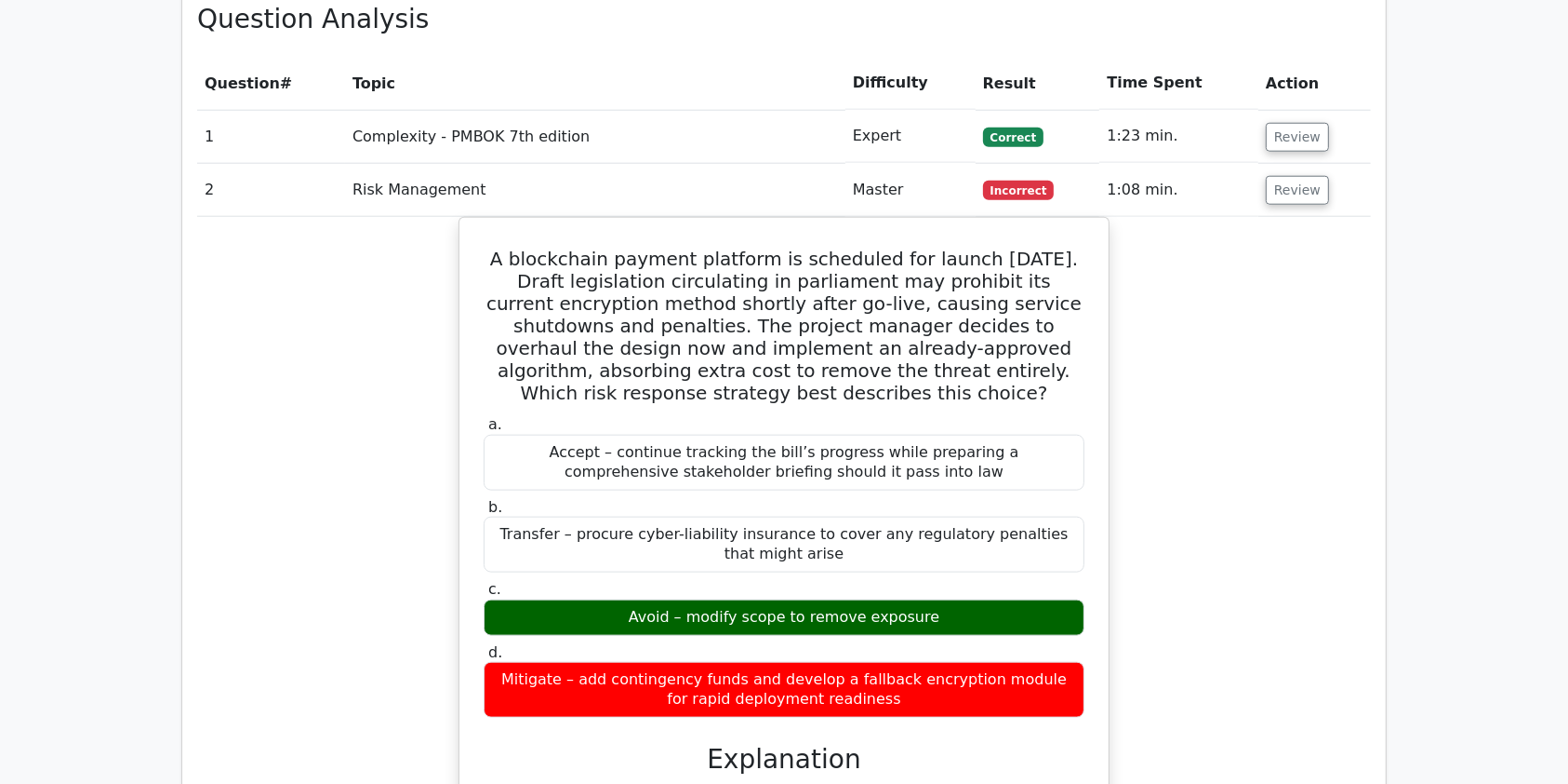
scroll to position [1967, 0]
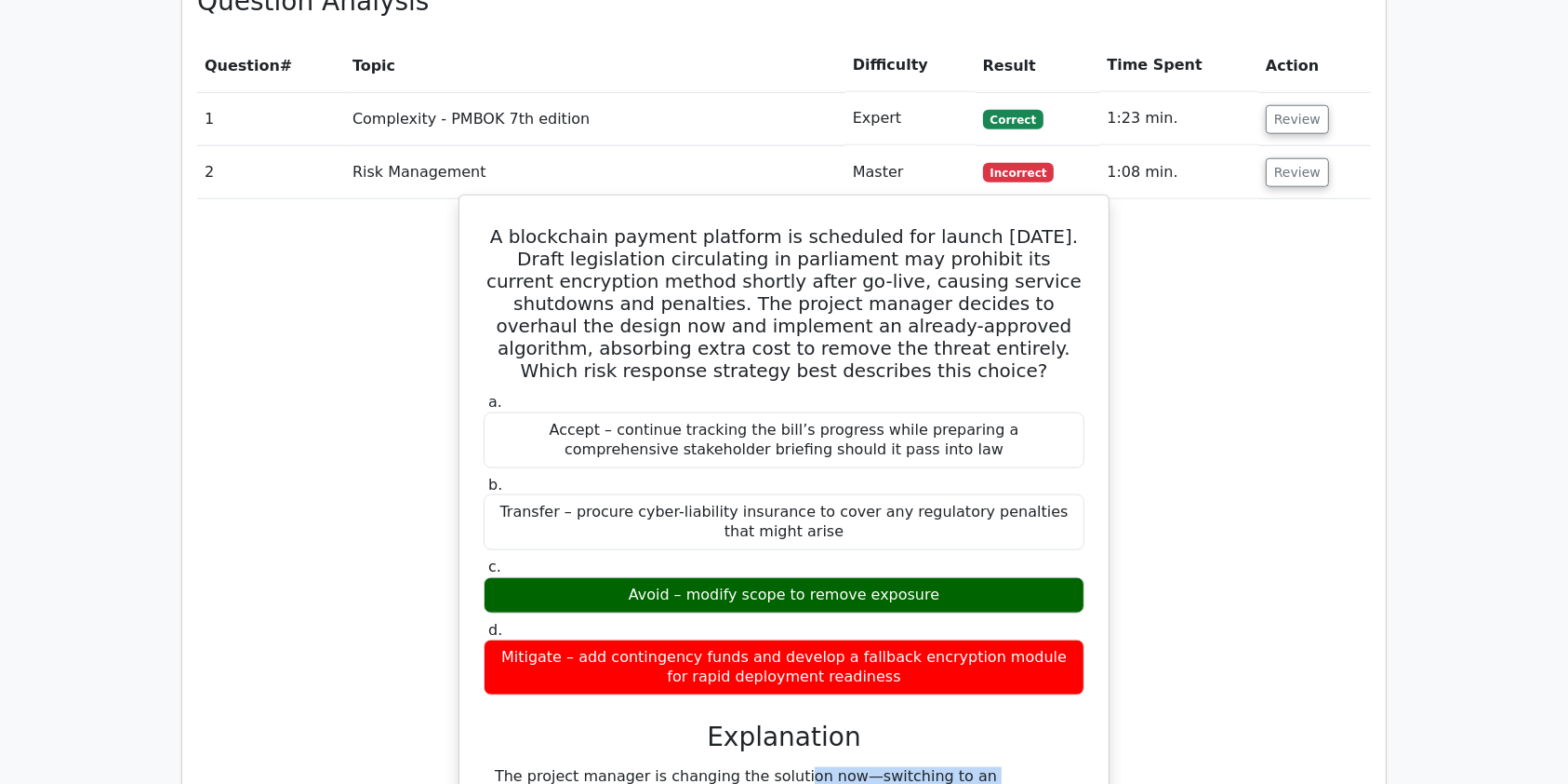
drag, startPoint x: 661, startPoint y: 697, endPoint x: 987, endPoint y: 710, distance: 326.3
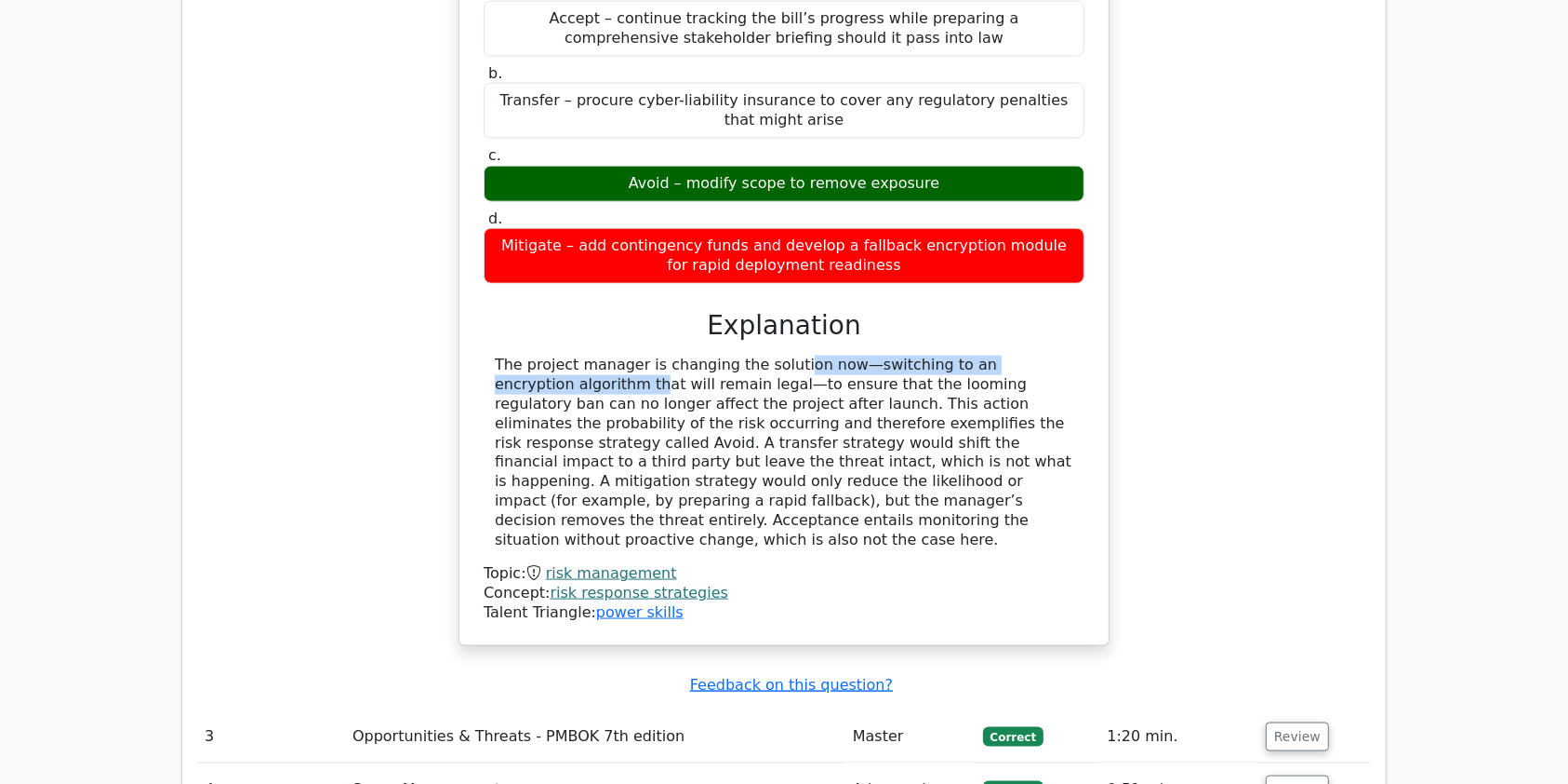
scroll to position [2380, 0]
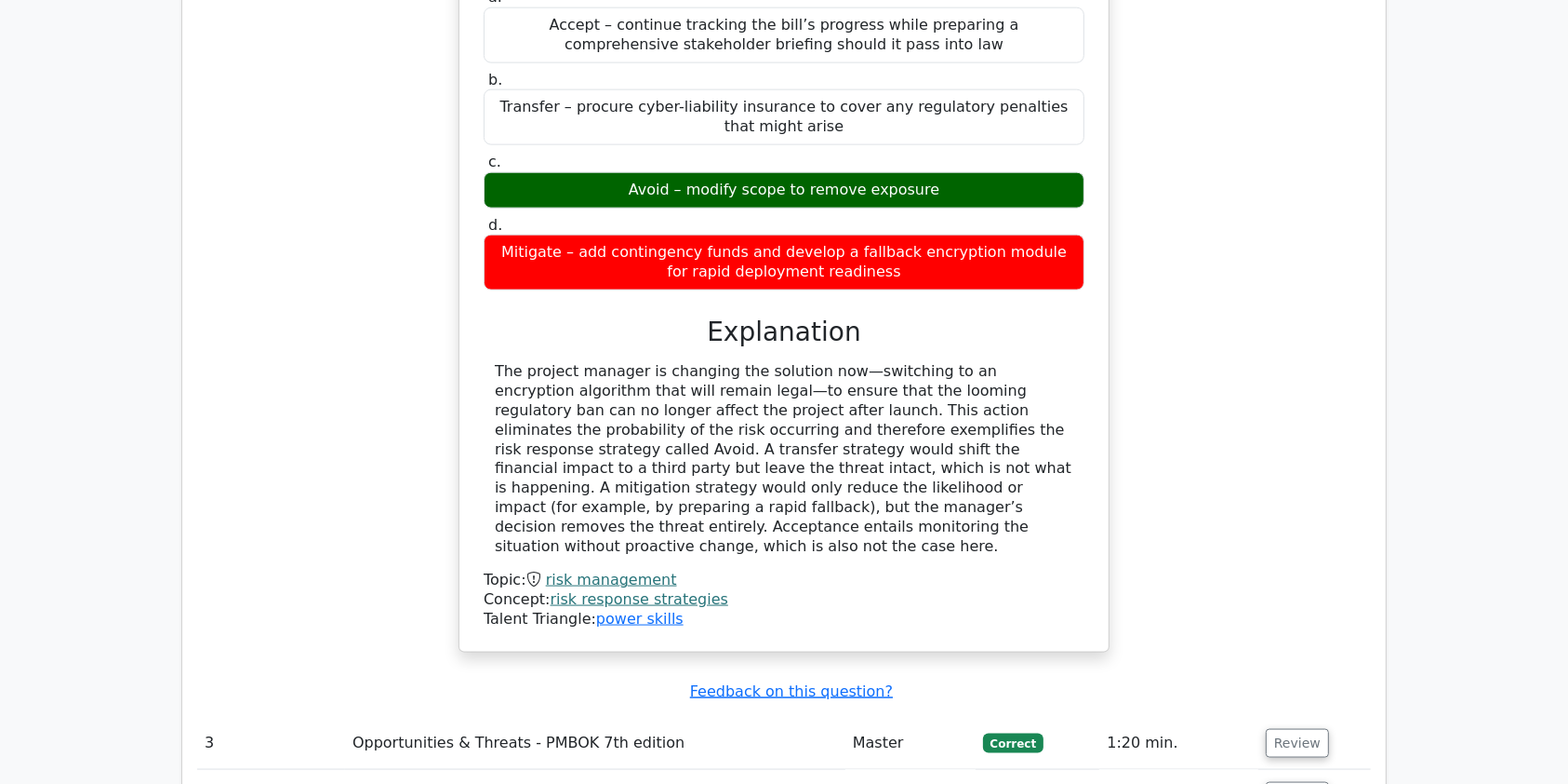
click at [1429, 354] on main "Go Premium Project Management Professional Preparation Package (2025) Earn 35 P…" at bounding box center [784, 607] width 1568 height 5855
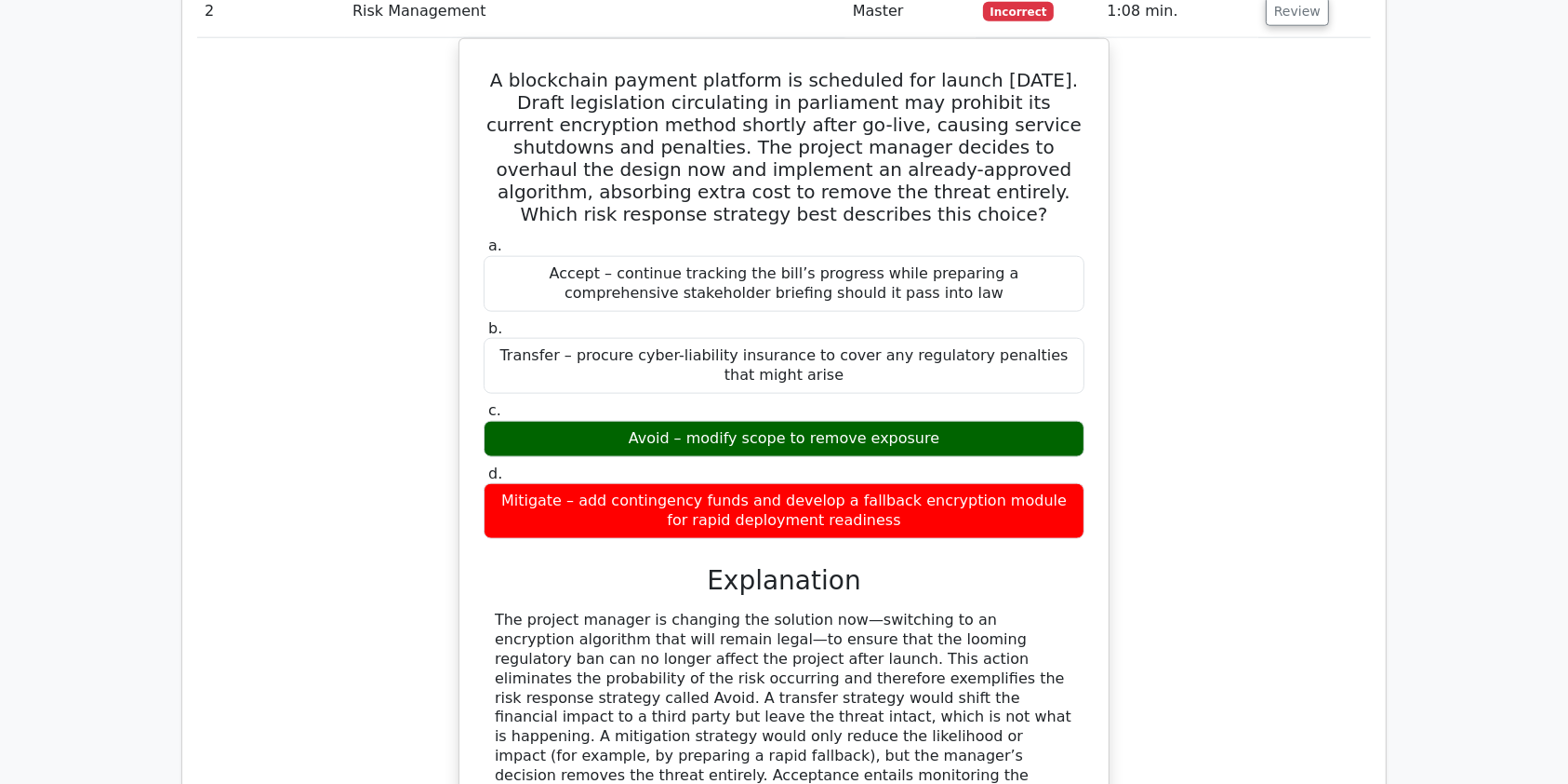
scroll to position [1831, 0]
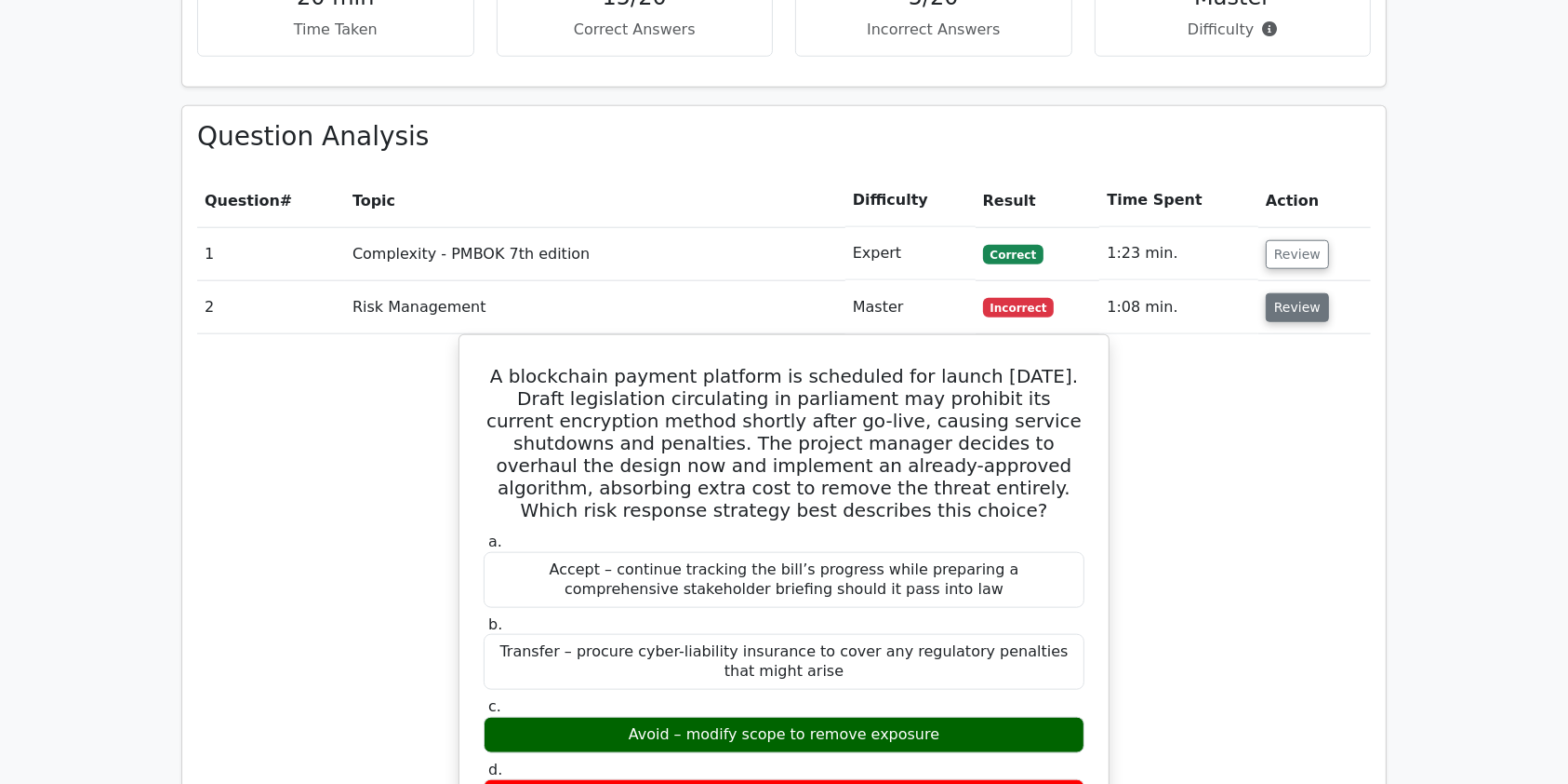
click at [1287, 294] on button "Review" at bounding box center [1297, 308] width 63 height 28
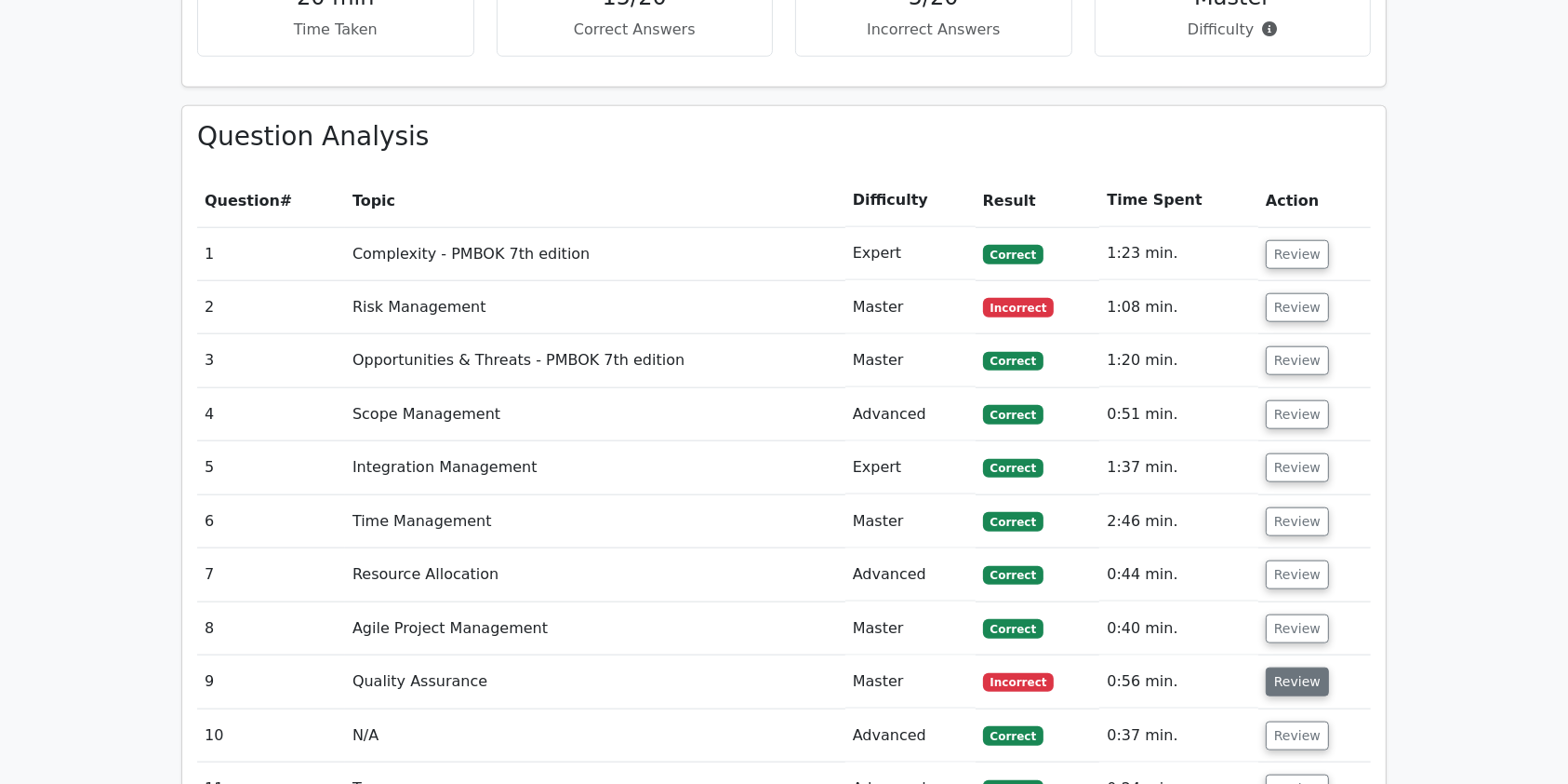
click at [1297, 668] on button "Review" at bounding box center [1297, 682] width 63 height 28
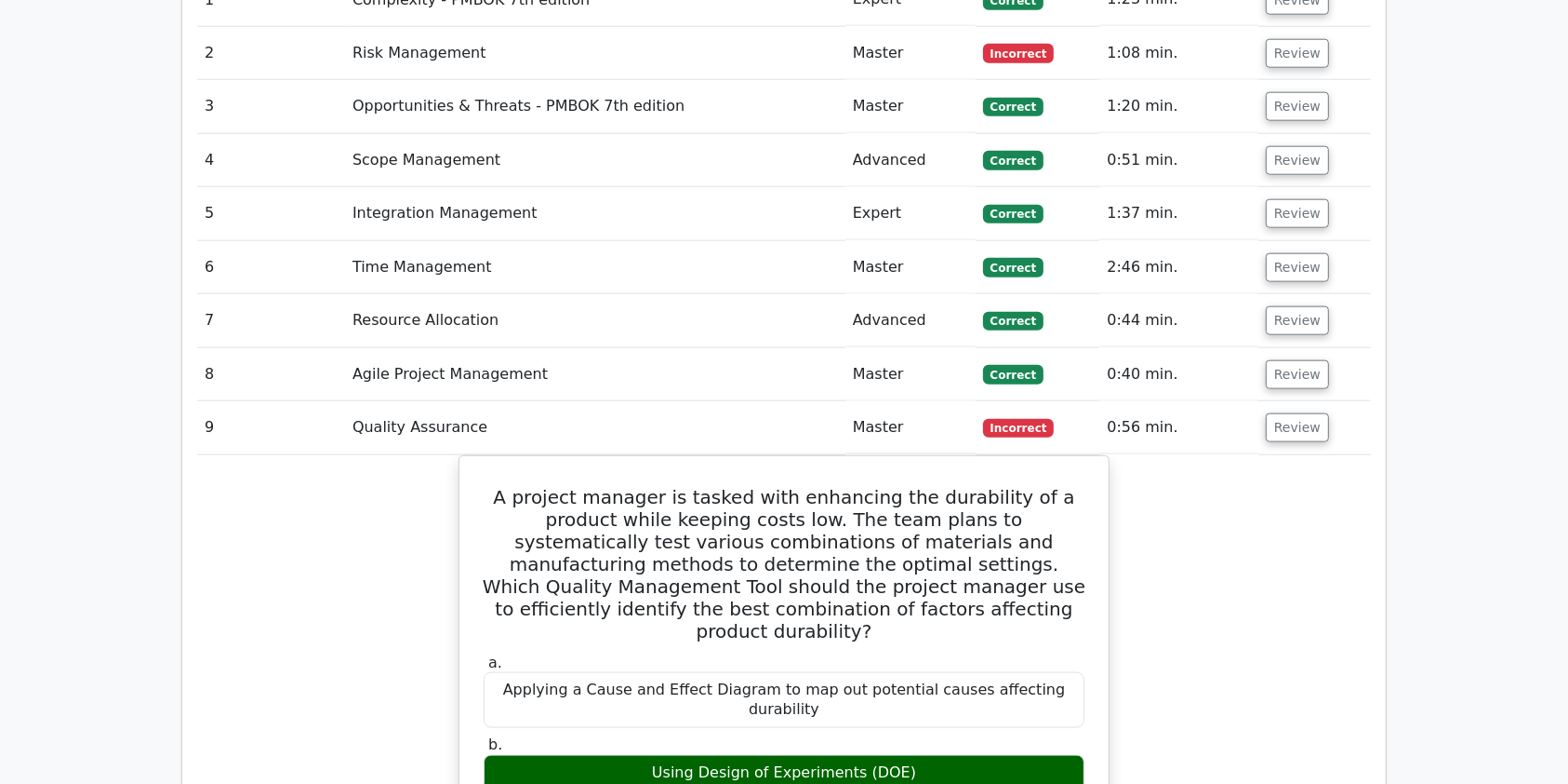
scroll to position [2427, 0]
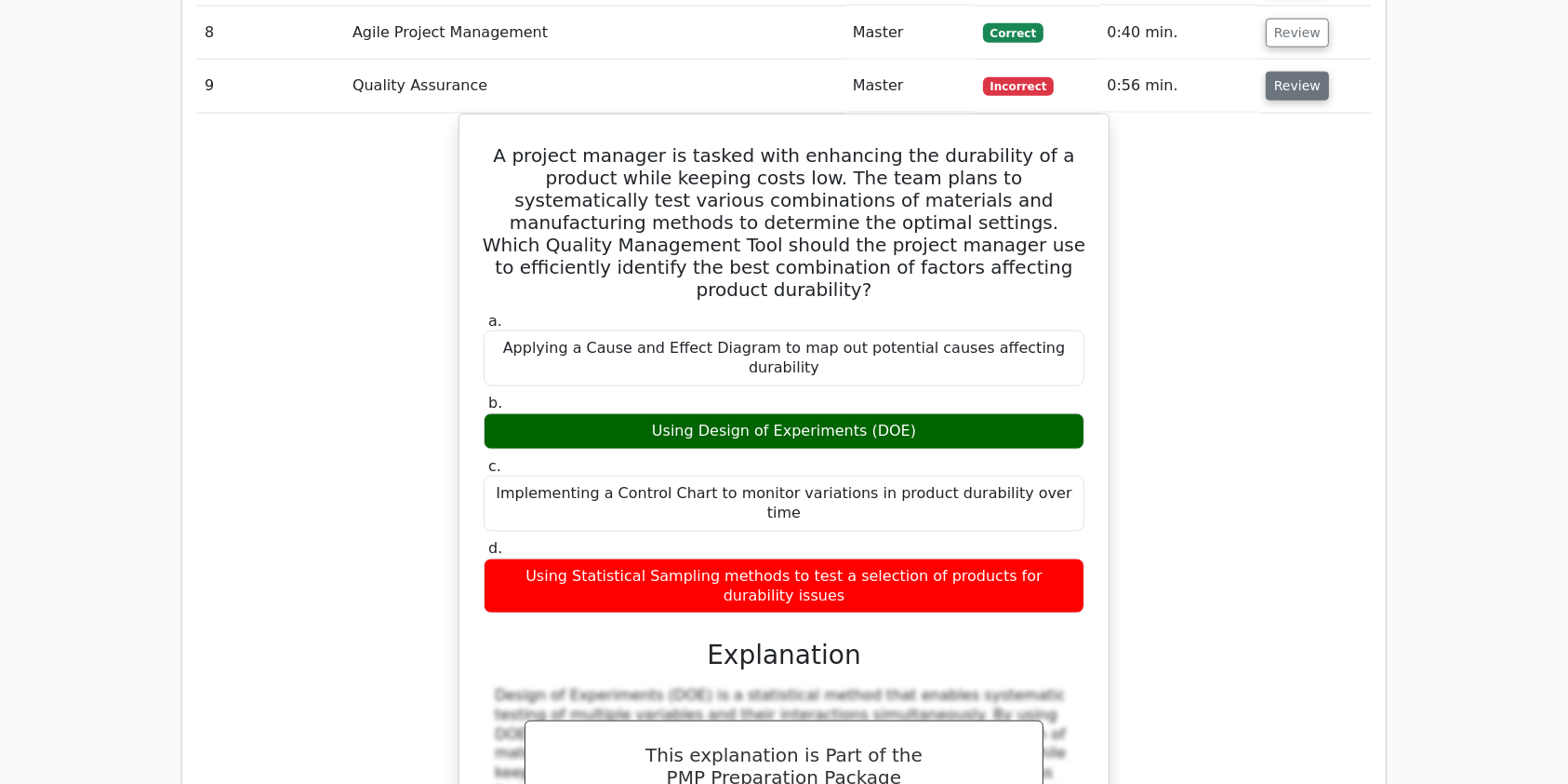
click at [1278, 72] on button "Review" at bounding box center [1297, 86] width 63 height 28
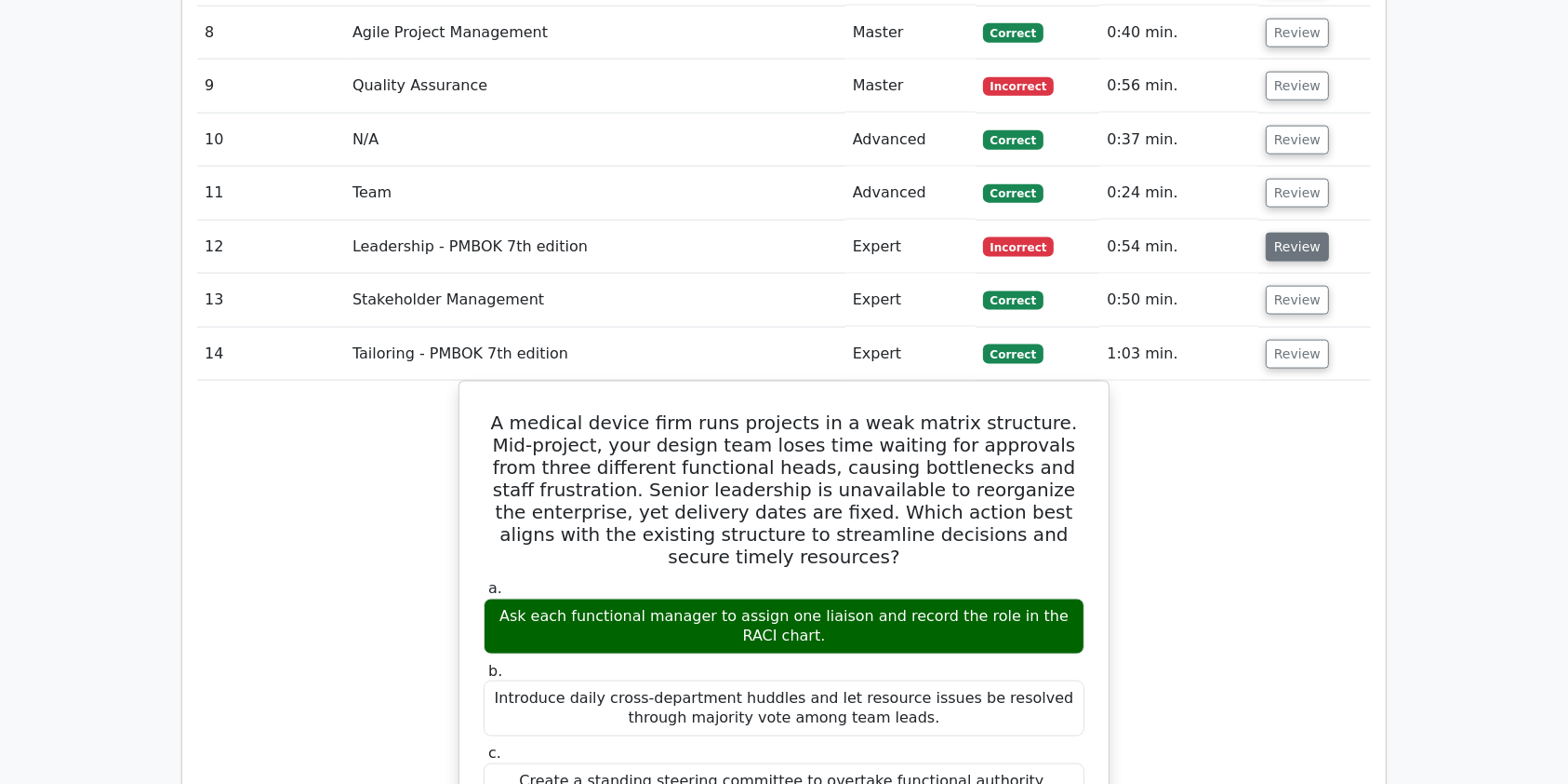
click at [1280, 233] on button "Review" at bounding box center [1297, 247] width 63 height 28
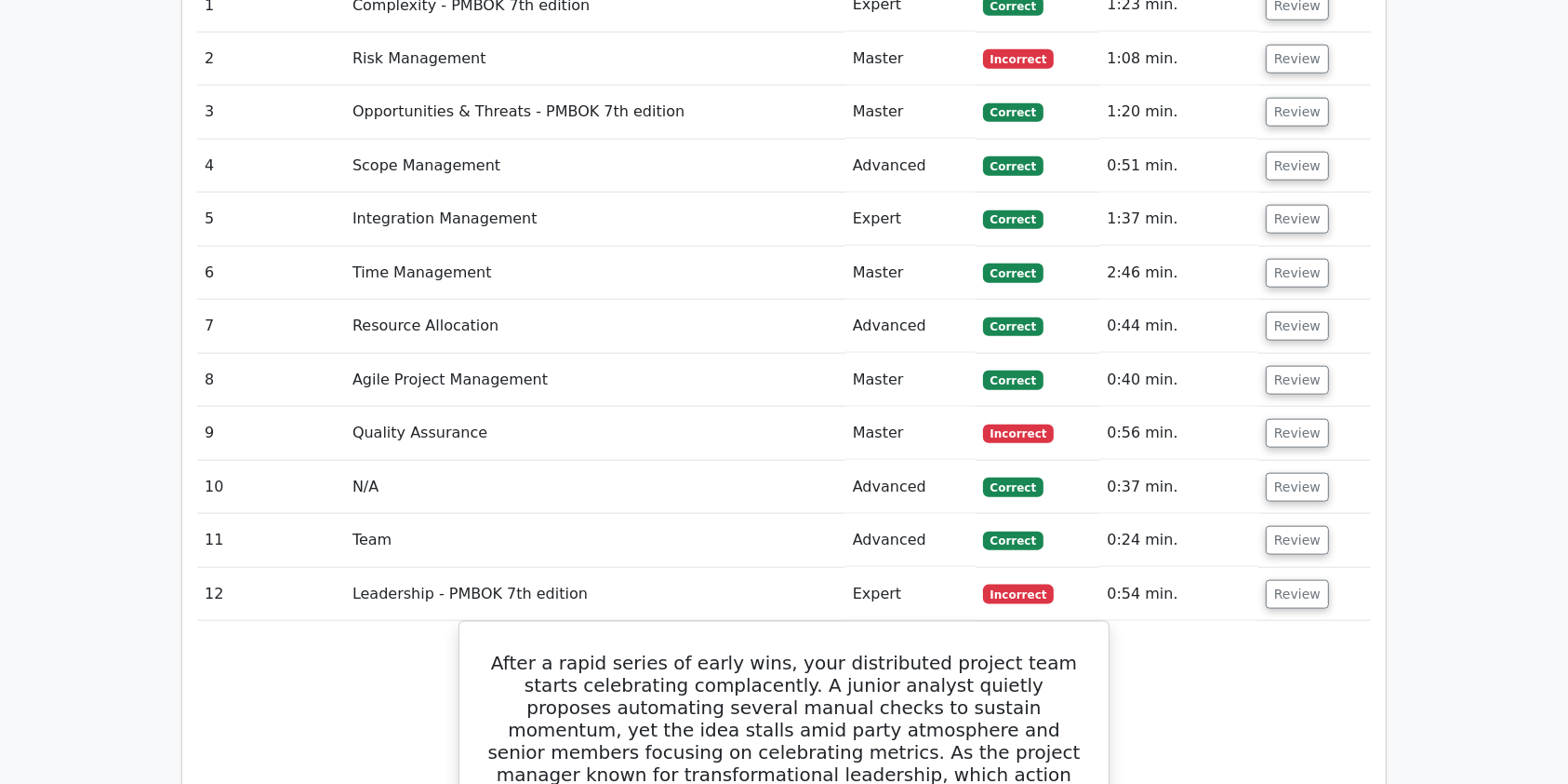
scroll to position [2071, 0]
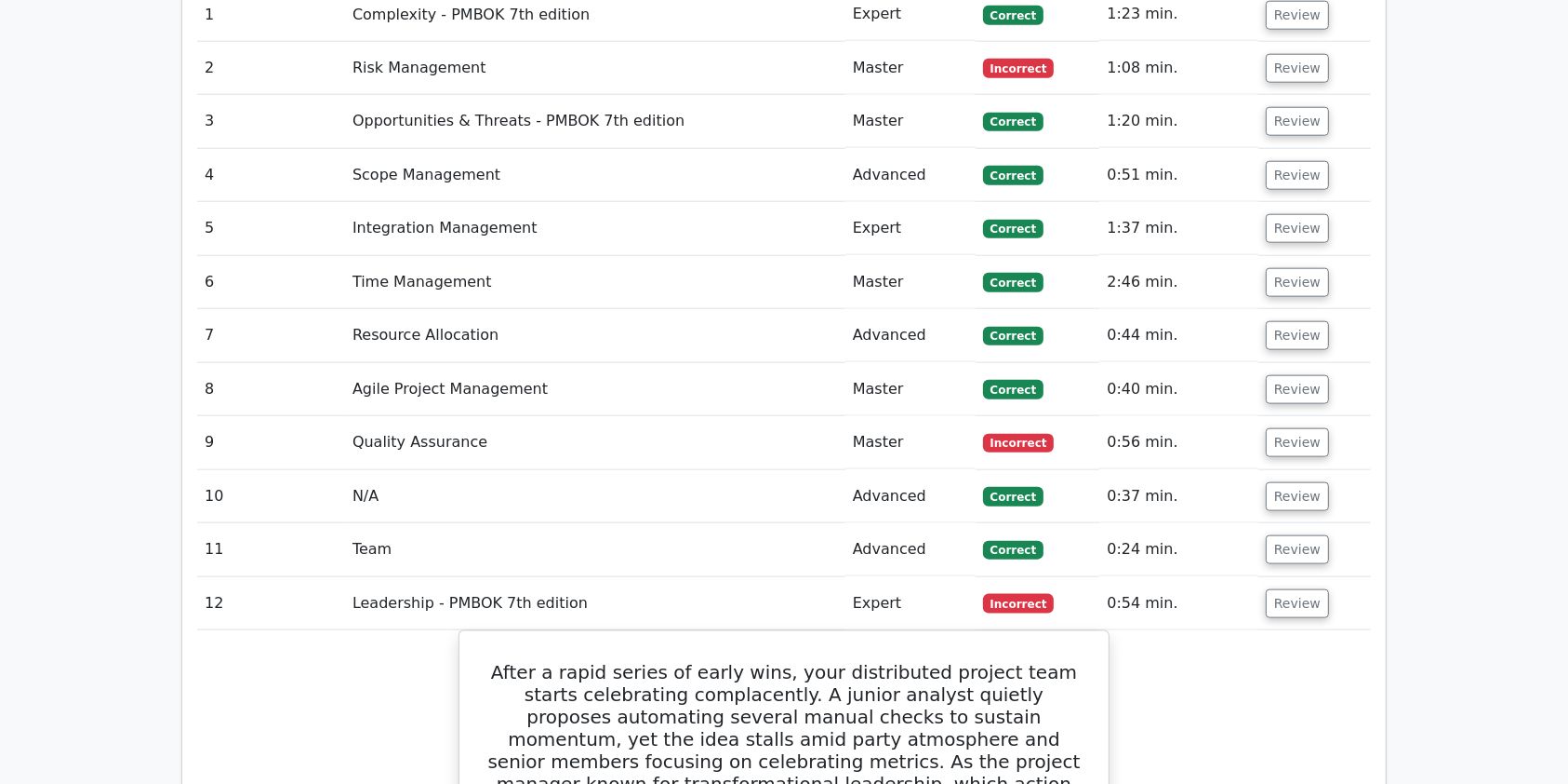
click at [1270, 577] on td "Review" at bounding box center [1314, 603] width 113 height 53
click at [1279, 589] on button "Review" at bounding box center [1297, 603] width 63 height 28
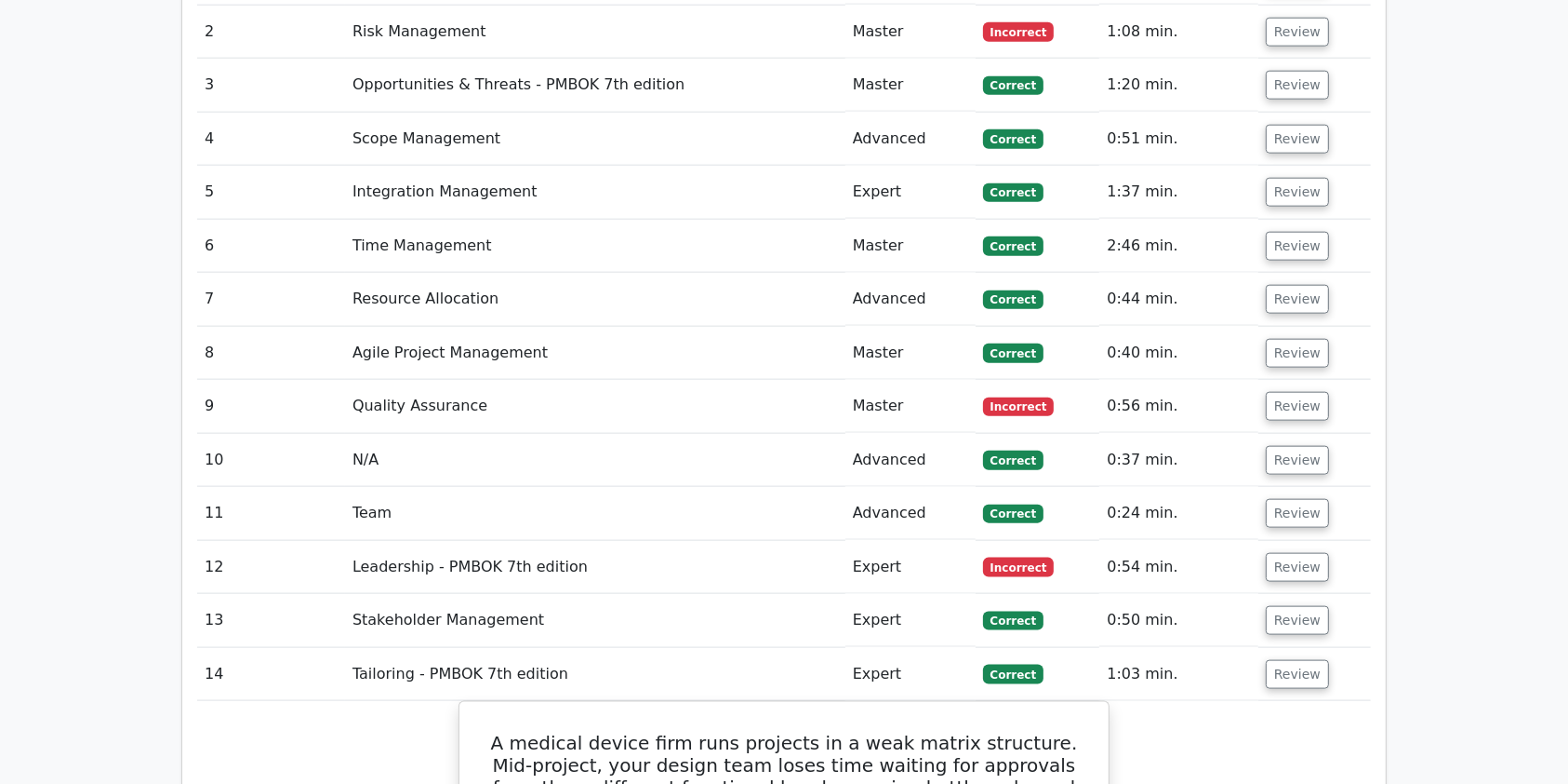
scroll to position [2121, 0]
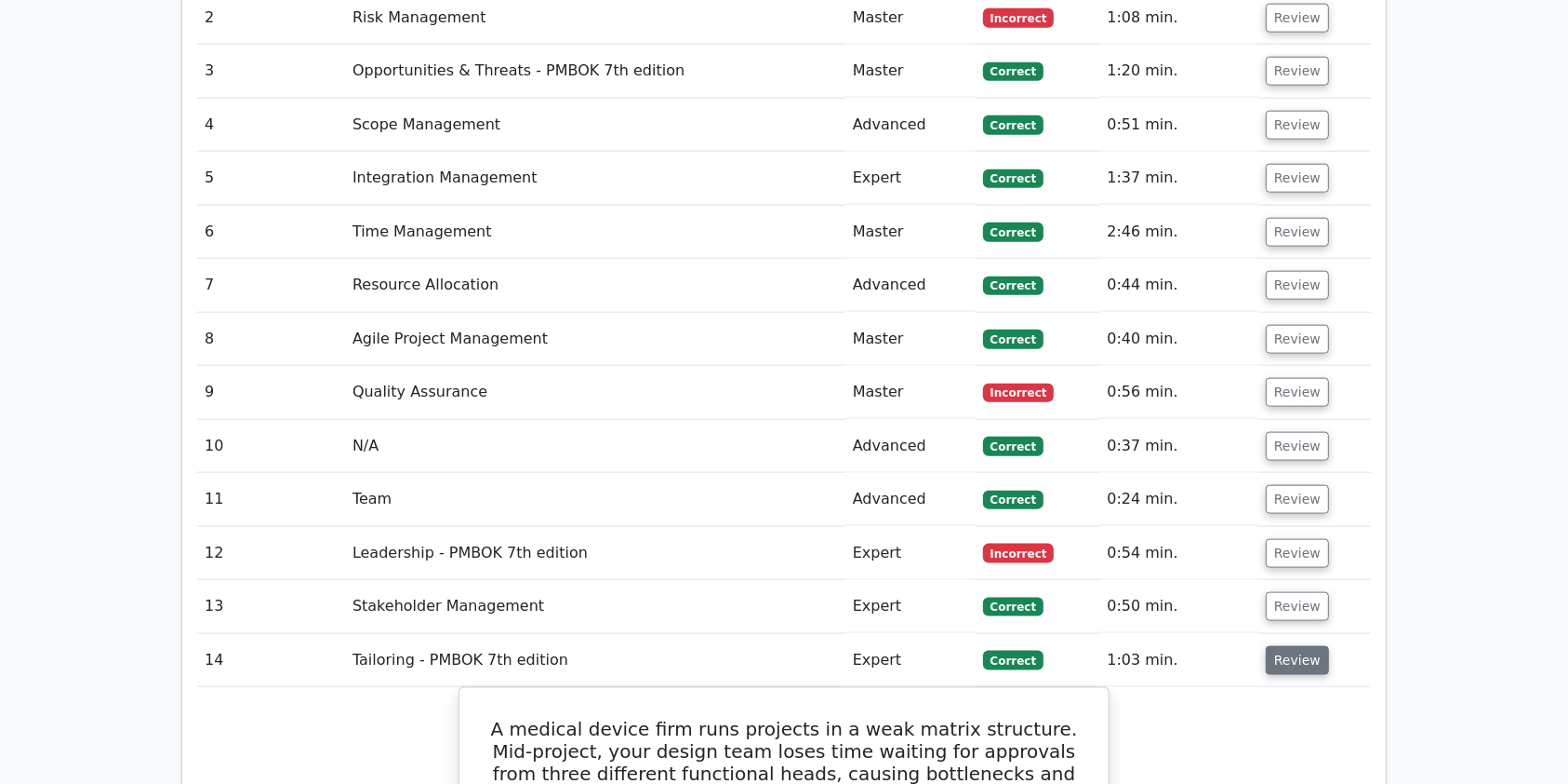
click at [1293, 646] on button "Review" at bounding box center [1297, 660] width 63 height 28
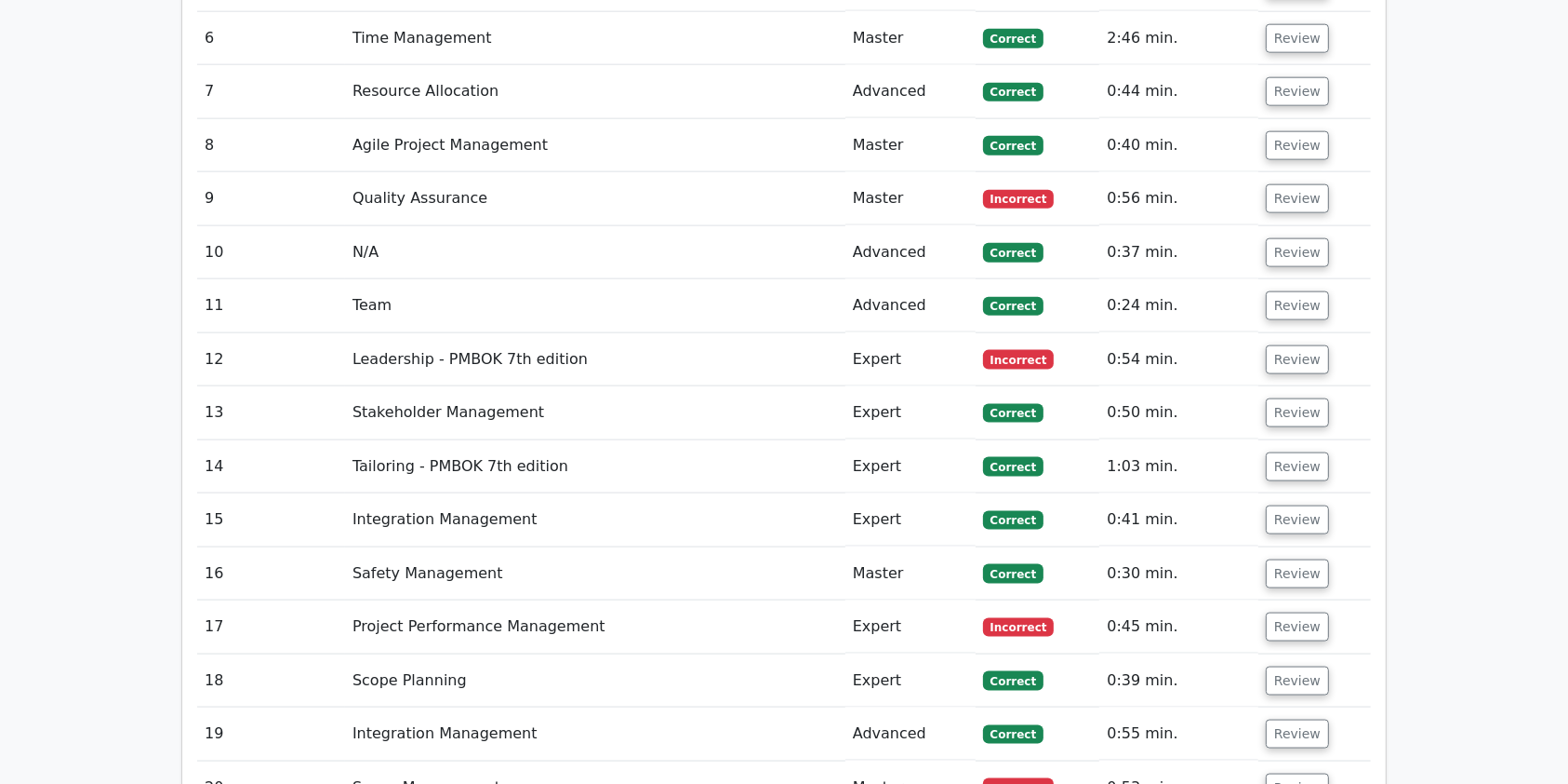
scroll to position [2369, 0]
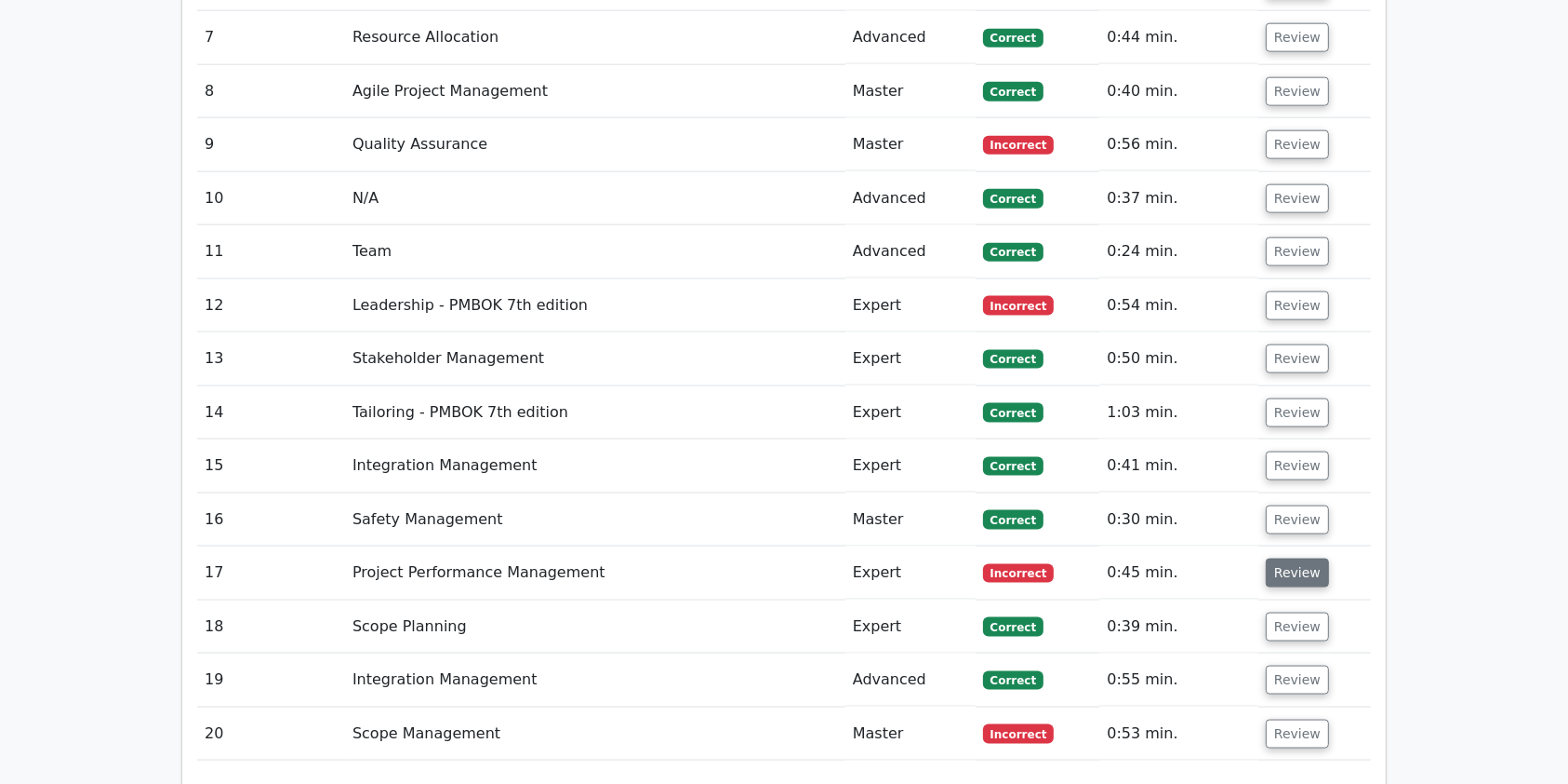
click at [1295, 559] on button "Review" at bounding box center [1297, 573] width 63 height 28
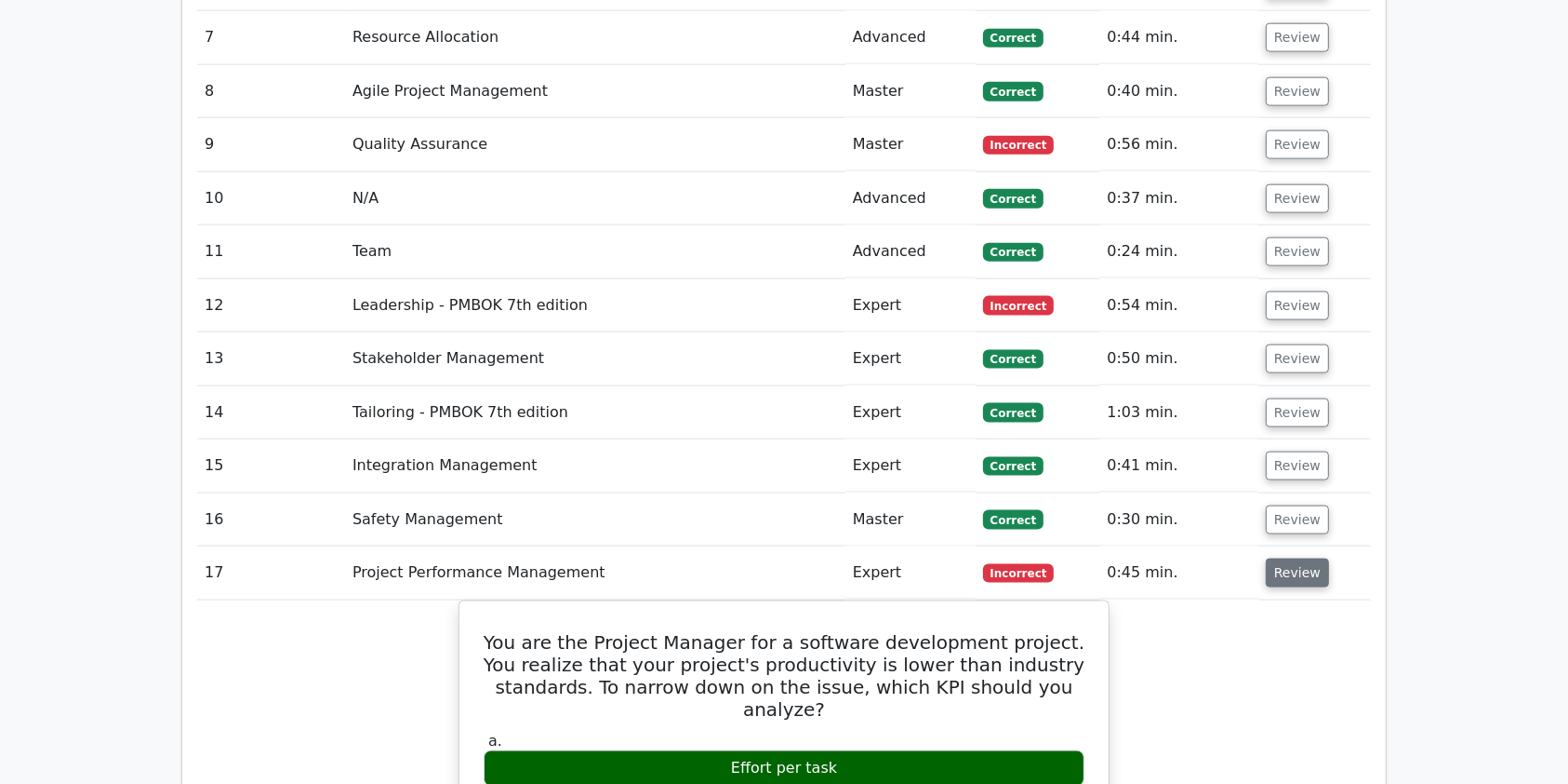
click at [1275, 559] on button "Review" at bounding box center [1297, 573] width 63 height 28
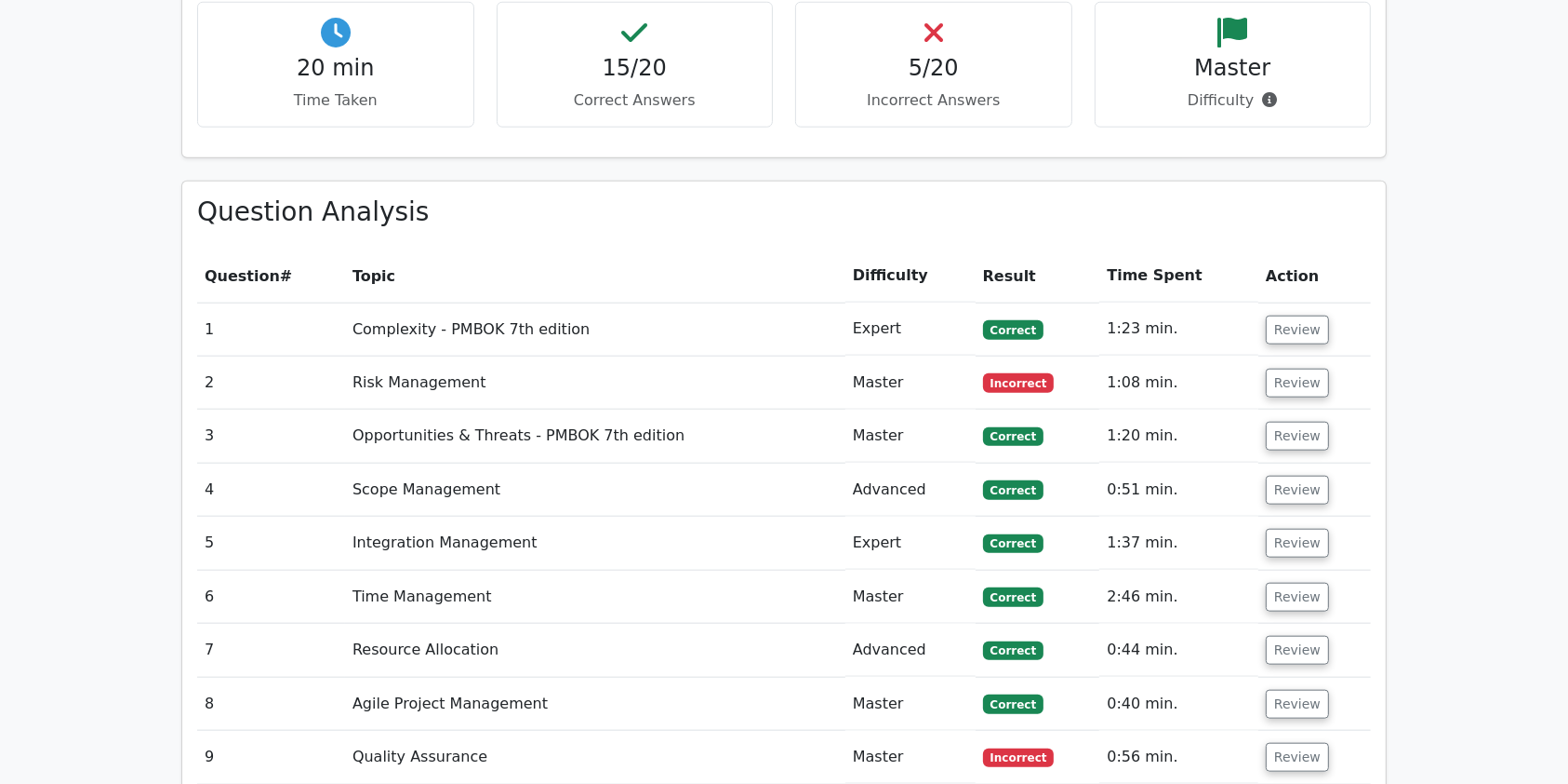
scroll to position [1840, 0]
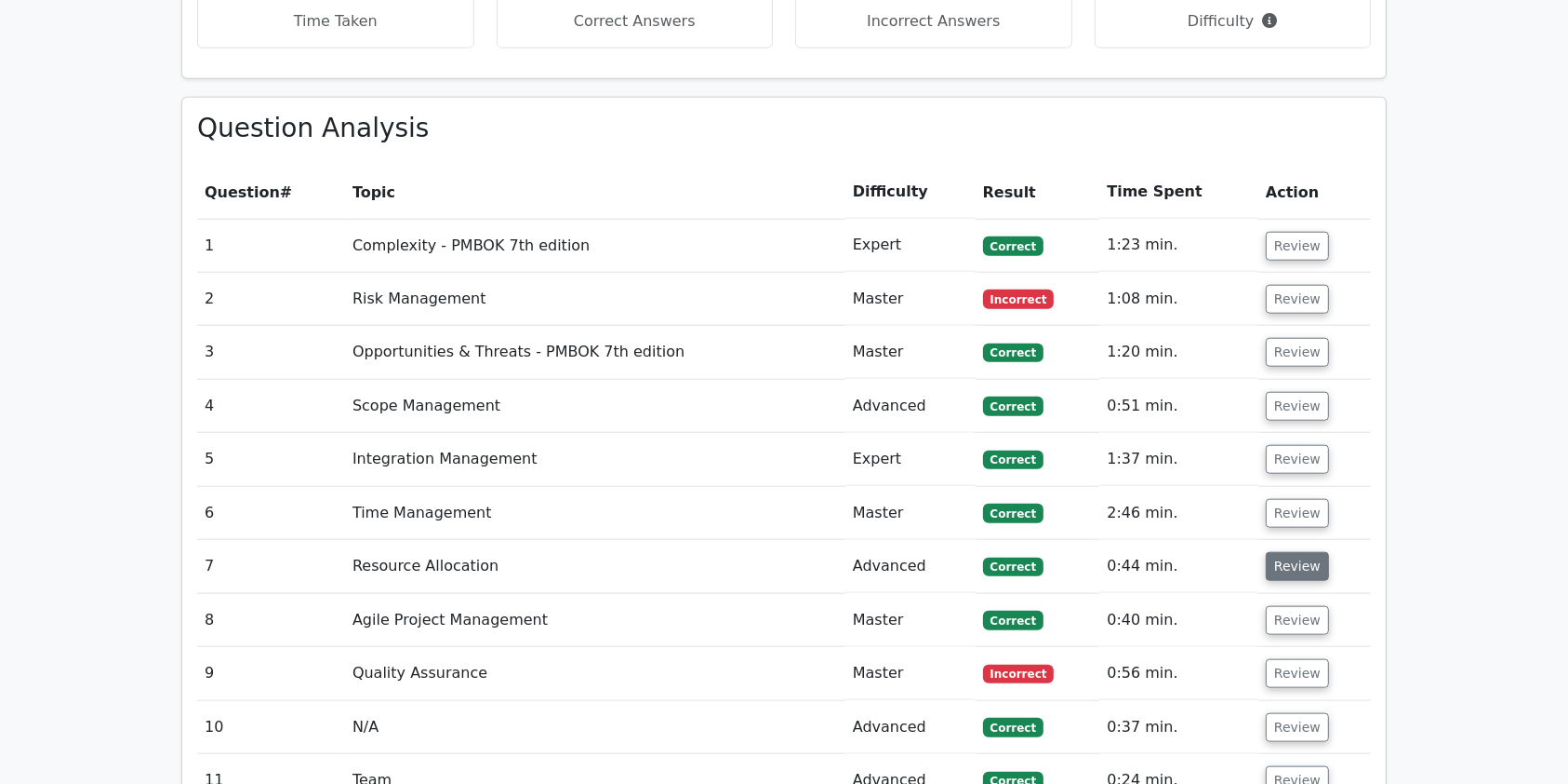
click at [1280, 552] on button "Review" at bounding box center [1297, 566] width 63 height 28
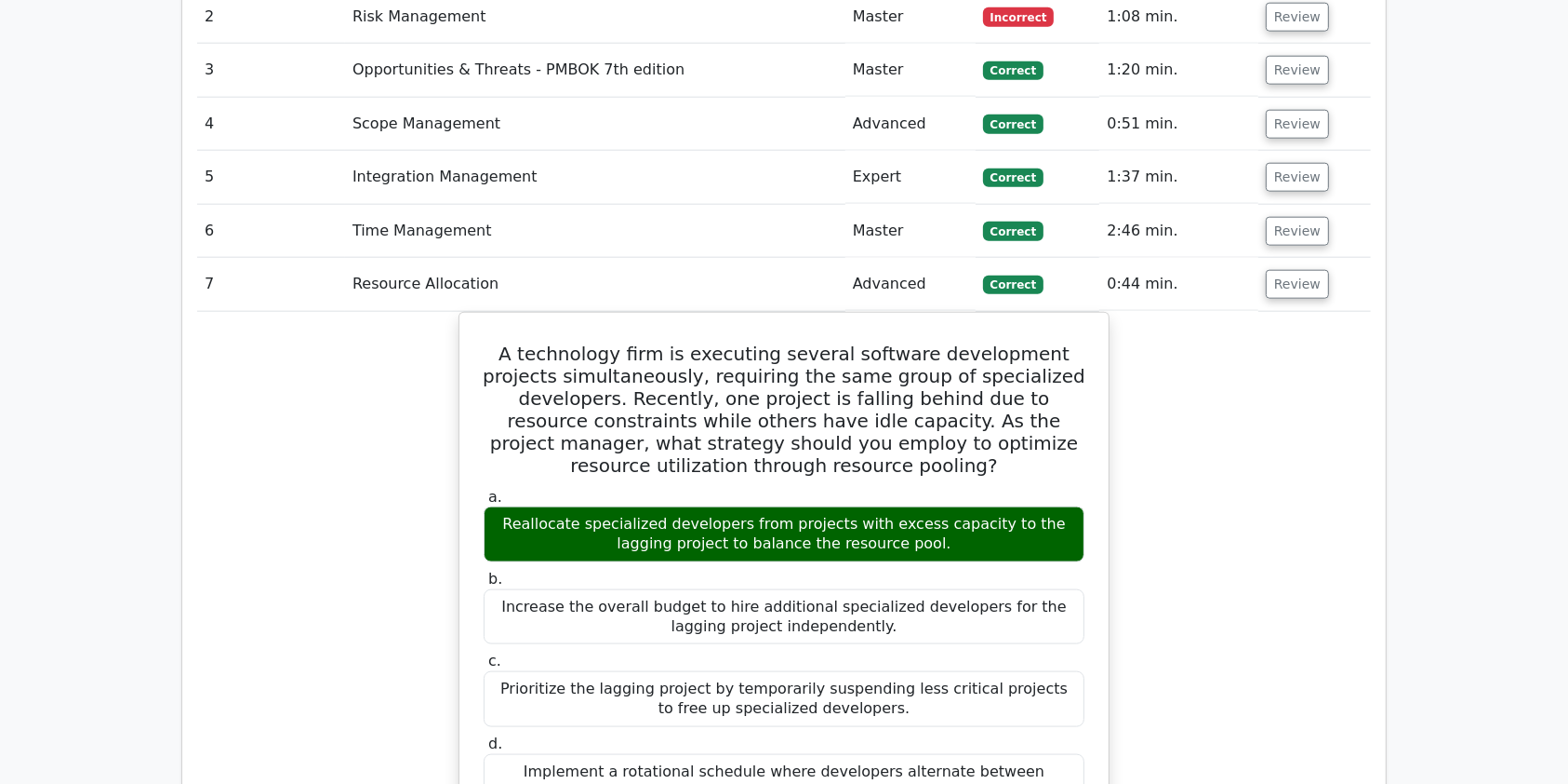
scroll to position [2131, 0]
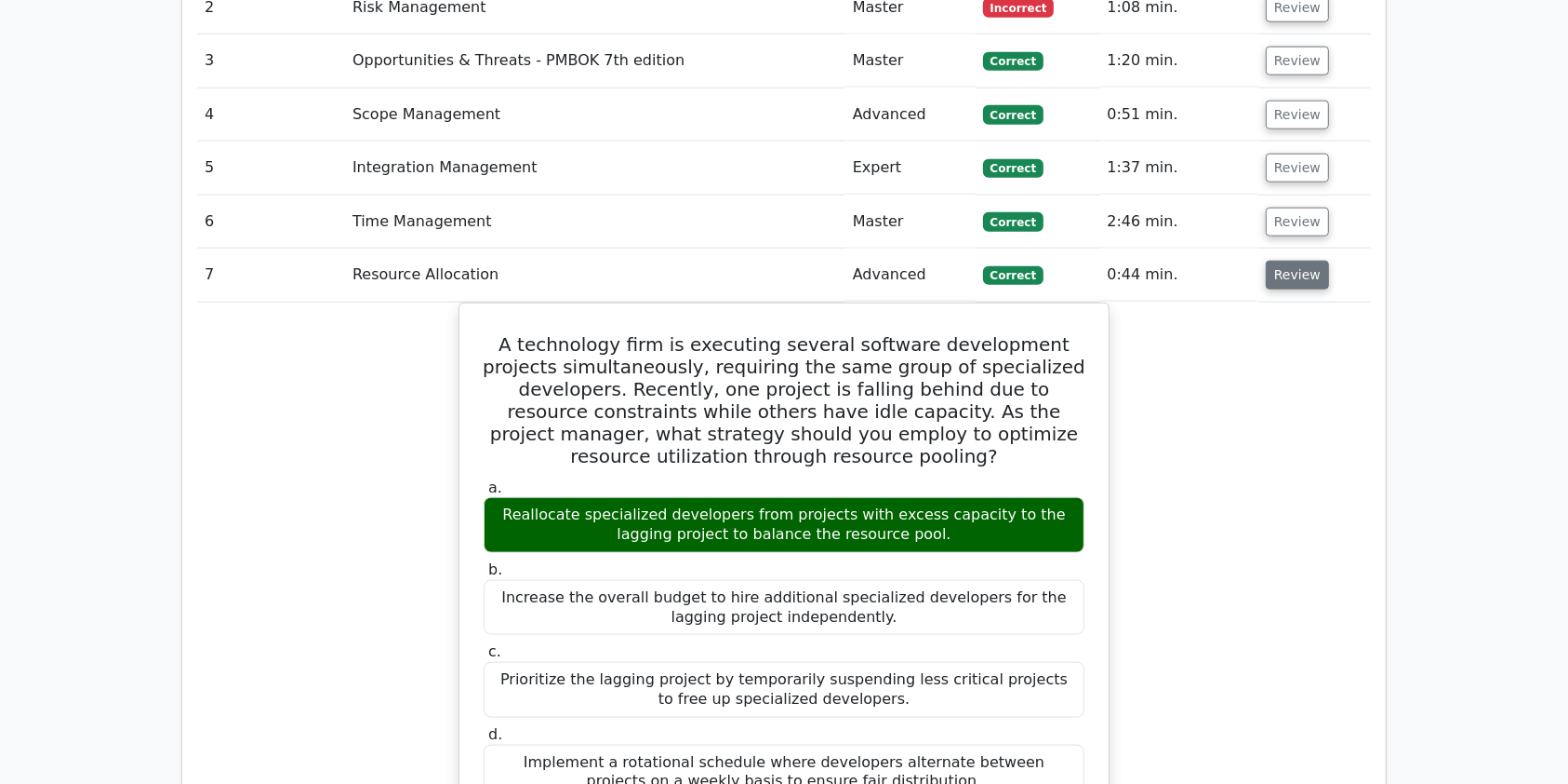
click at [1292, 260] on button "Review" at bounding box center [1297, 275] width 63 height 28
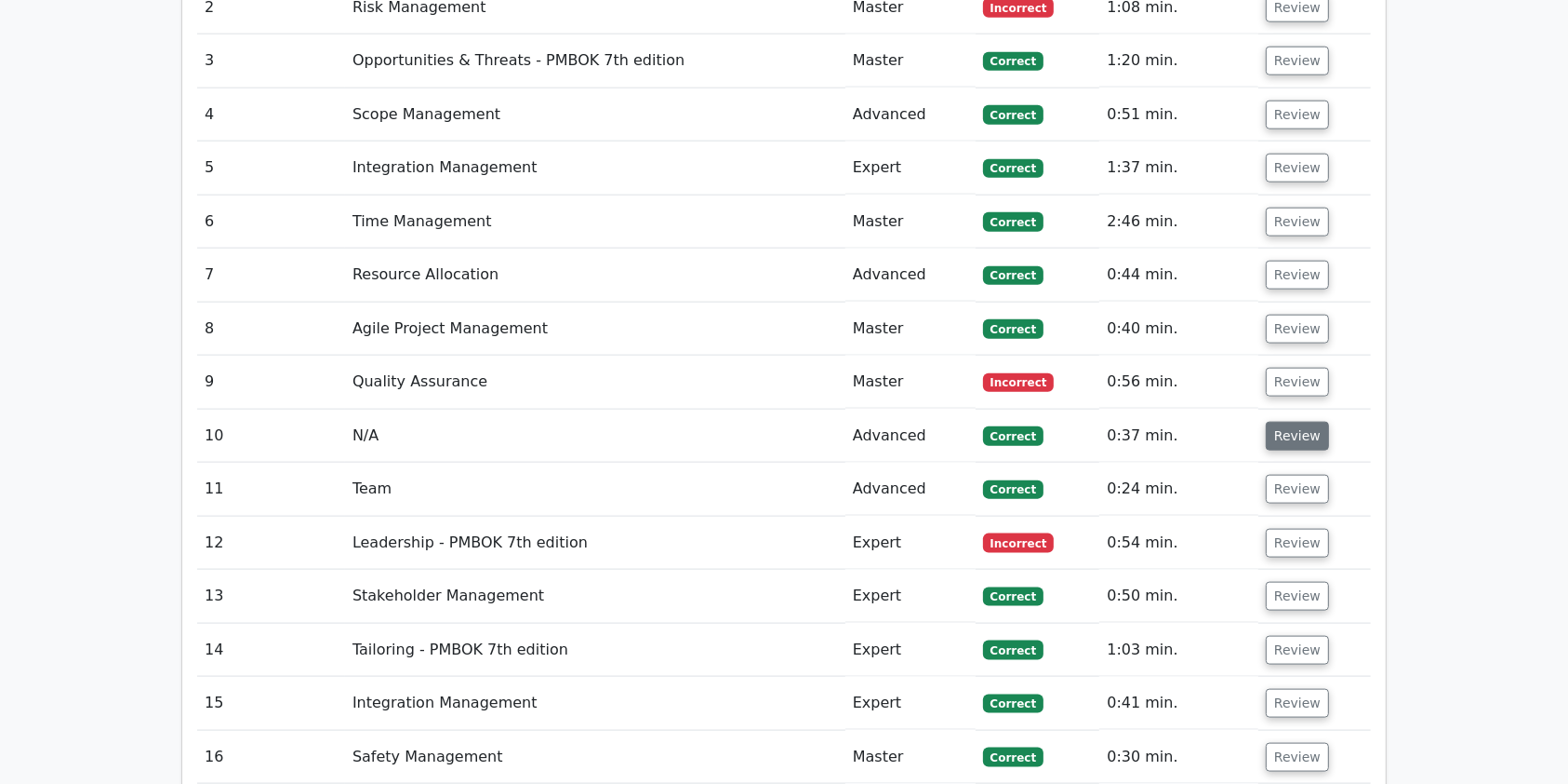
click at [1297, 421] on button "Review" at bounding box center [1297, 436] width 63 height 28
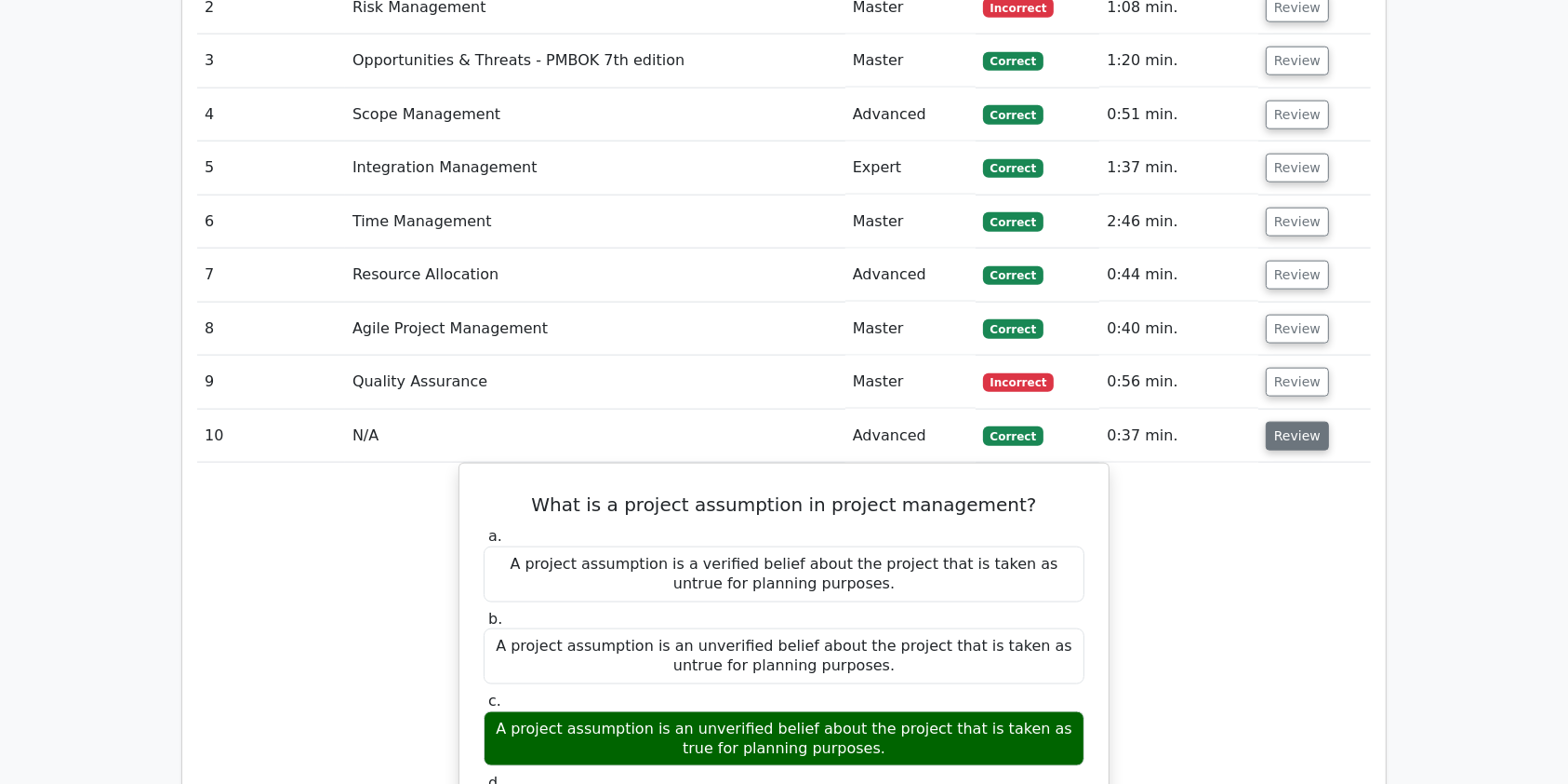
click at [1288, 421] on button "Review" at bounding box center [1297, 436] width 63 height 28
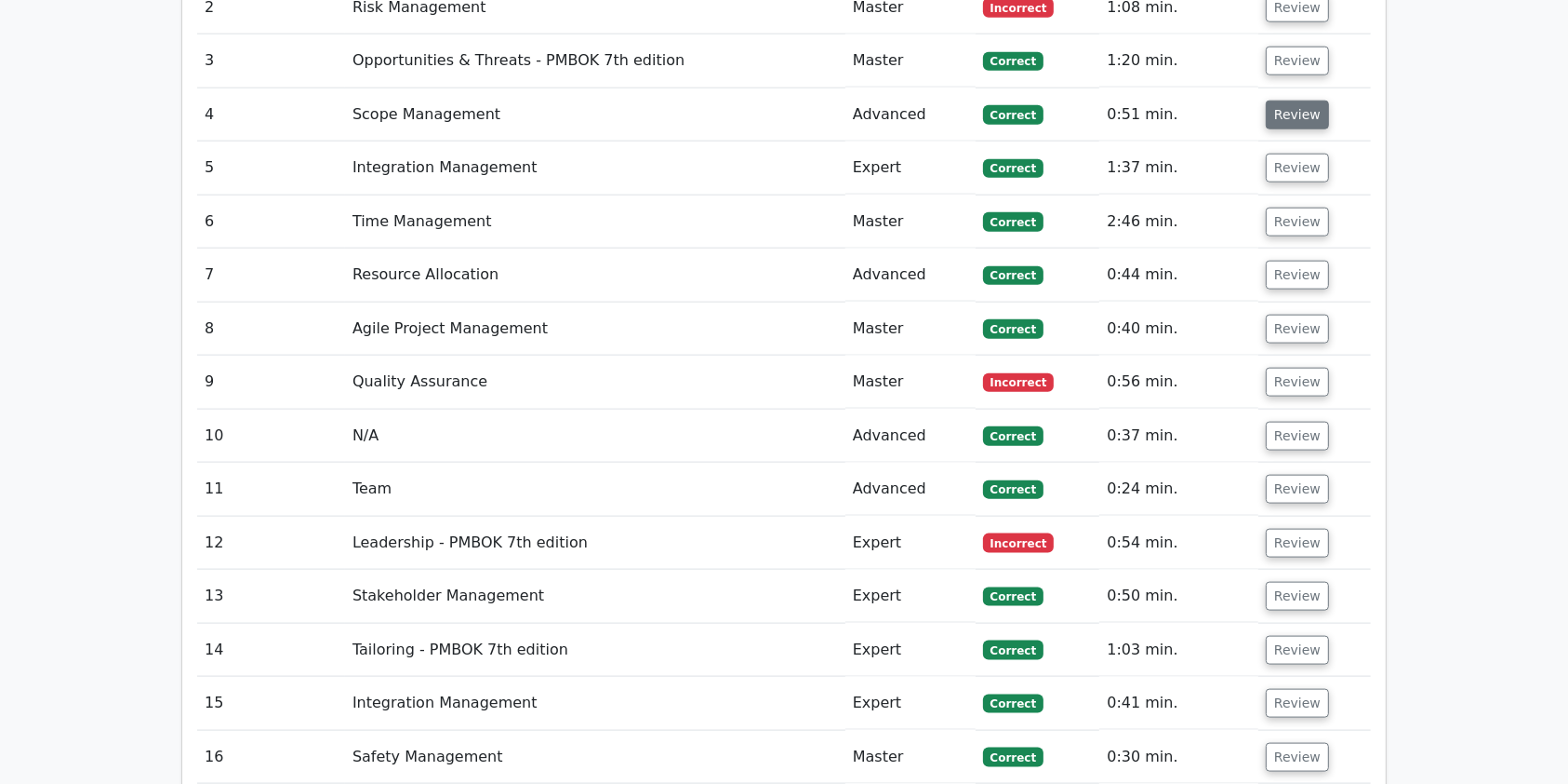
click at [1286, 100] on button "Review" at bounding box center [1297, 115] width 63 height 28
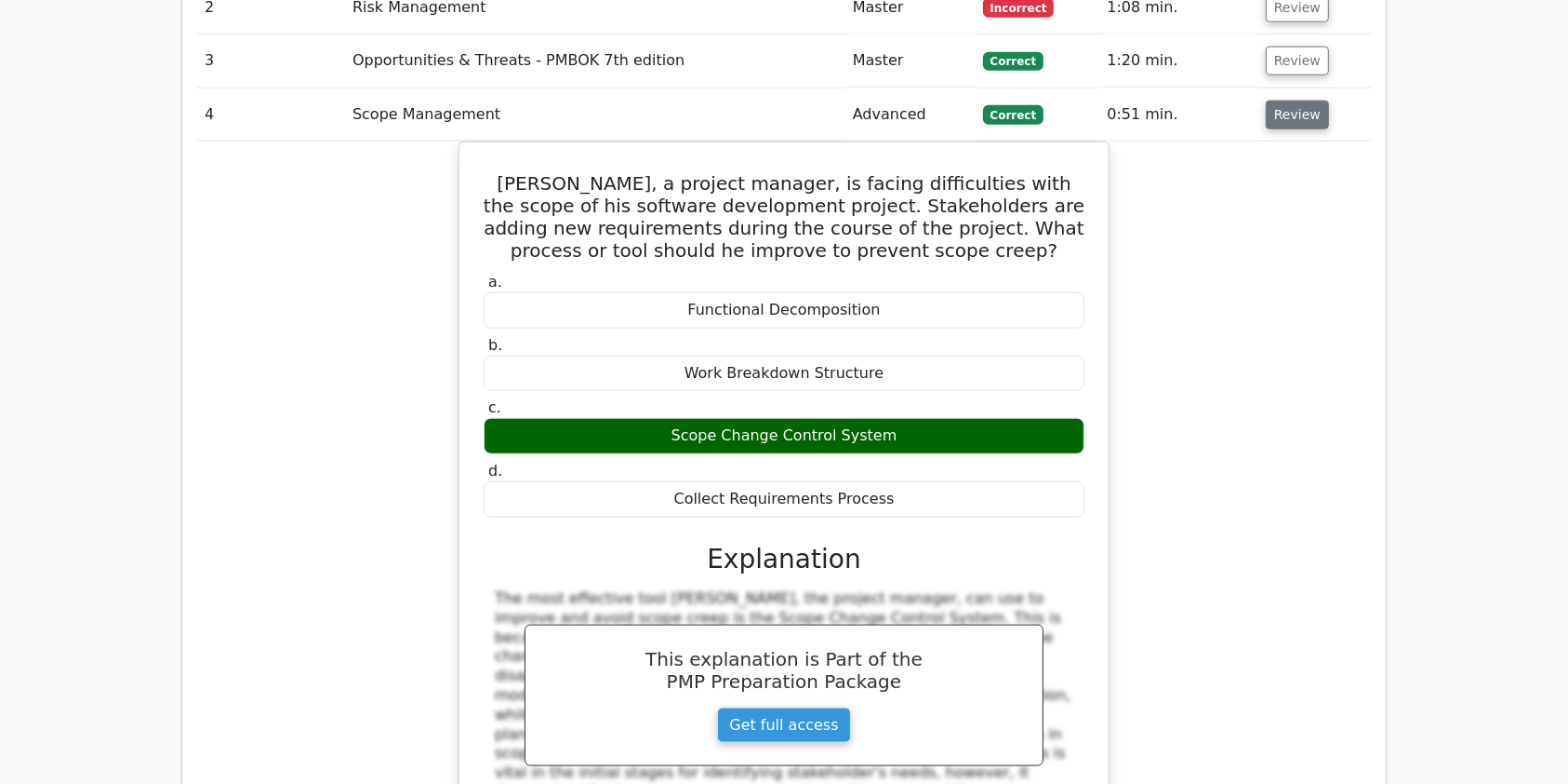
click at [1286, 100] on button "Review" at bounding box center [1297, 115] width 63 height 28
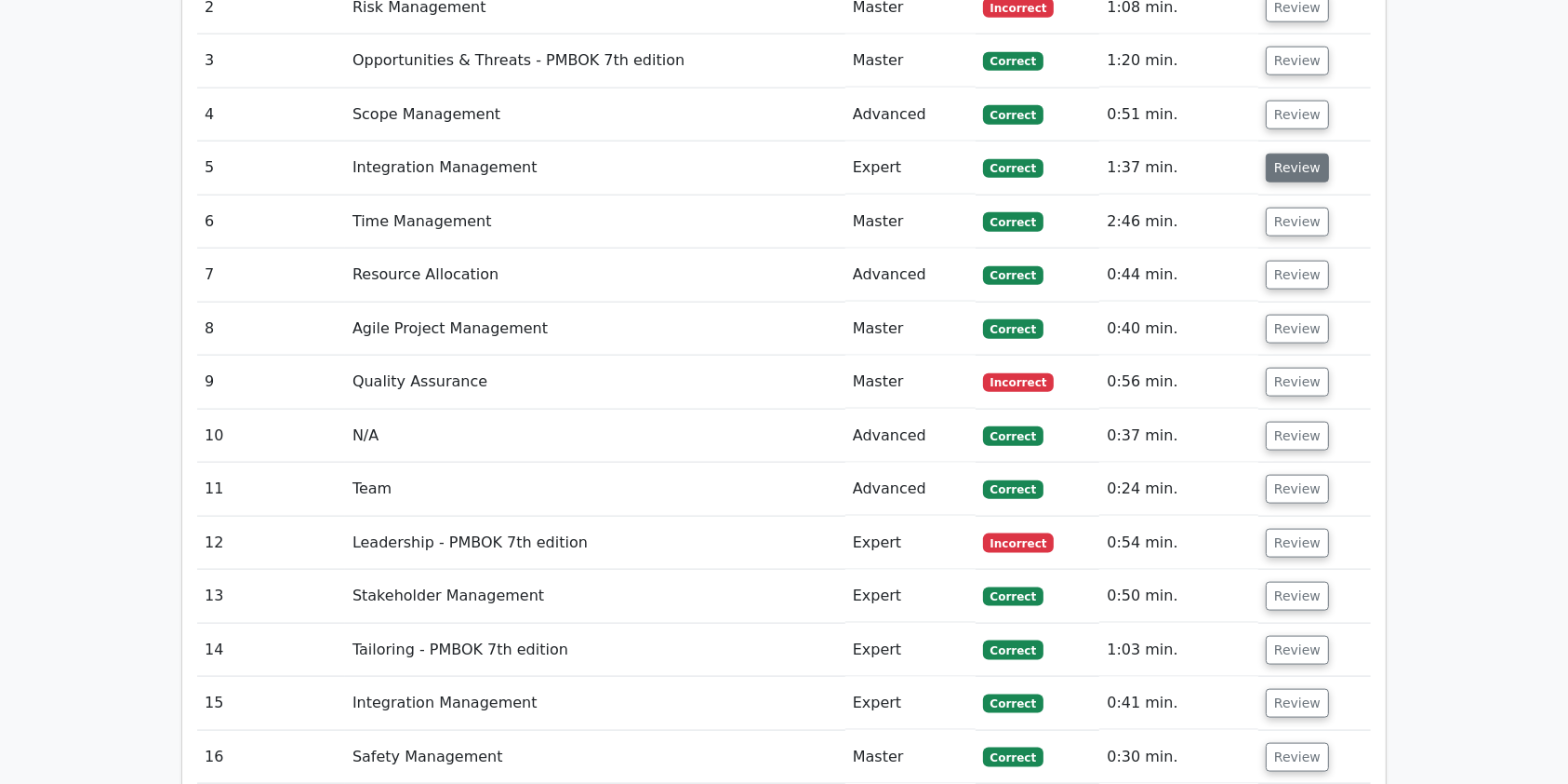
click at [1300, 153] on button "Review" at bounding box center [1297, 168] width 63 height 28
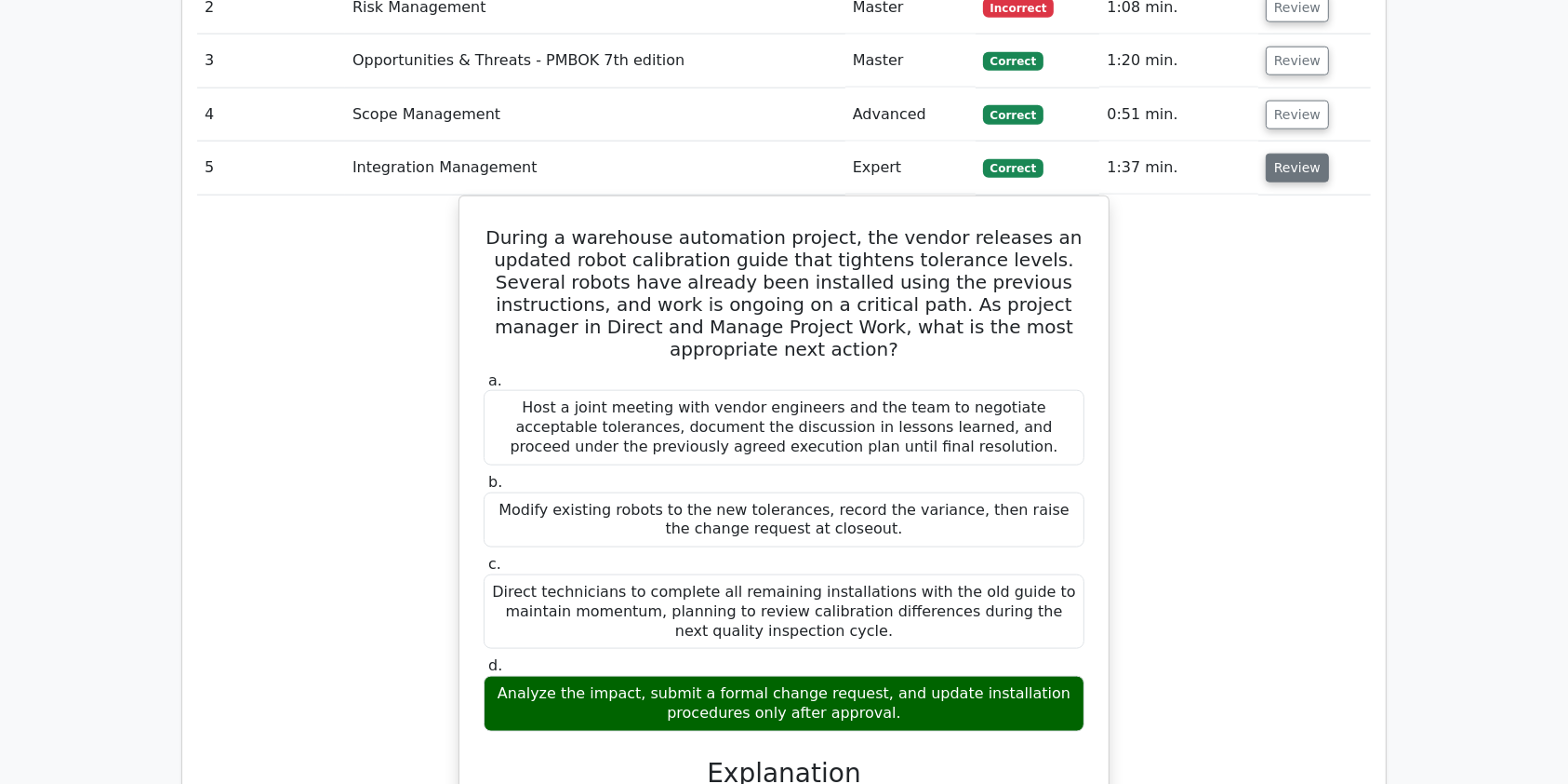
click at [1300, 153] on button "Review" at bounding box center [1297, 168] width 63 height 28
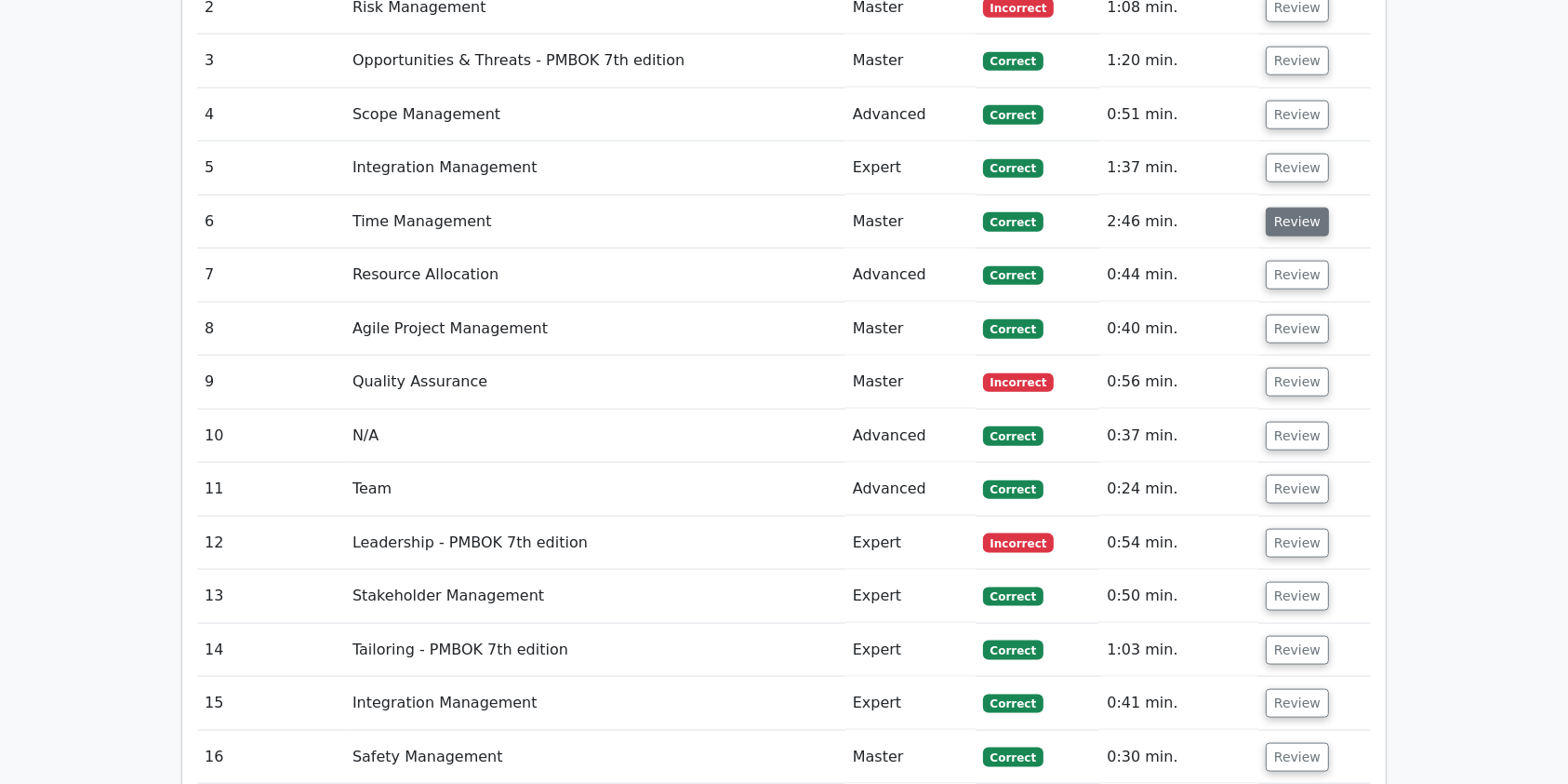
click at [1302, 207] on button "Review" at bounding box center [1297, 222] width 63 height 28
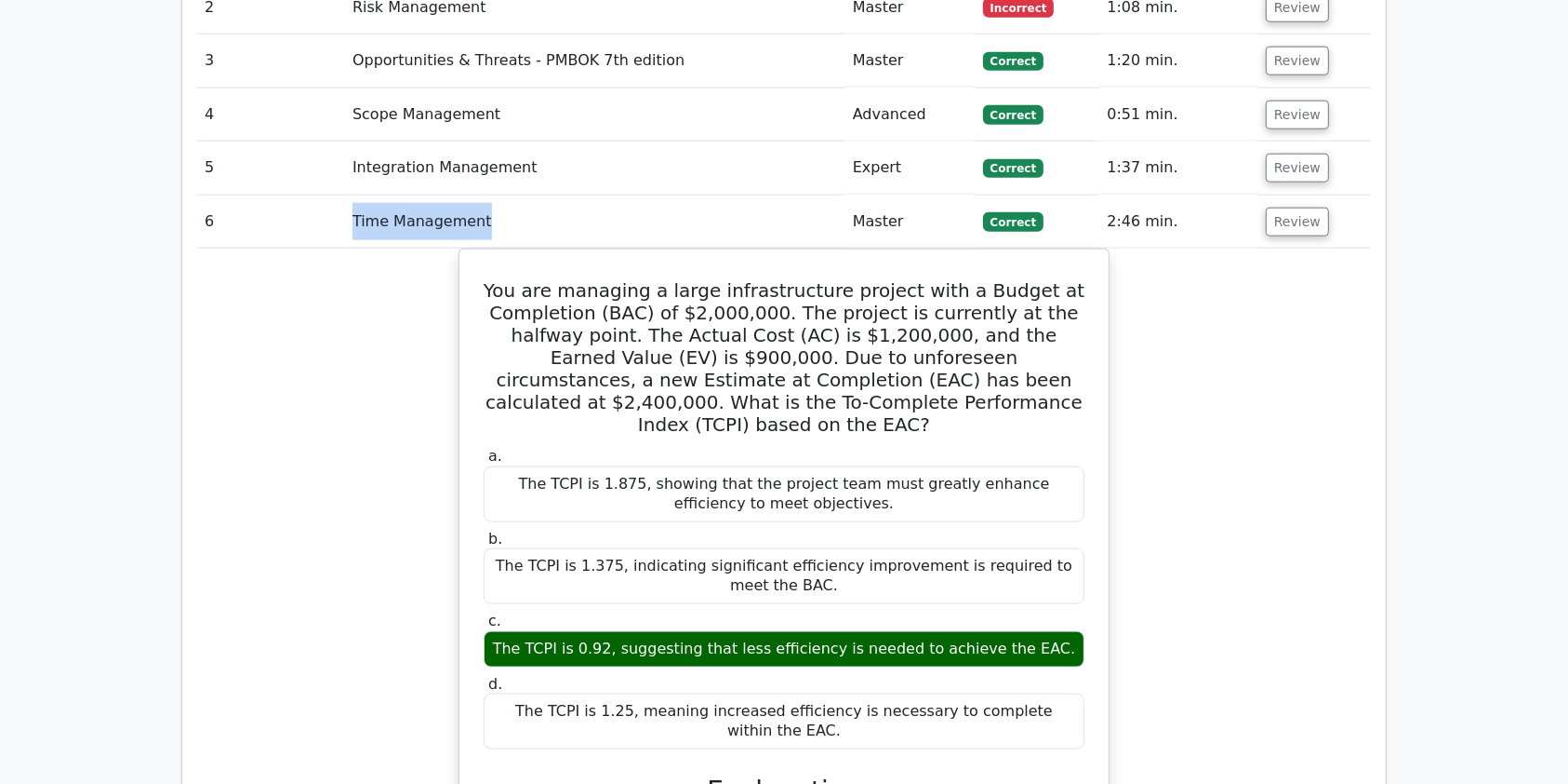
drag, startPoint x: 350, startPoint y: 147, endPoint x: 483, endPoint y: 164, distance: 134.1
click at [483, 195] on td "Time Management" at bounding box center [595, 222] width 501 height 53
click at [1316, 207] on button "Review" at bounding box center [1297, 222] width 63 height 28
